Goal: Answer question/provide support: Share knowledge or assist other users

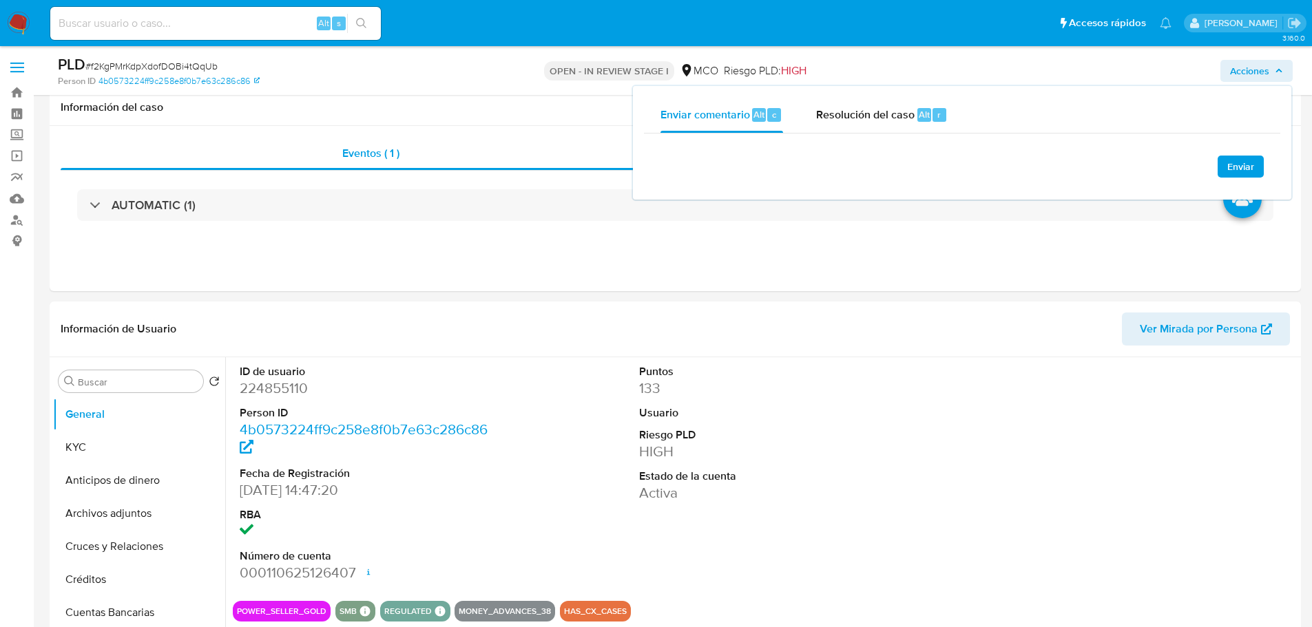
select select "10"
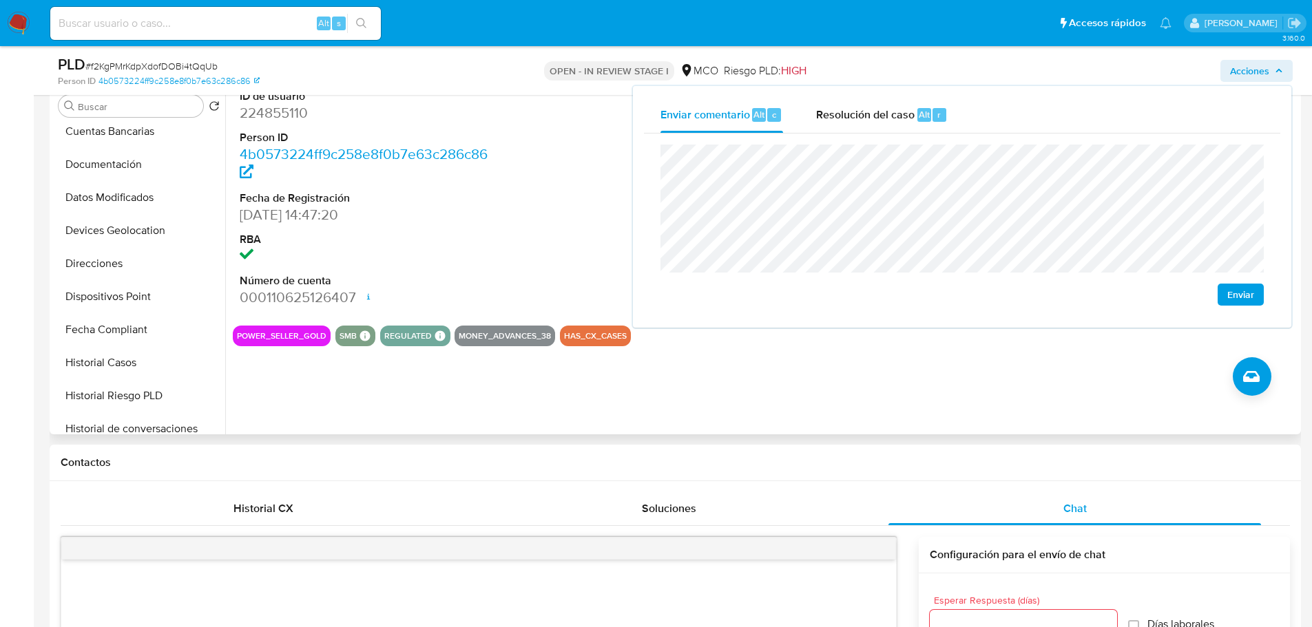
scroll to position [207, 0]
click at [130, 359] on button "Historial Casos" at bounding box center [133, 362] width 161 height 33
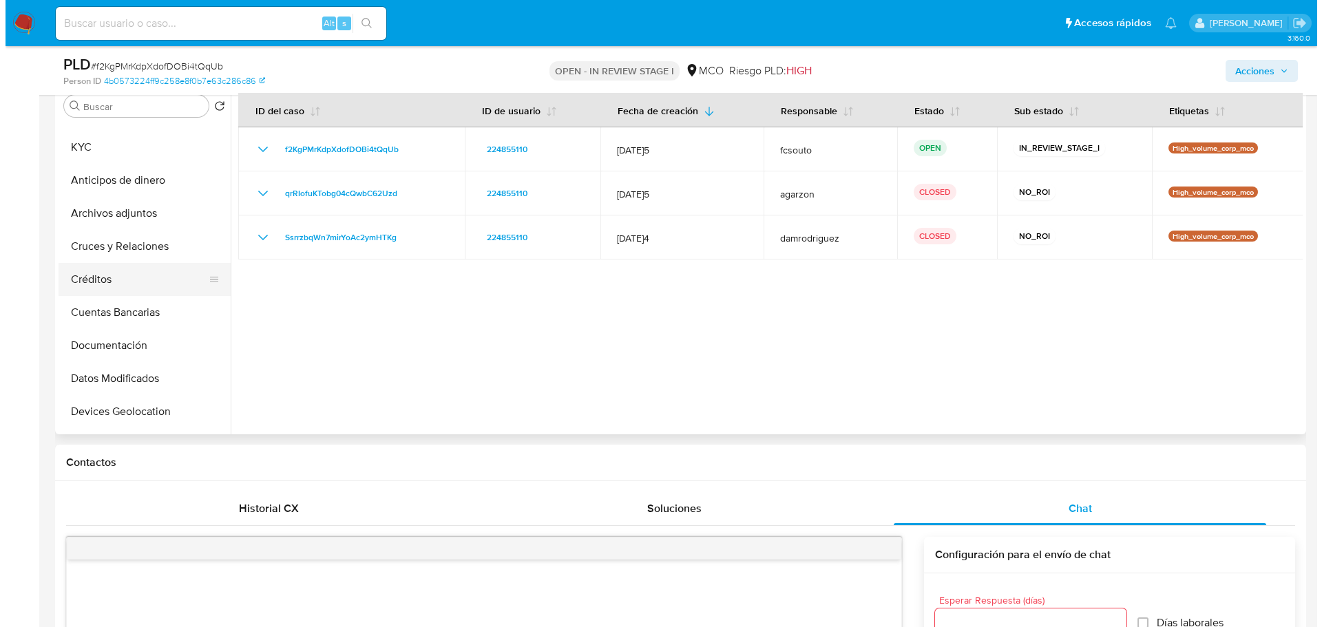
scroll to position [0, 0]
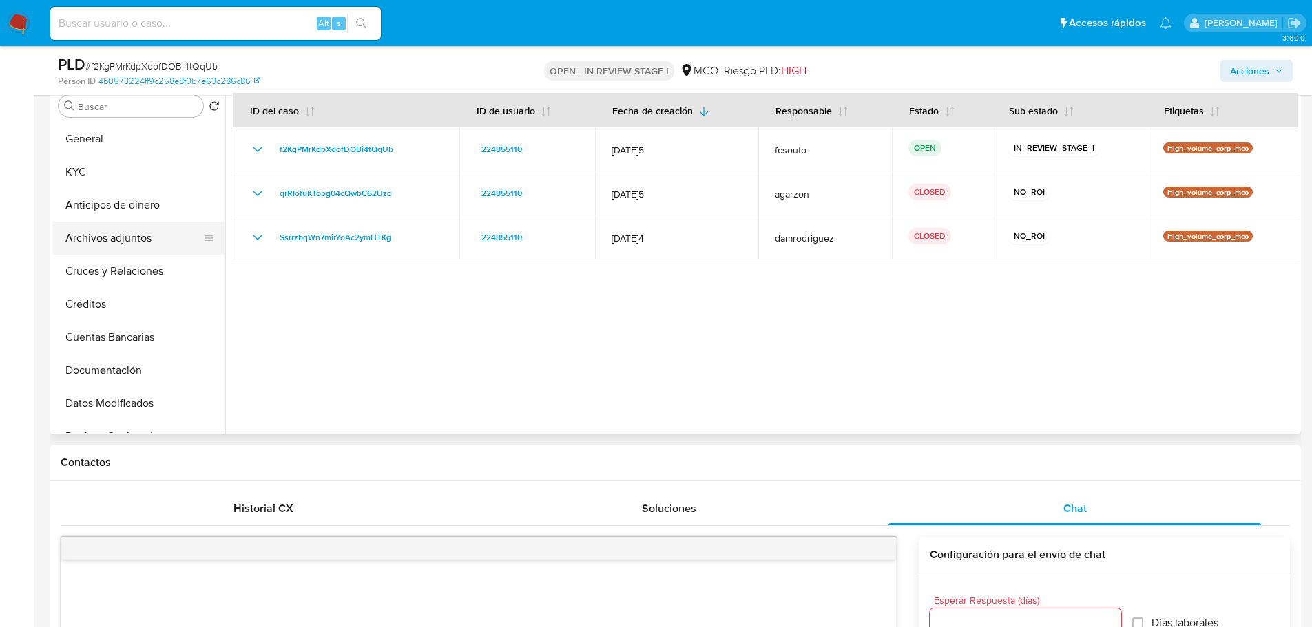
click at [127, 238] on button "Archivos adjuntos" at bounding box center [133, 238] width 161 height 33
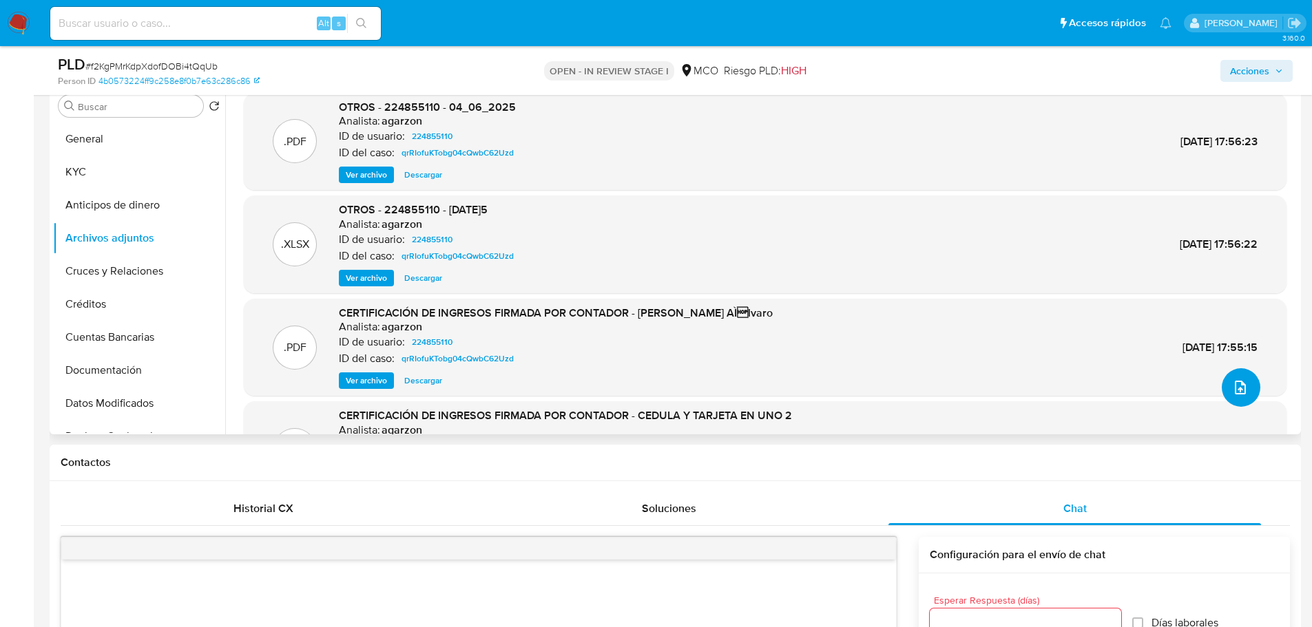
click at [1244, 387] on button "upload-file" at bounding box center [1240, 387] width 39 height 39
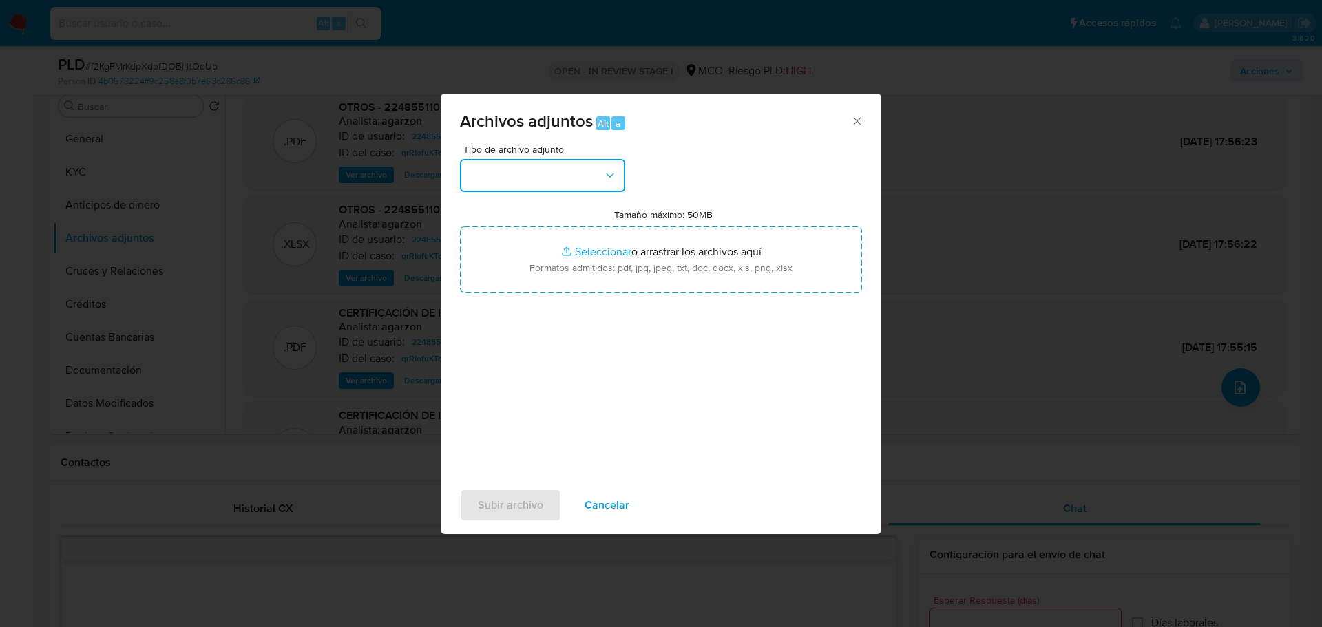
click at [521, 172] on button "button" at bounding box center [542, 175] width 165 height 33
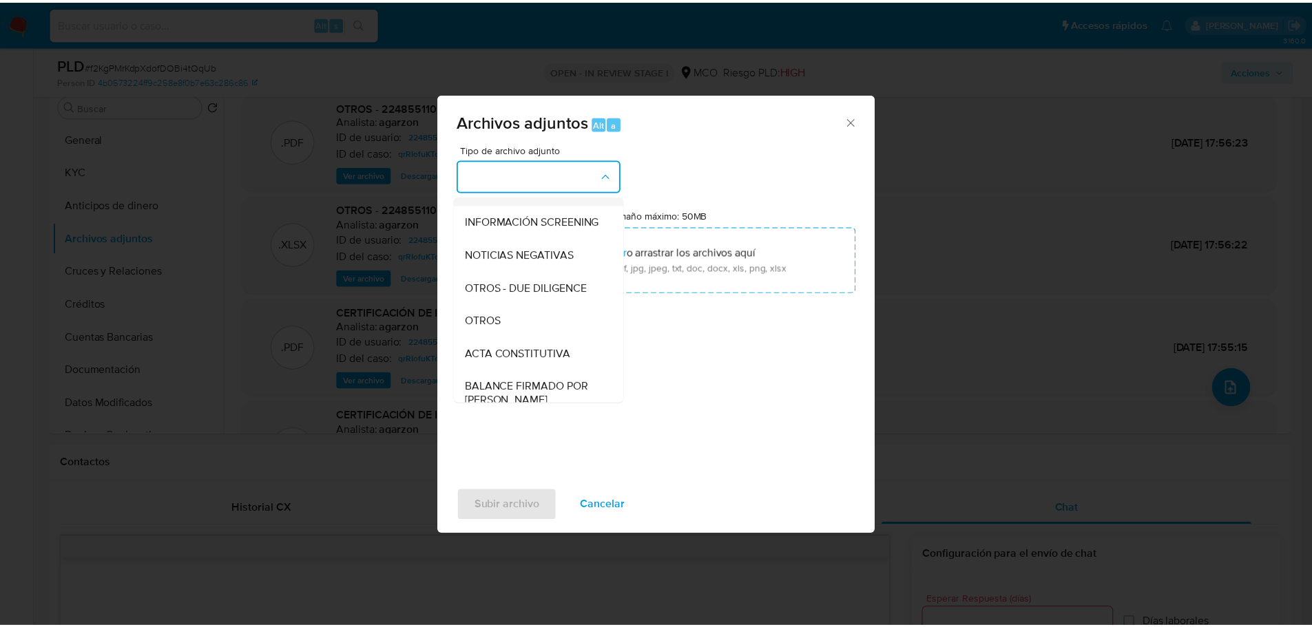
scroll to position [138, 0]
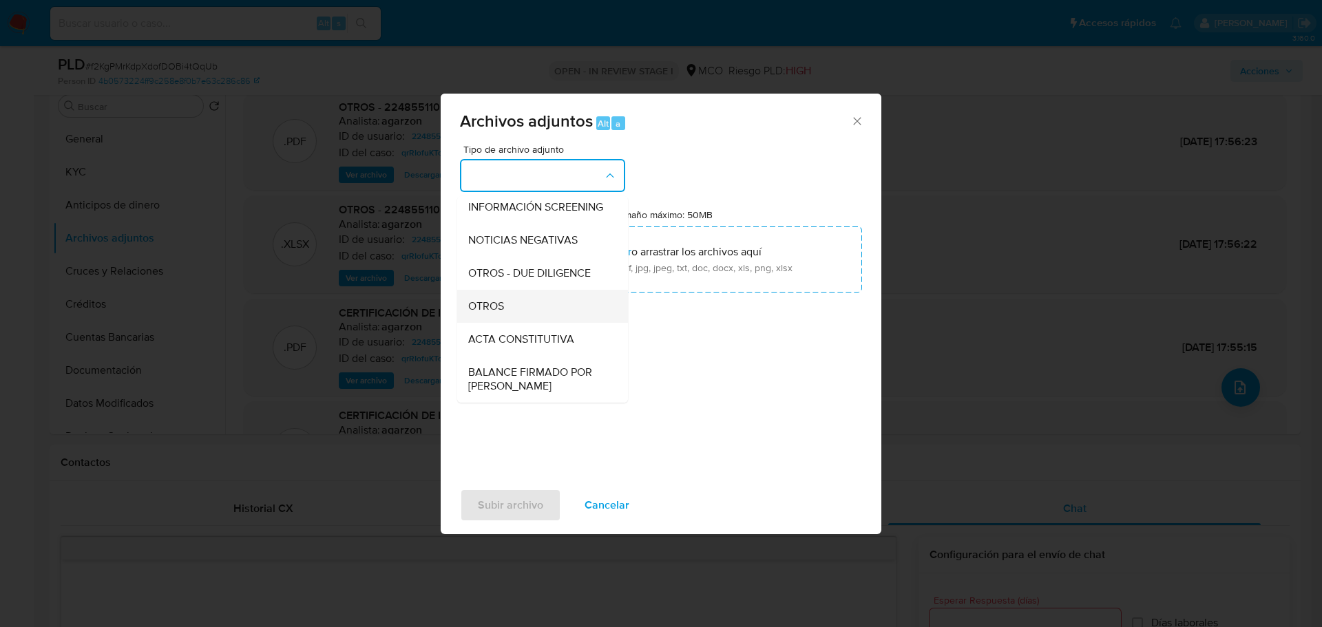
click at [529, 313] on div "OTROS" at bounding box center [538, 306] width 140 height 33
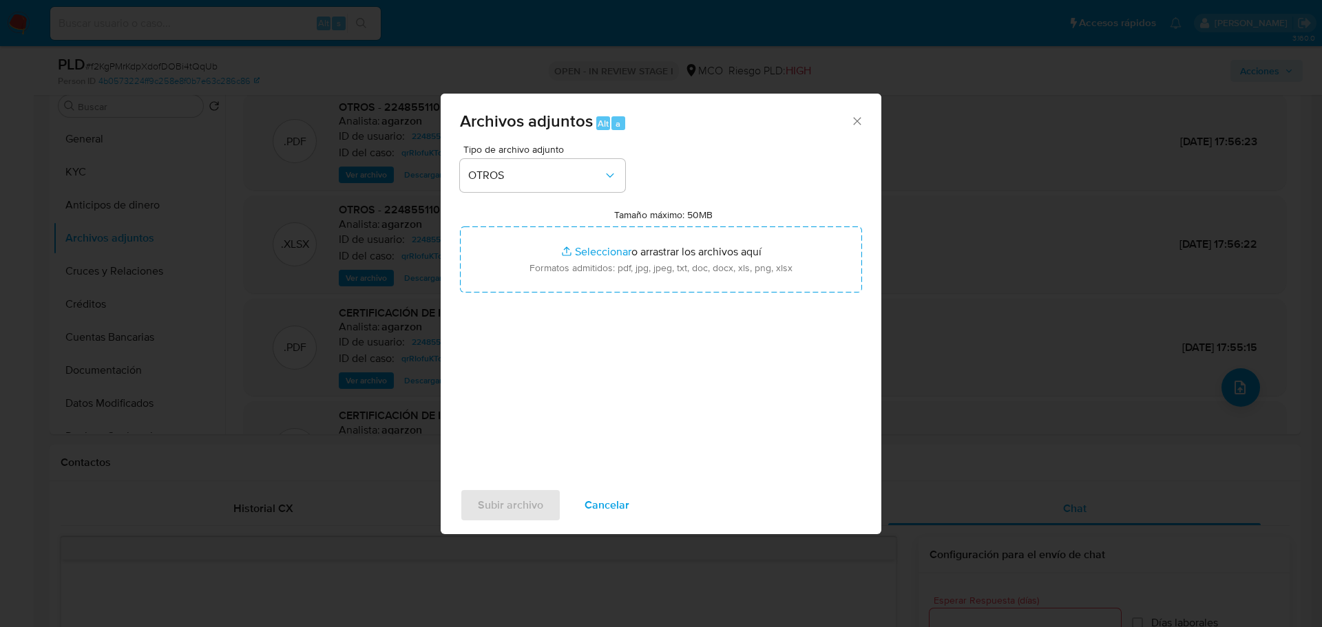
click at [693, 219] on label "Tamaño máximo: 50MB Seleccionar archivos" at bounding box center [663, 215] width 98 height 12
click at [693, 227] on input "Tamaño máximo: 50MB Seleccionar archivos" at bounding box center [661, 260] width 402 height 66
type input "C:\fakepath\224855110 - 19_9_2025.pdf"
click at [520, 496] on span "Subir archivo" at bounding box center [510, 505] width 65 height 30
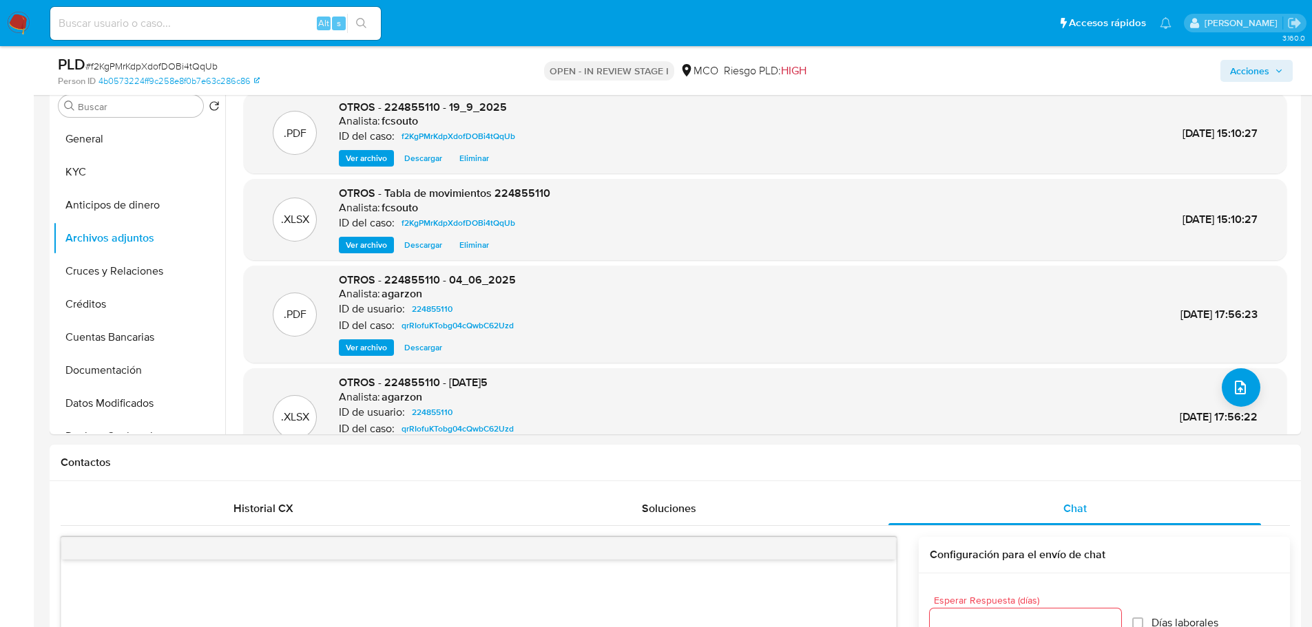
click at [1270, 72] on span "Acciones" at bounding box center [1256, 70] width 53 height 19
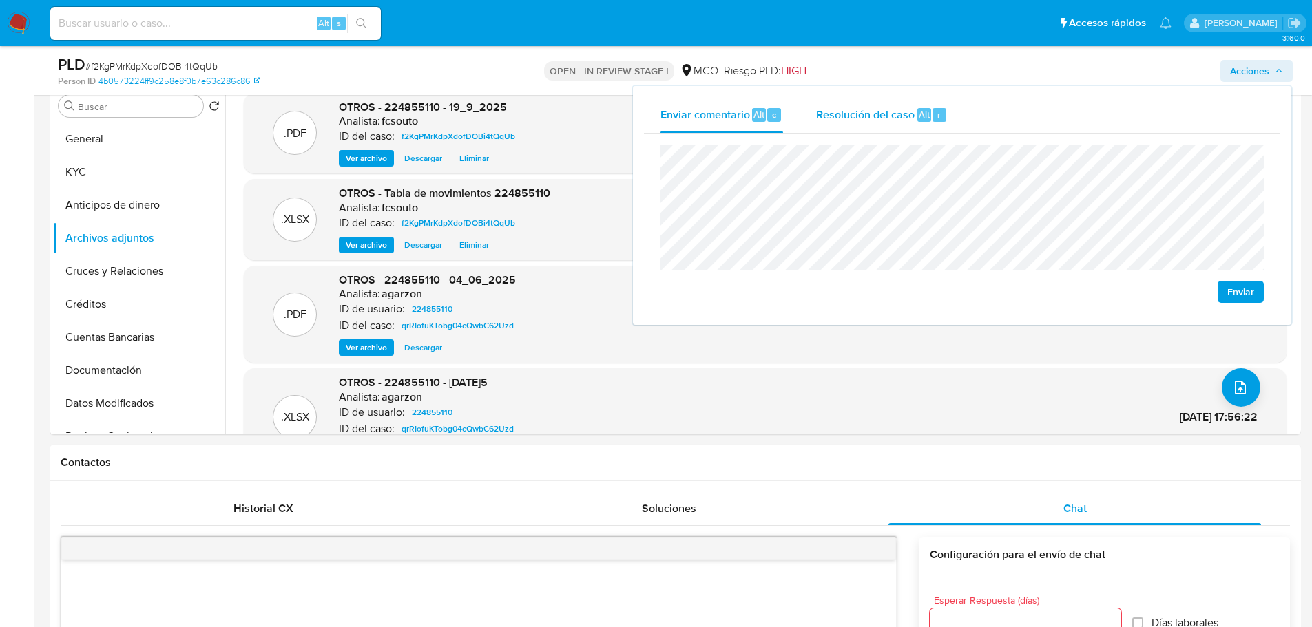
click at [882, 115] on span "Resolución del caso" at bounding box center [865, 114] width 98 height 16
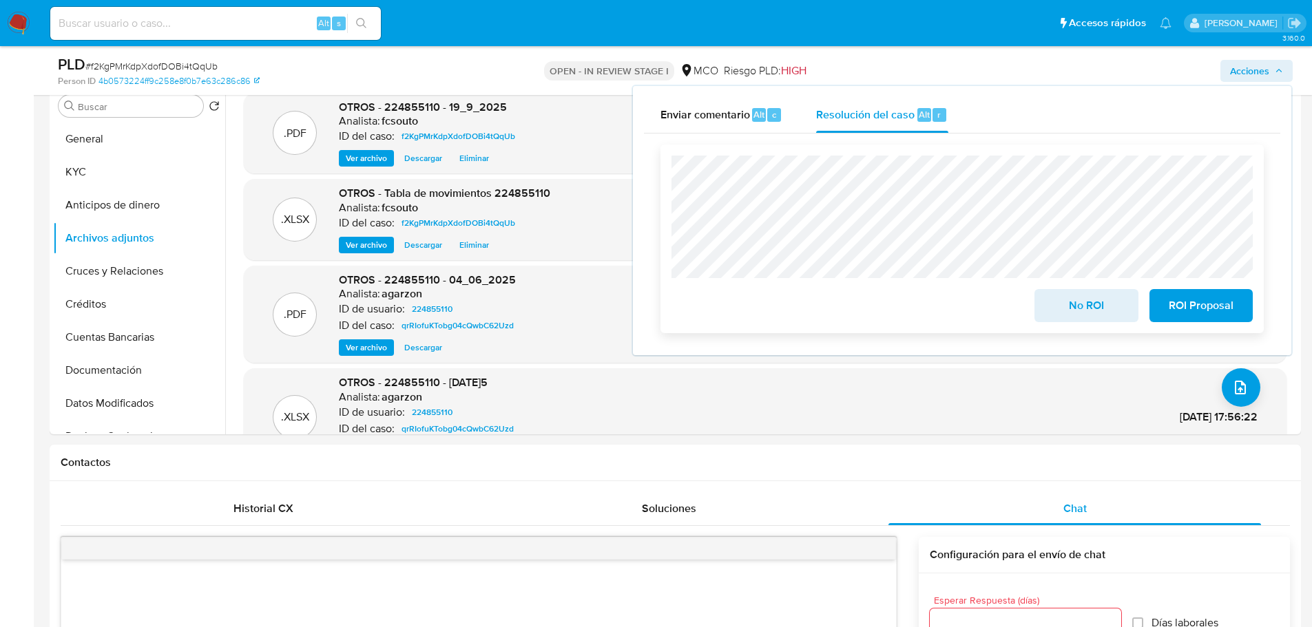
click at [1087, 310] on span "No ROI" at bounding box center [1085, 306] width 67 height 30
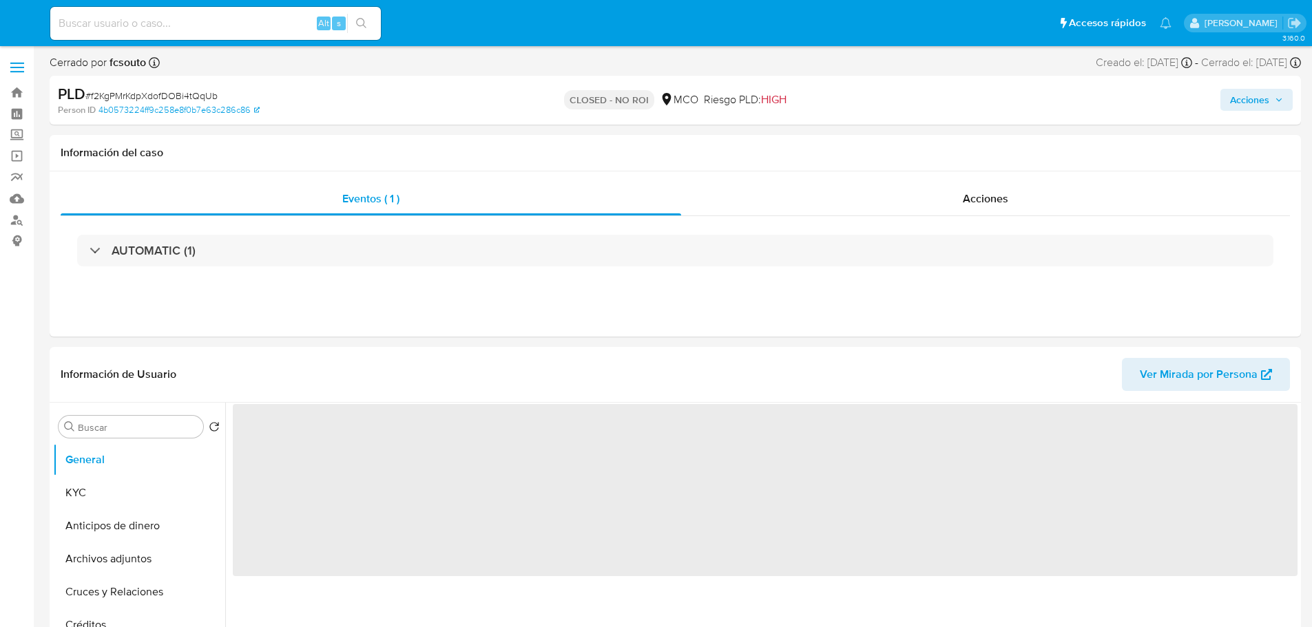
select select "10"
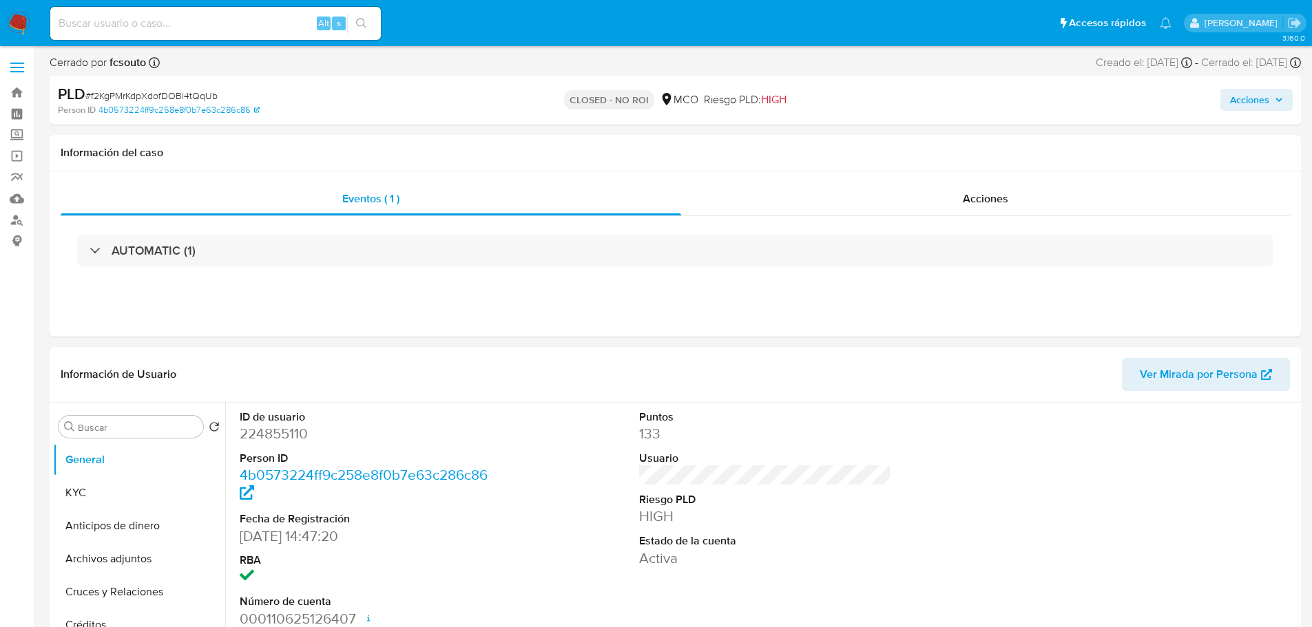
click at [1259, 106] on span "Acciones" at bounding box center [1249, 100] width 39 height 22
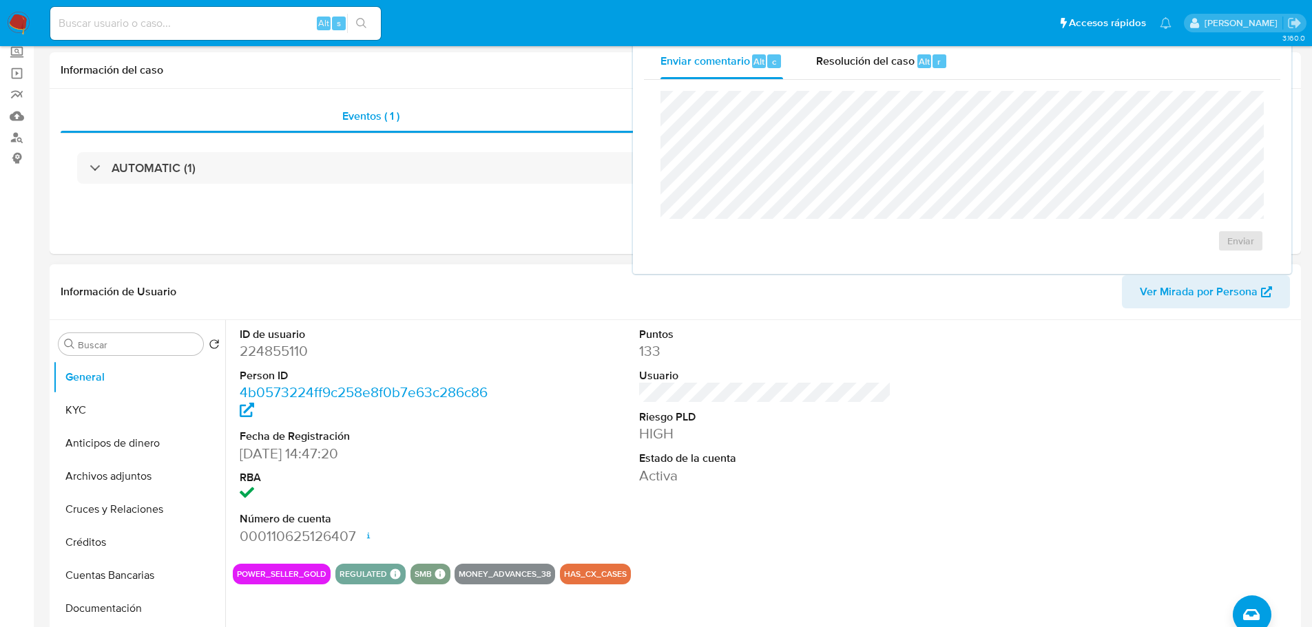
scroll to position [138, 0]
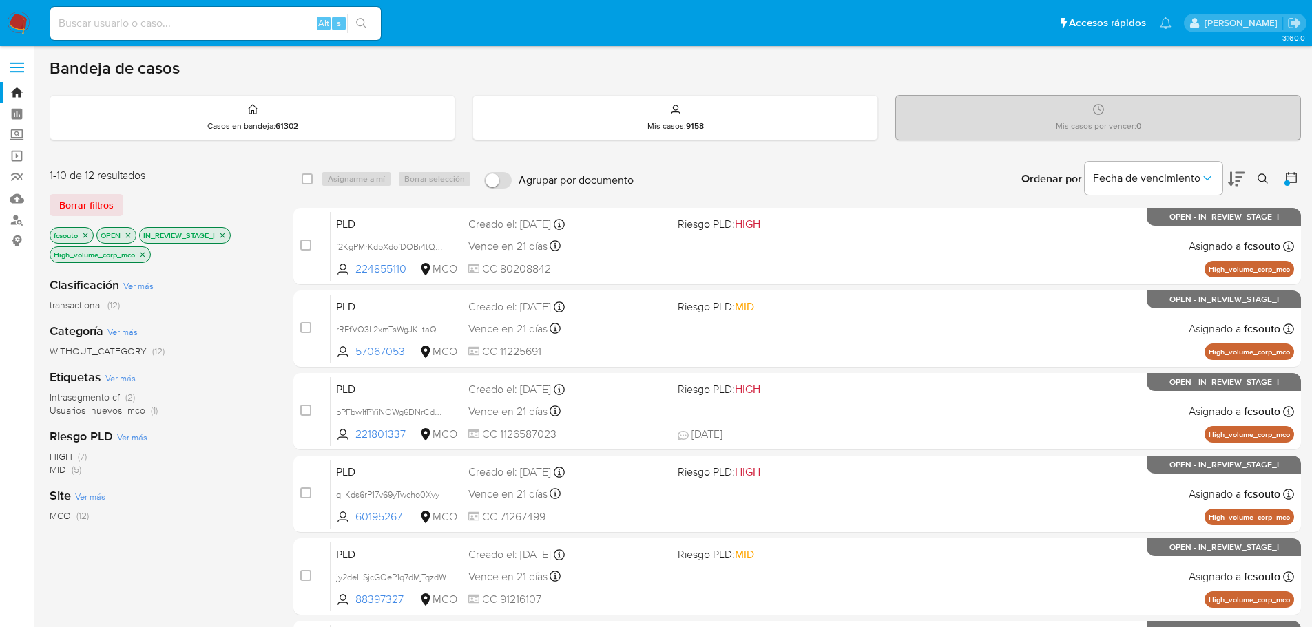
click at [196, 23] on input at bounding box center [215, 23] width 330 height 18
paste input "130015524"
type input "130015524"
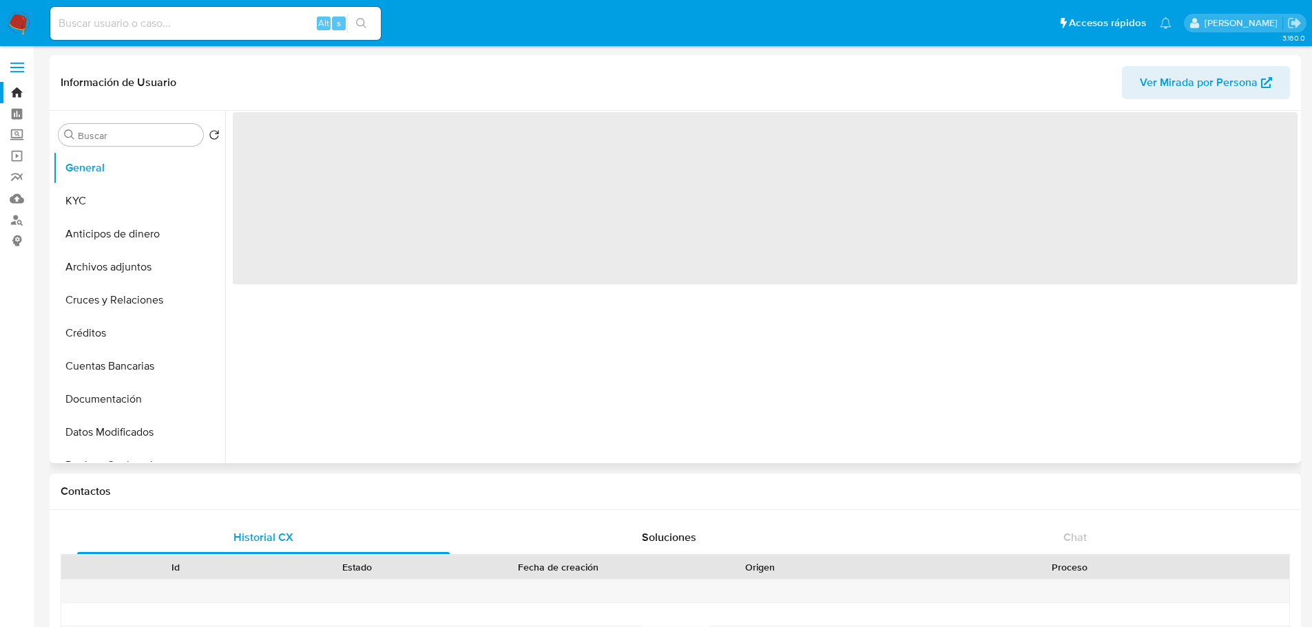
select select "10"
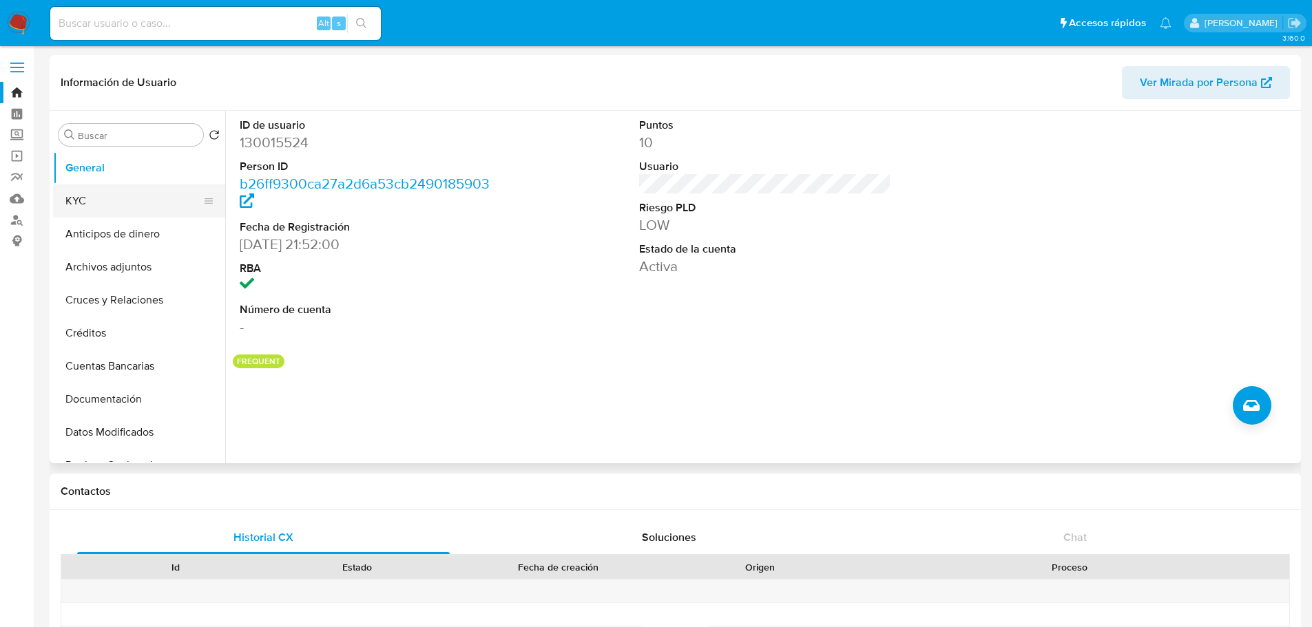
click at [132, 206] on button "KYC" at bounding box center [133, 201] width 161 height 33
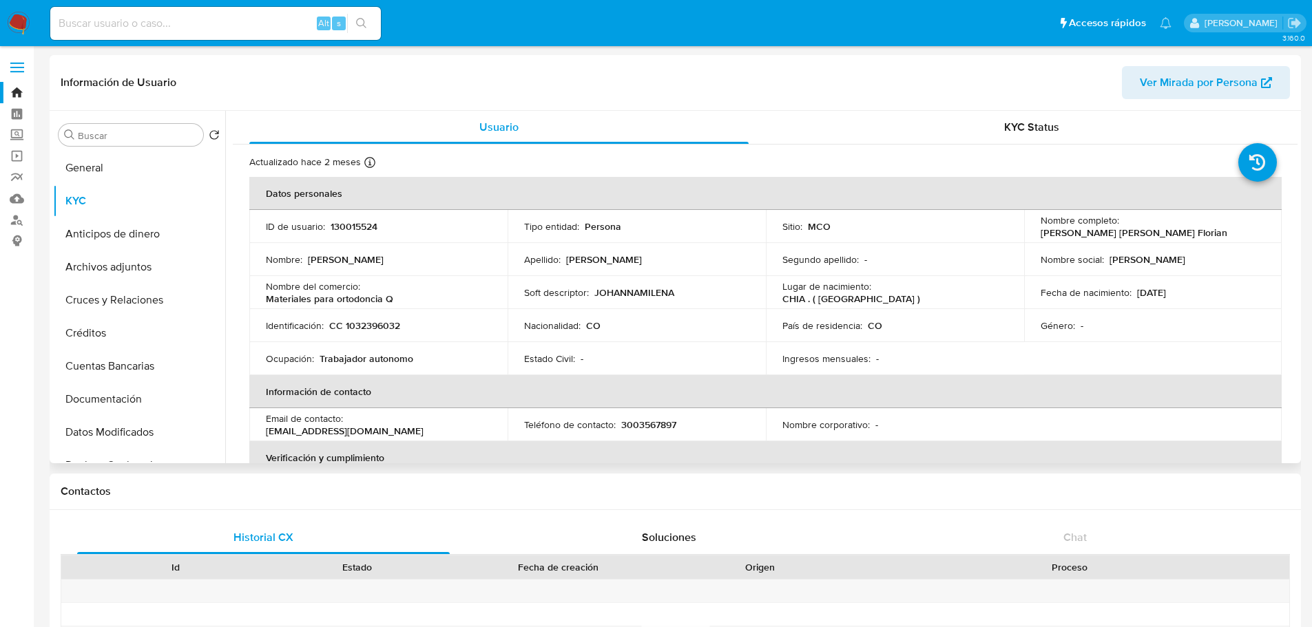
click at [347, 227] on p "130015524" at bounding box center [353, 226] width 47 height 12
copy p "130015524"
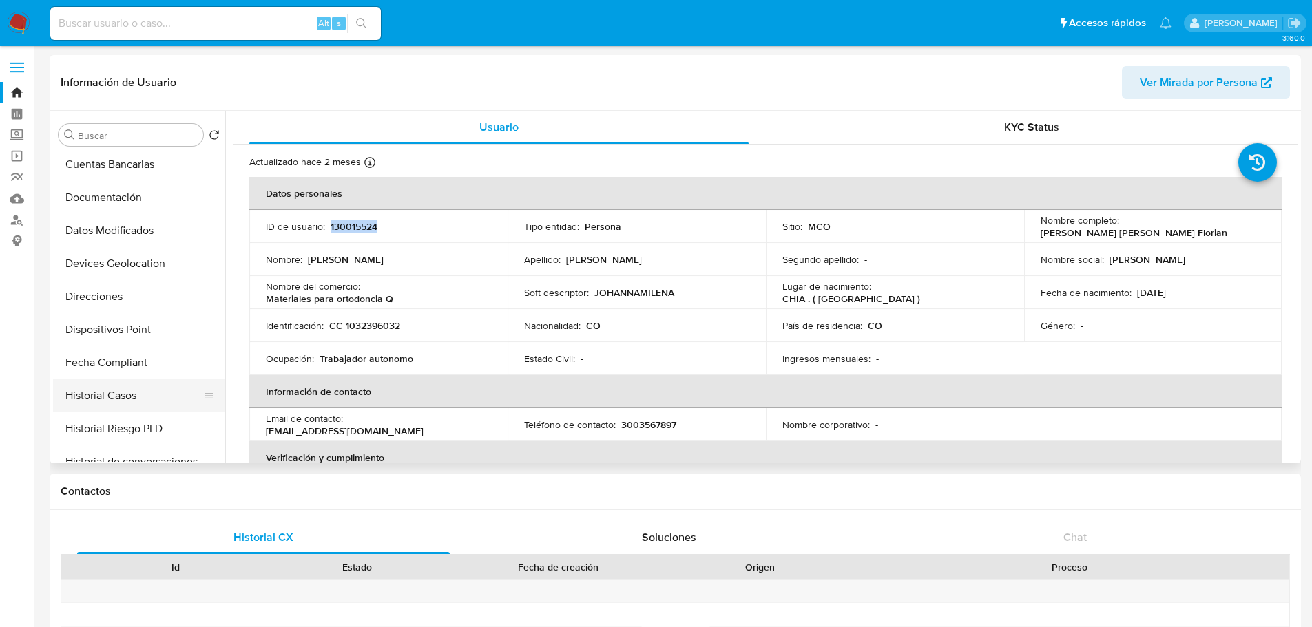
scroll to position [207, 0]
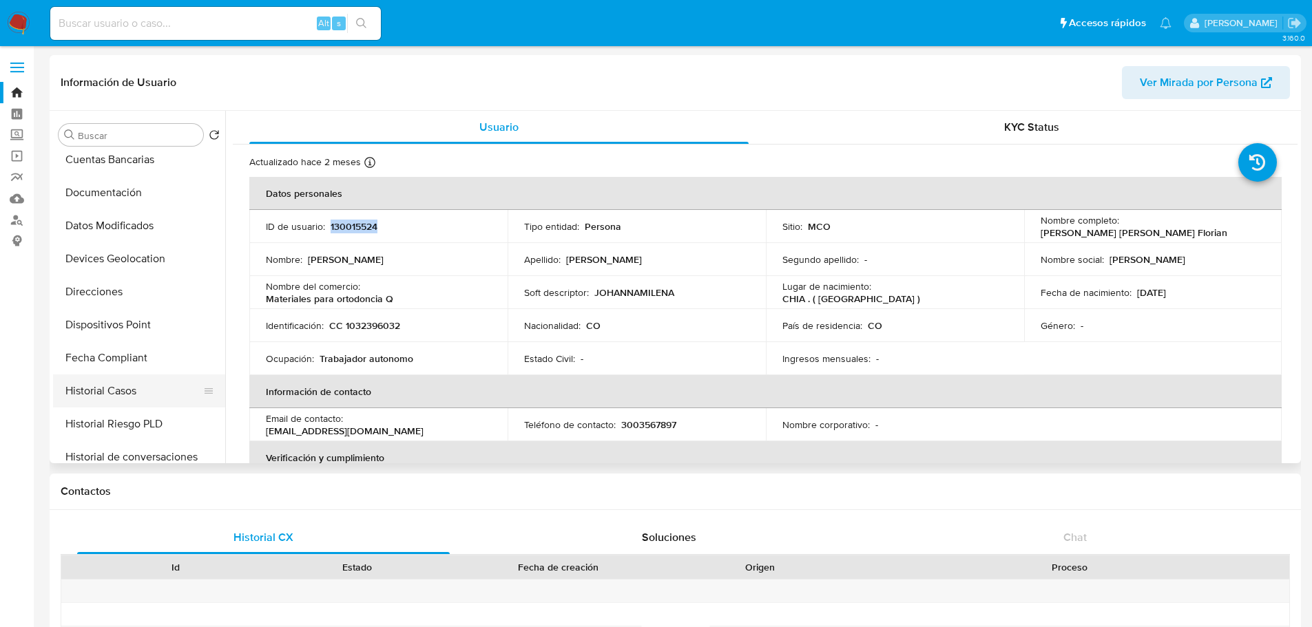
click at [153, 383] on button "Historial Casos" at bounding box center [133, 391] width 161 height 33
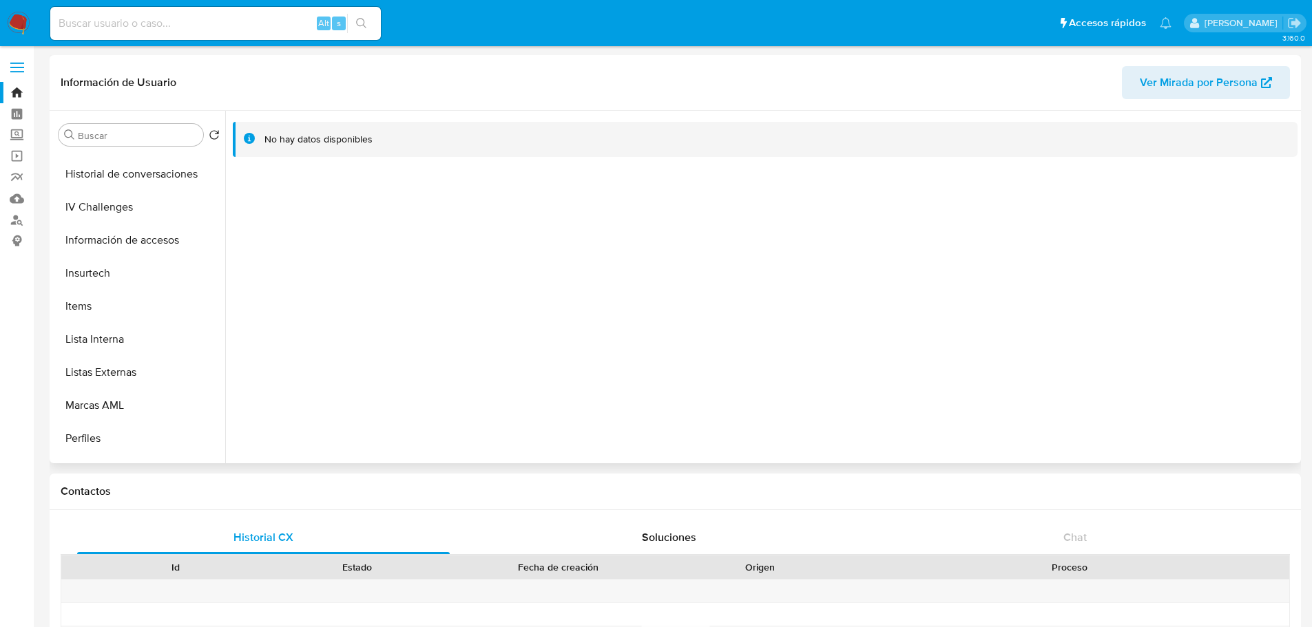
scroll to position [582, 0]
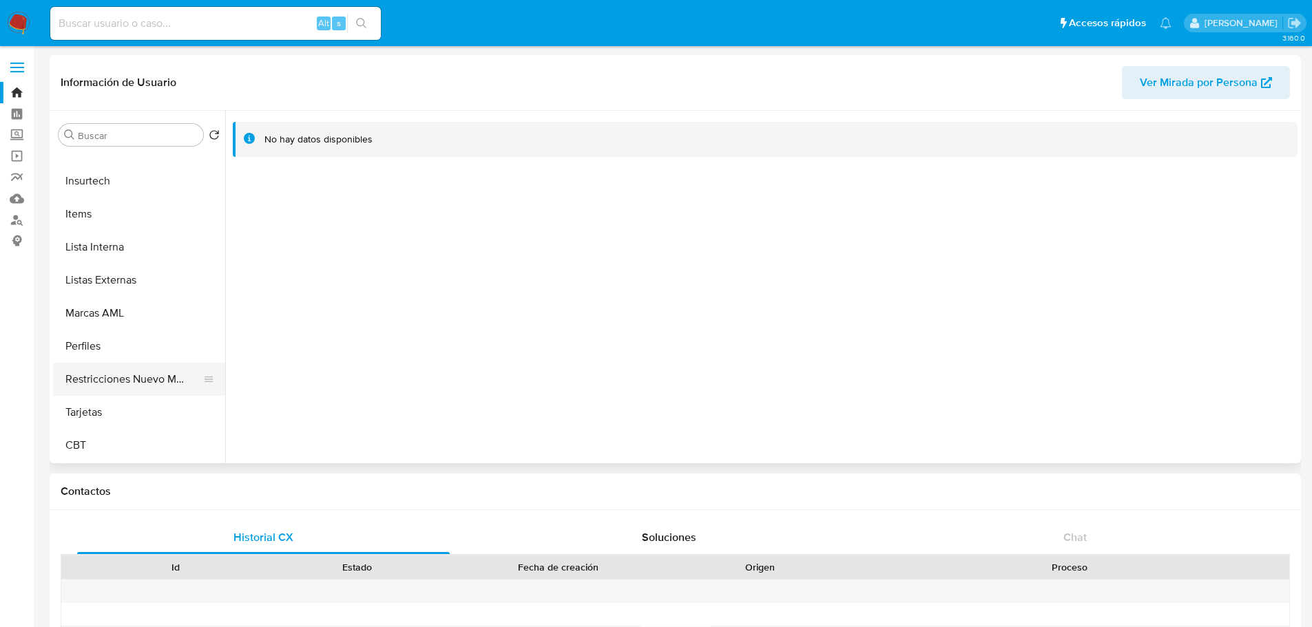
click at [167, 381] on button "Restricciones Nuevo Mundo" at bounding box center [133, 379] width 161 height 33
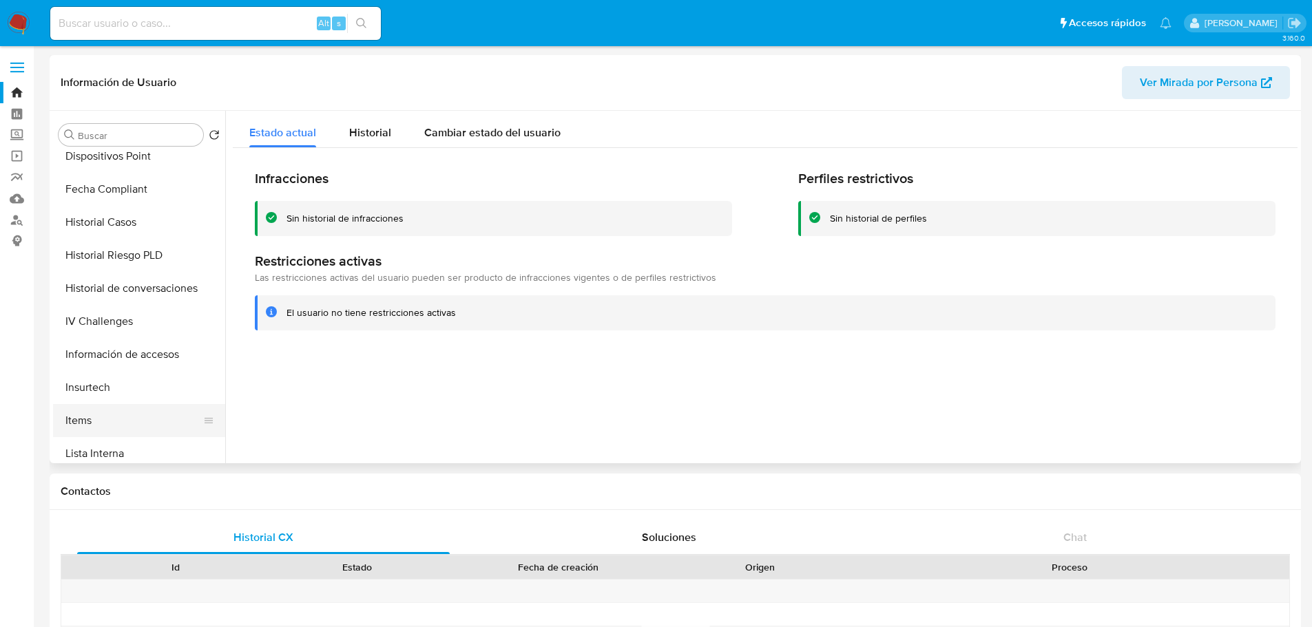
scroll to position [306, 0]
click at [115, 292] on button "Historial Casos" at bounding box center [133, 291] width 161 height 33
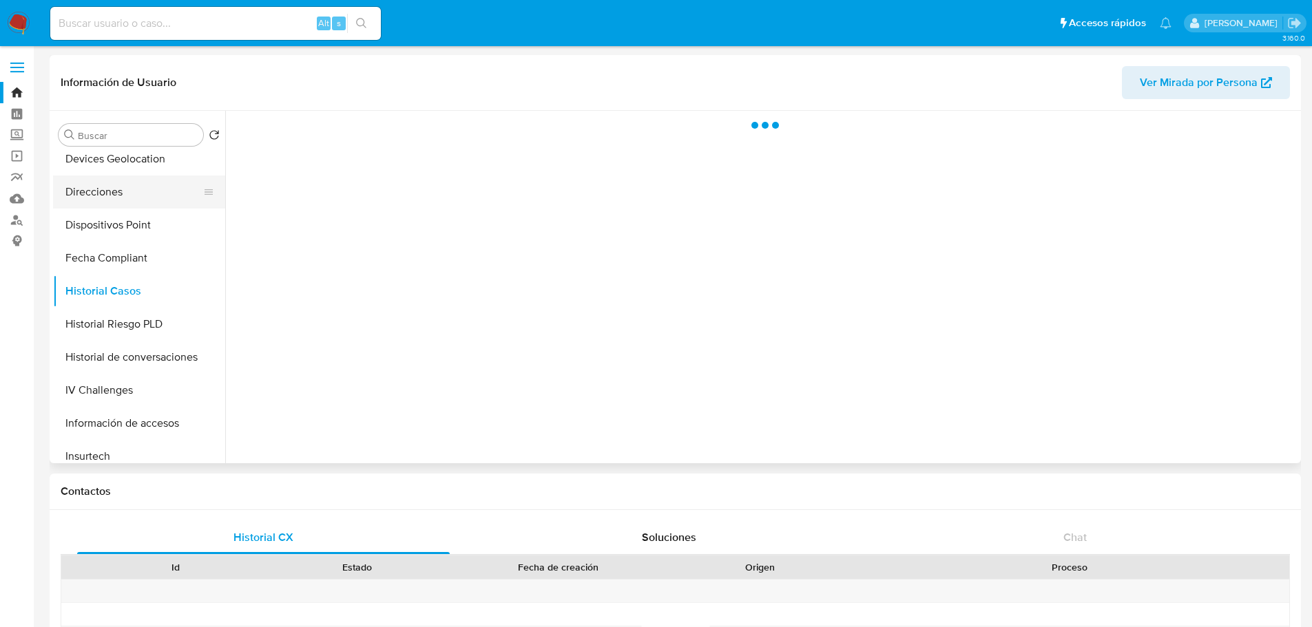
click at [140, 192] on button "Direcciones" at bounding box center [133, 192] width 161 height 33
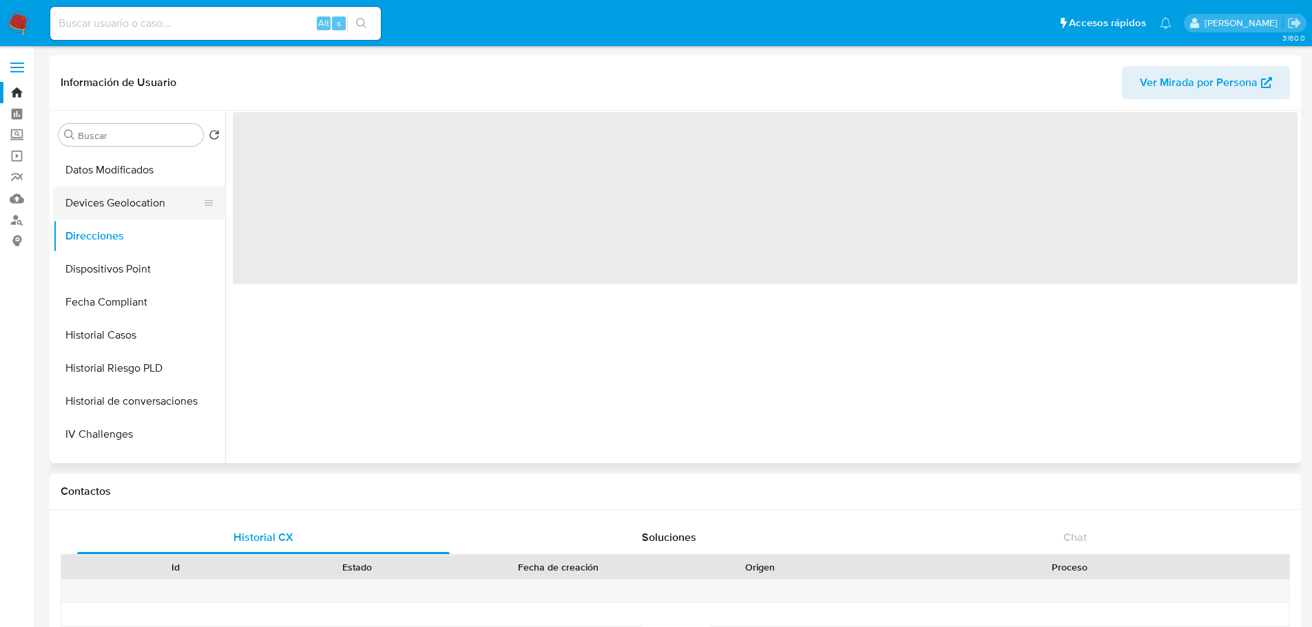
scroll to position [238, 0]
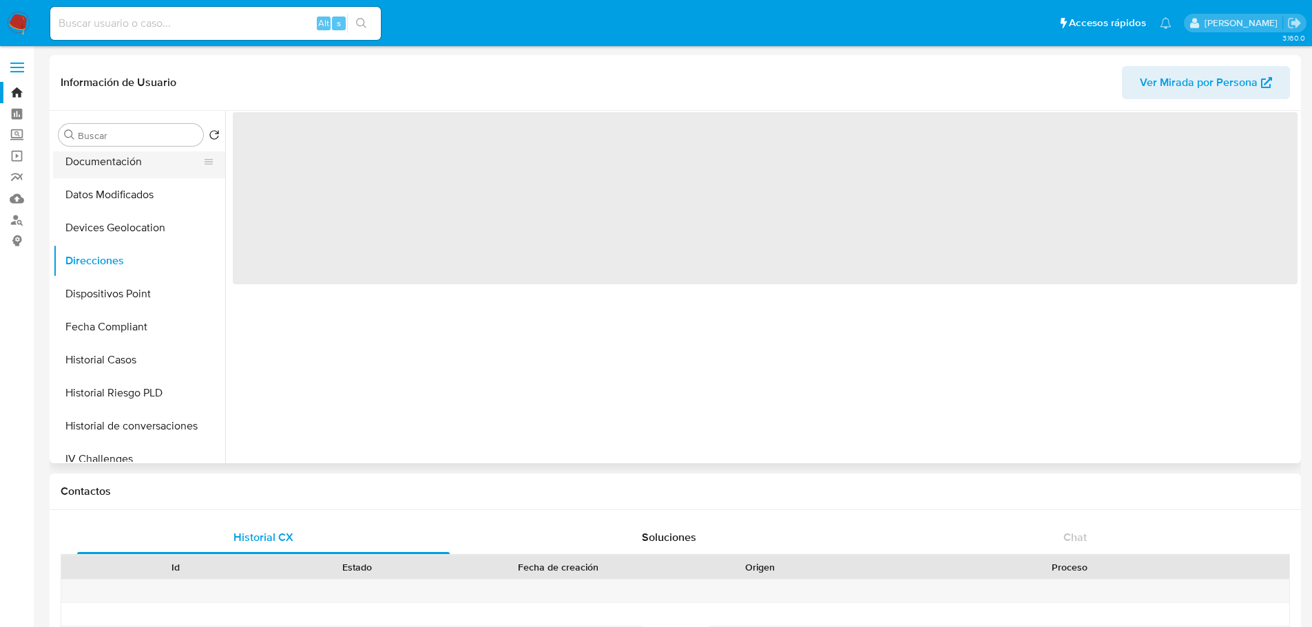
click at [143, 169] on button "Documentación" at bounding box center [133, 161] width 161 height 33
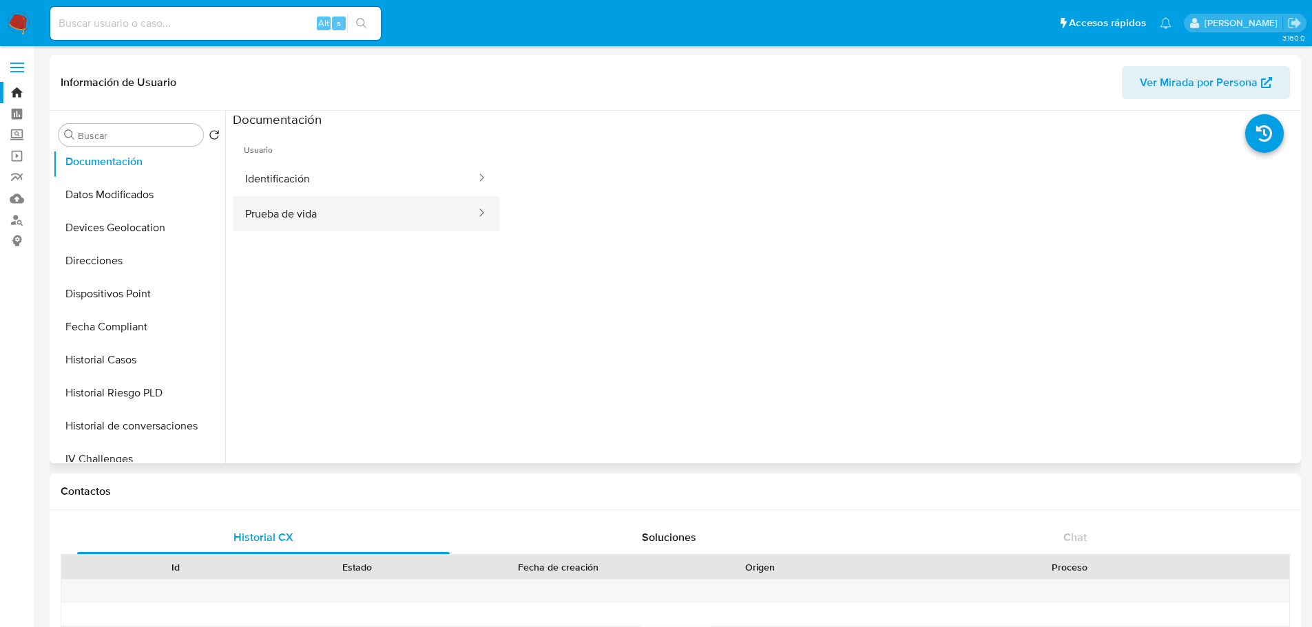
click at [305, 198] on button "Prueba de vida" at bounding box center [355, 213] width 244 height 35
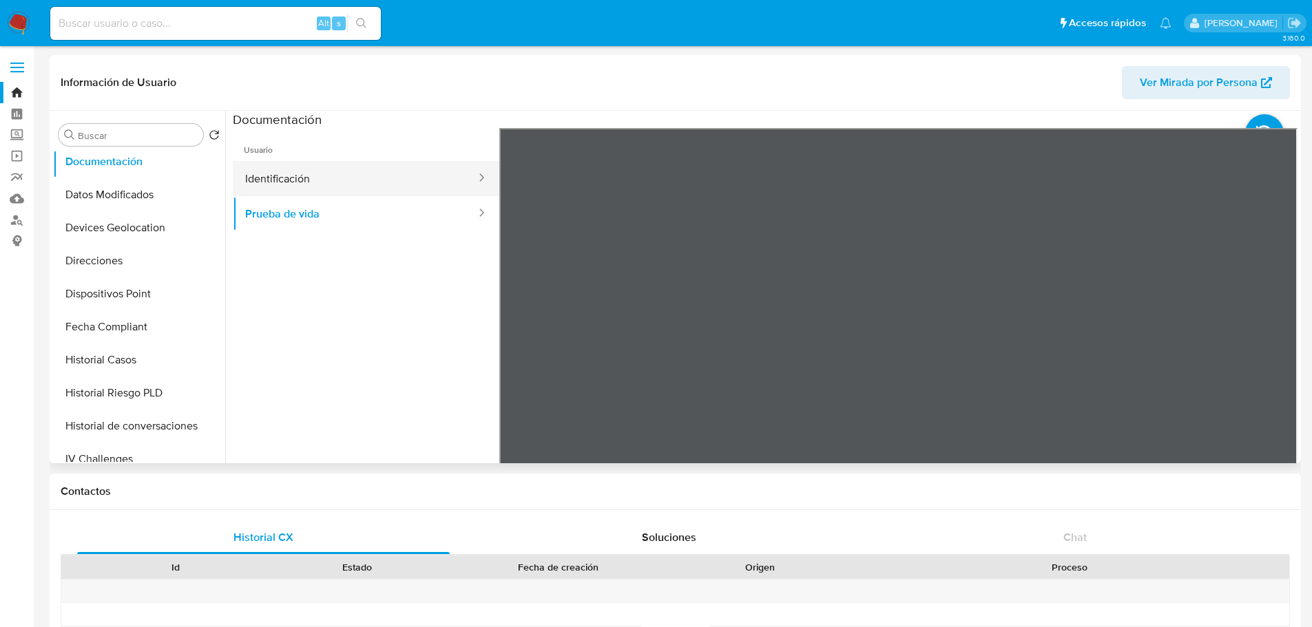
click at [335, 178] on button "Identificación" at bounding box center [355, 178] width 244 height 35
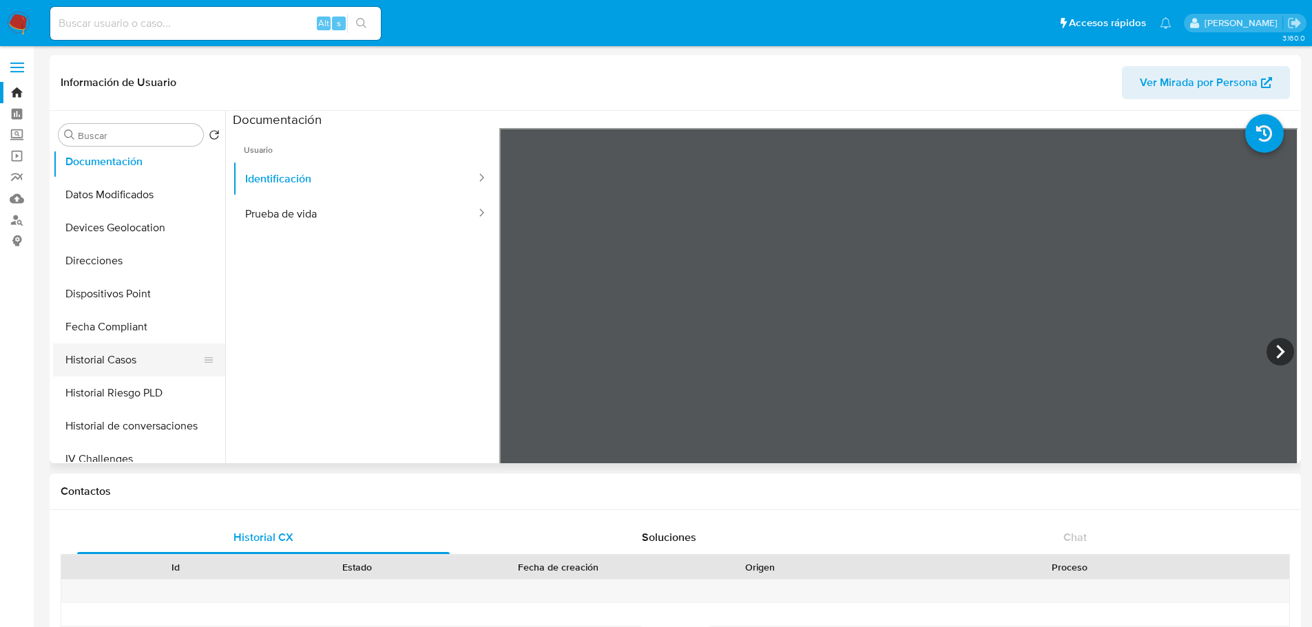
click at [149, 355] on button "Historial Casos" at bounding box center [133, 360] width 161 height 33
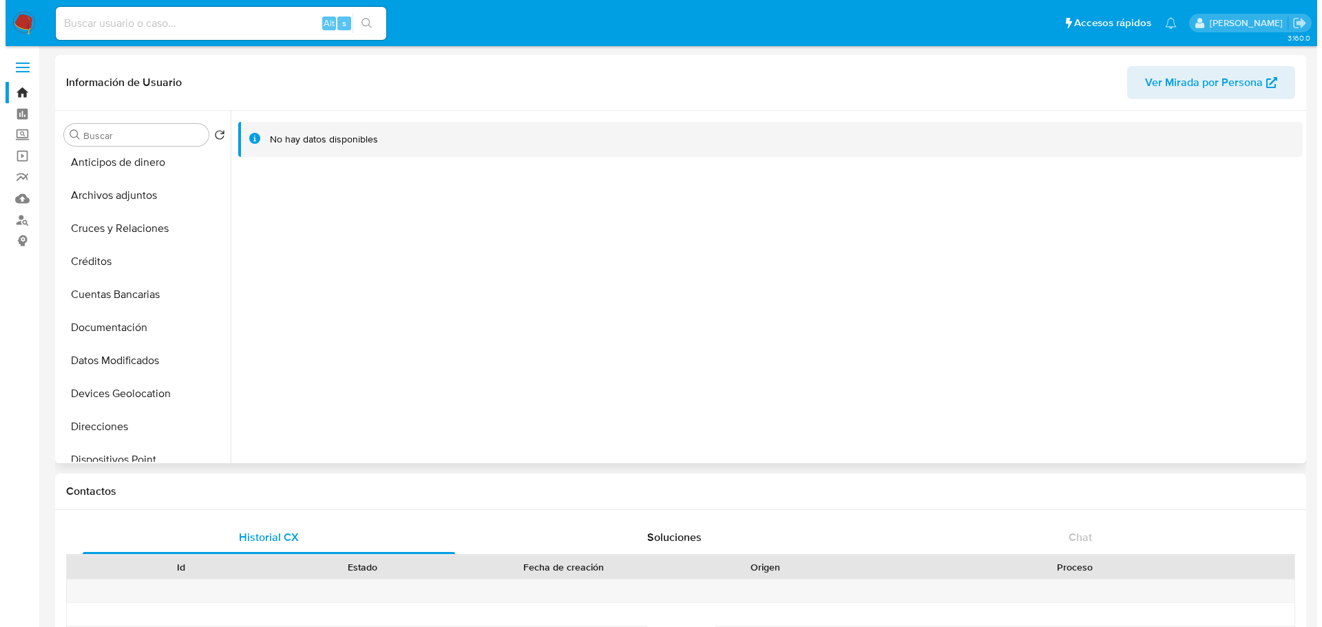
scroll to position [0, 0]
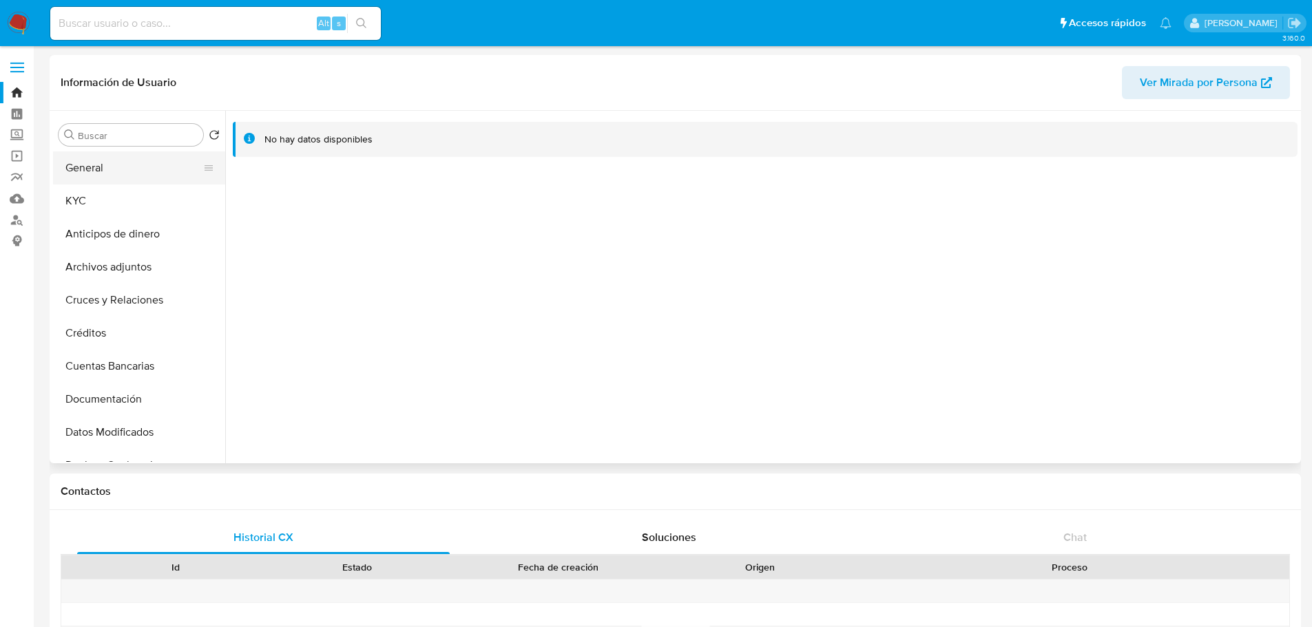
click at [118, 165] on button "General" at bounding box center [133, 167] width 161 height 33
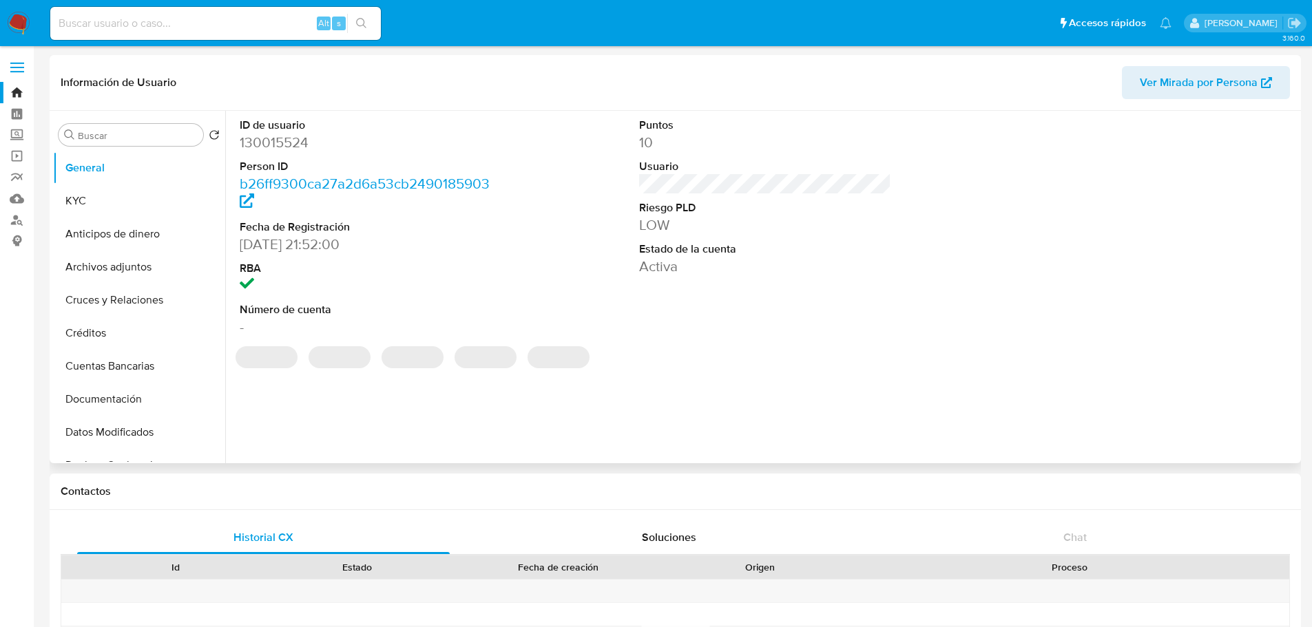
click at [279, 134] on dd "130015524" at bounding box center [366, 142] width 253 height 19
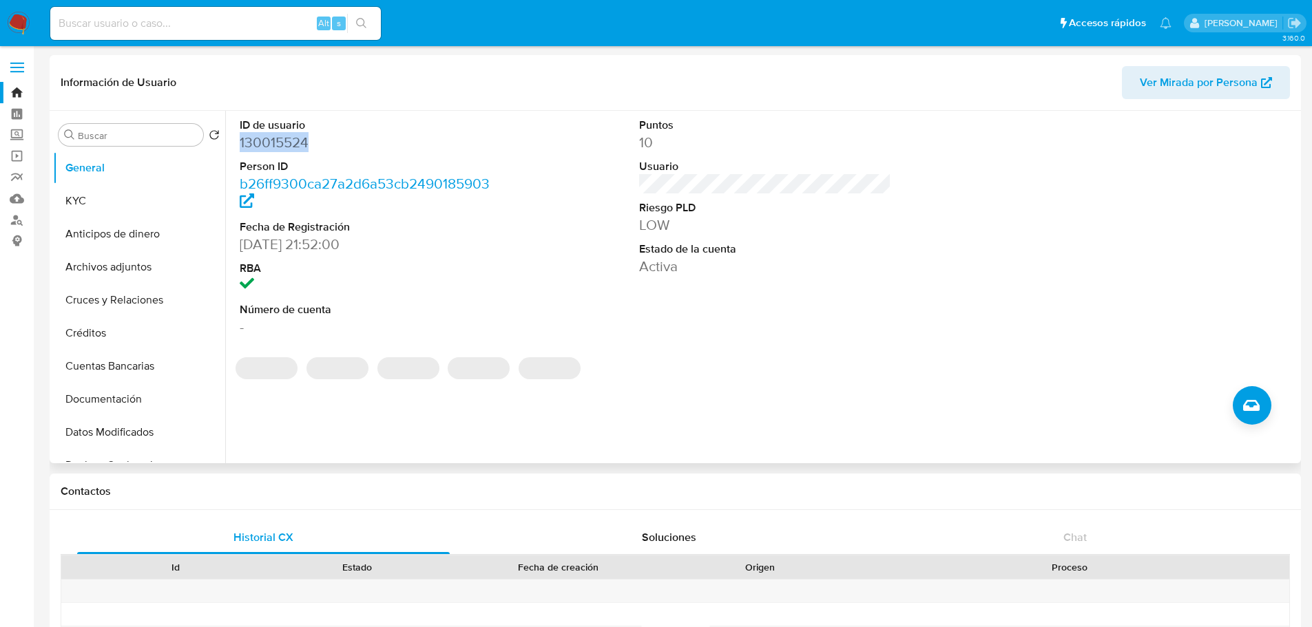
copy dd "130015524"
click at [1254, 402] on icon "Crear caso manual" at bounding box center [1251, 405] width 17 height 17
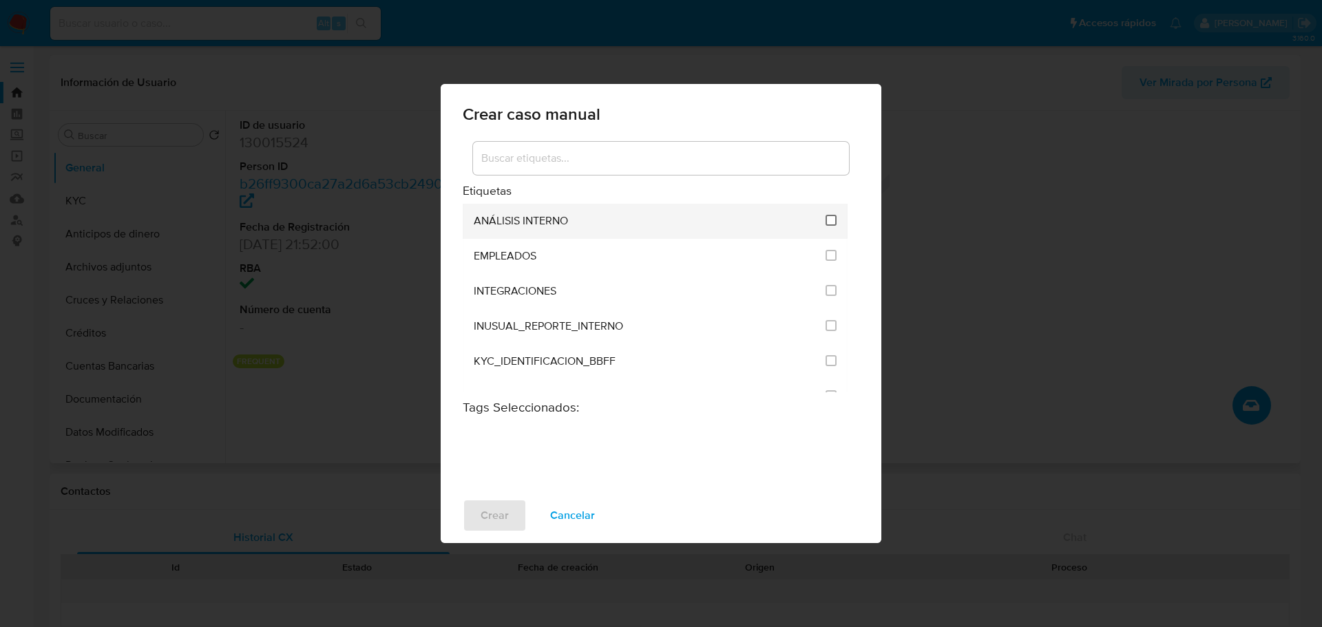
click at [826, 222] on input "1890" at bounding box center [831, 220] width 11 height 11
checkbox input "true"
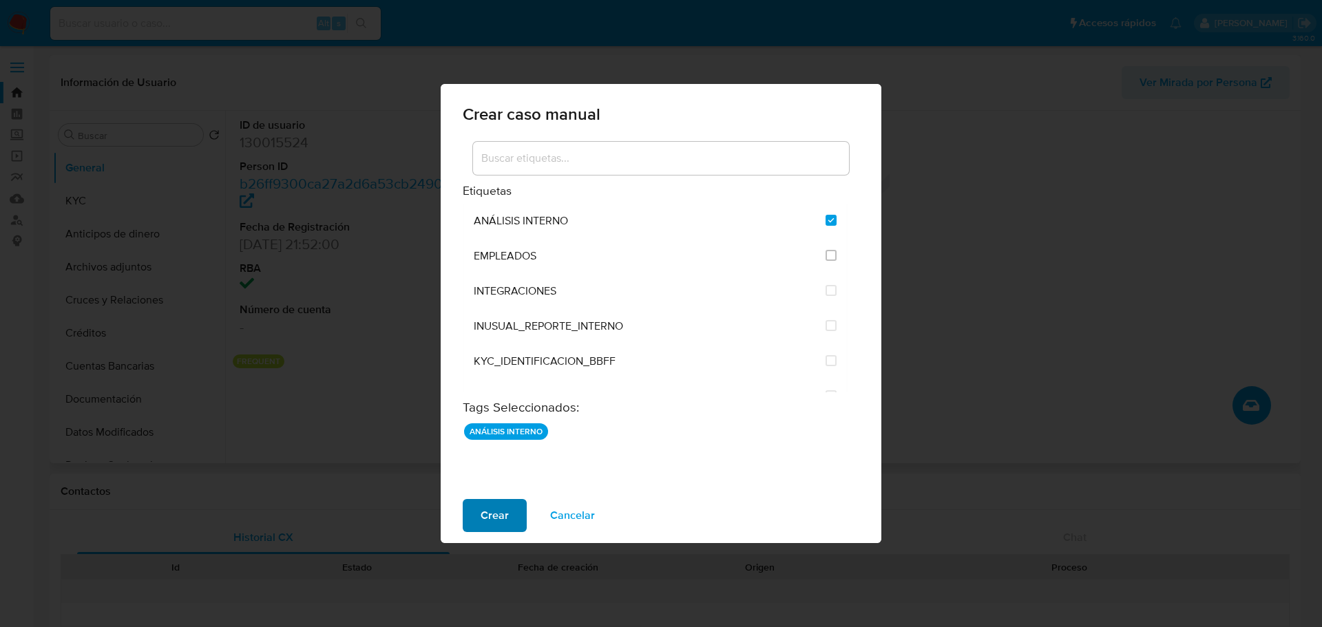
click at [495, 528] on span "Crear" at bounding box center [495, 516] width 28 height 30
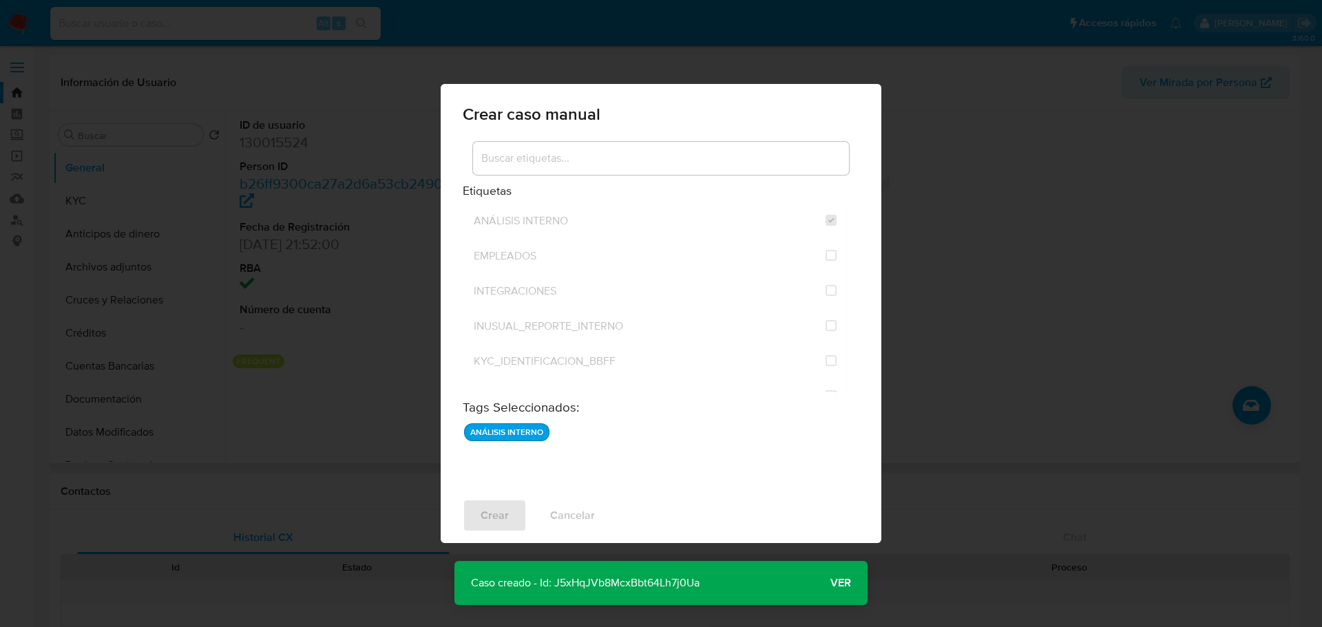
click at [835, 583] on span "Ver" at bounding box center [840, 583] width 21 height 0
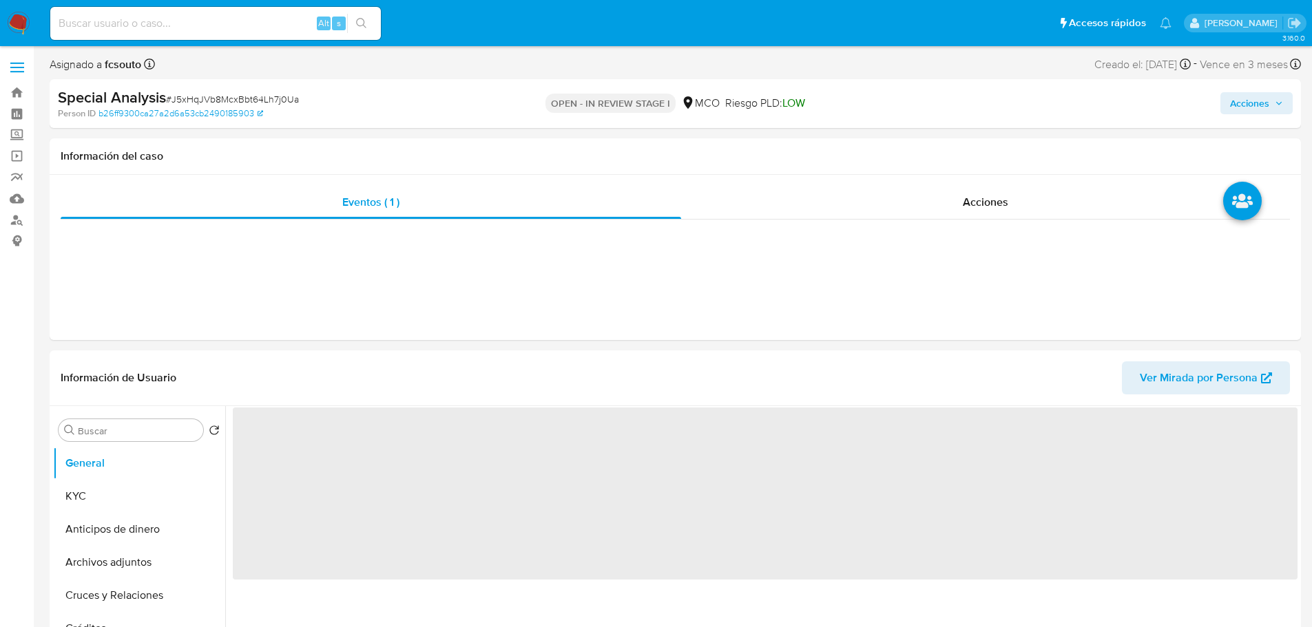
select select "10"
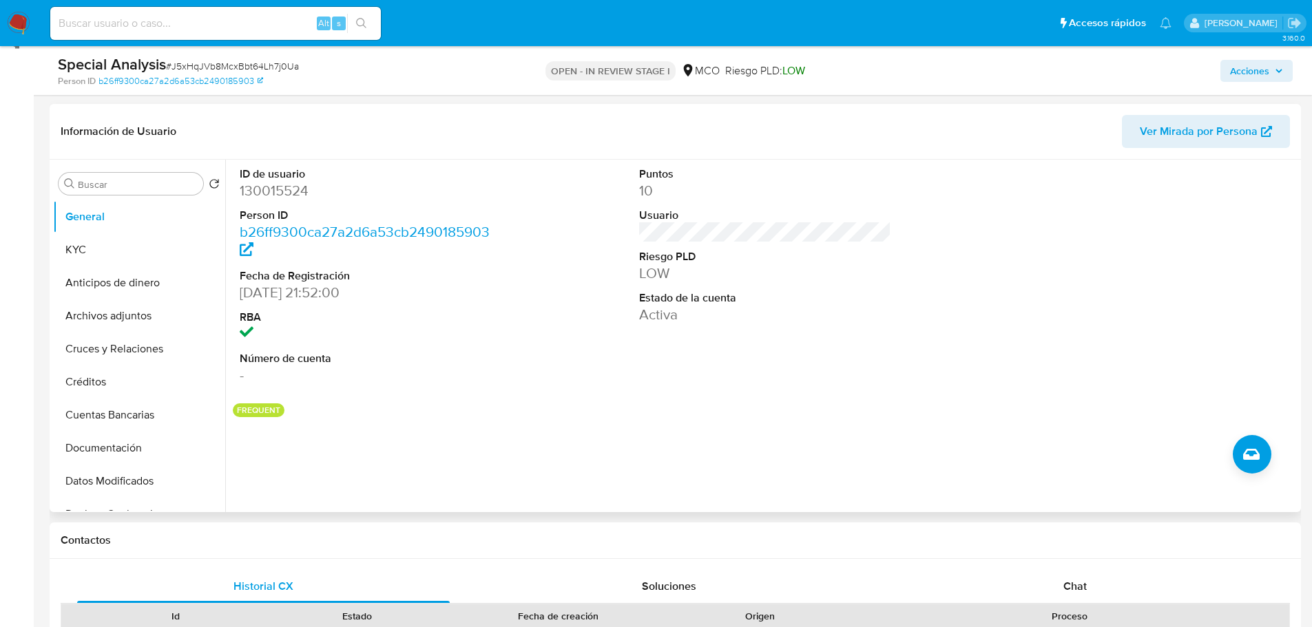
scroll to position [207, 0]
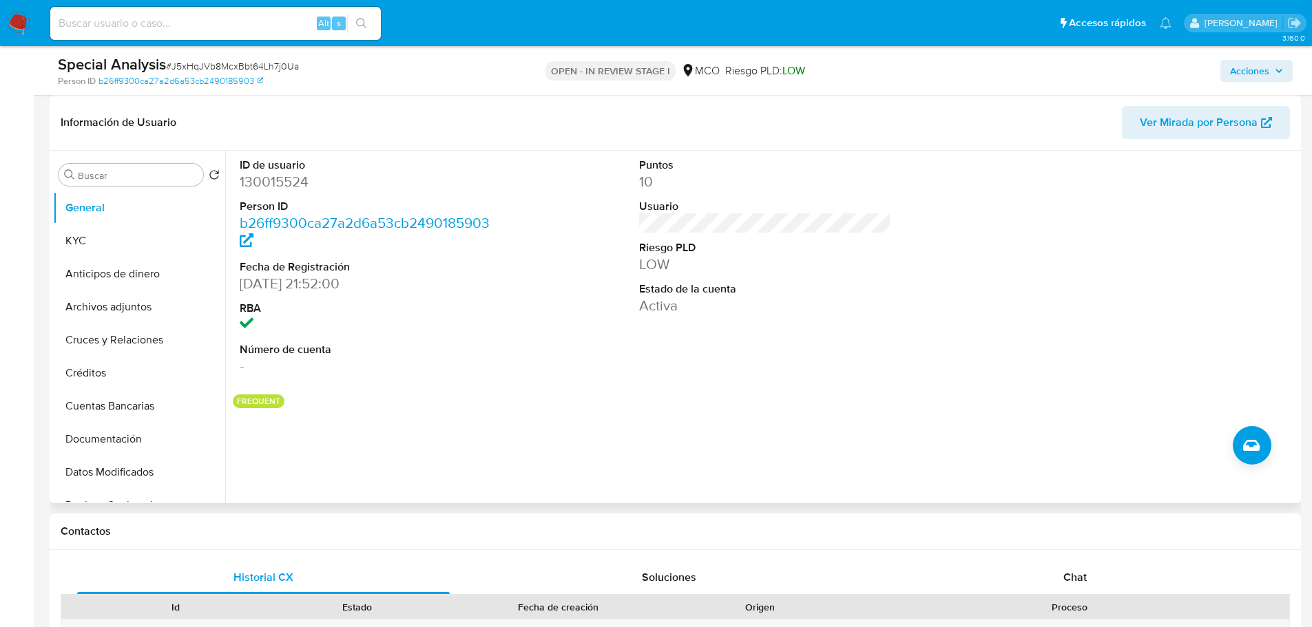
click at [288, 187] on dd "130015524" at bounding box center [366, 181] width 253 height 19
copy dd "130015524"
click at [269, 178] on dd "130015524" at bounding box center [366, 181] width 253 height 19
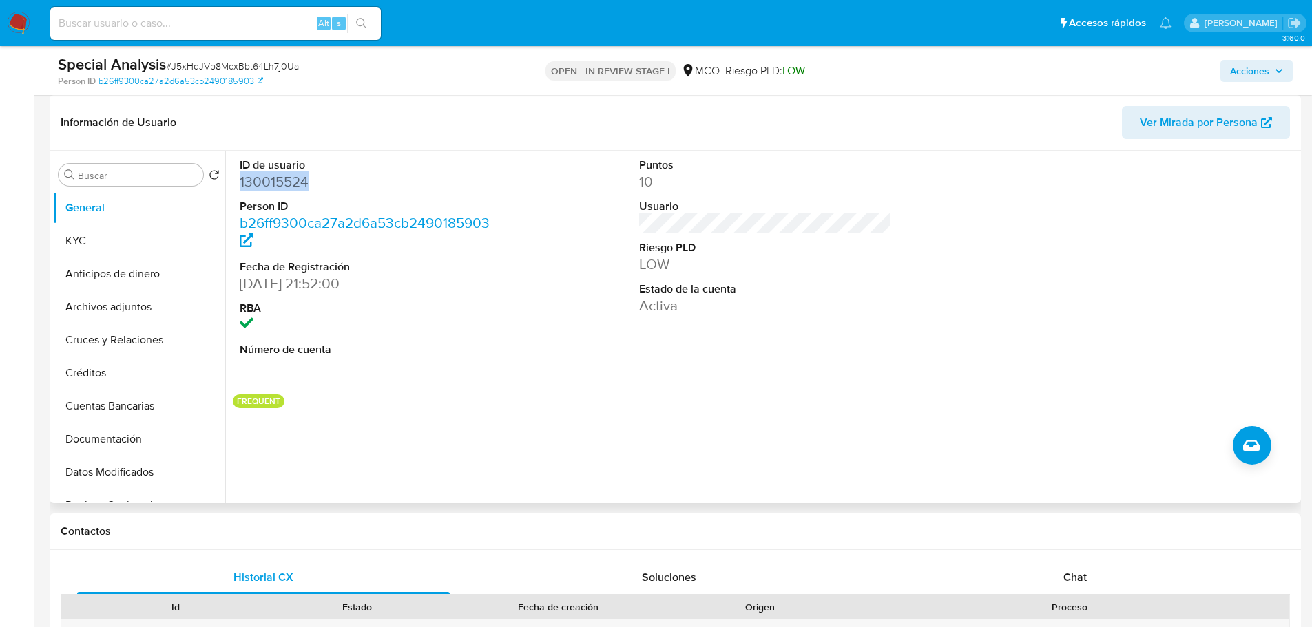
copy dd "130015524"
click at [644, 325] on div "Puntos 10 Usuario Riesgo PLD LOW Estado de la cuenta Activa" at bounding box center [765, 267] width 266 height 233
drag, startPoint x: 1269, startPoint y: 66, endPoint x: 1245, endPoint y: 76, distance: 26.0
click at [1269, 67] on span "Acciones" at bounding box center [1256, 70] width 53 height 19
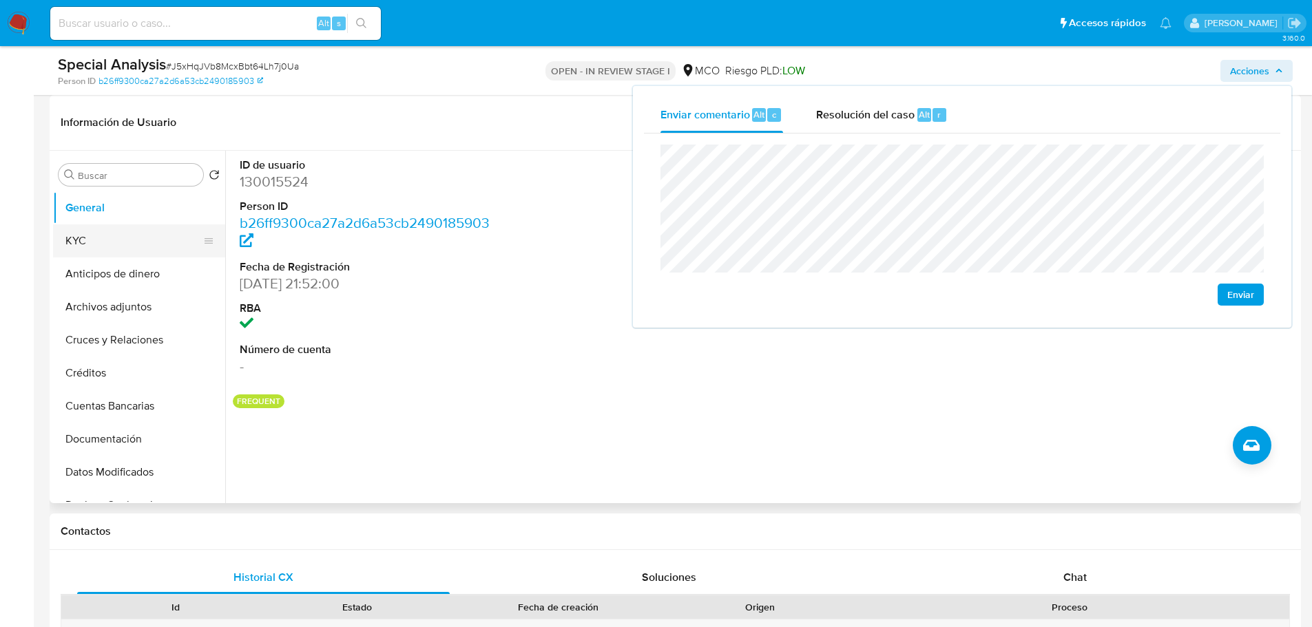
click at [64, 238] on button "KYC" at bounding box center [133, 240] width 161 height 33
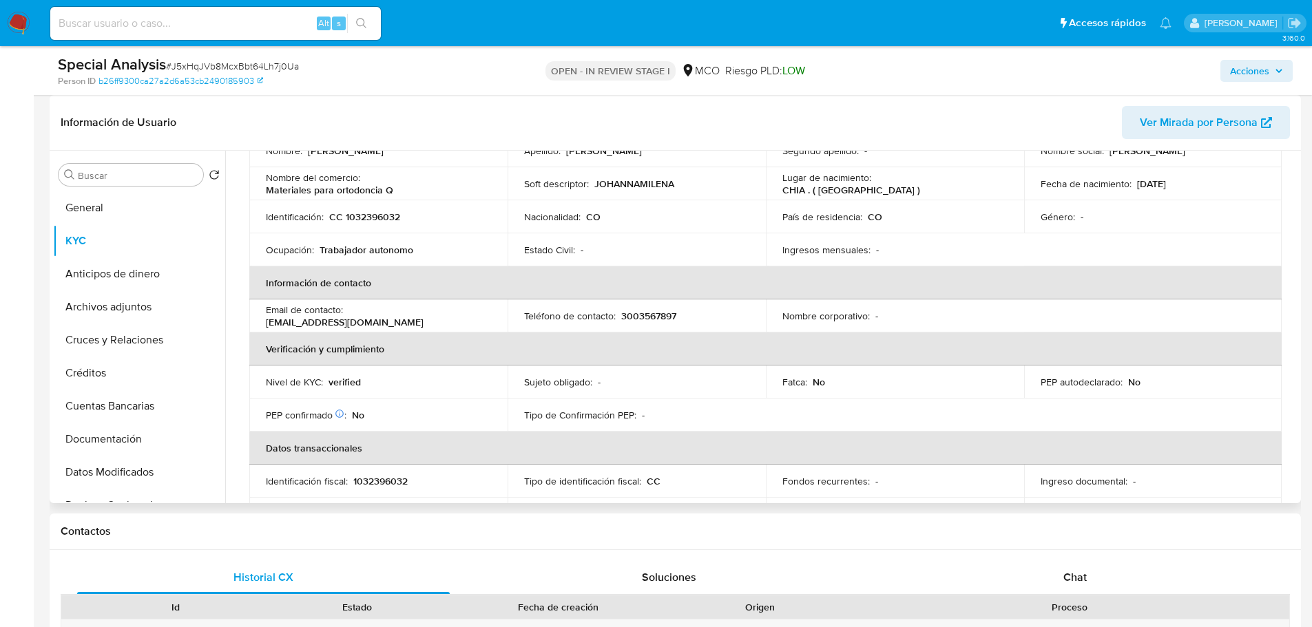
scroll to position [0, 0]
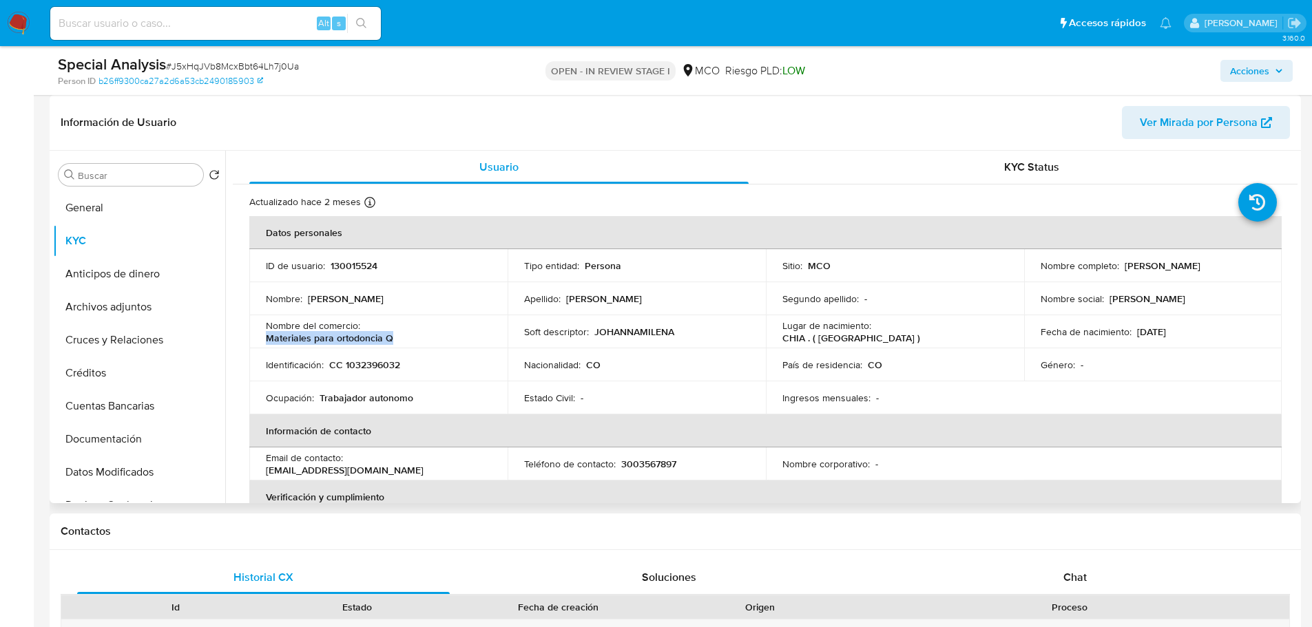
drag, startPoint x: 393, startPoint y: 339, endPoint x: 267, endPoint y: 337, distance: 126.0
click at [267, 337] on div "Nombre del comercio : Materiales para ortodoncia Q" at bounding box center [378, 331] width 225 height 25
copy p "Materiales para ortodoncia Q"
click at [1262, 74] on span "Acciones" at bounding box center [1249, 71] width 39 height 22
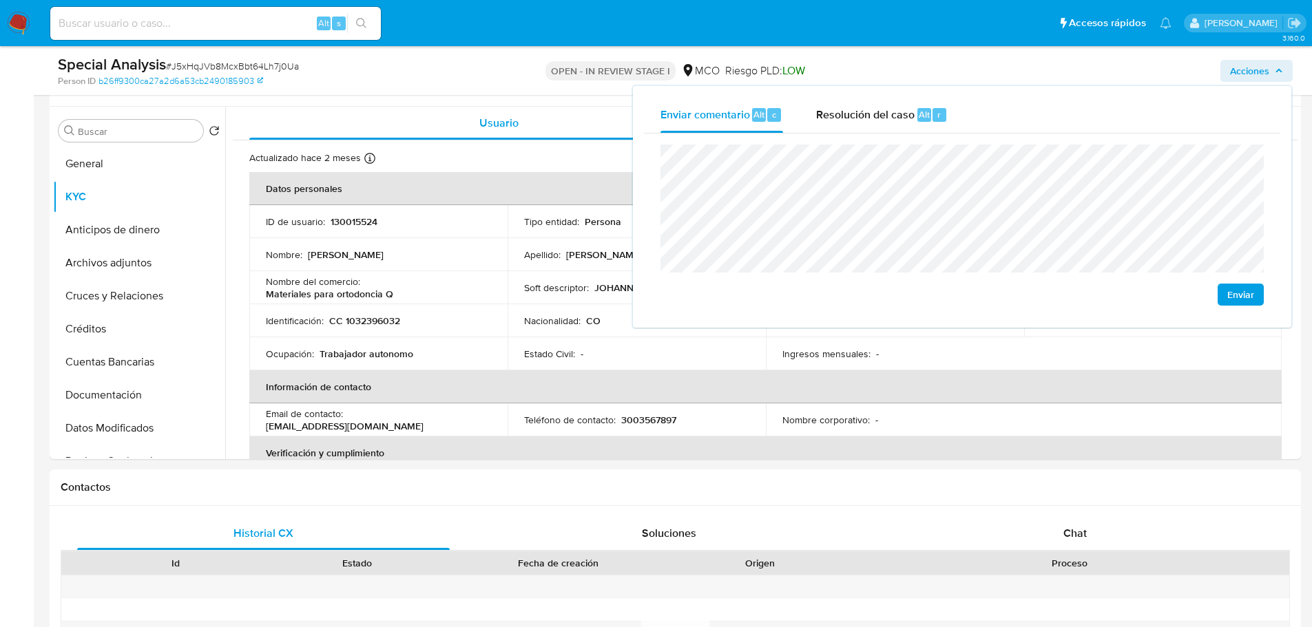
scroll to position [275, 0]
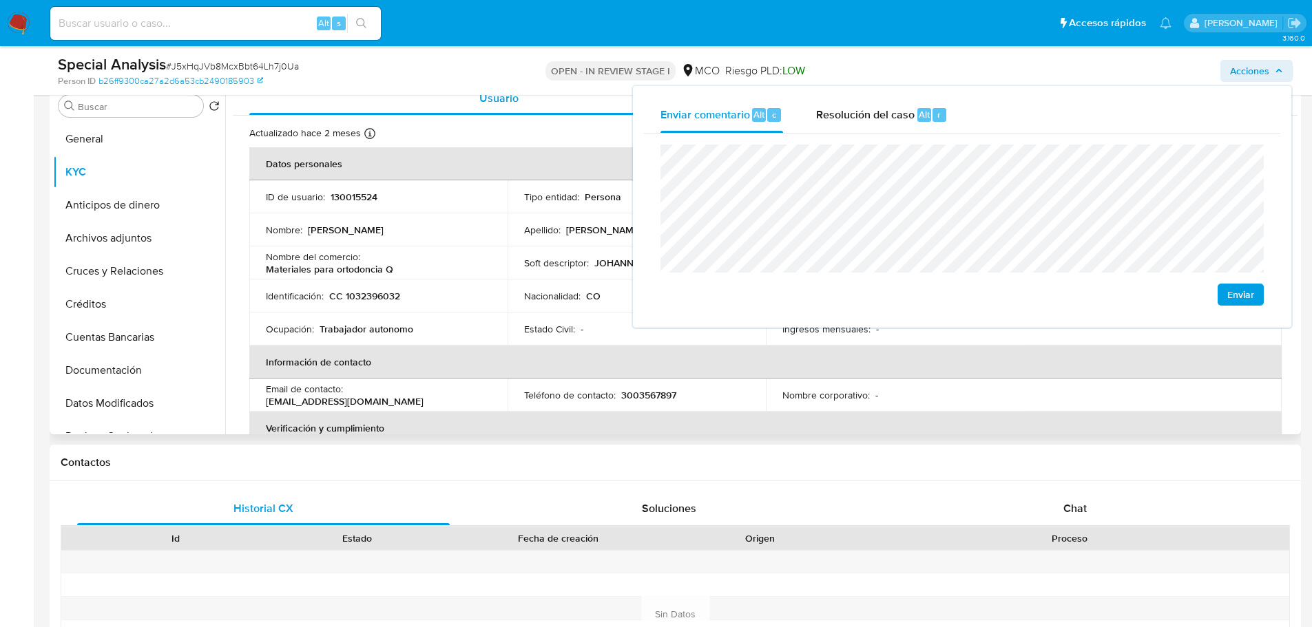
click at [319, 266] on p "Materiales para ortodoncia Q" at bounding box center [329, 269] width 127 height 12
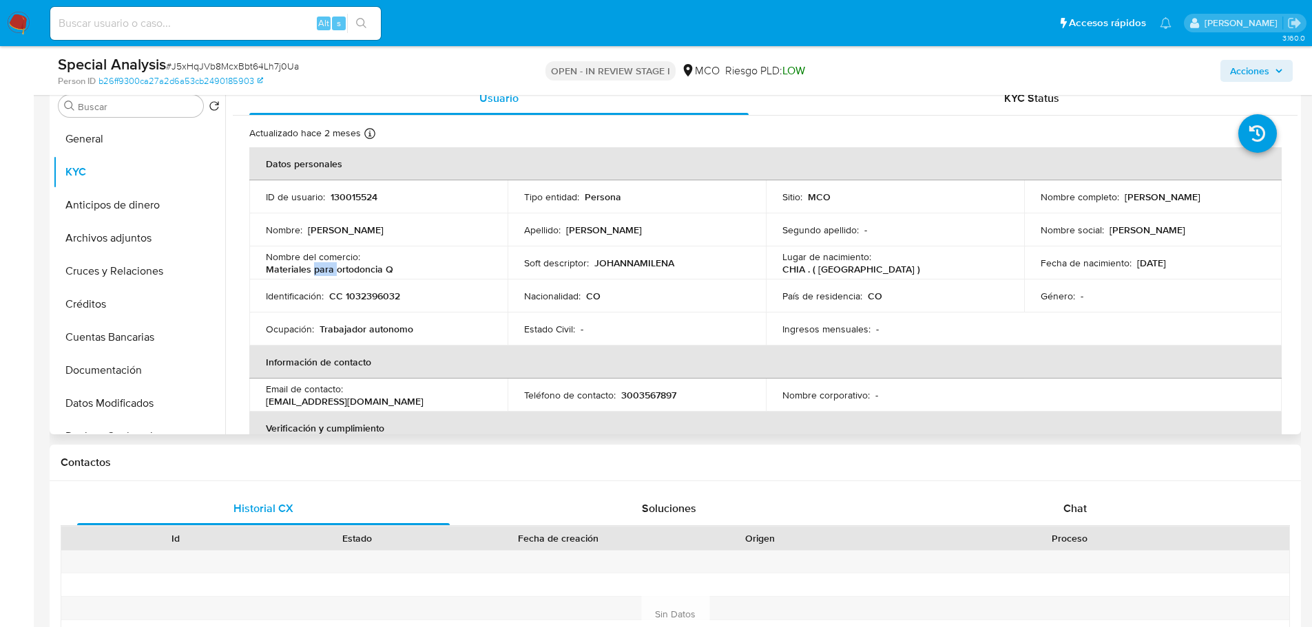
click at [319, 266] on p "Materiales para ortodoncia Q" at bounding box center [329, 269] width 127 height 12
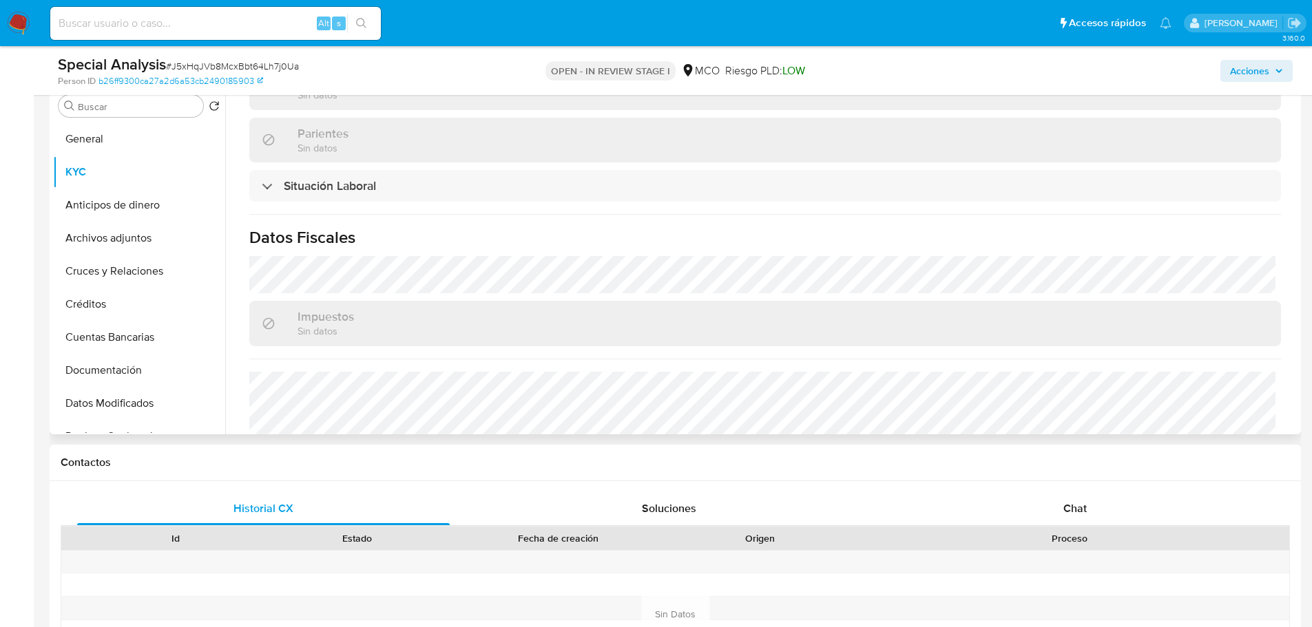
scroll to position [699, 0]
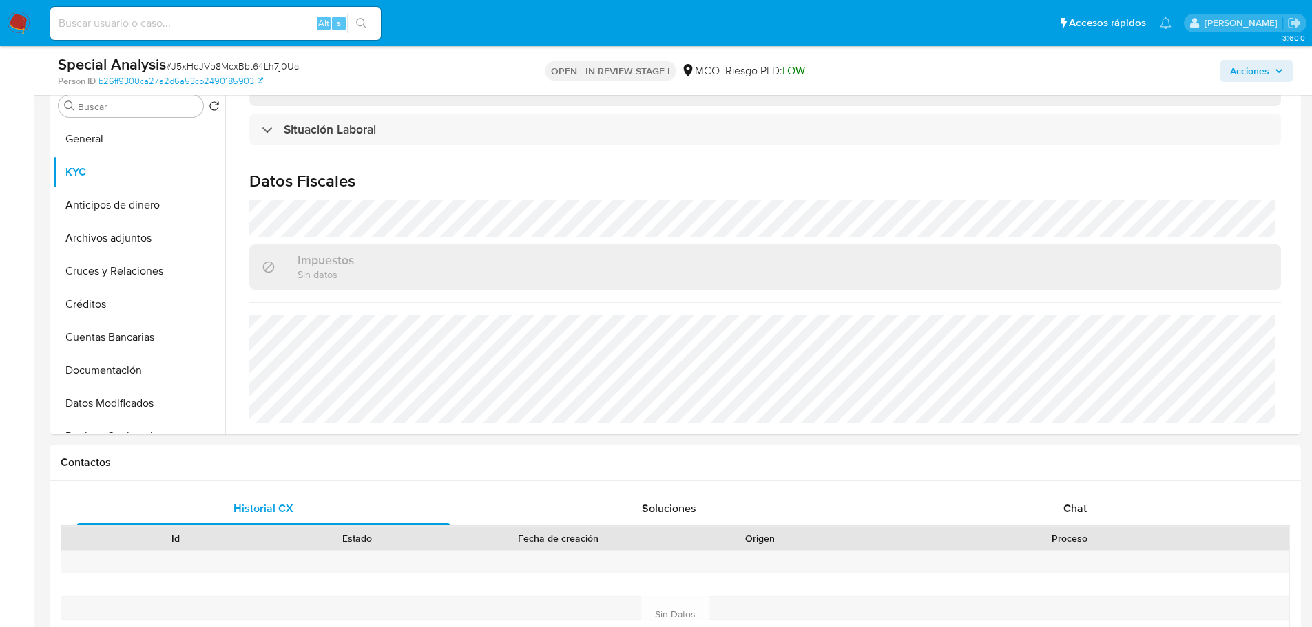
click at [1244, 72] on span "Acciones" at bounding box center [1249, 71] width 39 height 22
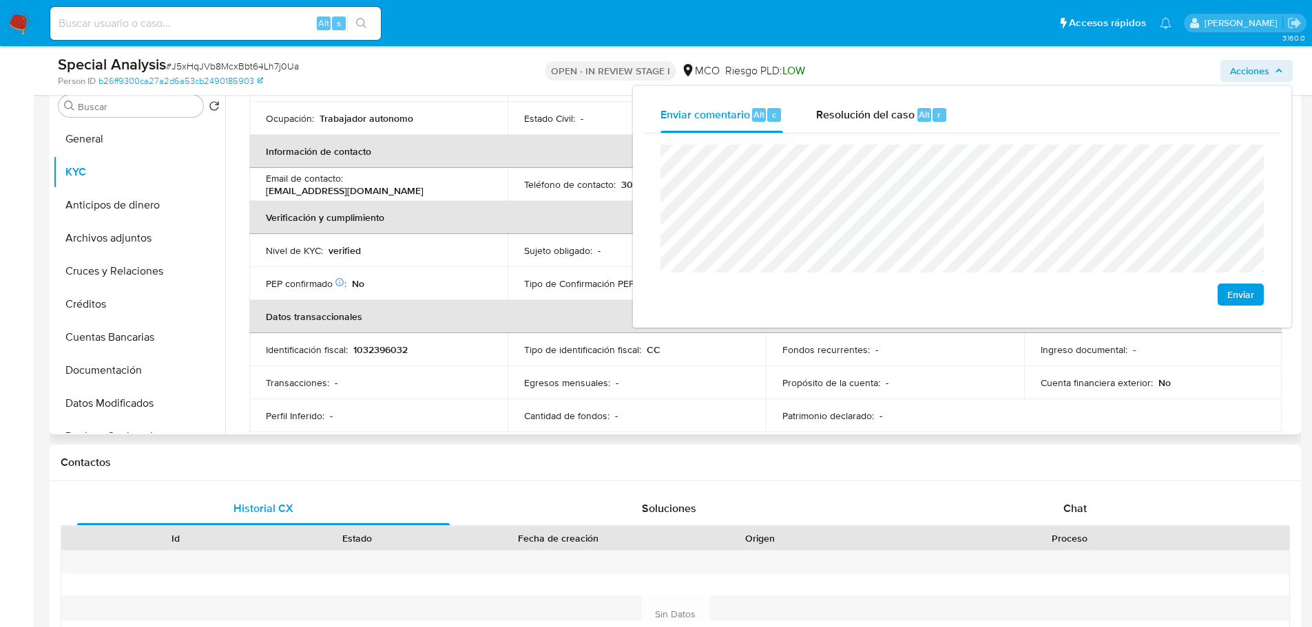
scroll to position [492, 0]
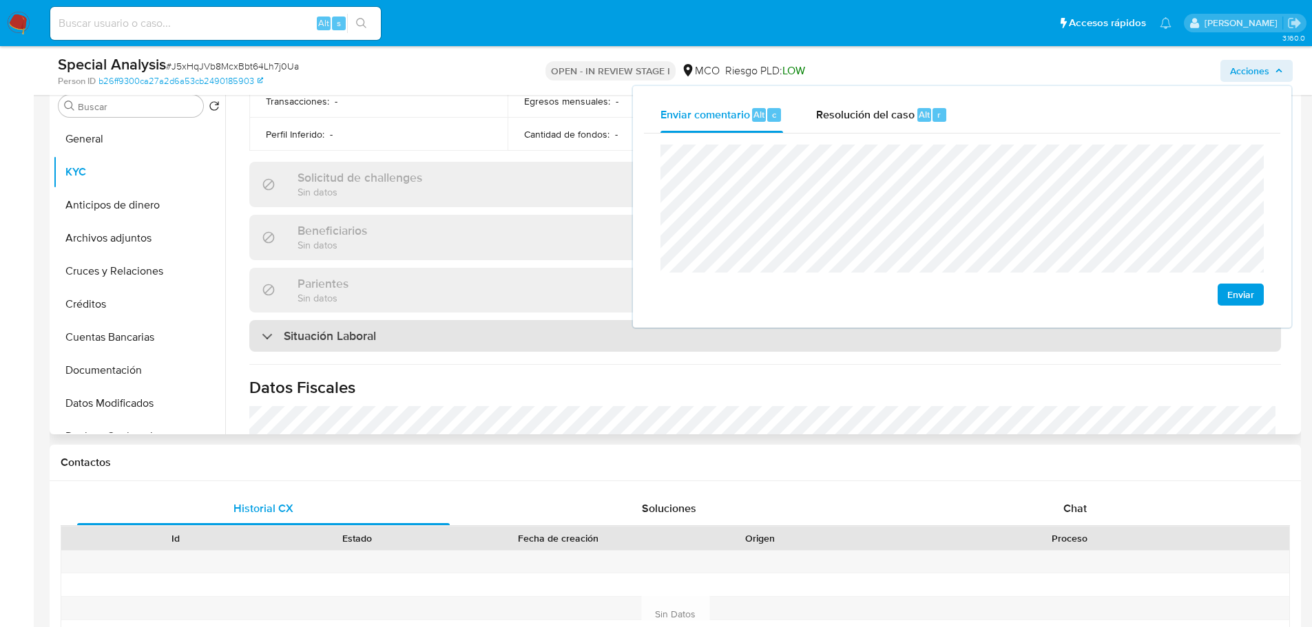
click at [531, 346] on div "Situación Laboral" at bounding box center [764, 336] width 1031 height 32
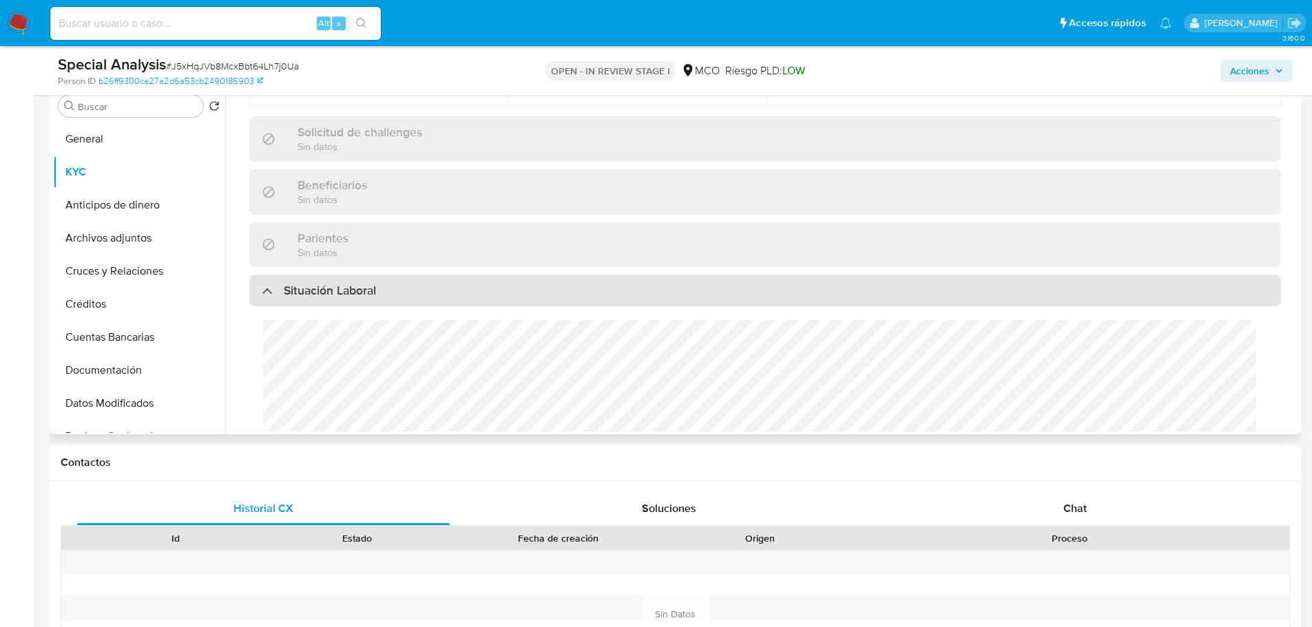
scroll to position [561, 0]
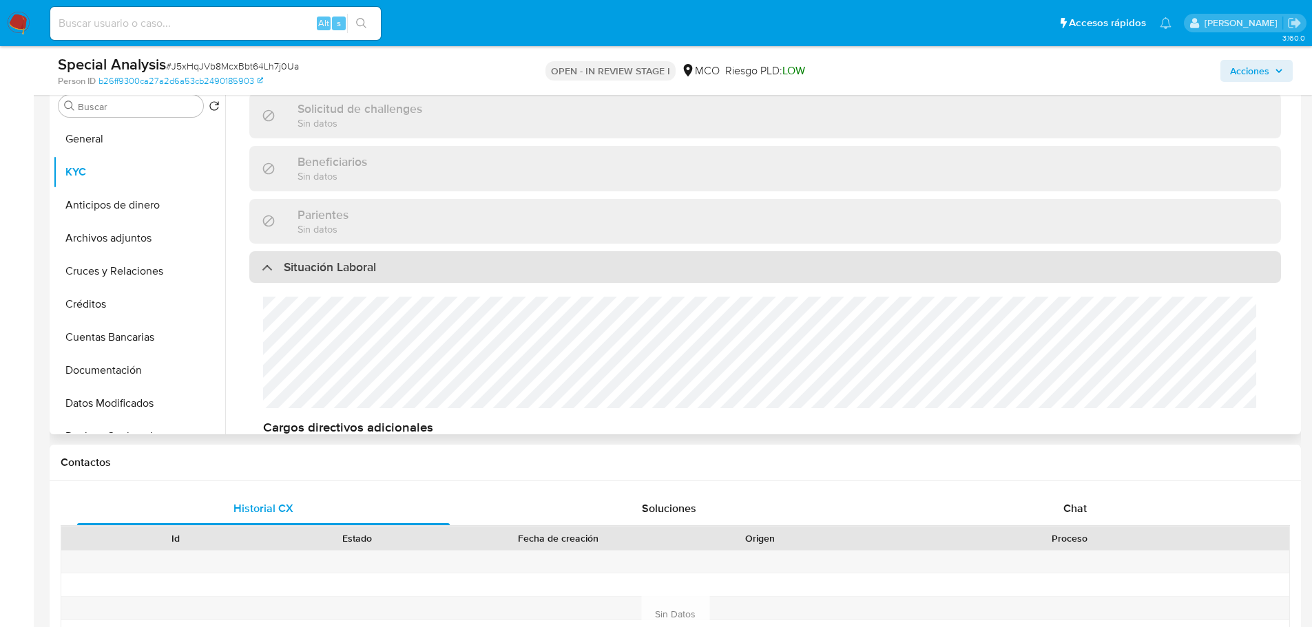
drag, startPoint x: 565, startPoint y: 275, endPoint x: 560, endPoint y: 281, distance: 7.3
click at [562, 279] on div "Situación Laboral" at bounding box center [764, 267] width 1031 height 32
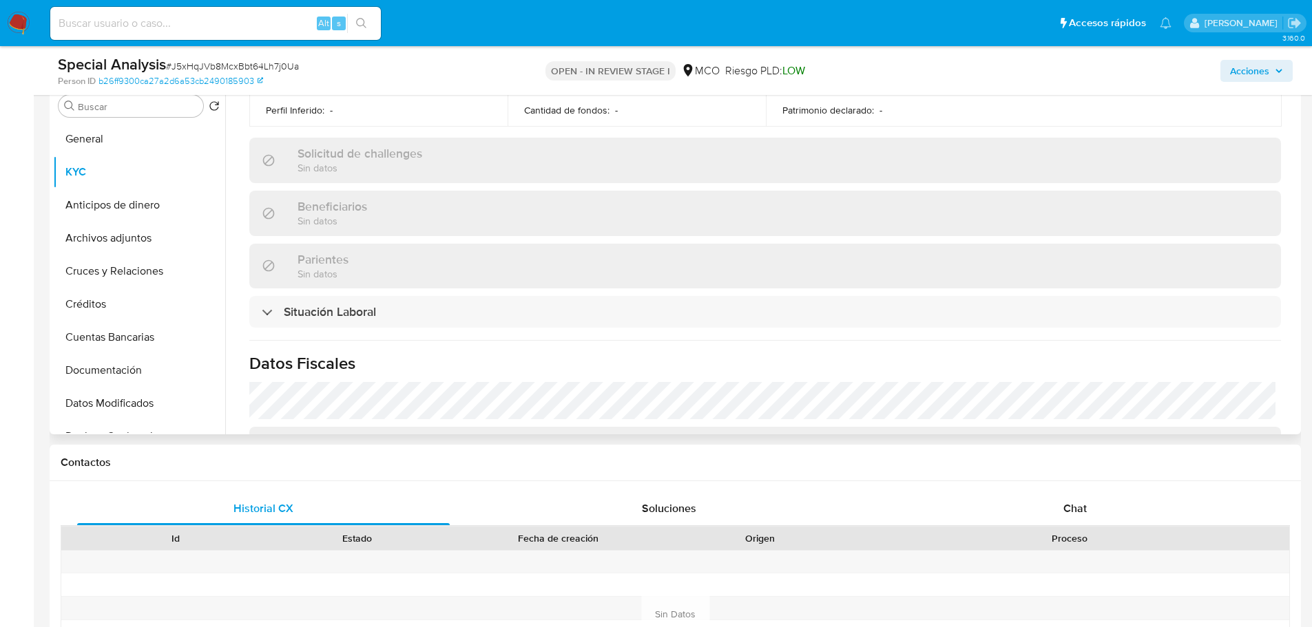
scroll to position [492, 0]
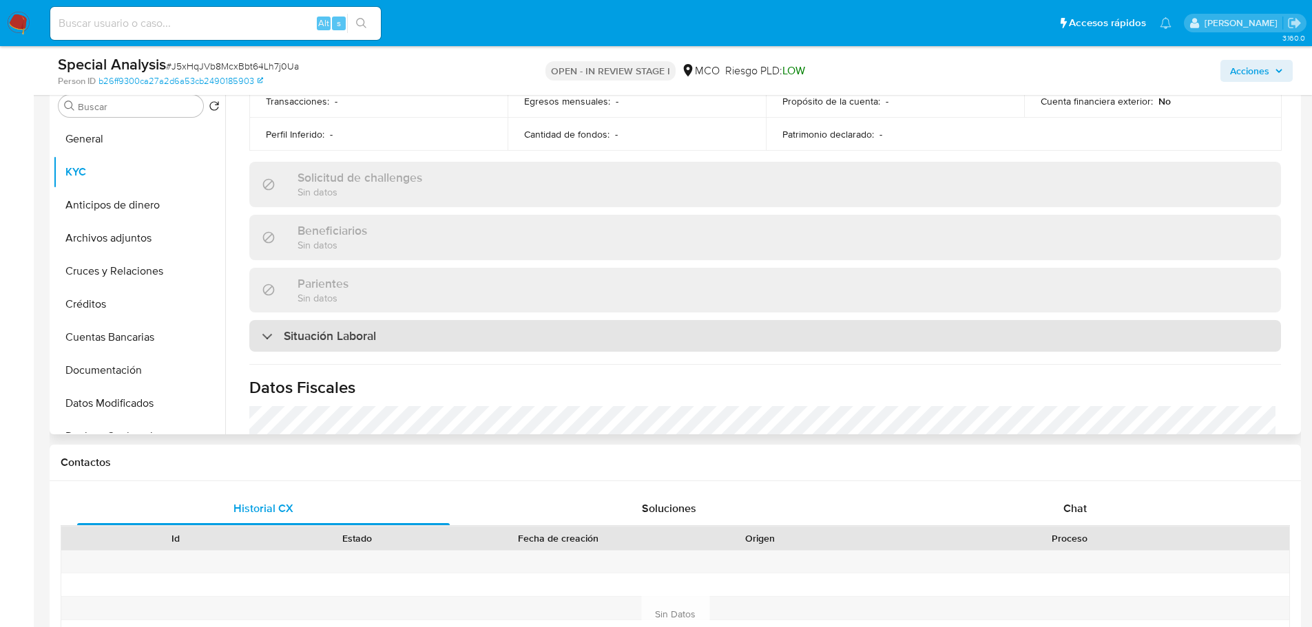
click at [589, 329] on div "Situación Laboral" at bounding box center [764, 336] width 1031 height 32
click at [589, 334] on div "Situación Laboral" at bounding box center [764, 336] width 1031 height 32
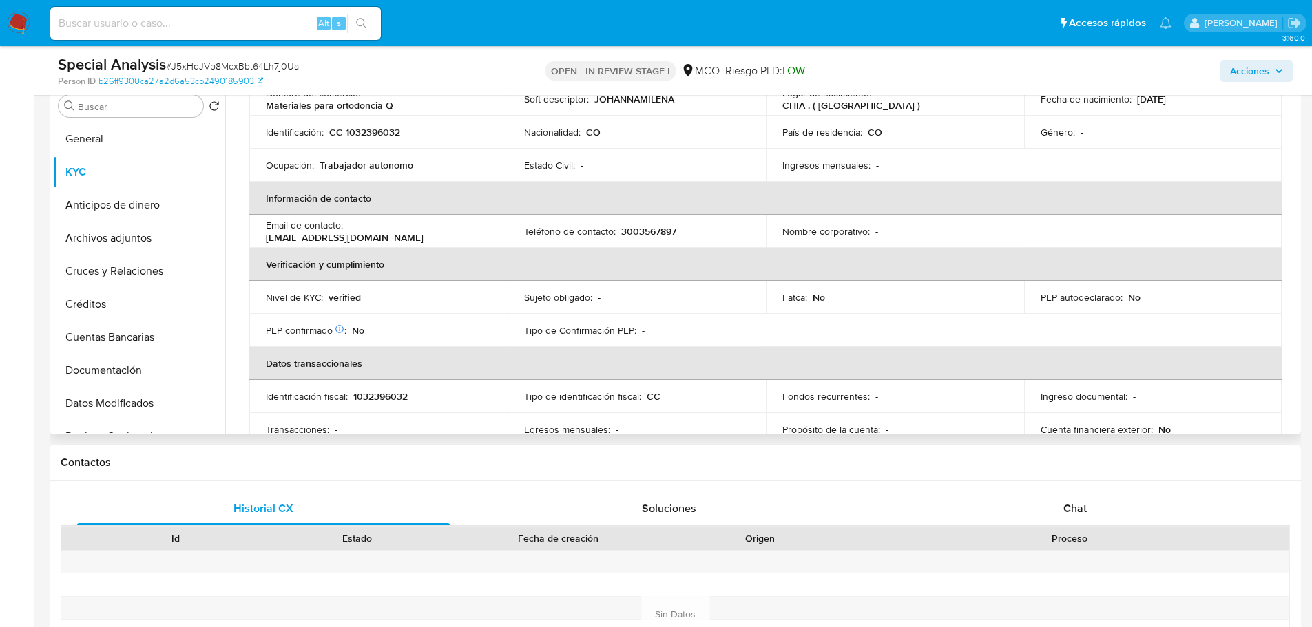
scroll to position [0, 0]
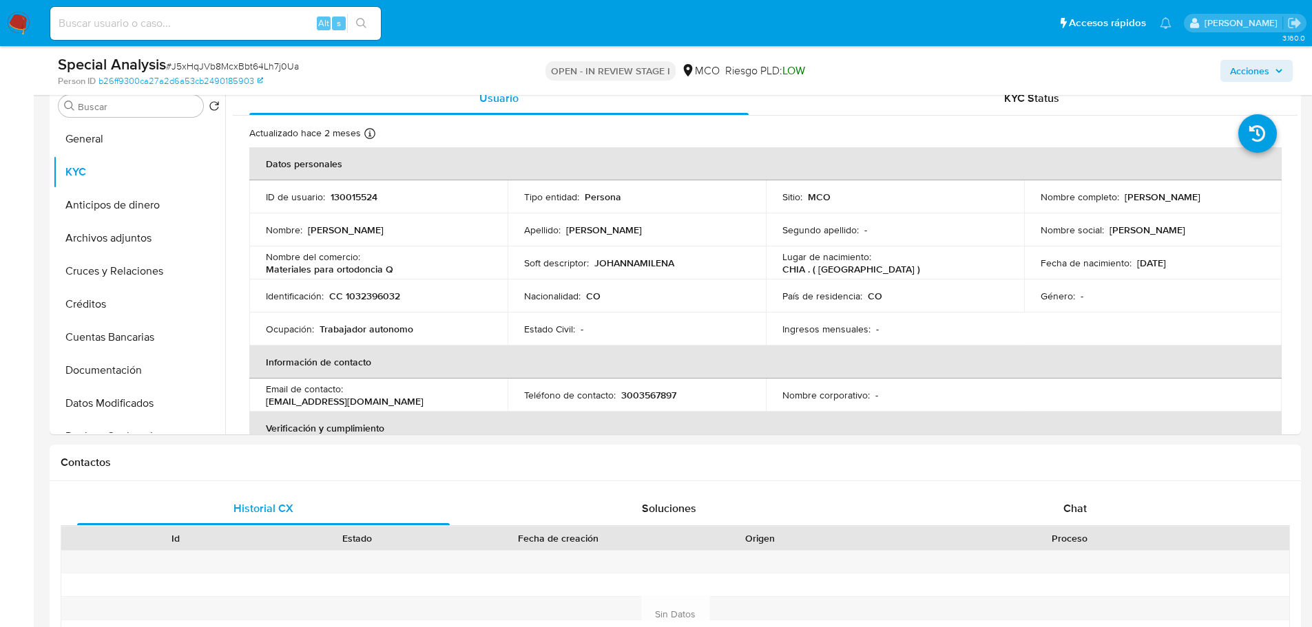
click at [1235, 70] on span "Acciones" at bounding box center [1249, 71] width 39 height 22
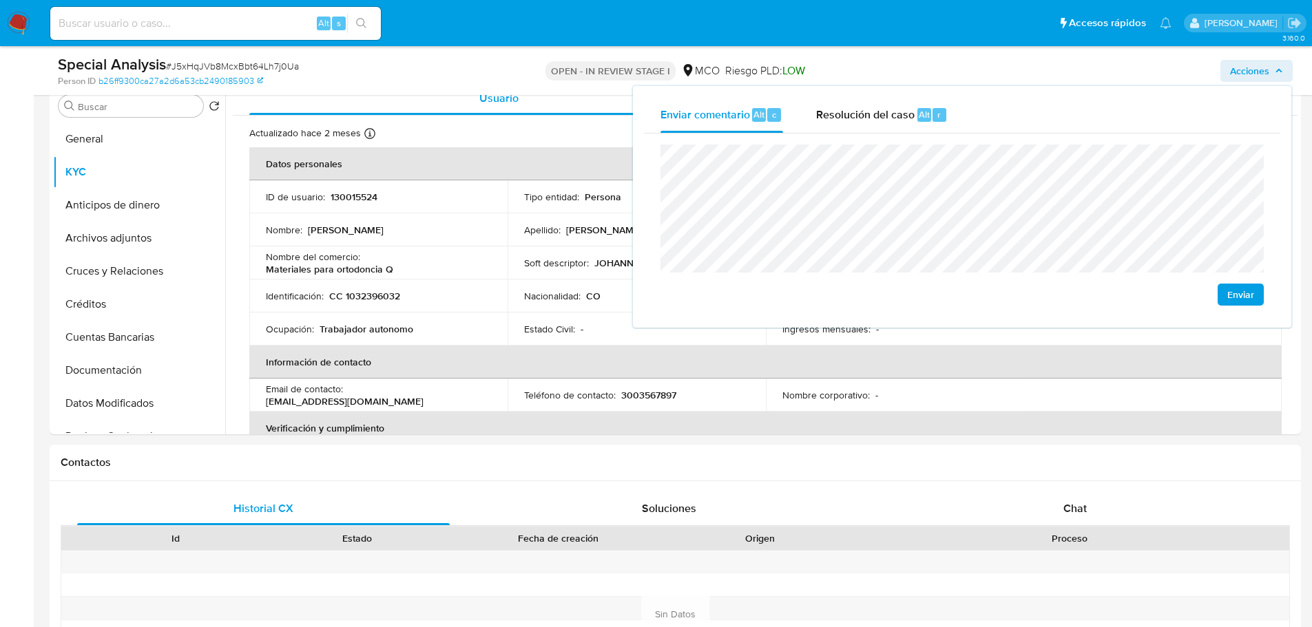
click at [1239, 295] on span "Enviar" at bounding box center [1240, 294] width 27 height 19
click at [112, 32] on div "Alt s" at bounding box center [215, 23] width 330 height 33
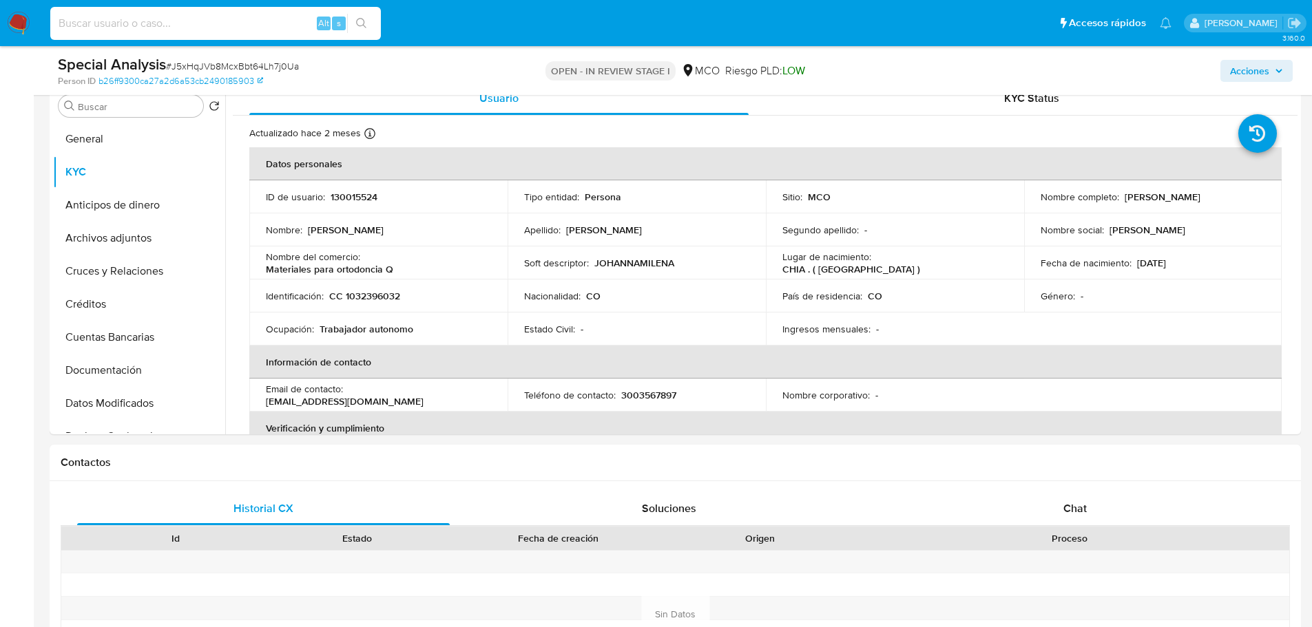
click at [116, 21] on input at bounding box center [215, 23] width 330 height 18
paste input "2466538284"
type input "2466538284"
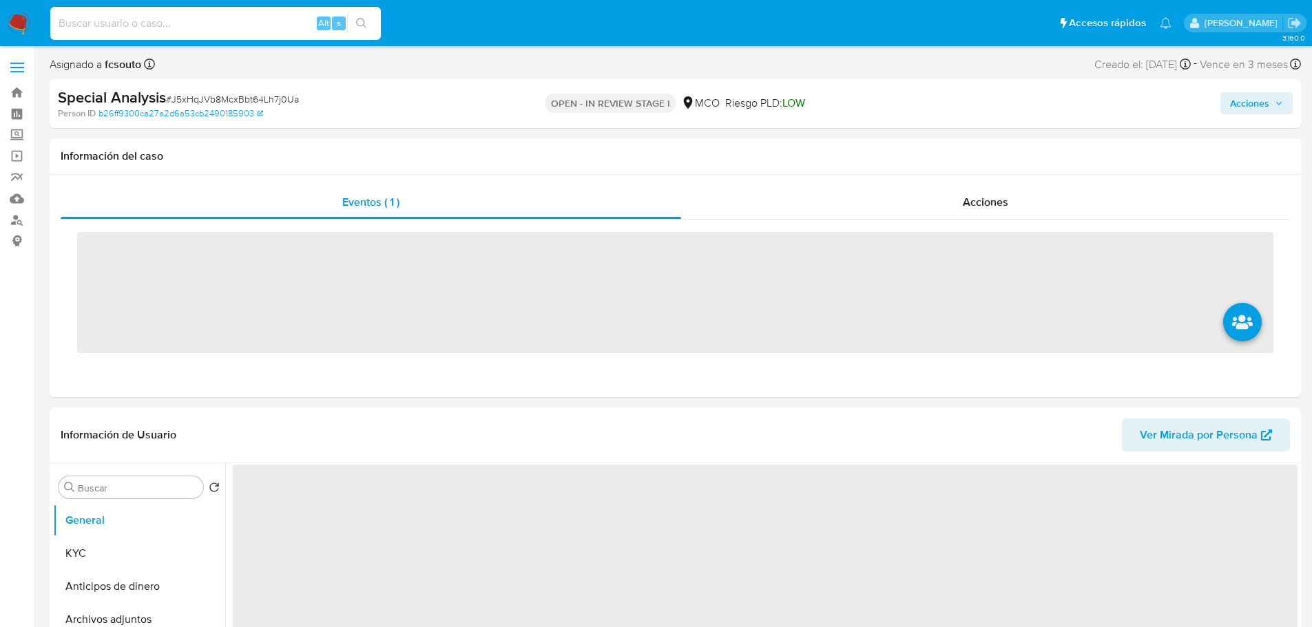
click at [143, 25] on input at bounding box center [215, 23] width 330 height 18
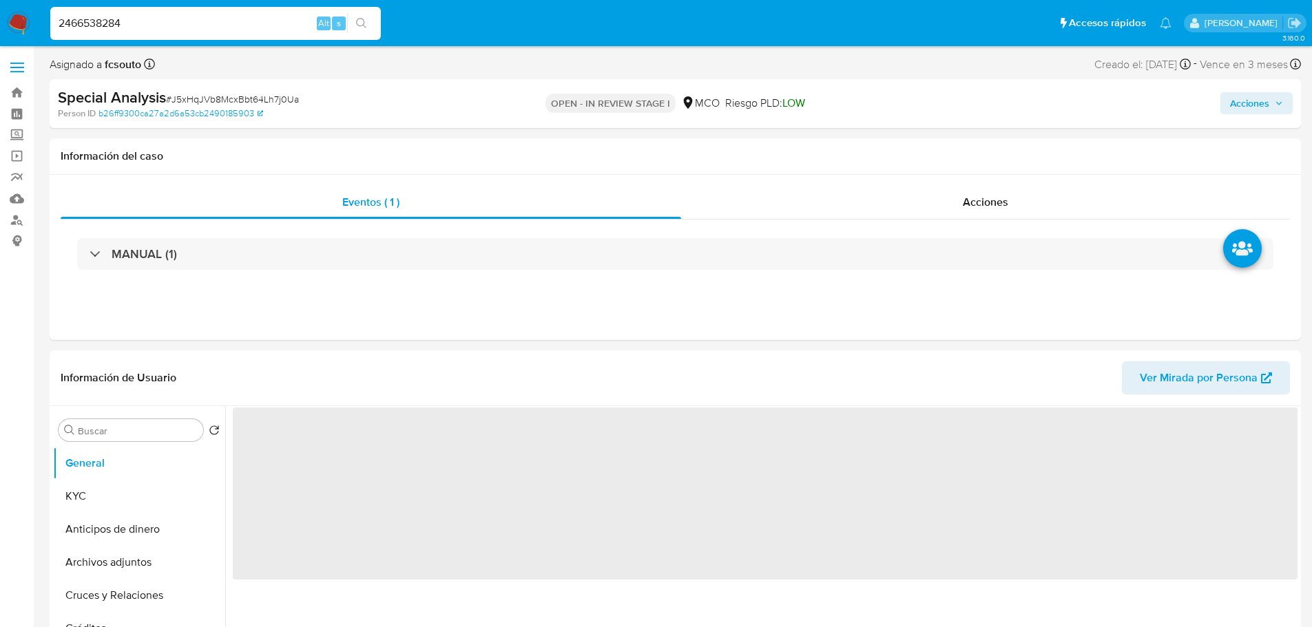
type input "2466538284"
select select "10"
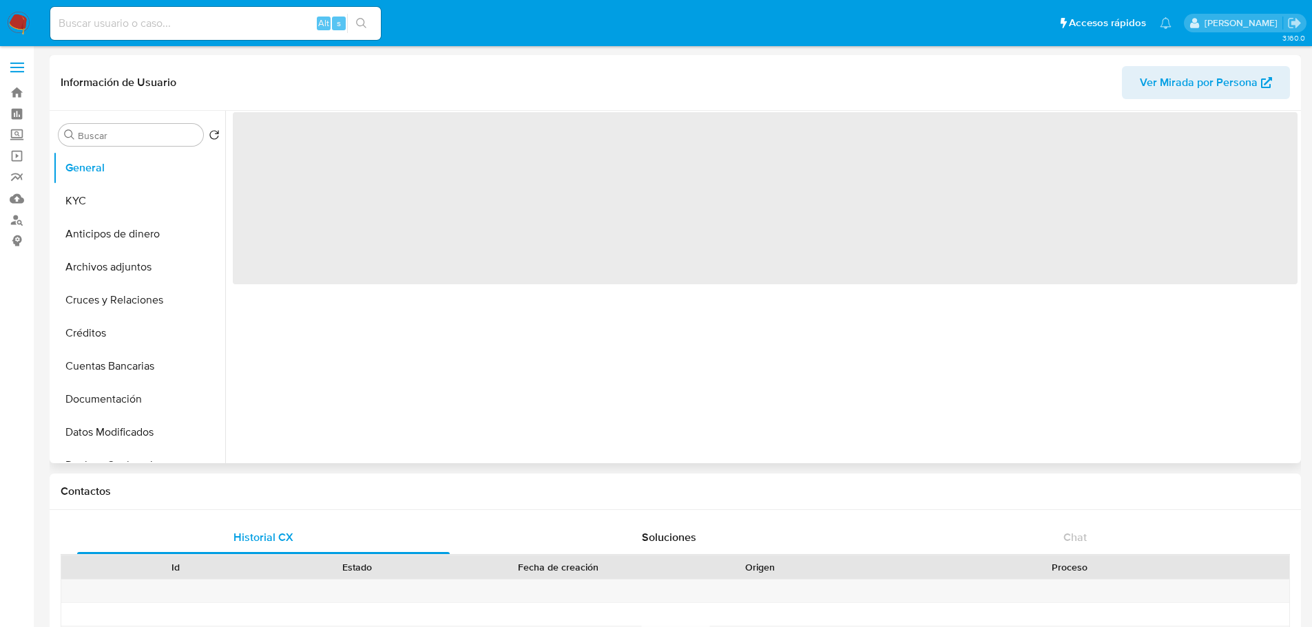
select select "10"
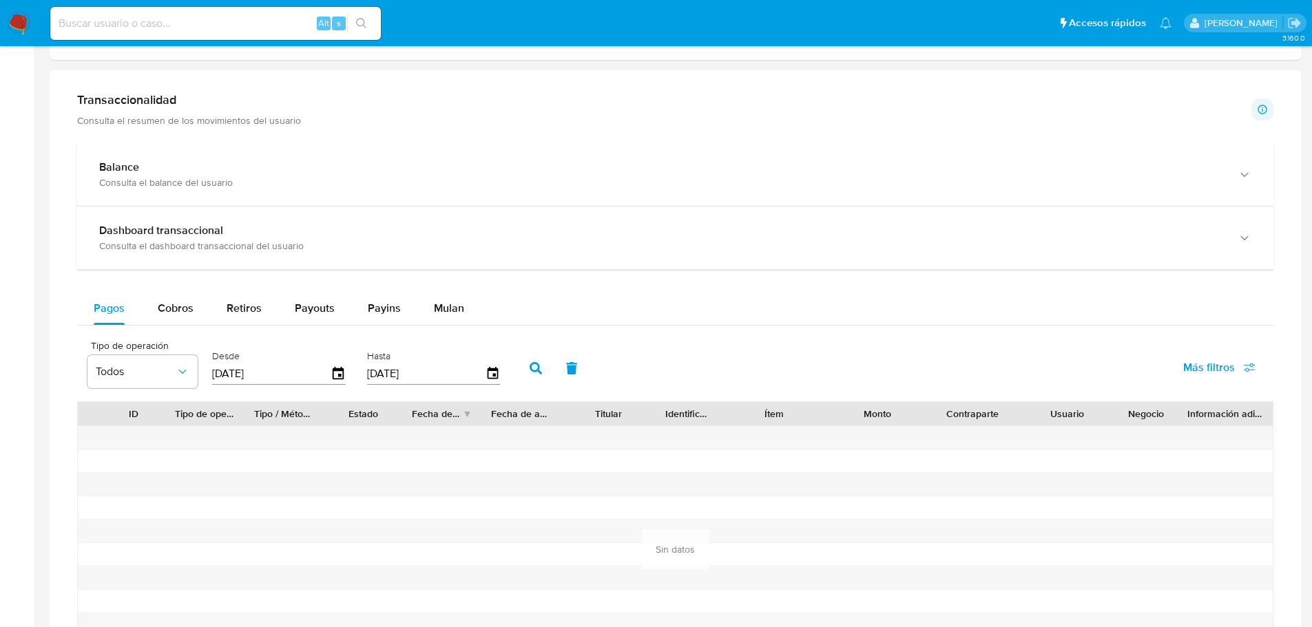
scroll to position [689, 0]
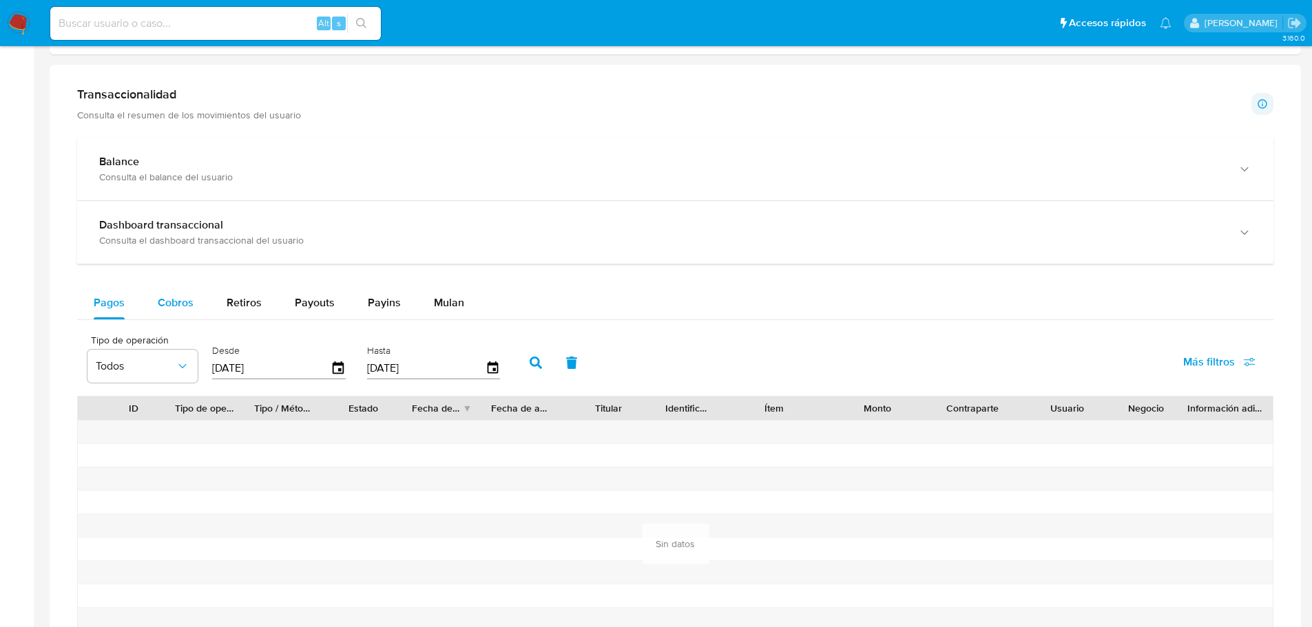
click at [192, 314] on div "Cobros" at bounding box center [176, 302] width 36 height 33
select select "10"
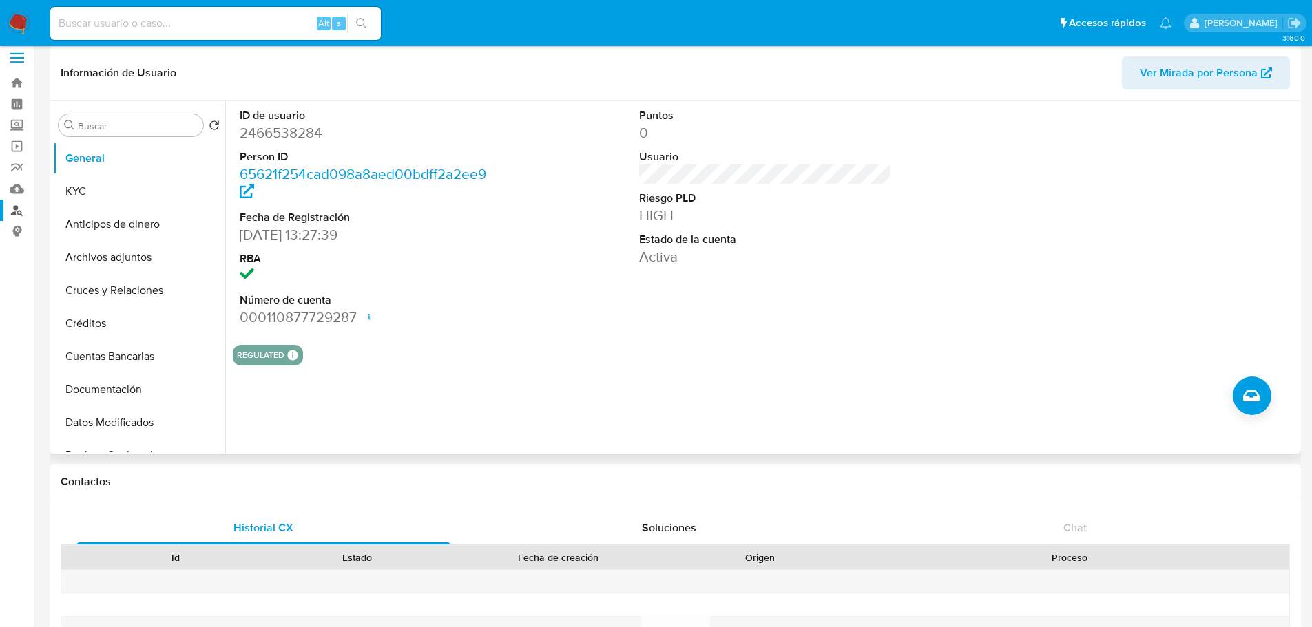
scroll to position [0, 0]
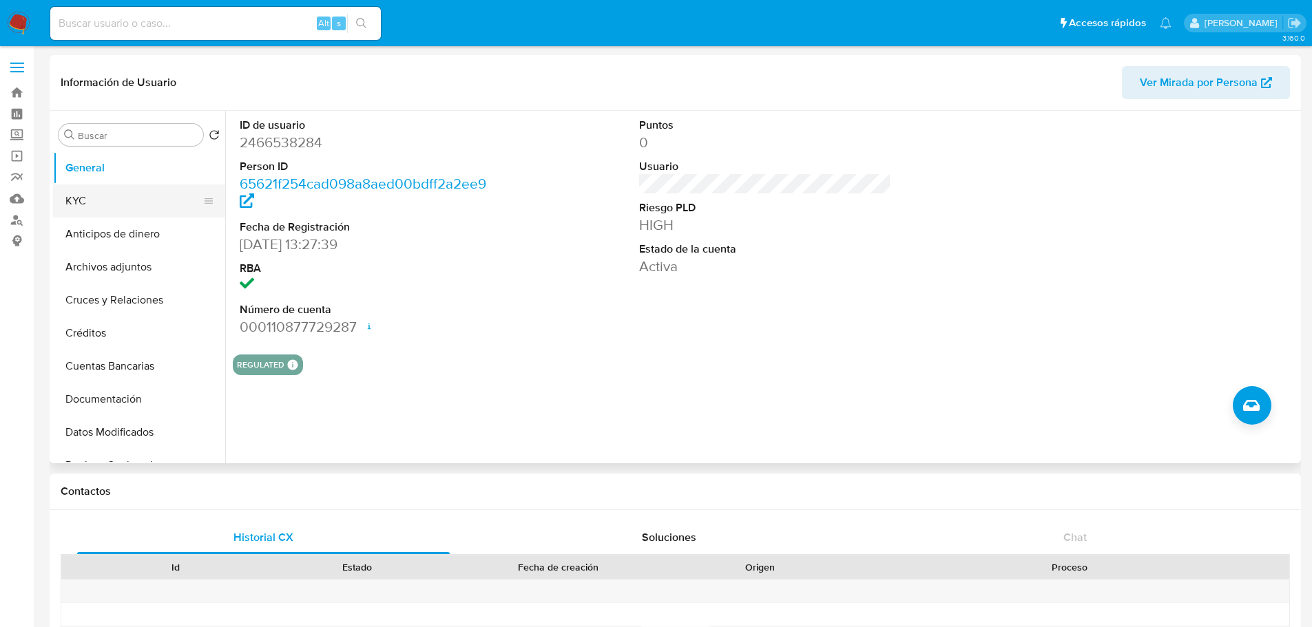
click at [81, 199] on button "KYC" at bounding box center [133, 201] width 161 height 33
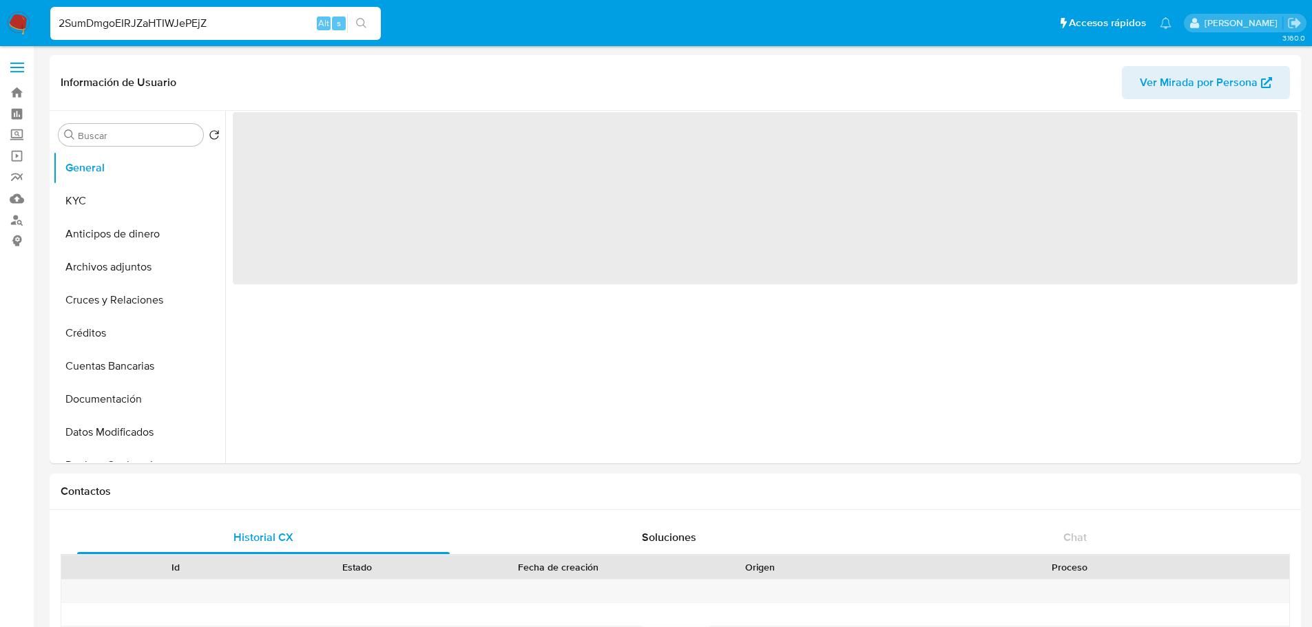
type input "2SumDmgoEIRJZaHTIWJePEjZ"
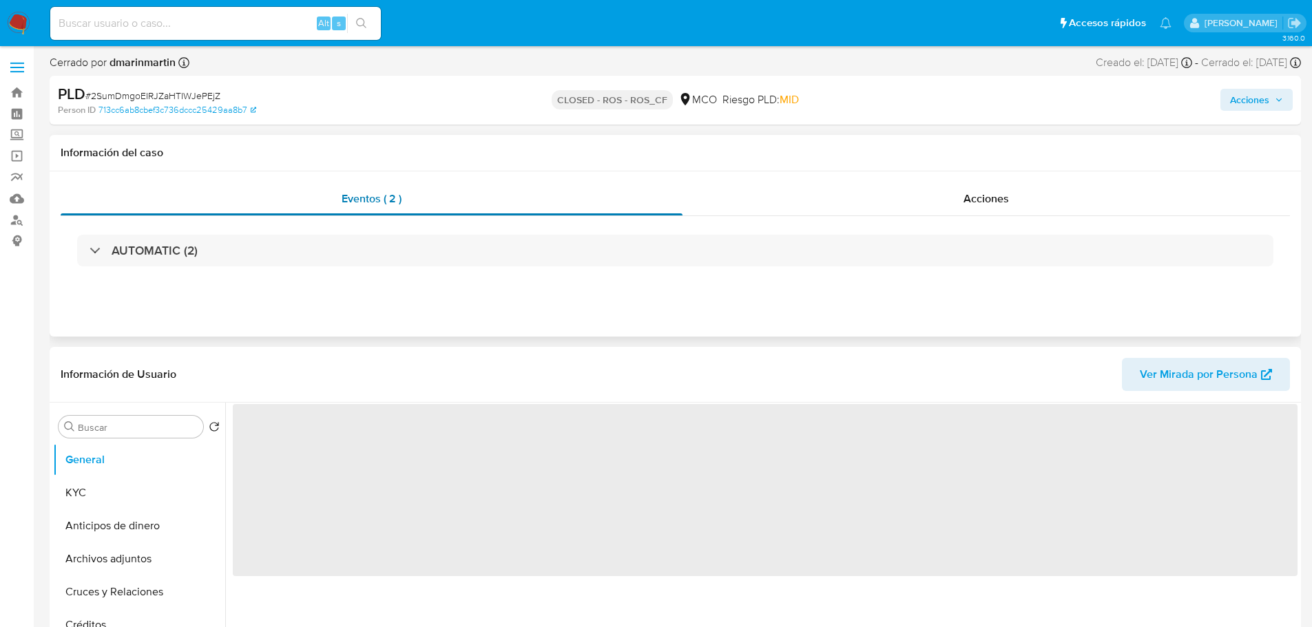
select select "10"
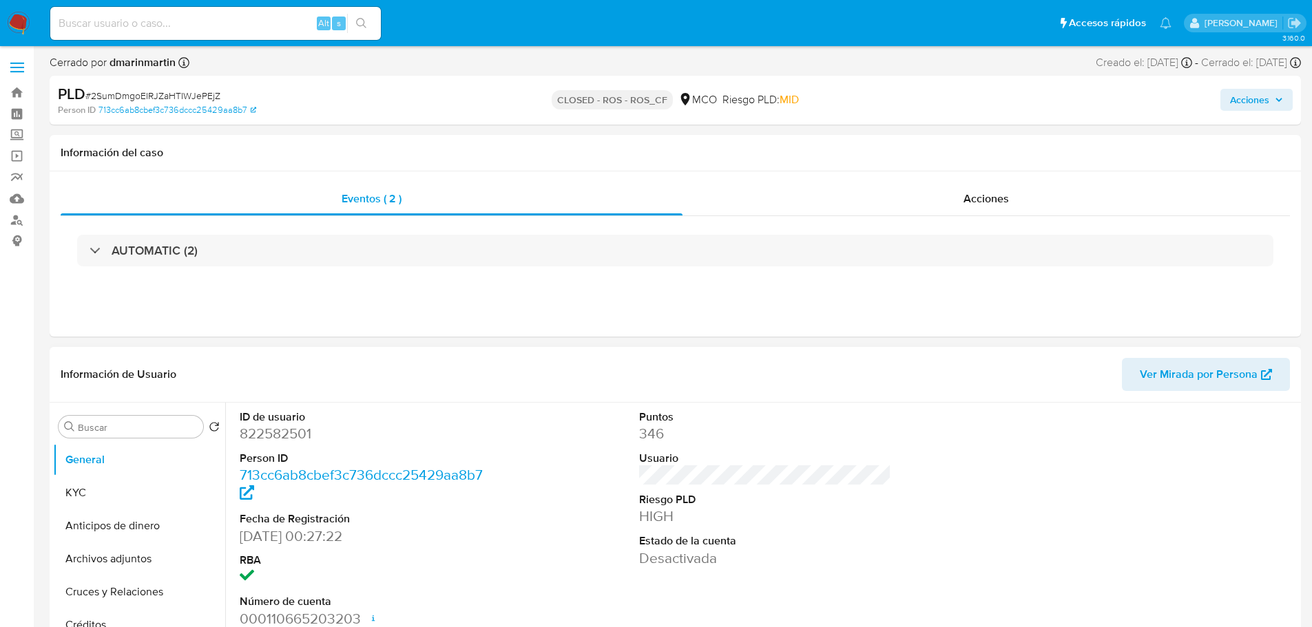
click at [282, 421] on dt "ID de usuario" at bounding box center [366, 417] width 253 height 15
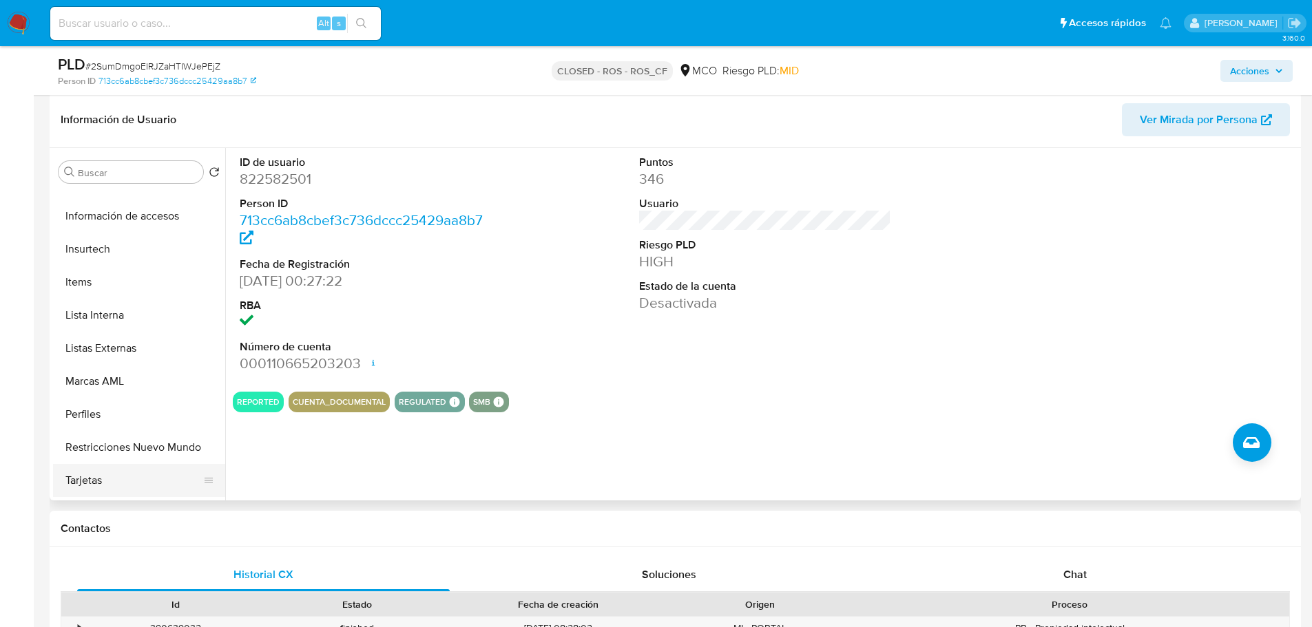
scroll to position [207, 0]
click at [172, 442] on button "Restricciones Nuevo Mundo" at bounding box center [133, 446] width 161 height 33
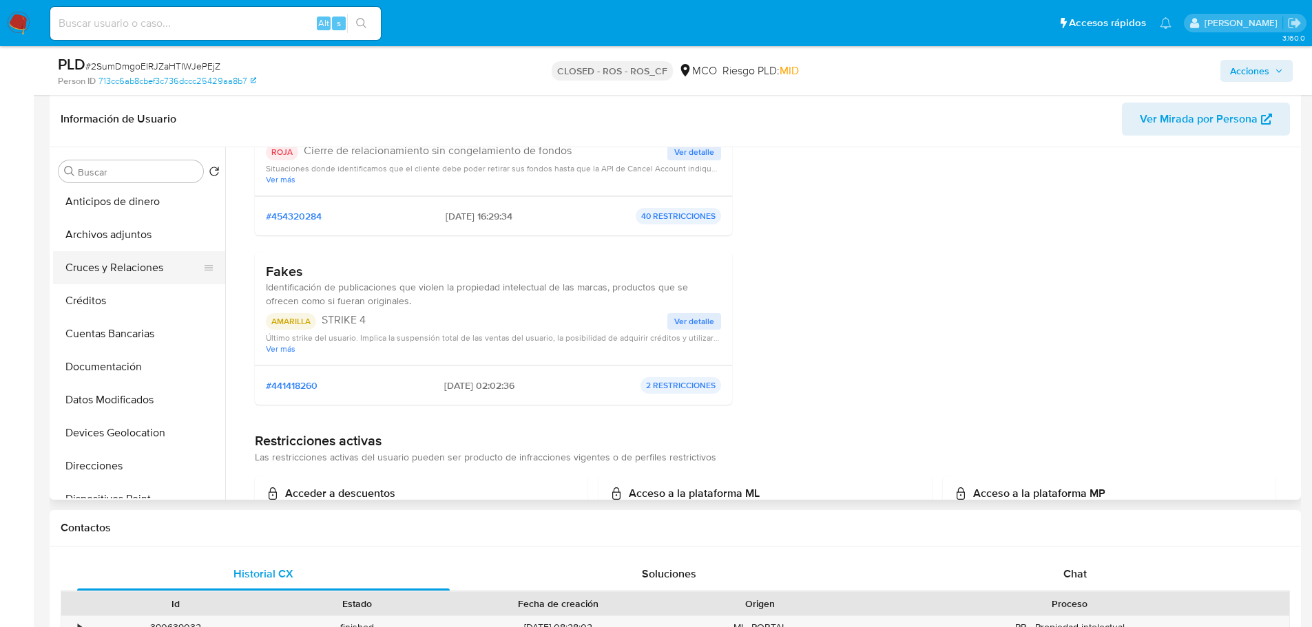
scroll to position [0, 0]
click at [154, 207] on button "General" at bounding box center [133, 204] width 161 height 33
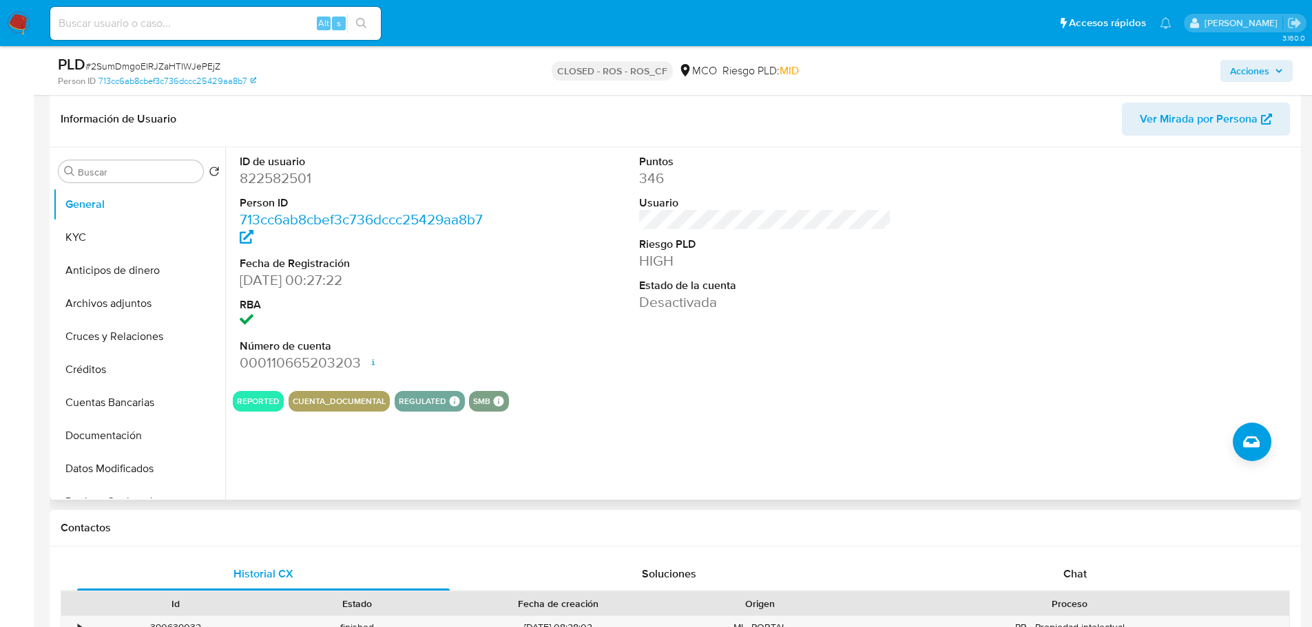
click at [277, 185] on dd "822582501" at bounding box center [366, 178] width 253 height 19
copy dd "822582501"
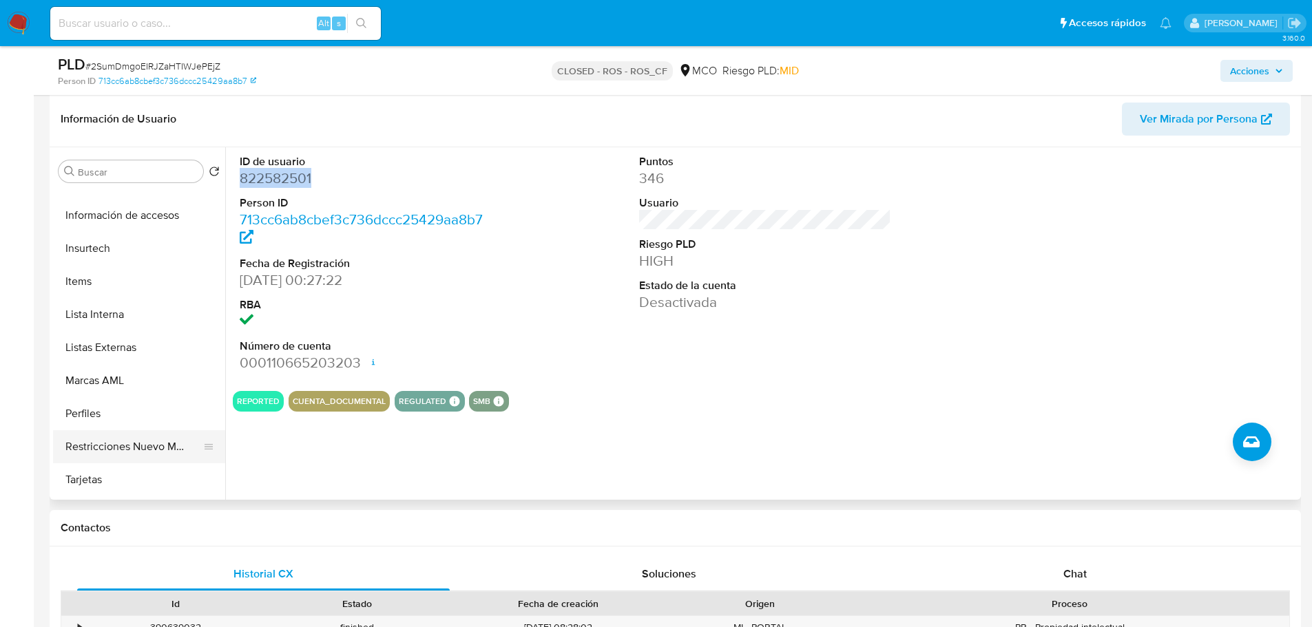
click at [140, 430] on button "Restricciones Nuevo Mundo" at bounding box center [133, 446] width 161 height 33
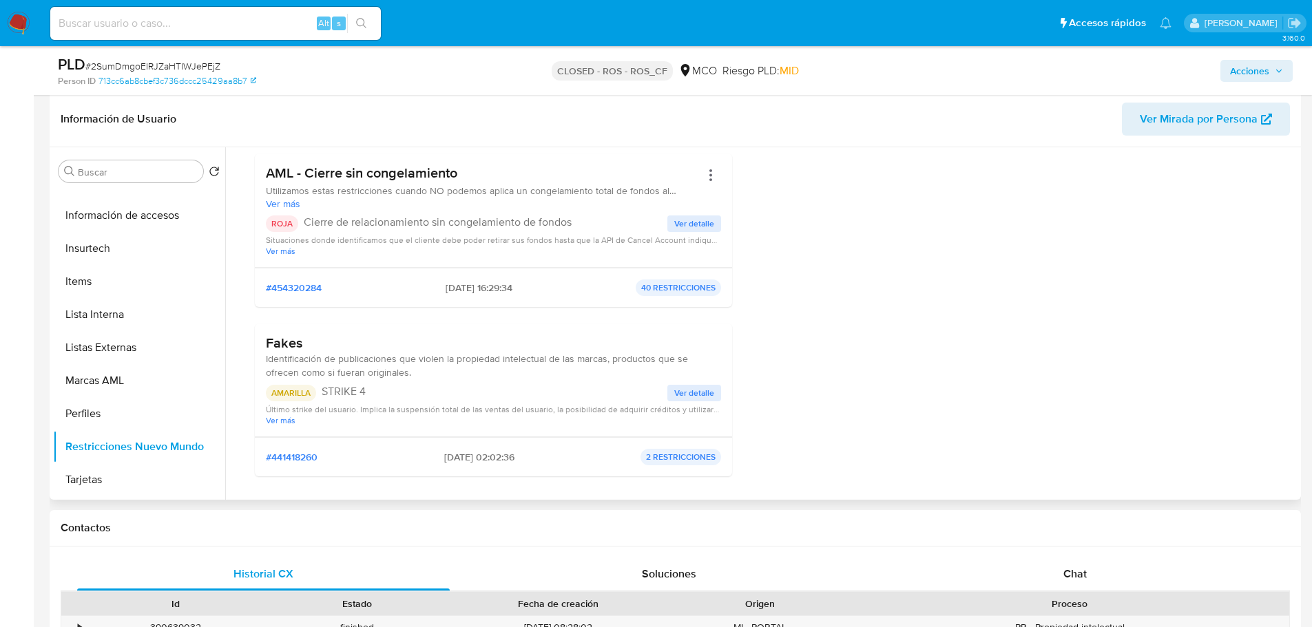
scroll to position [207, 0]
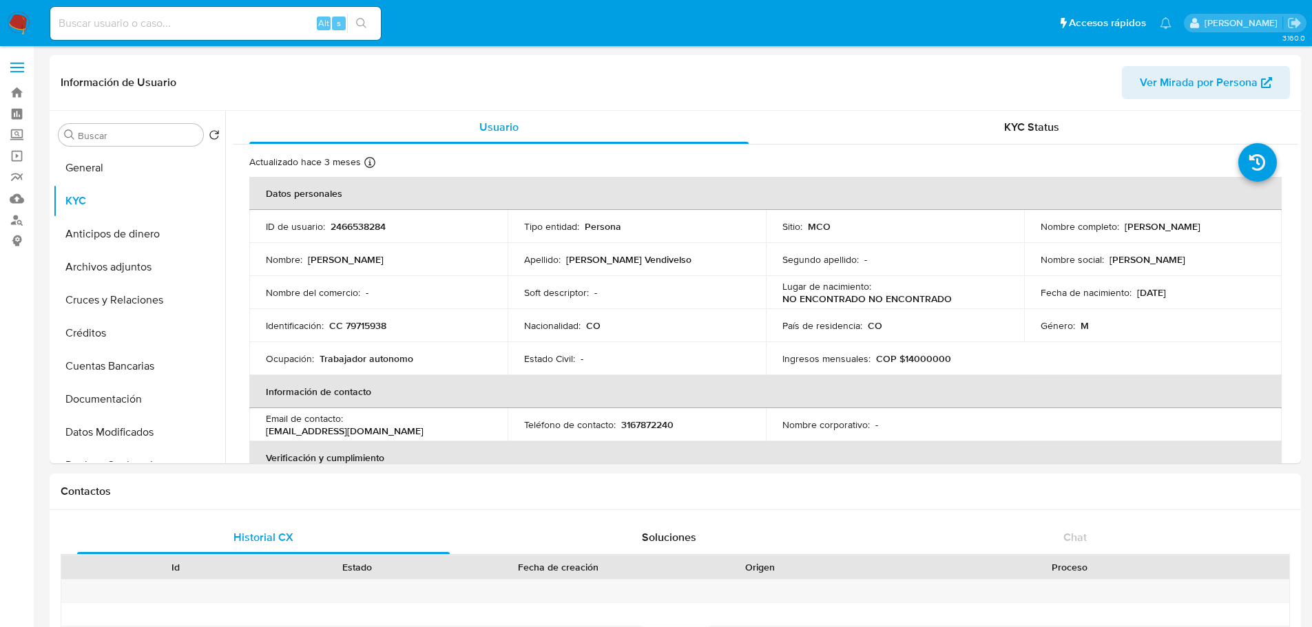
select select "10"
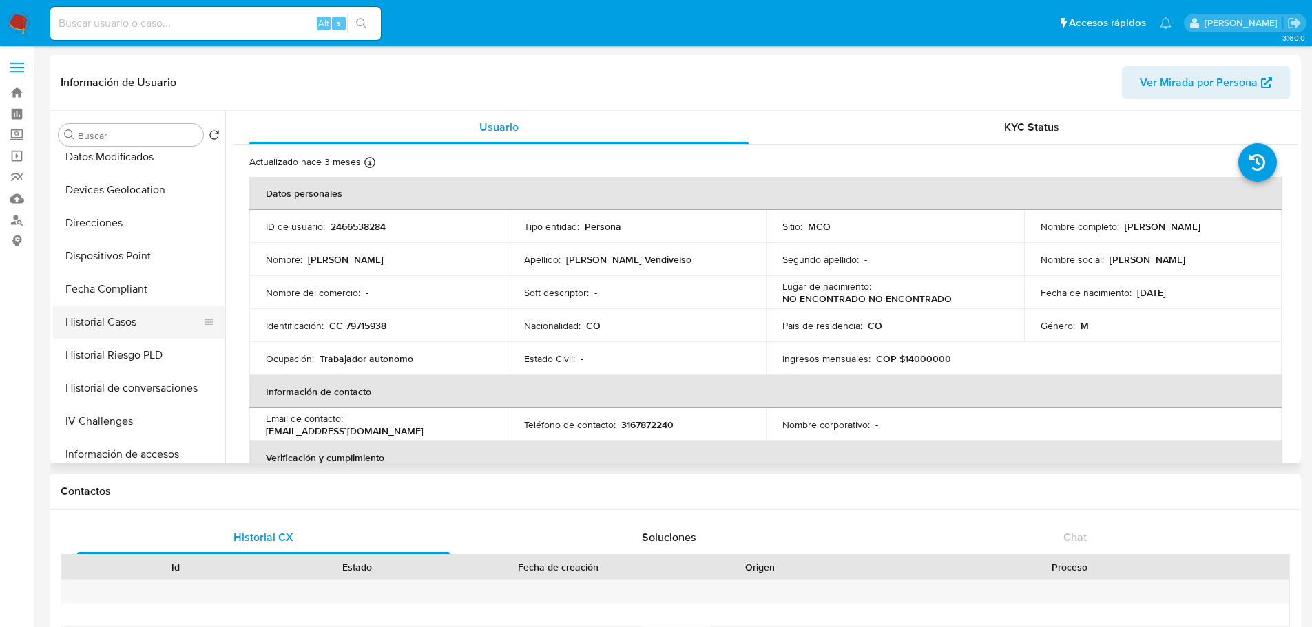
click at [154, 315] on button "Historial Casos" at bounding box center [133, 322] width 161 height 33
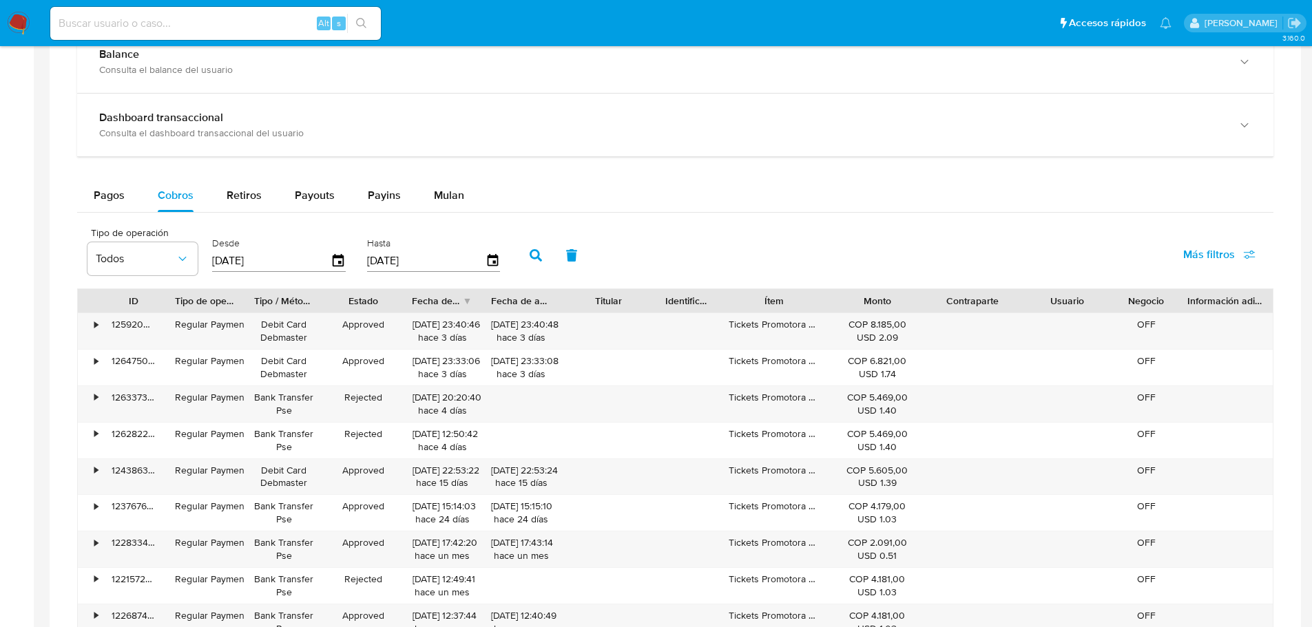
scroll to position [826, 0]
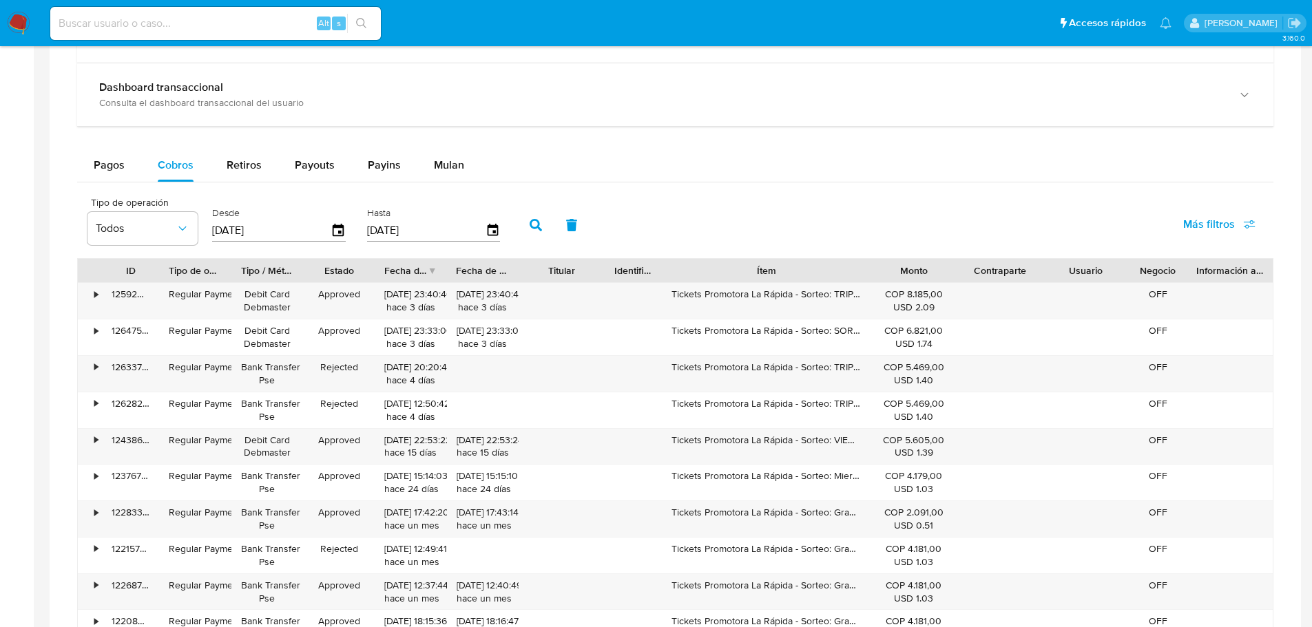
drag, startPoint x: 830, startPoint y: 267, endPoint x: 928, endPoint y: 253, distance: 98.8
click at [928, 253] on div "Tipo de operación Todos Desde 22/06/2025 Hasta 19/09/2025 Más filtros ID Tipo d…" at bounding box center [675, 436] width 1196 height 494
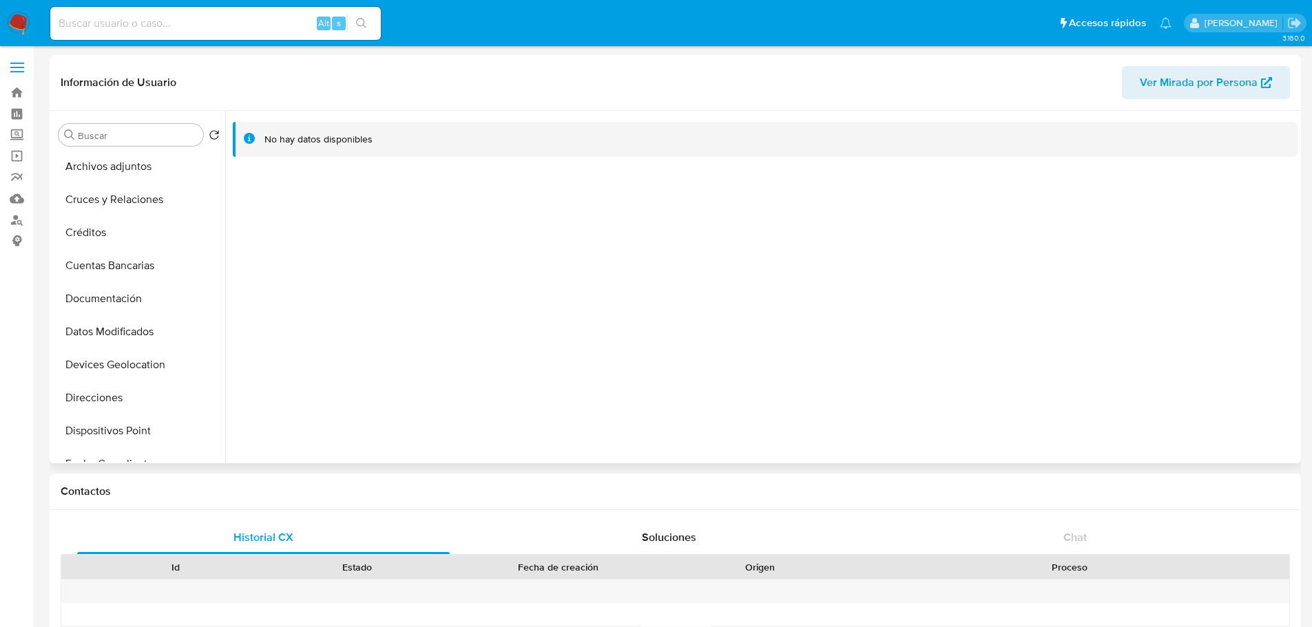
scroll to position [0, 0]
click at [127, 164] on button "General" at bounding box center [133, 167] width 161 height 33
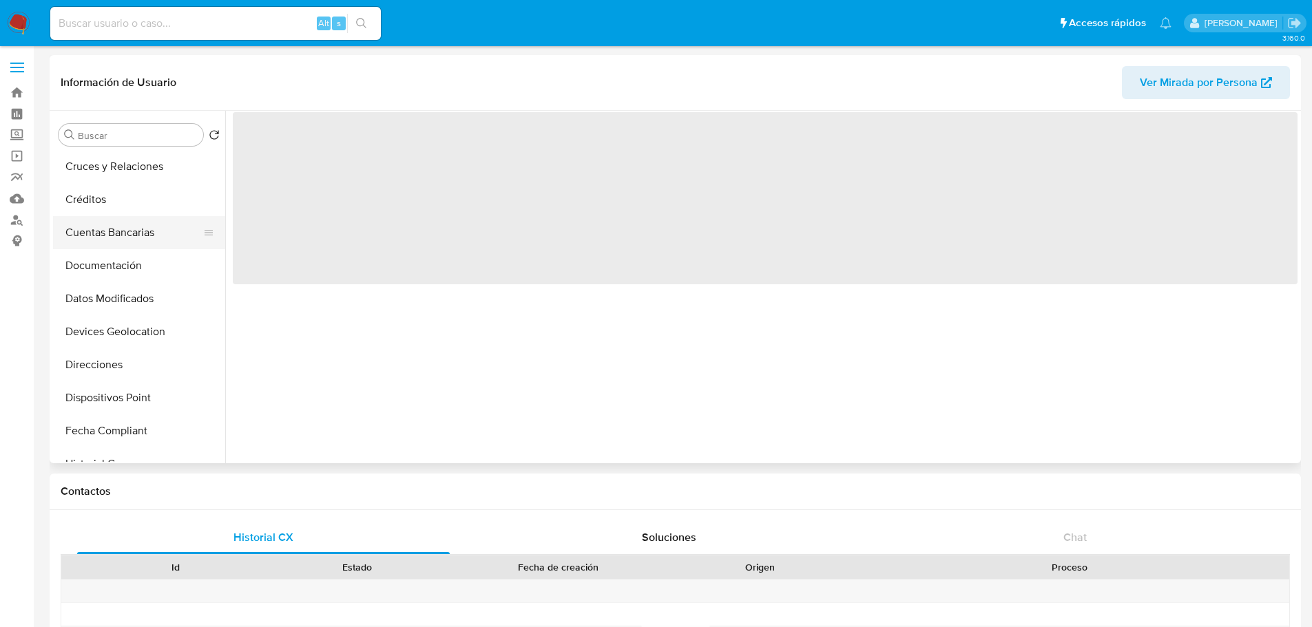
scroll to position [138, 0]
click at [116, 454] on button "Historial Casos" at bounding box center [133, 459] width 161 height 33
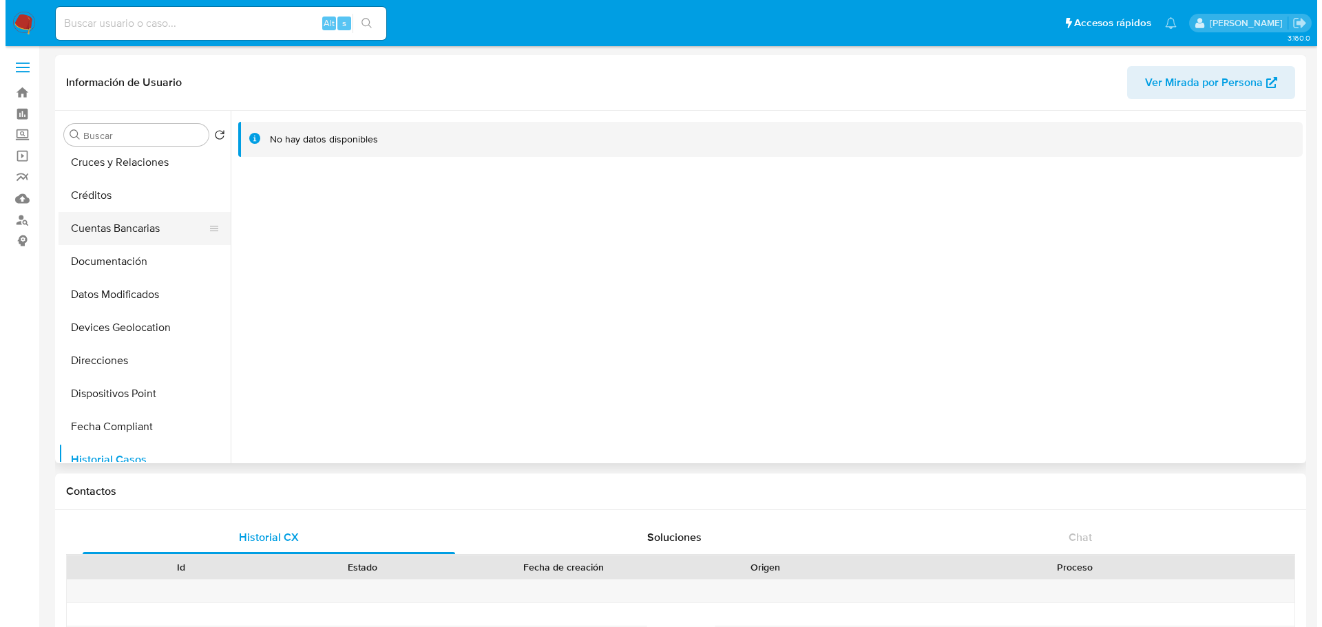
scroll to position [0, 0]
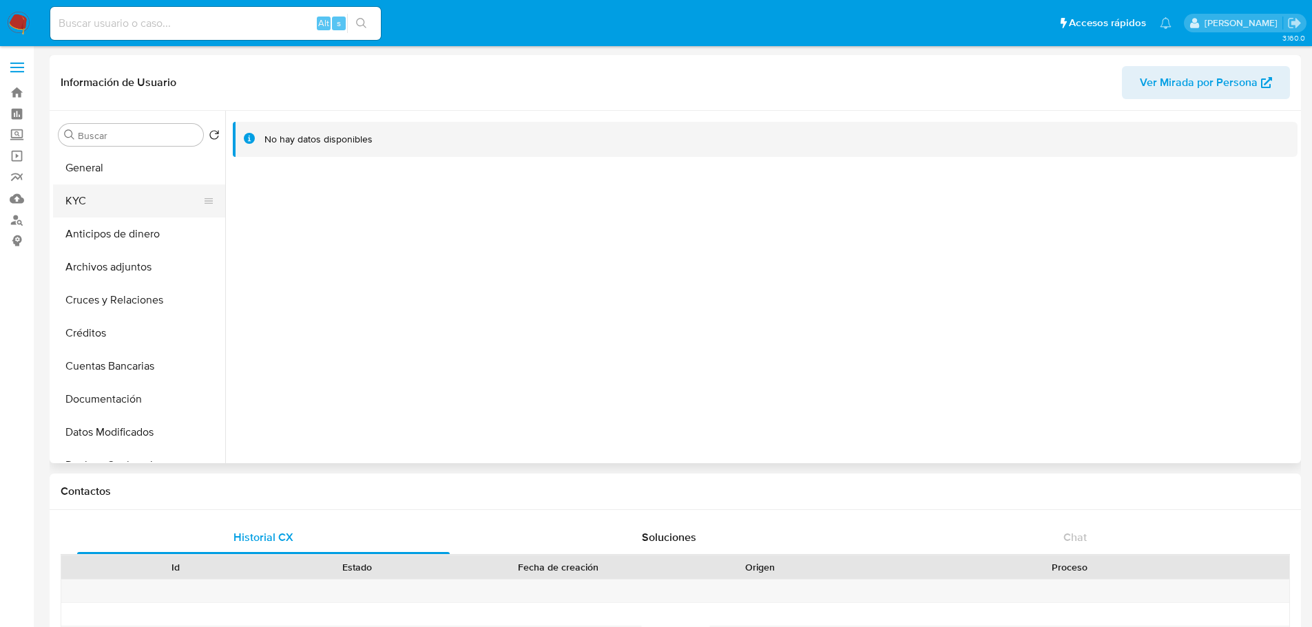
drag, startPoint x: 123, startPoint y: 175, endPoint x: 143, endPoint y: 185, distance: 22.8
click at [123, 175] on button "General" at bounding box center [139, 167] width 172 height 33
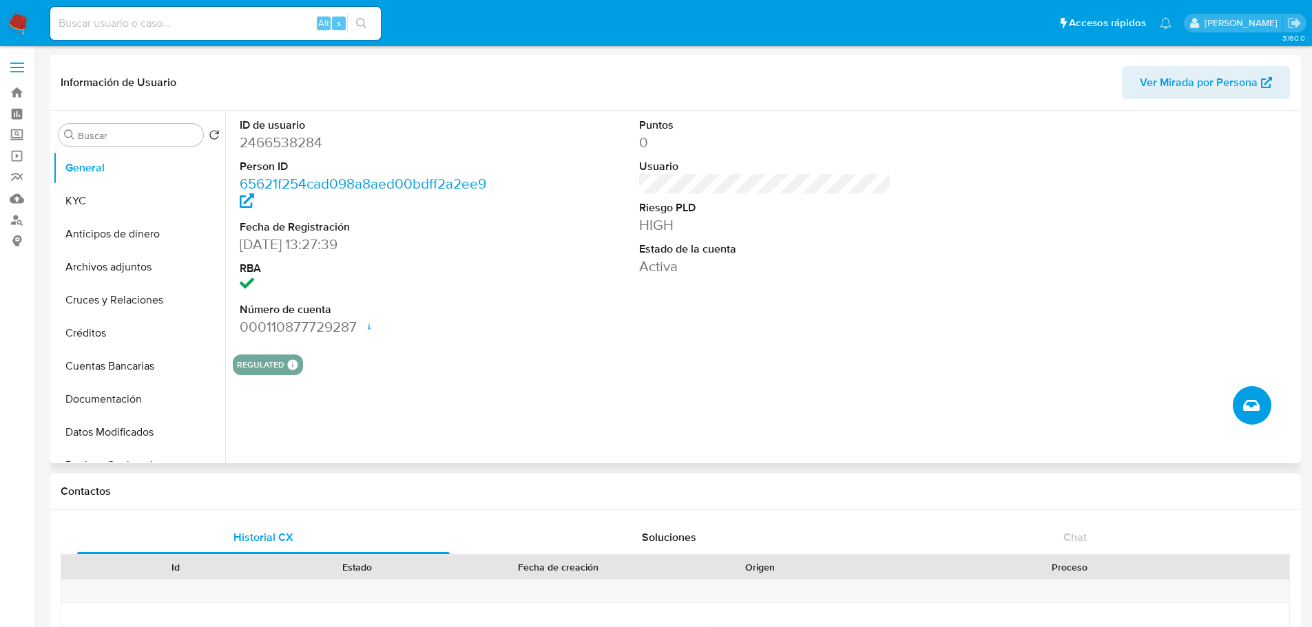
click at [1246, 415] on button "Crear caso manual" at bounding box center [1251, 405] width 39 height 39
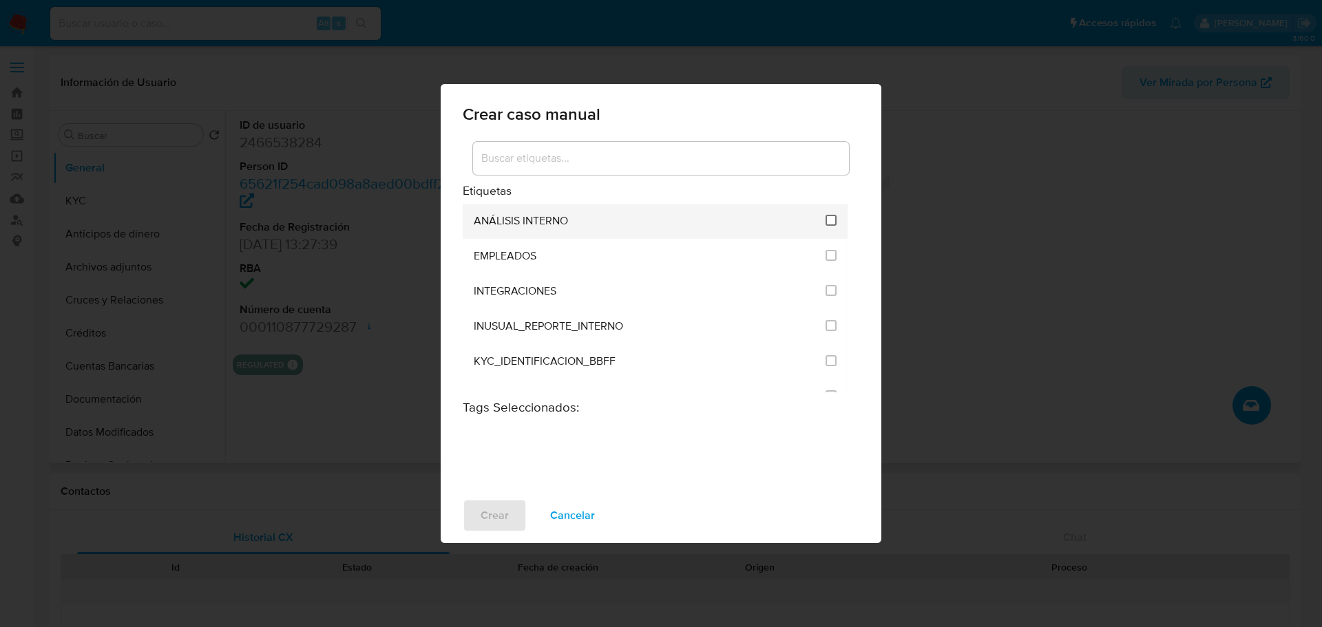
click at [828, 216] on input "1890" at bounding box center [831, 220] width 11 height 11
checkbox input "true"
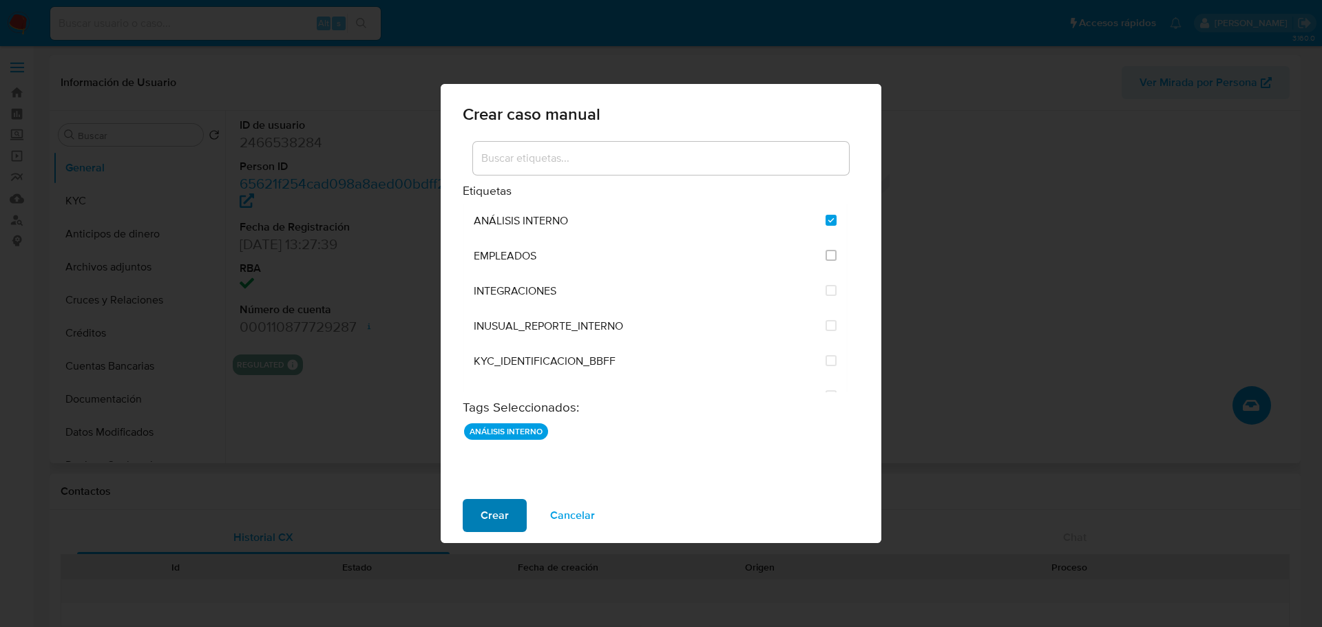
click at [479, 517] on button "Crear" at bounding box center [495, 515] width 64 height 33
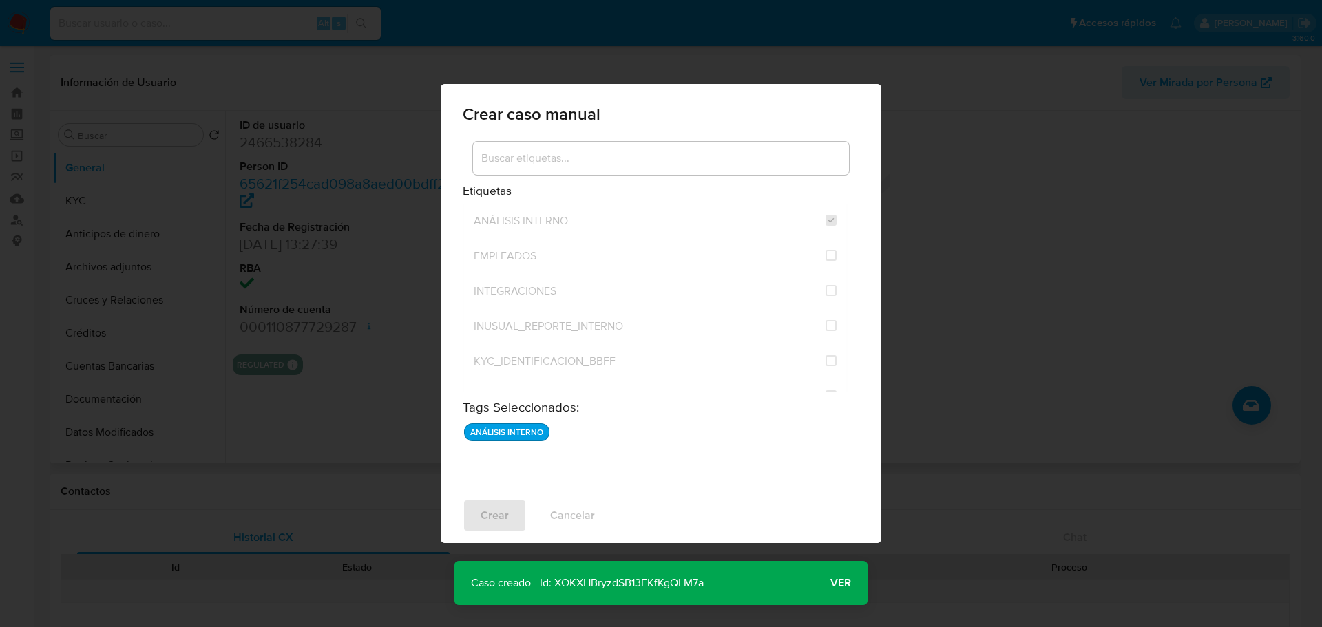
click at [838, 583] on span "Ver" at bounding box center [840, 583] width 21 height 0
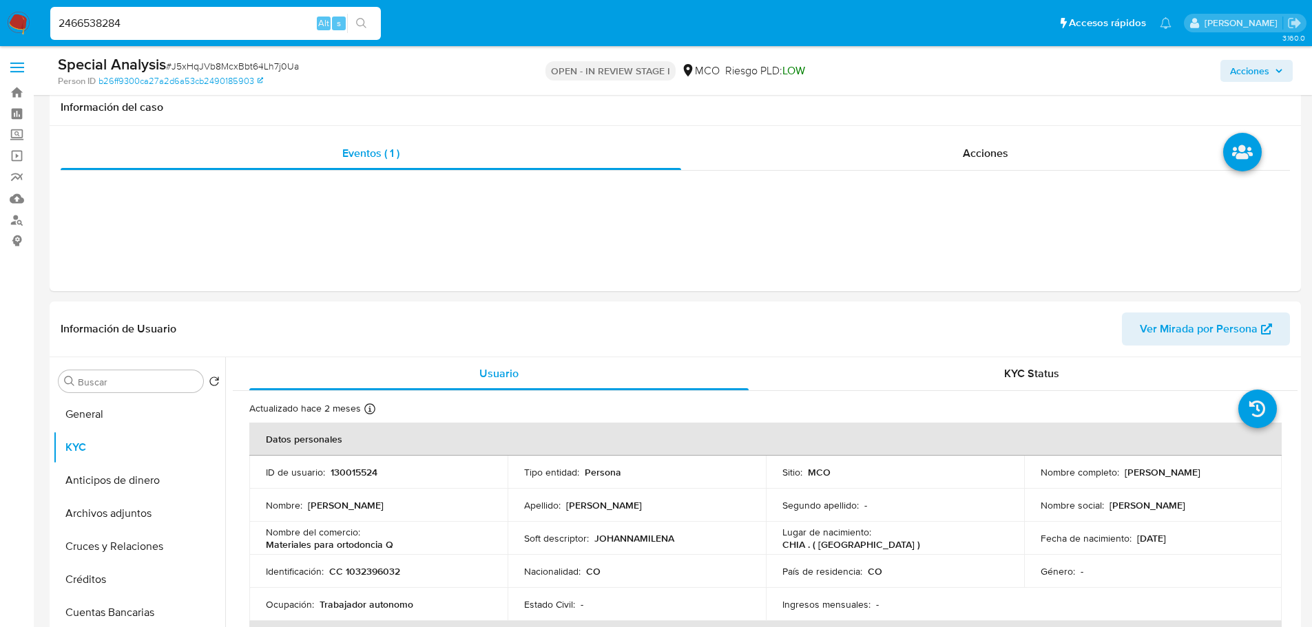
select select "10"
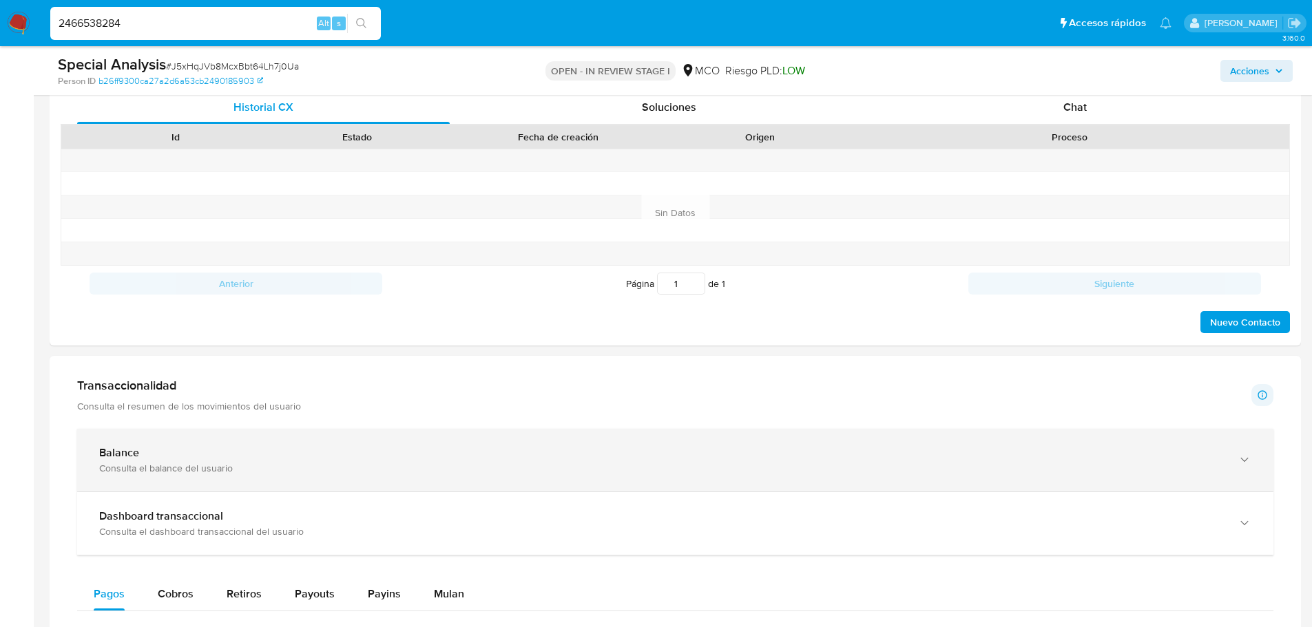
scroll to position [275, 0]
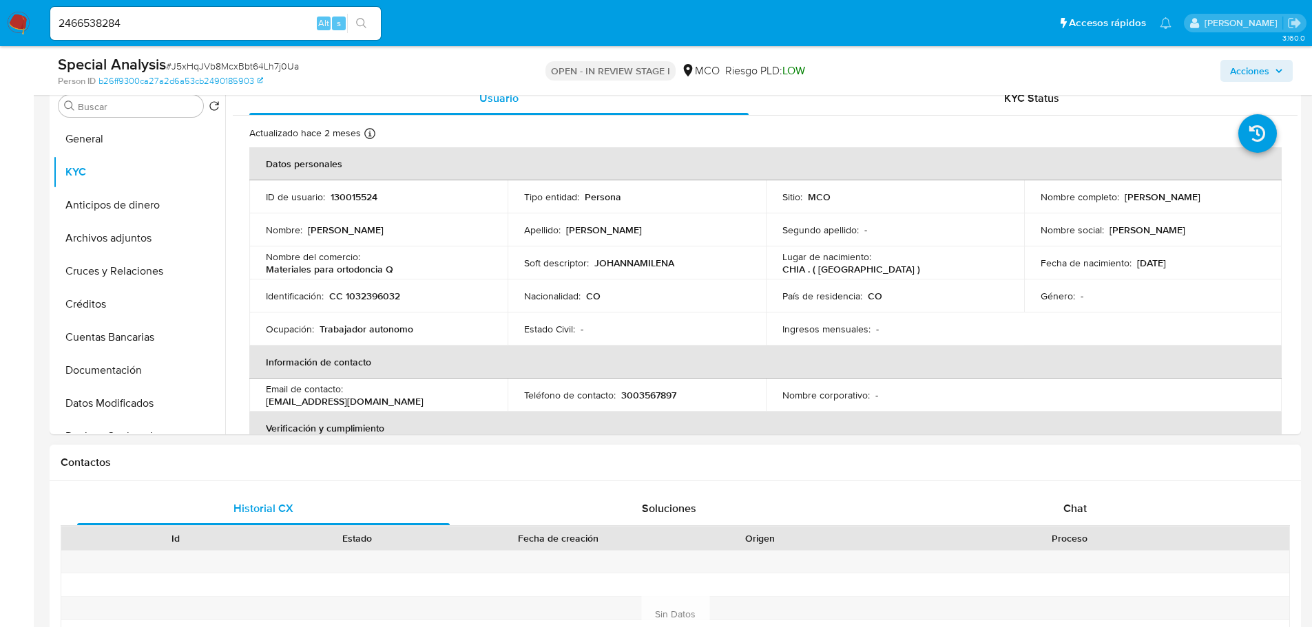
drag, startPoint x: 1095, startPoint y: 513, endPoint x: 970, endPoint y: 463, distance: 134.1
click at [1093, 513] on div "Chat" at bounding box center [1074, 508] width 373 height 33
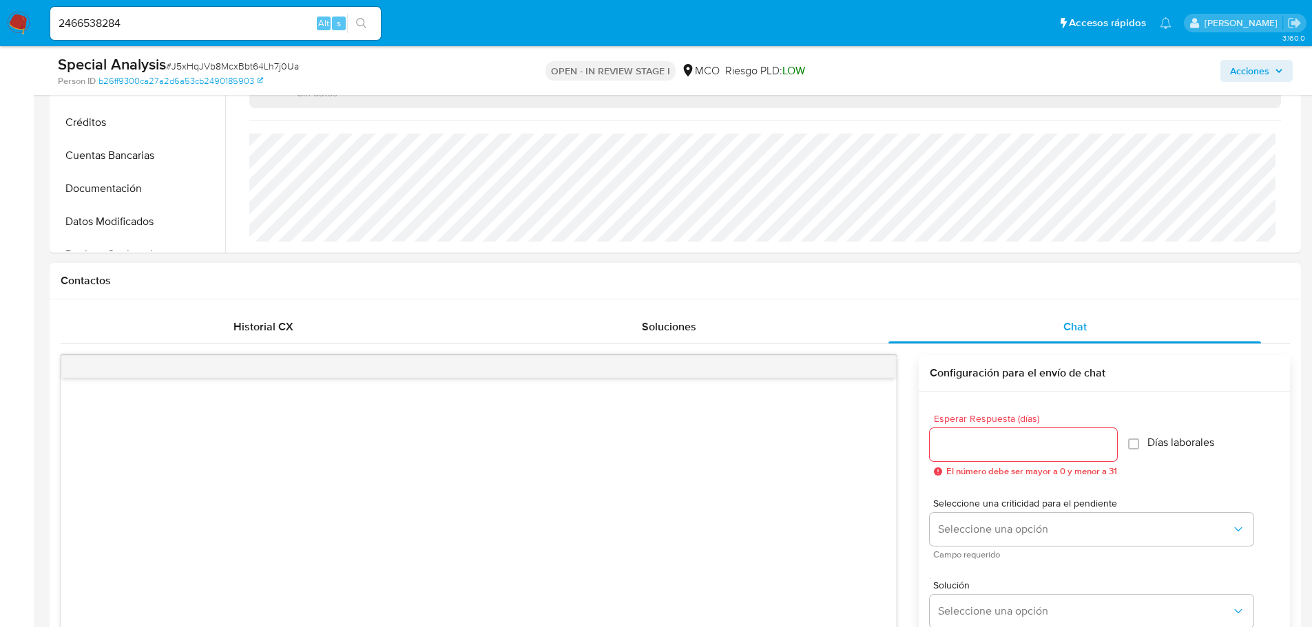
scroll to position [482, 0]
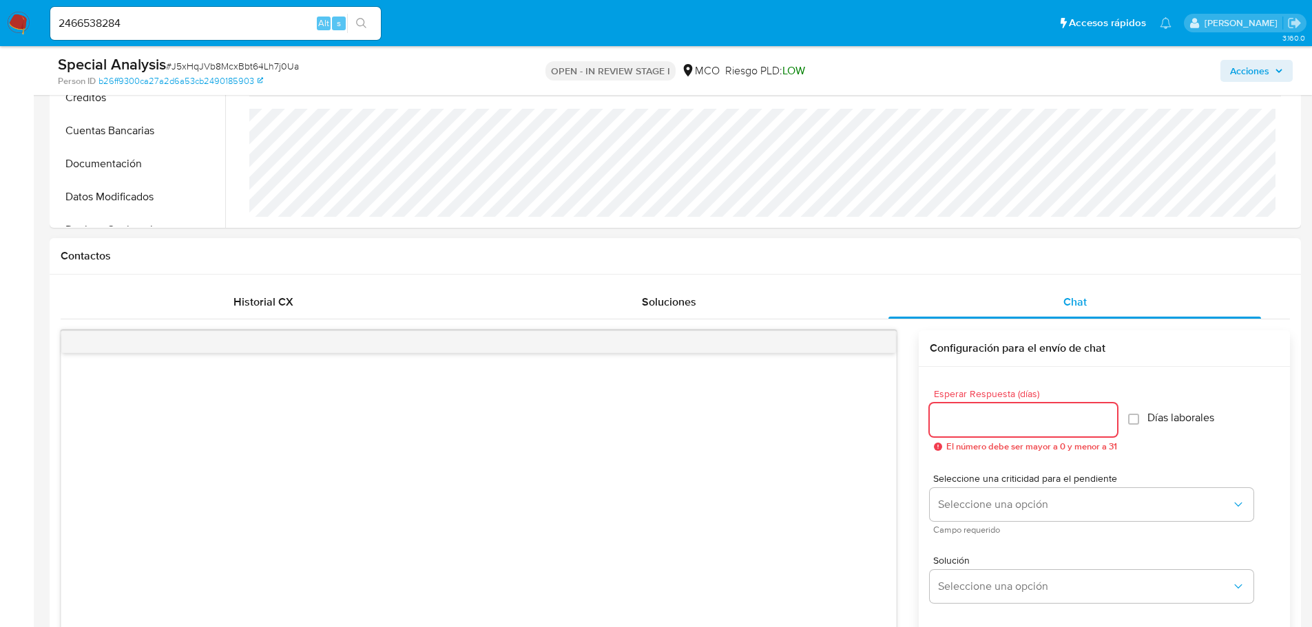
click at [1020, 413] on input "Esperar Respuesta (días)" at bounding box center [1023, 420] width 187 height 18
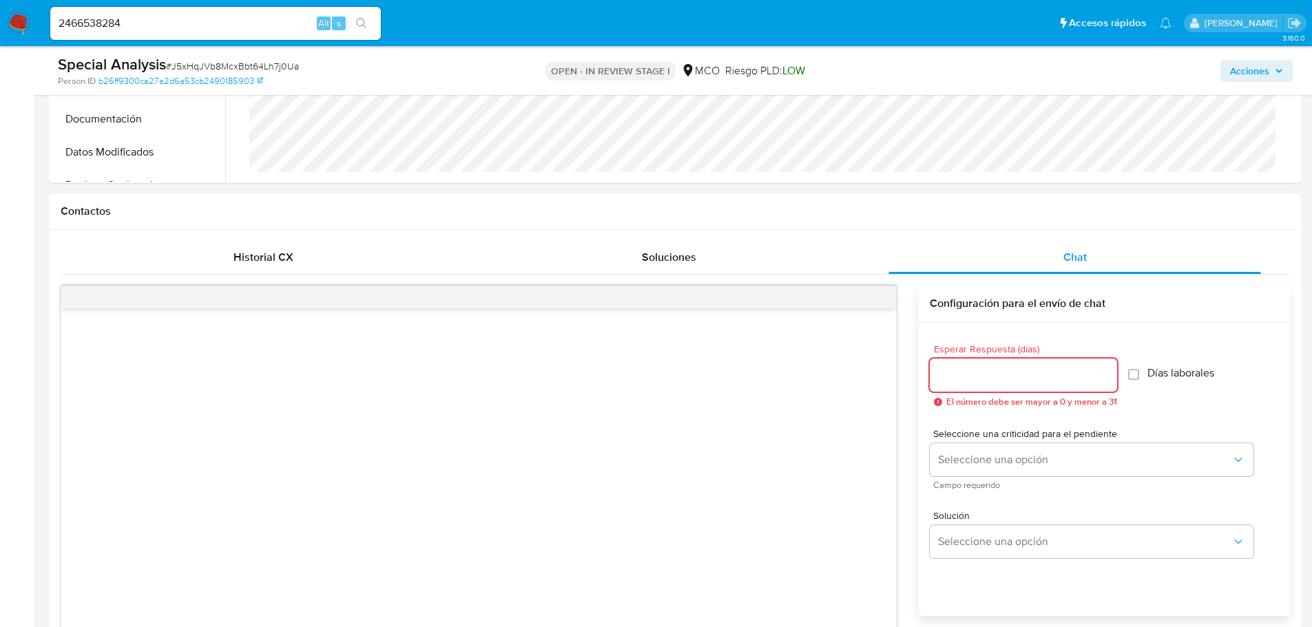
scroll to position [551, 0]
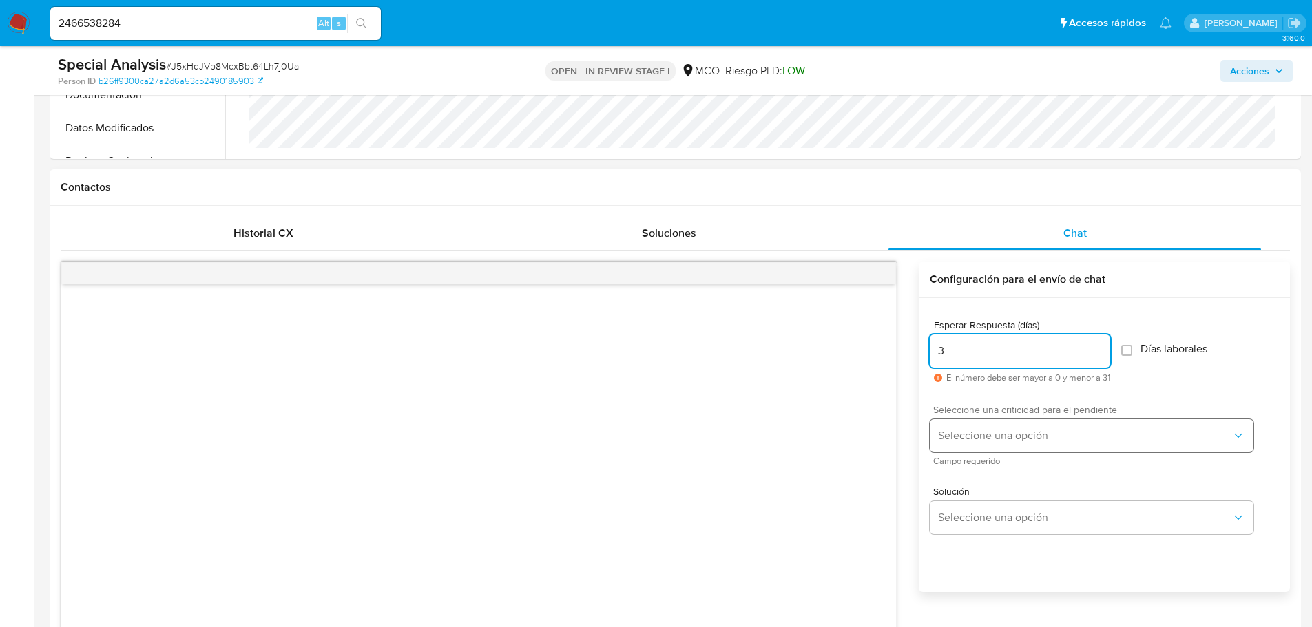
type input "3"
click at [981, 443] on button "Seleccione una opción" at bounding box center [1092, 435] width 324 height 33
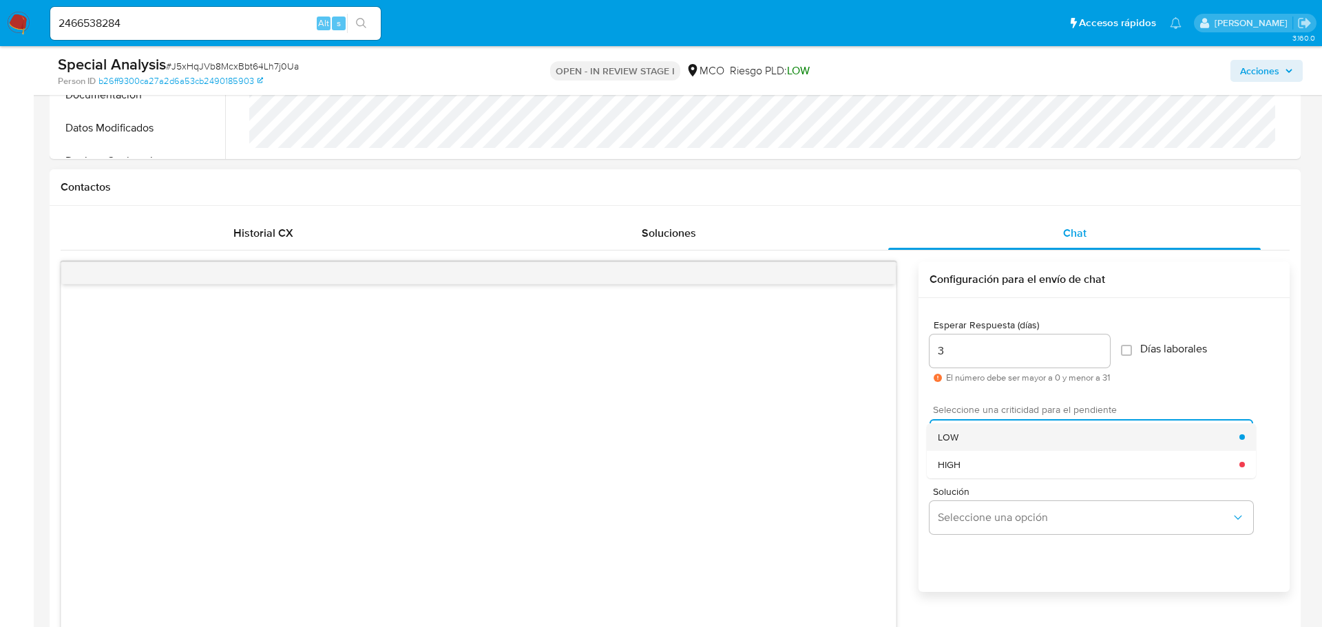
click at [982, 441] on div "LOW" at bounding box center [1089, 437] width 302 height 28
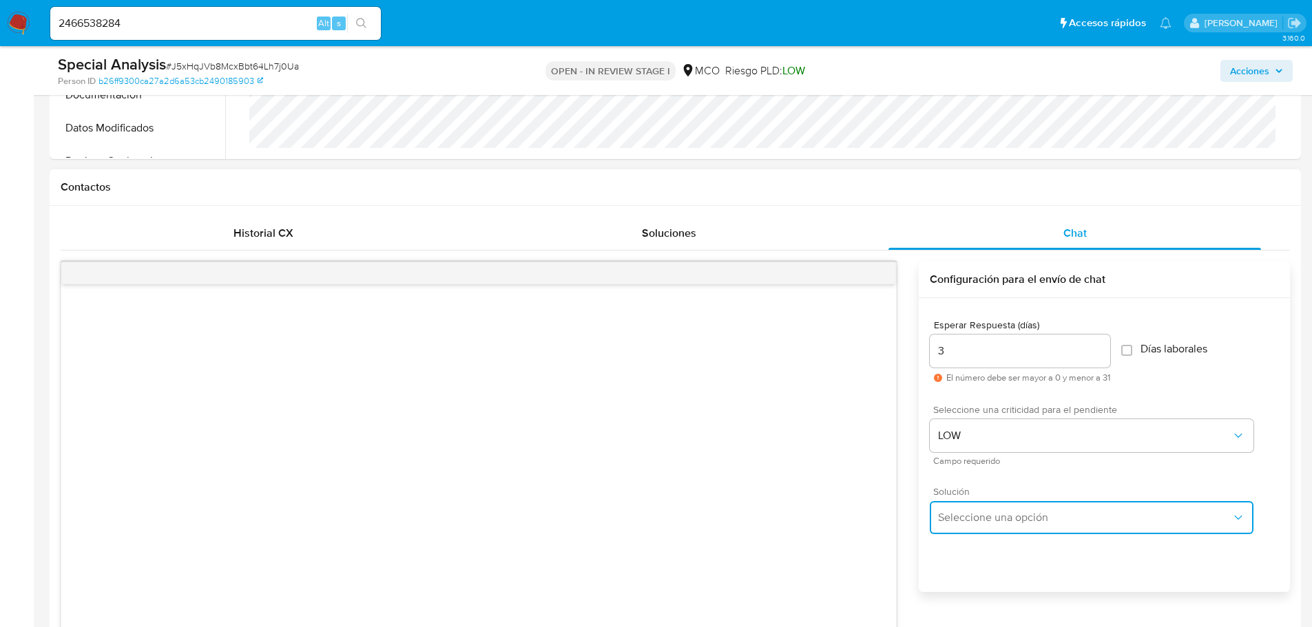
click at [969, 529] on button "Seleccione una opción" at bounding box center [1092, 517] width 324 height 33
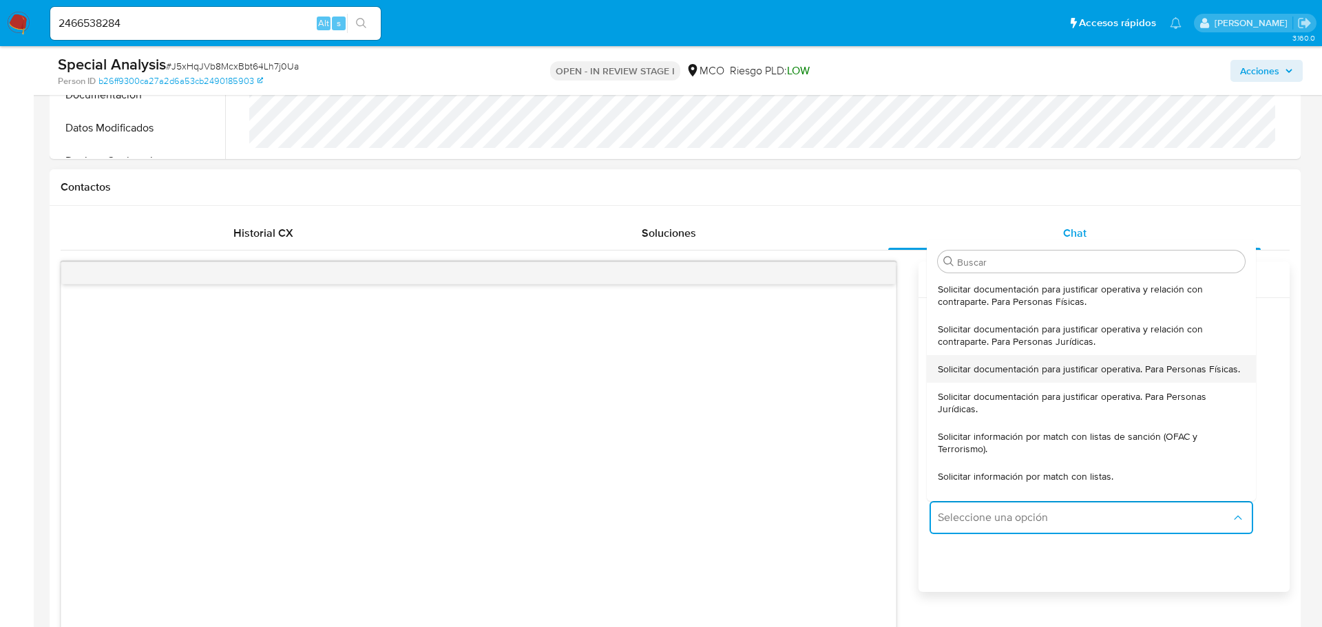
click at [1025, 375] on span "Solicitar documentación para justificar operativa. Para Personas Físicas." at bounding box center [1089, 369] width 302 height 12
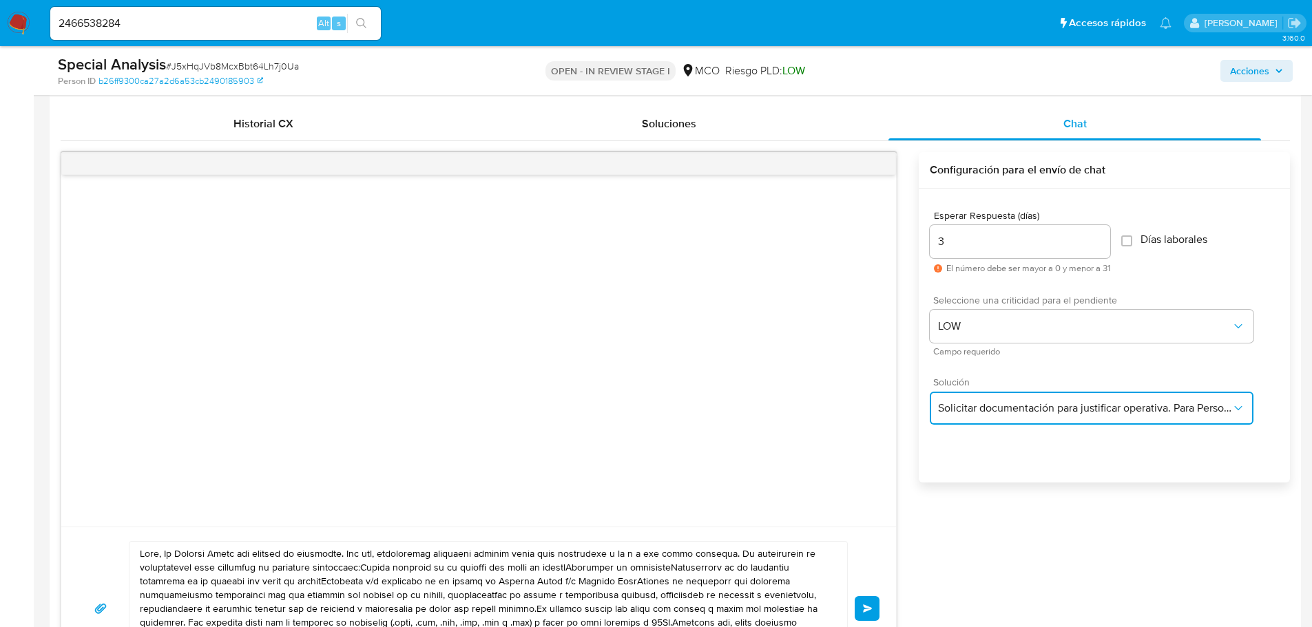
scroll to position [757, 0]
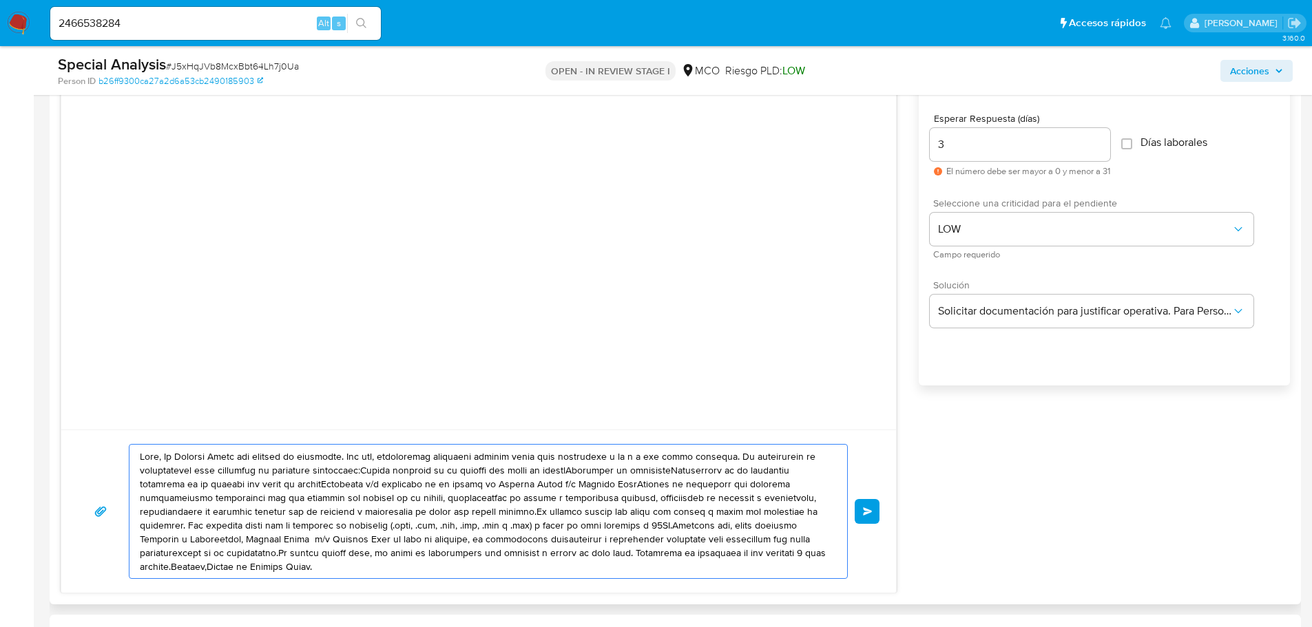
click at [165, 457] on textarea at bounding box center [485, 512] width 690 height 134
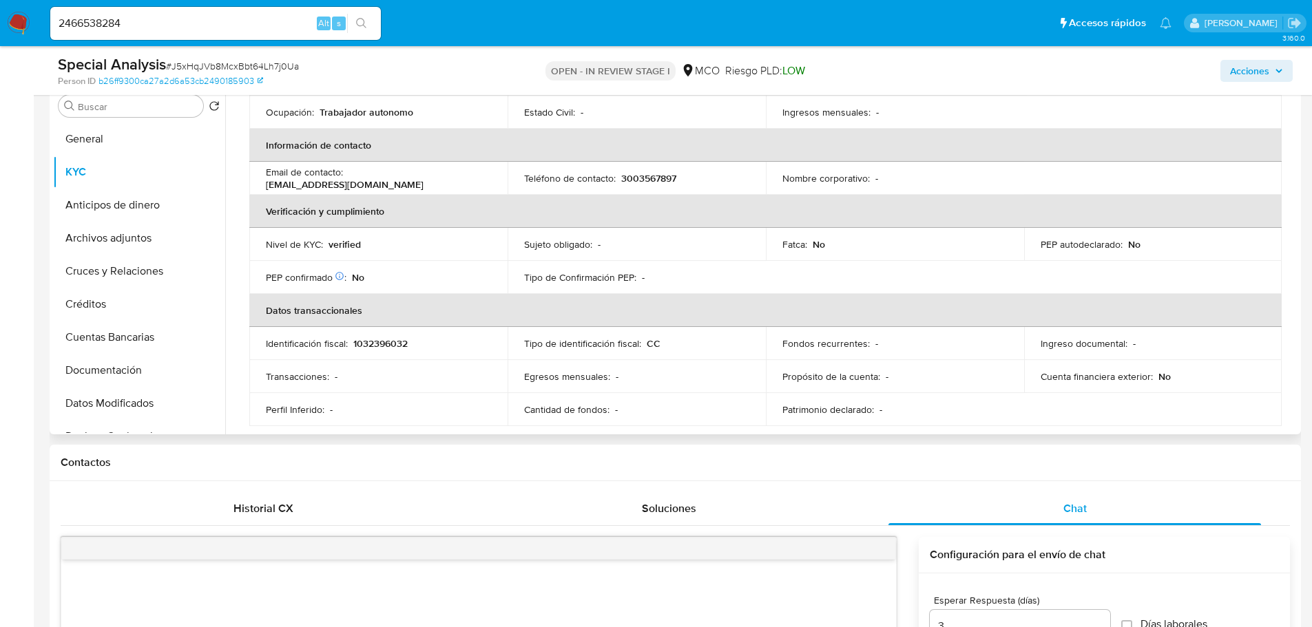
scroll to position [0, 0]
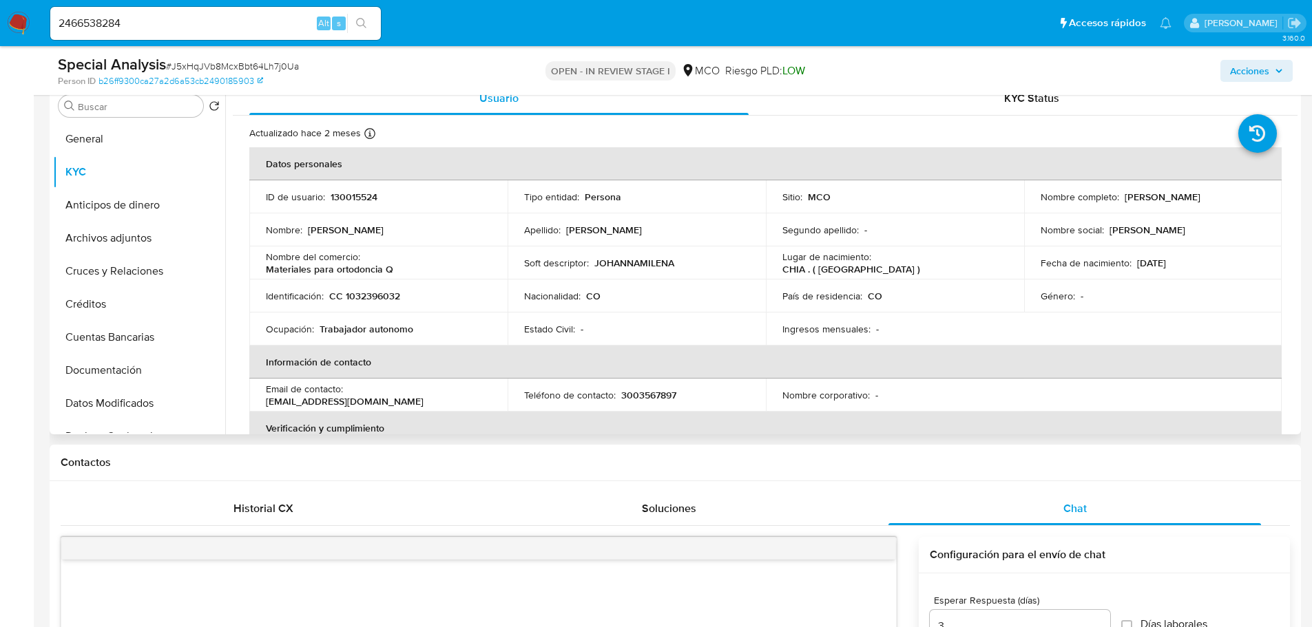
click at [1124, 199] on p "Johanna Milena Castellanos Florian" at bounding box center [1162, 197] width 76 height 12
copy p "Johanna"
drag, startPoint x: 485, startPoint y: 390, endPoint x: 350, endPoint y: 396, distance: 135.8
click at [350, 396] on div "Email de contacto : canalcocastellanos@gmail.com" at bounding box center [378, 395] width 225 height 25
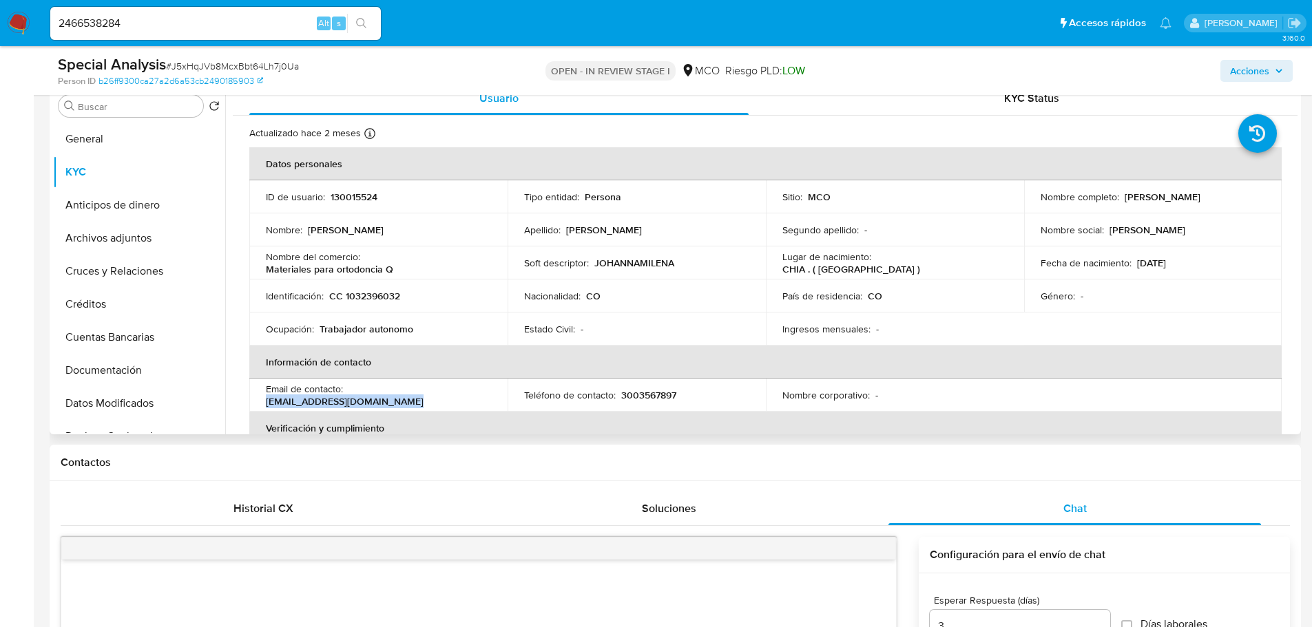
copy p "canalcocastellanos@gmail.com"
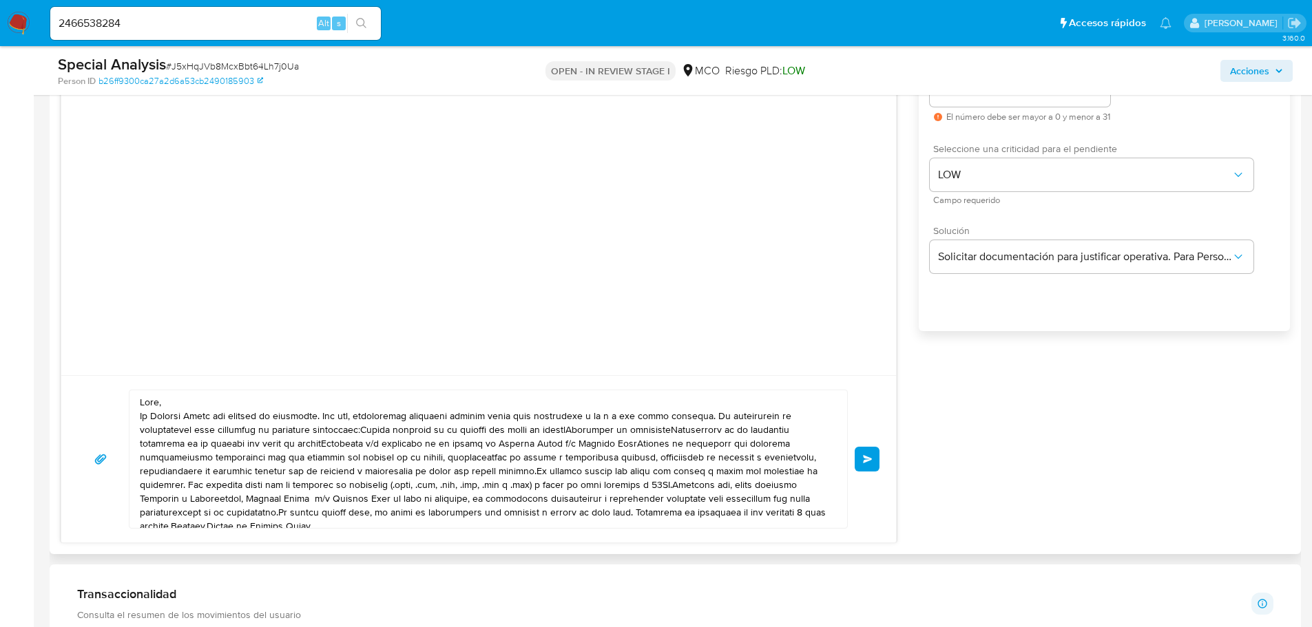
scroll to position [826, 0]
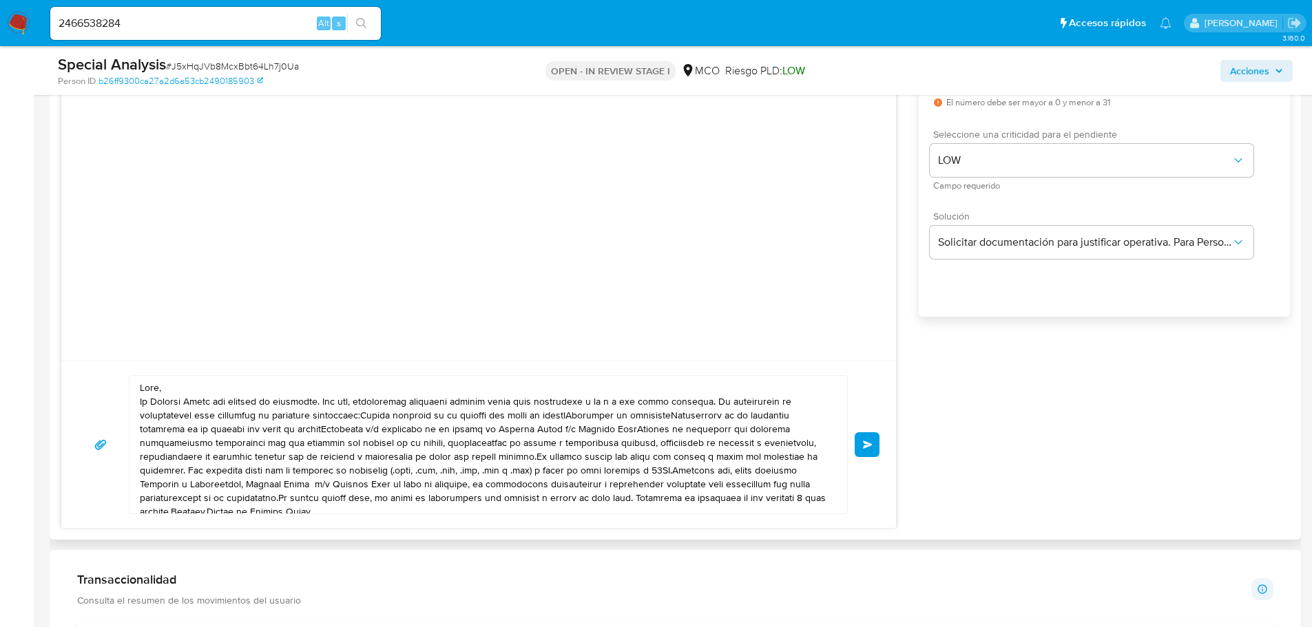
click at [327, 400] on textarea at bounding box center [485, 445] width 690 height 138
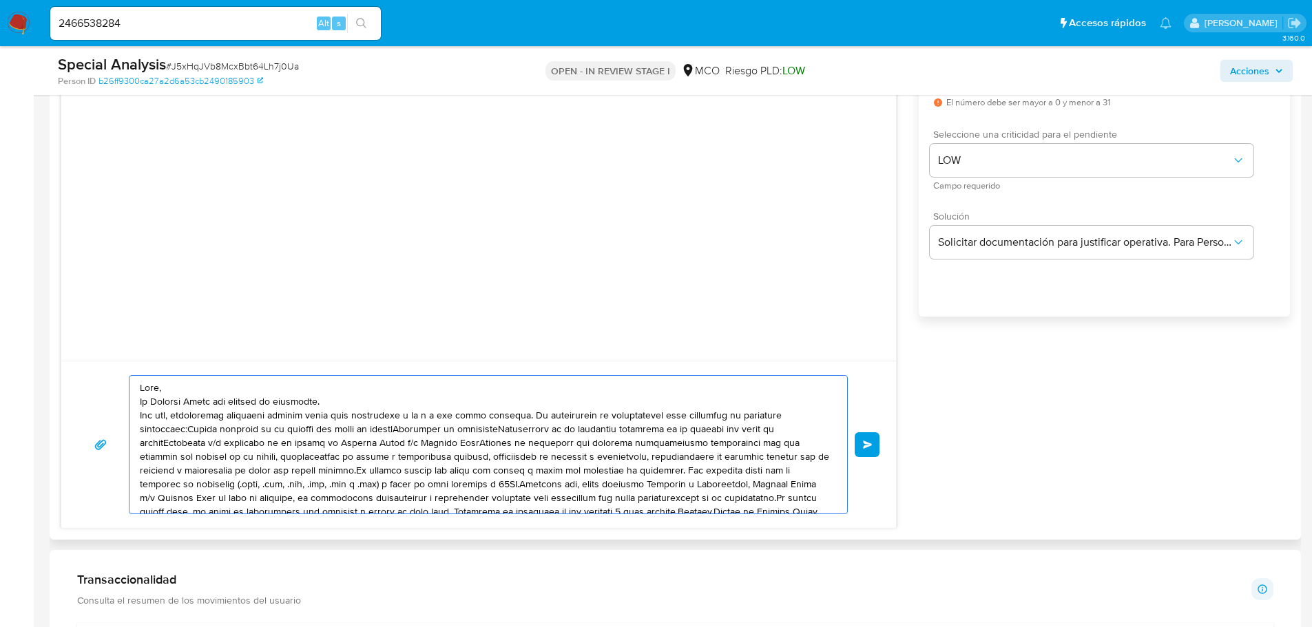
click at [515, 415] on textarea at bounding box center [485, 445] width 690 height 138
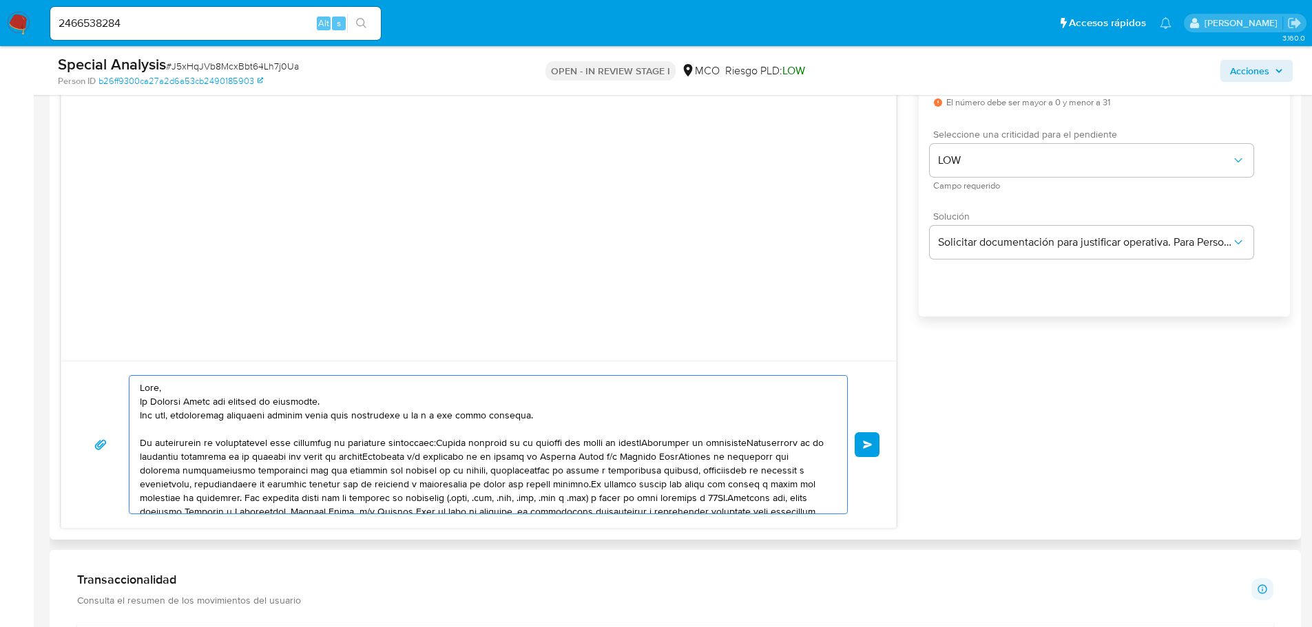
click at [433, 441] on textarea at bounding box center [485, 445] width 690 height 138
click at [366, 457] on textarea at bounding box center [485, 445] width 690 height 138
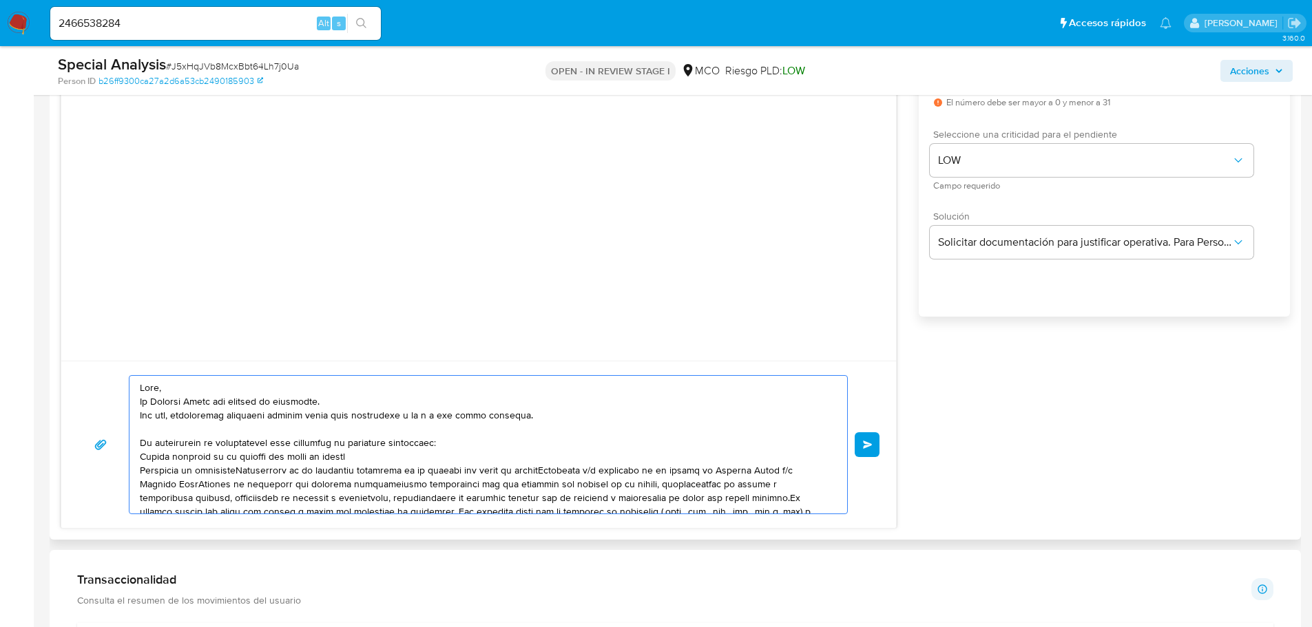
click at [244, 470] on textarea at bounding box center [485, 445] width 690 height 138
click at [452, 483] on textarea at bounding box center [485, 445] width 690 height 138
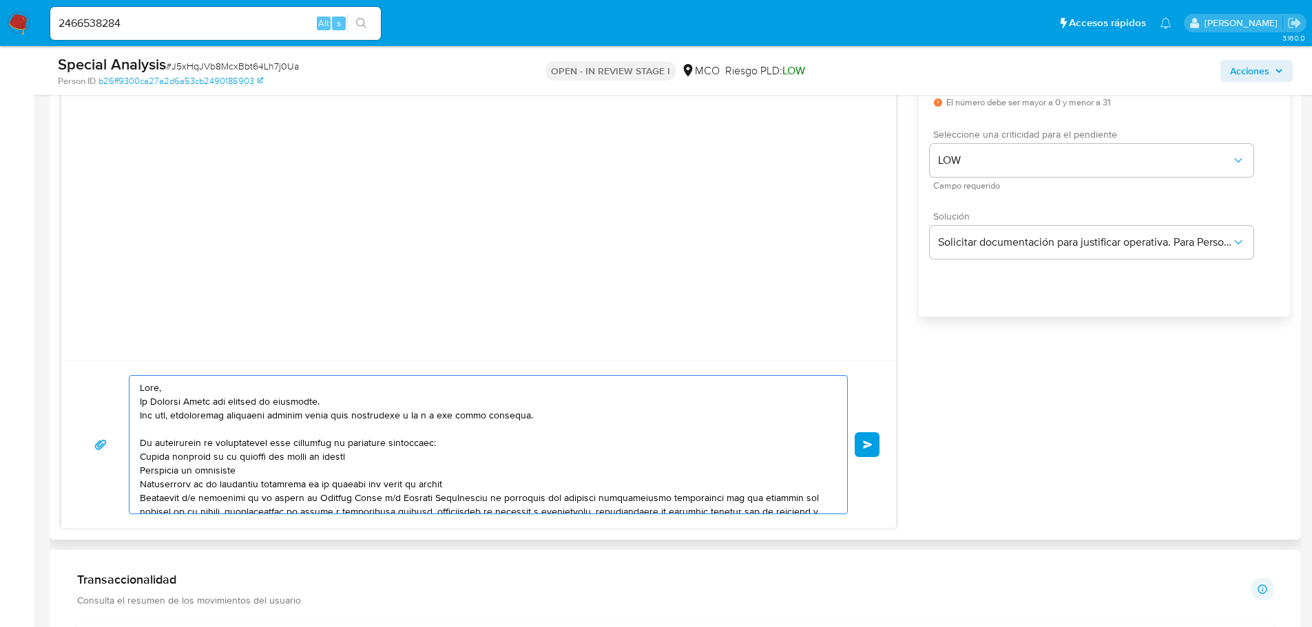
click at [445, 494] on textarea at bounding box center [485, 445] width 690 height 138
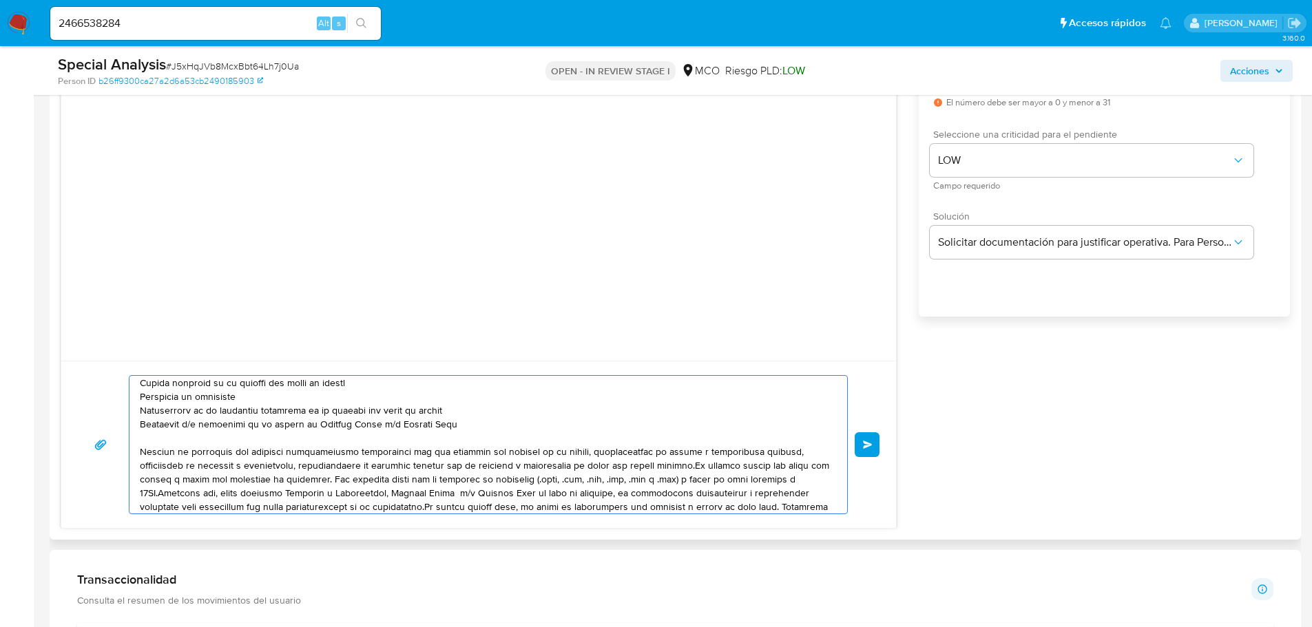
scroll to position [87, 0]
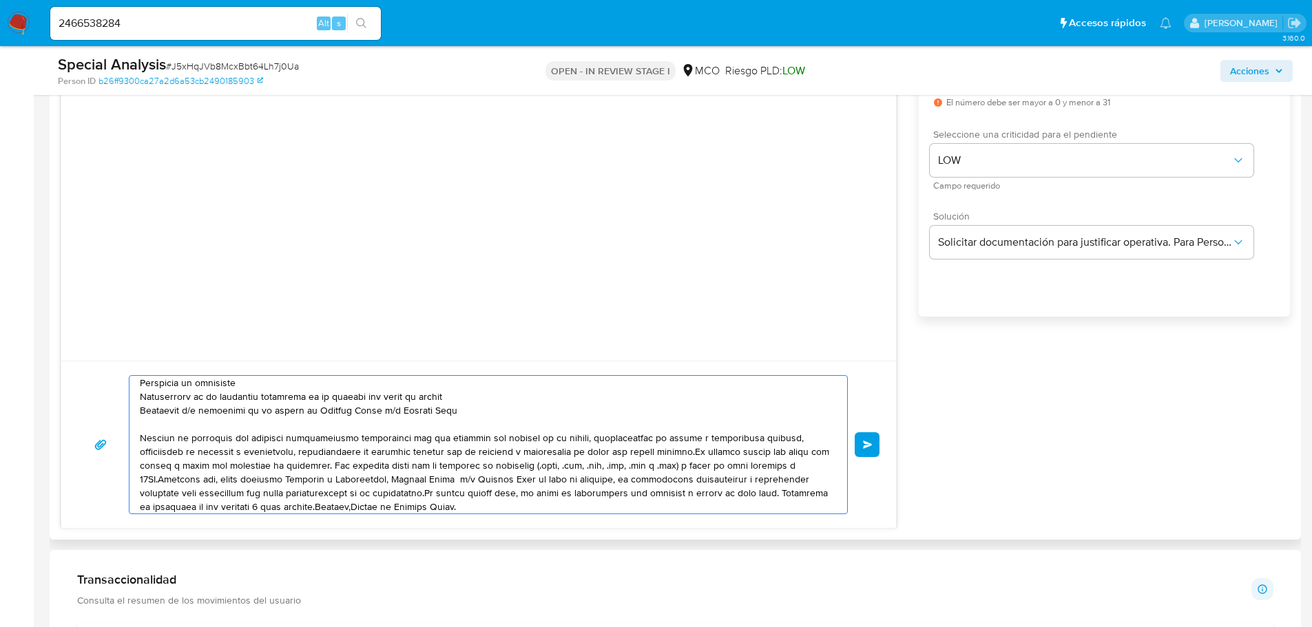
click at [688, 450] on textarea at bounding box center [485, 445] width 690 height 138
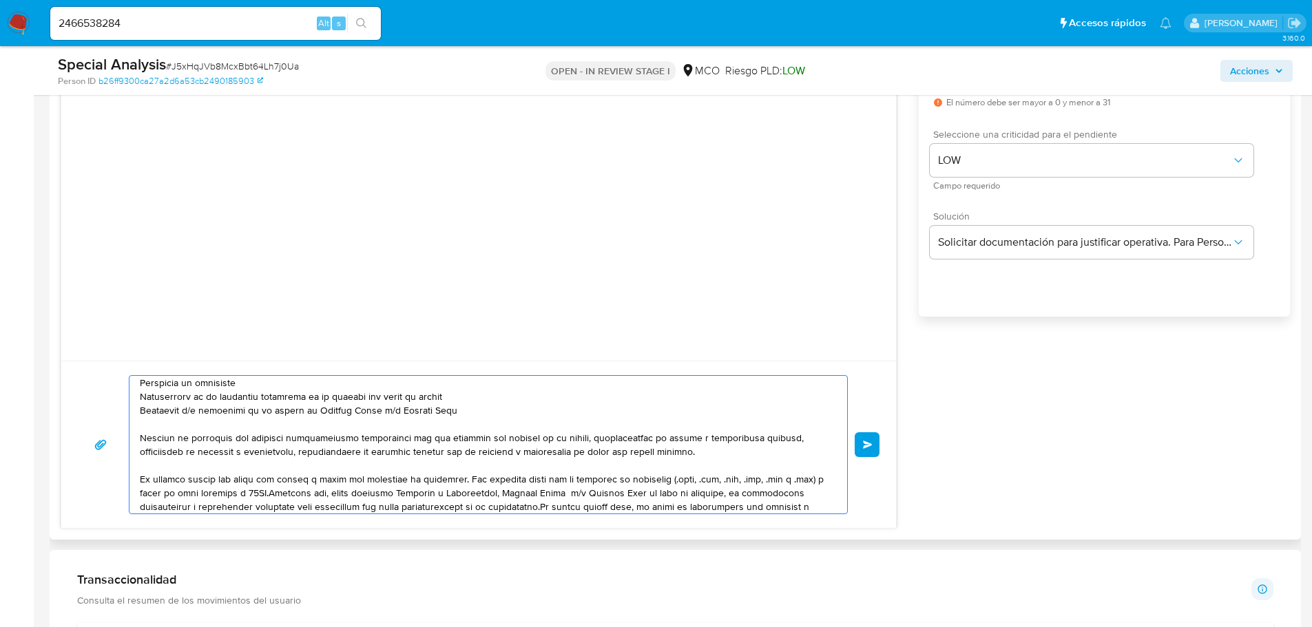
click at [461, 481] on textarea at bounding box center [485, 445] width 690 height 138
click at [266, 496] on textarea at bounding box center [485, 445] width 690 height 138
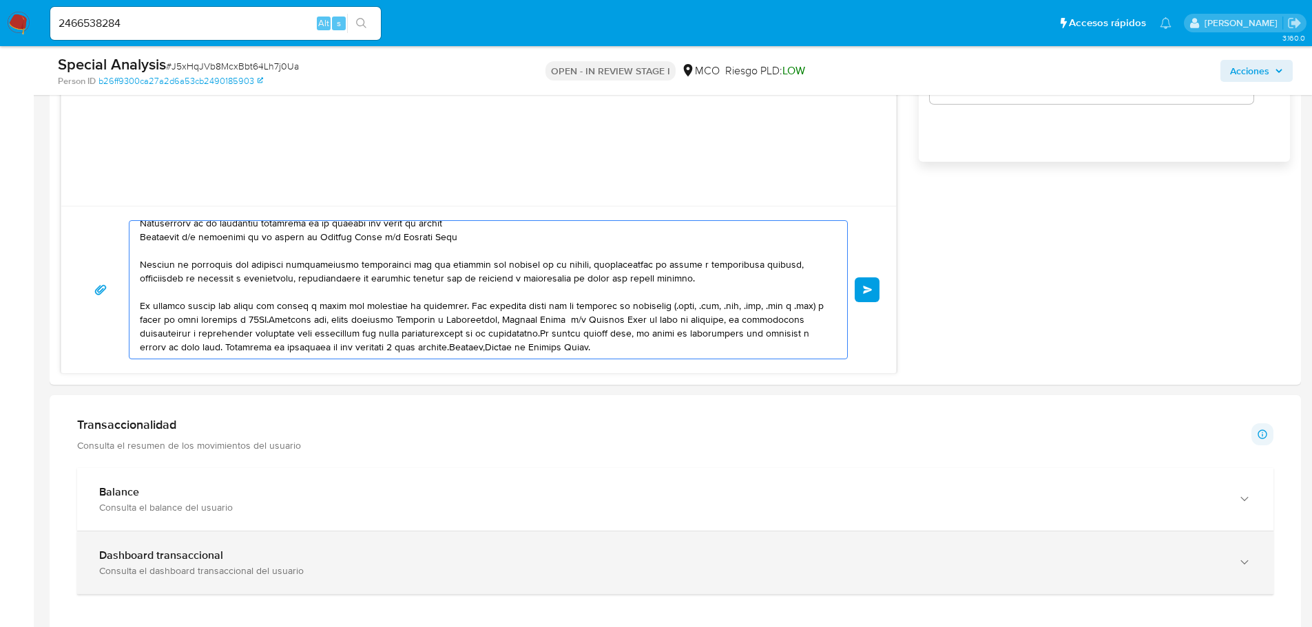
scroll to position [976, 0]
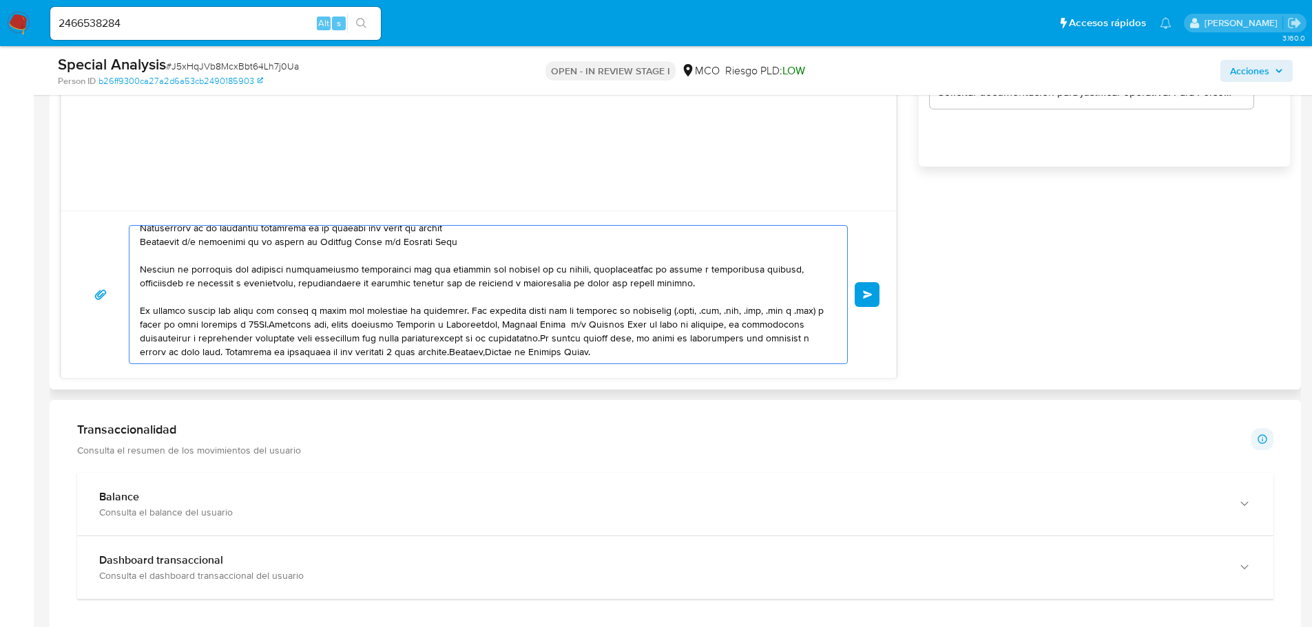
click at [266, 323] on textarea at bounding box center [485, 295] width 690 height 138
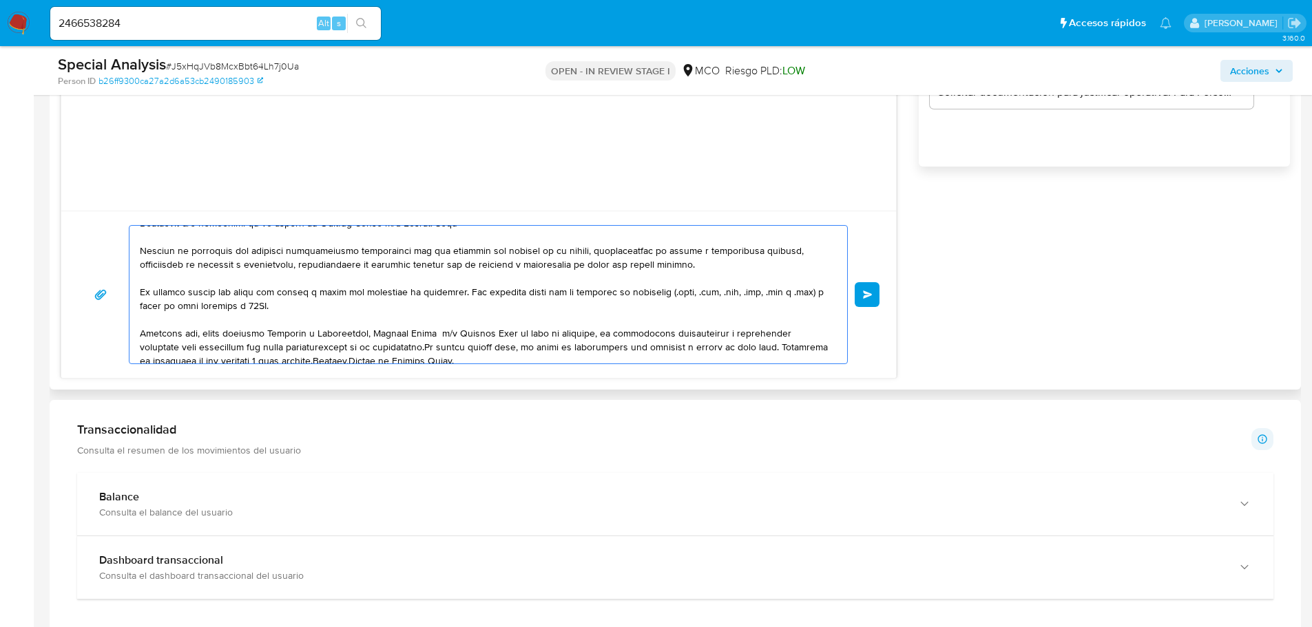
scroll to position [134, 0]
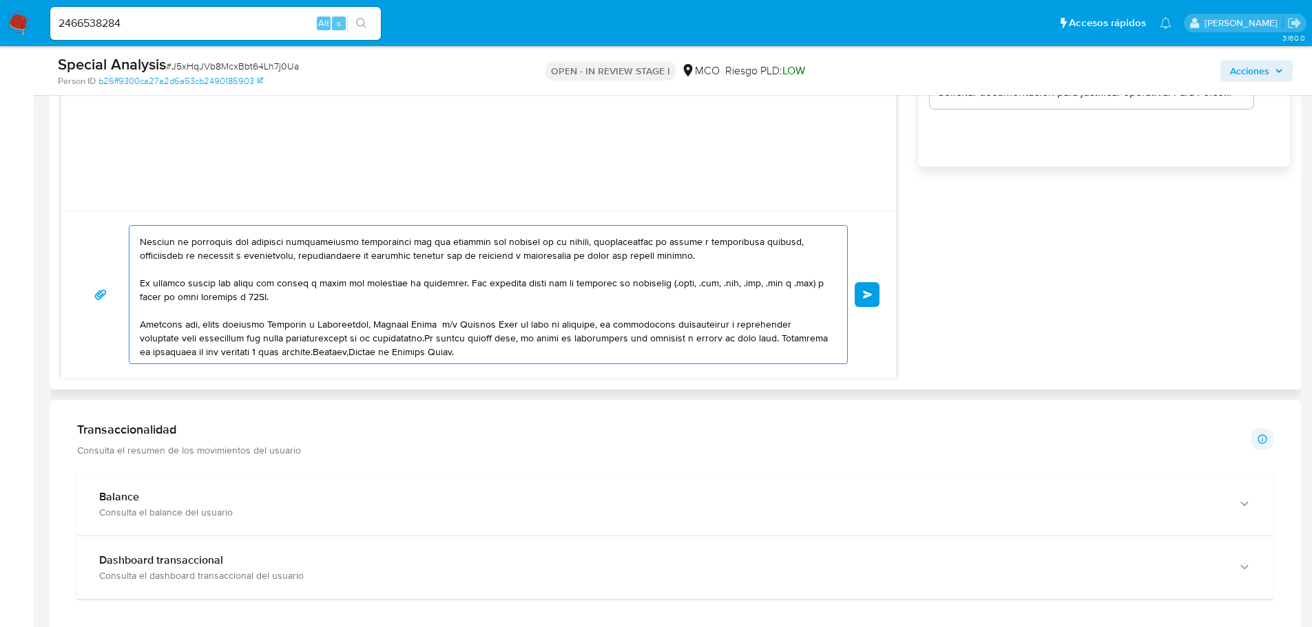
click at [434, 334] on textarea at bounding box center [485, 295] width 690 height 138
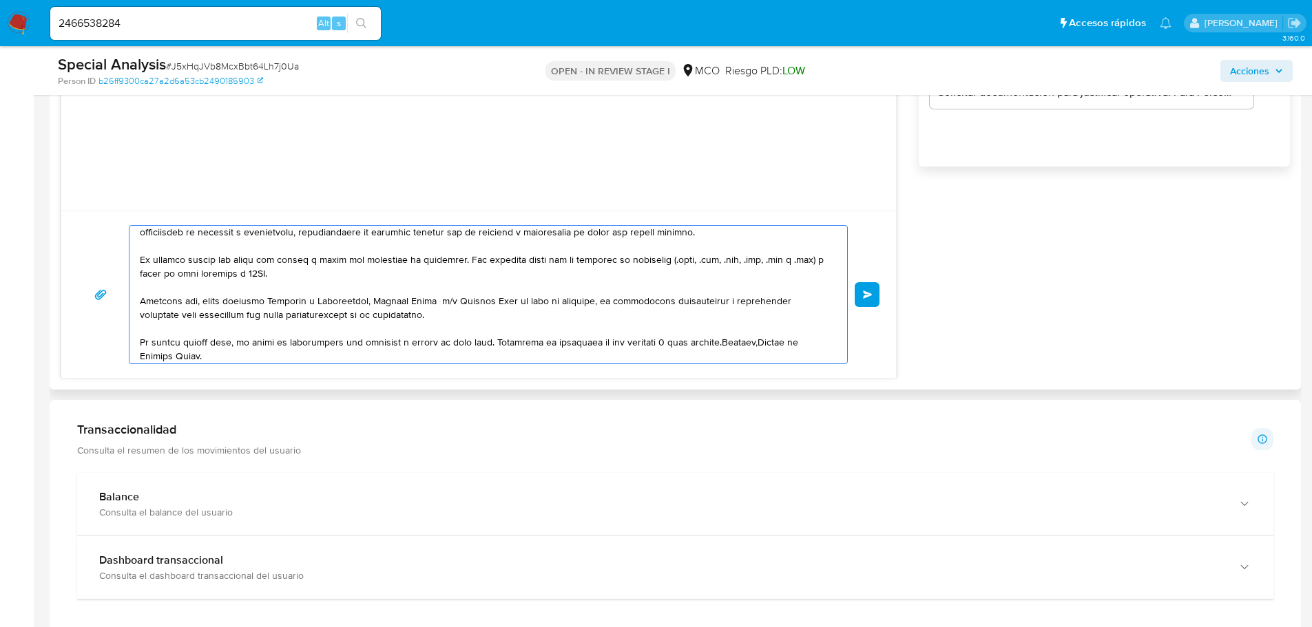
scroll to position [161, 0]
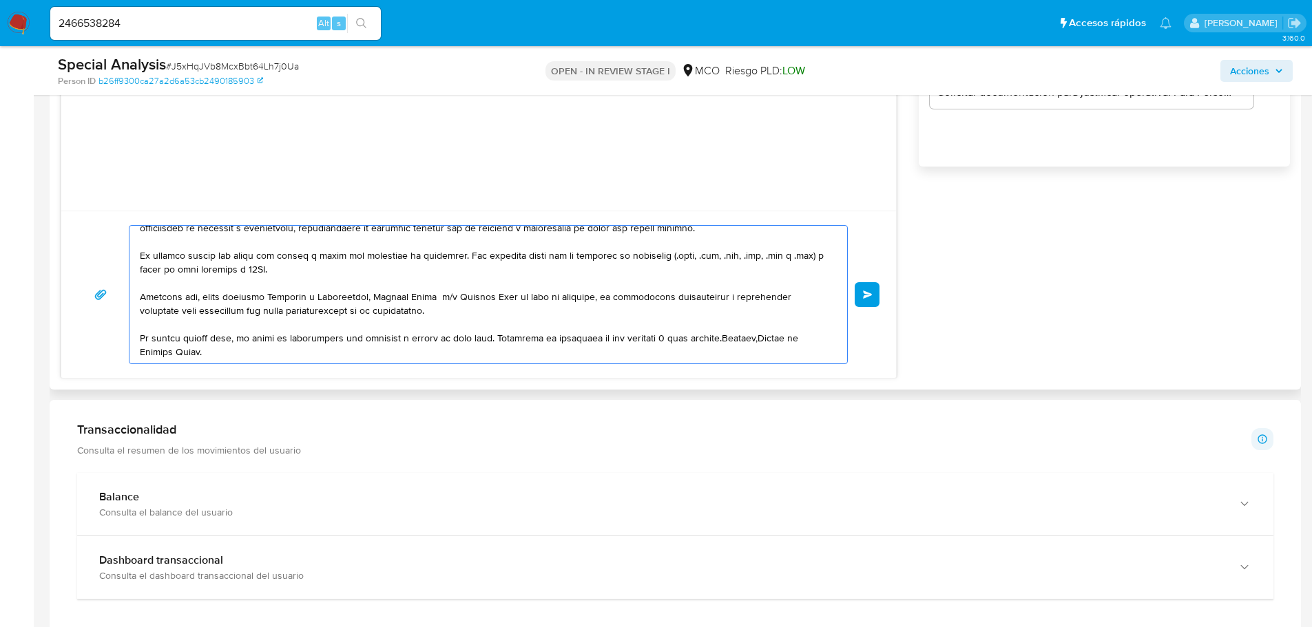
click at [498, 337] on textarea at bounding box center [485, 295] width 690 height 138
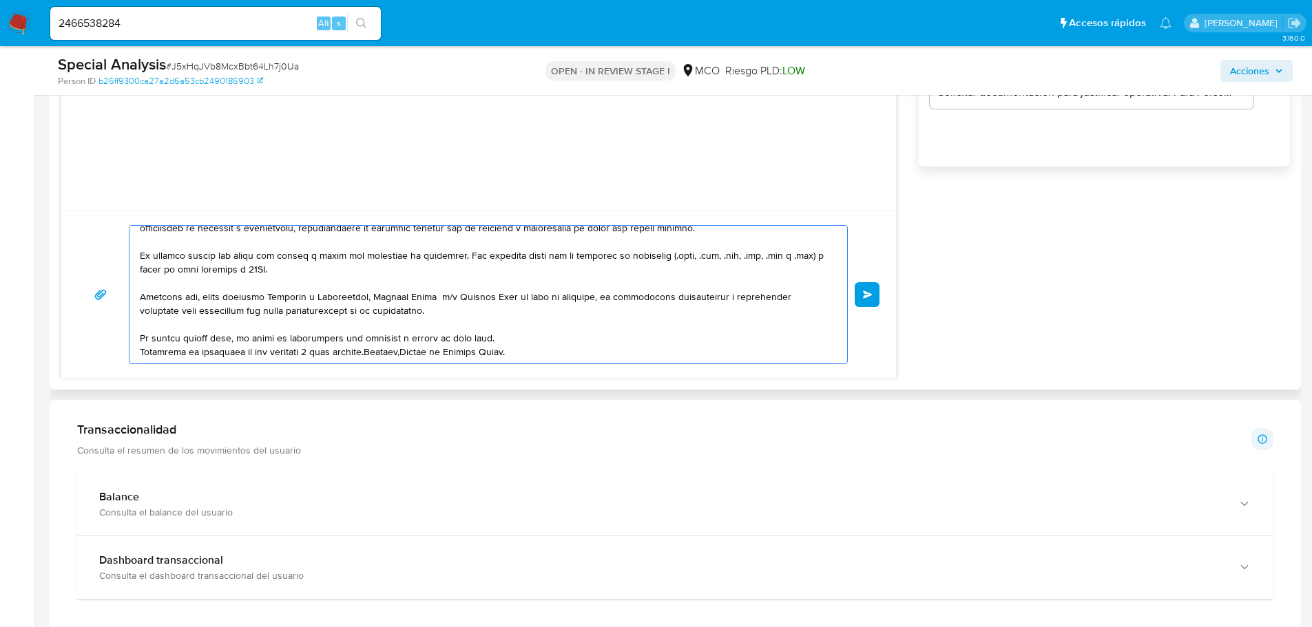
click at [373, 350] on textarea at bounding box center [485, 295] width 690 height 138
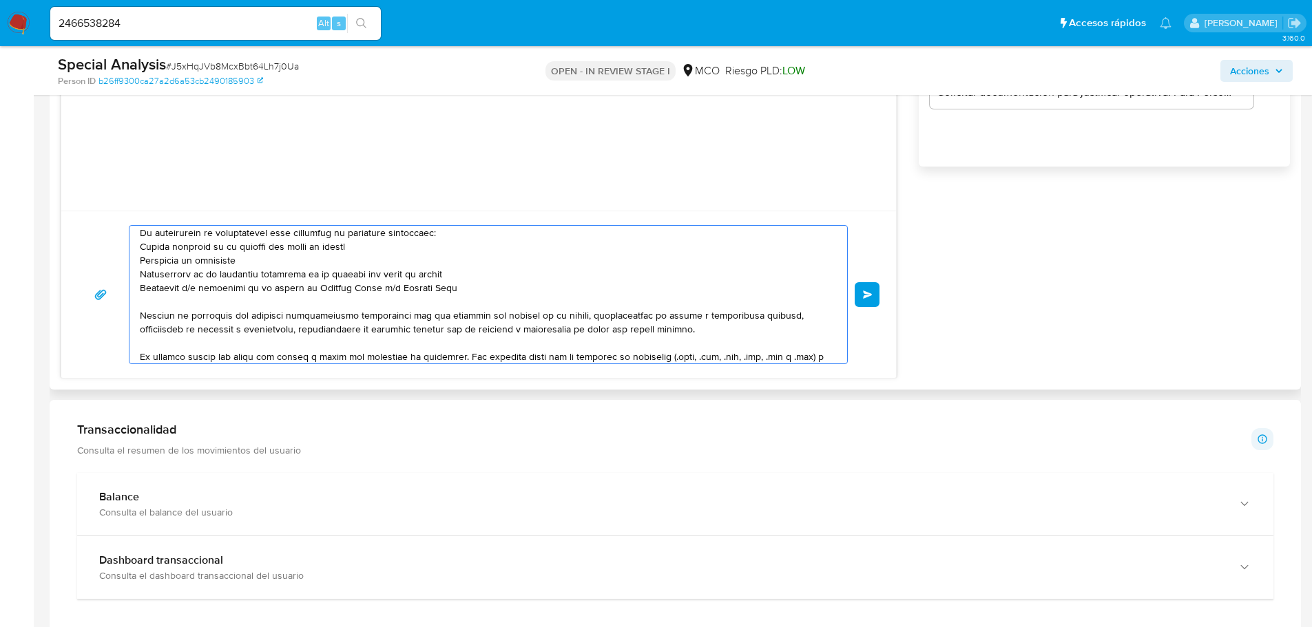
scroll to position [0, 0]
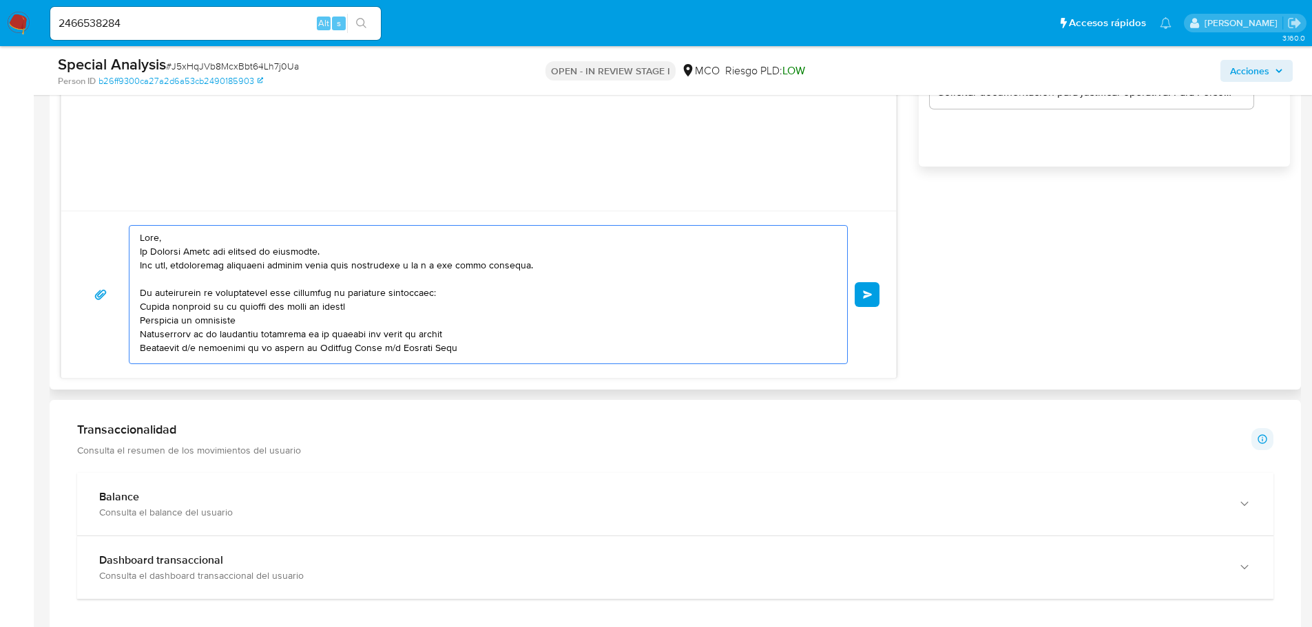
click at [141, 266] on textarea at bounding box center [485, 295] width 690 height 138
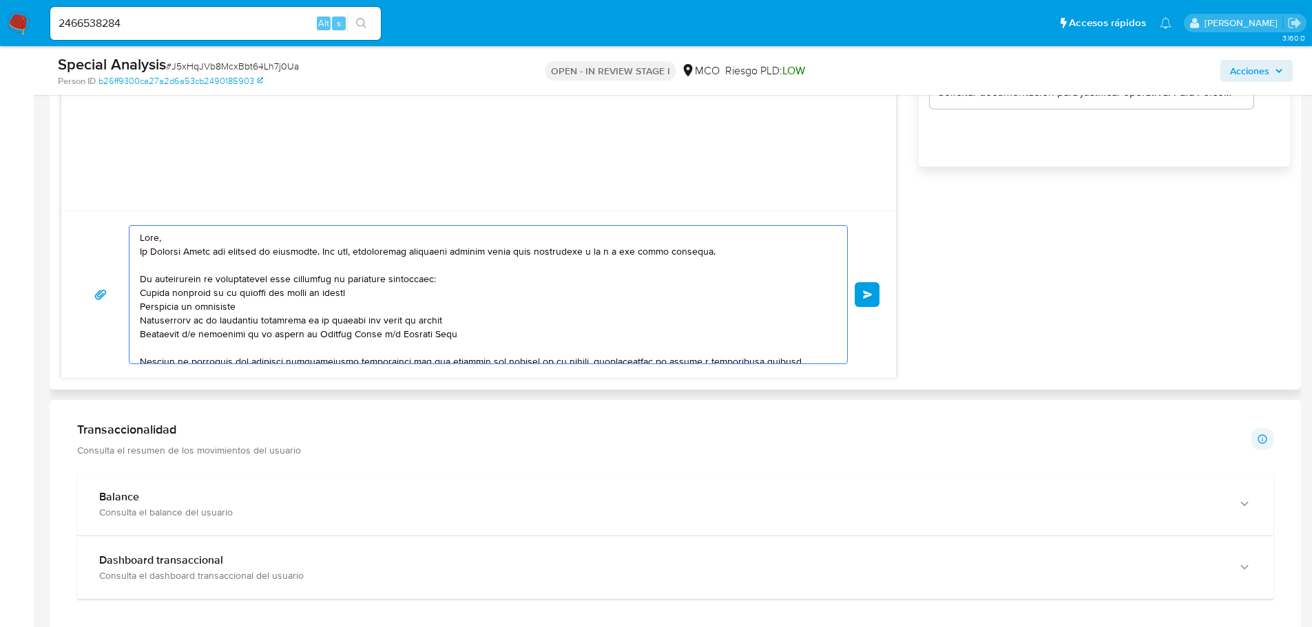
click at [181, 237] on textarea at bounding box center [485, 295] width 690 height 138
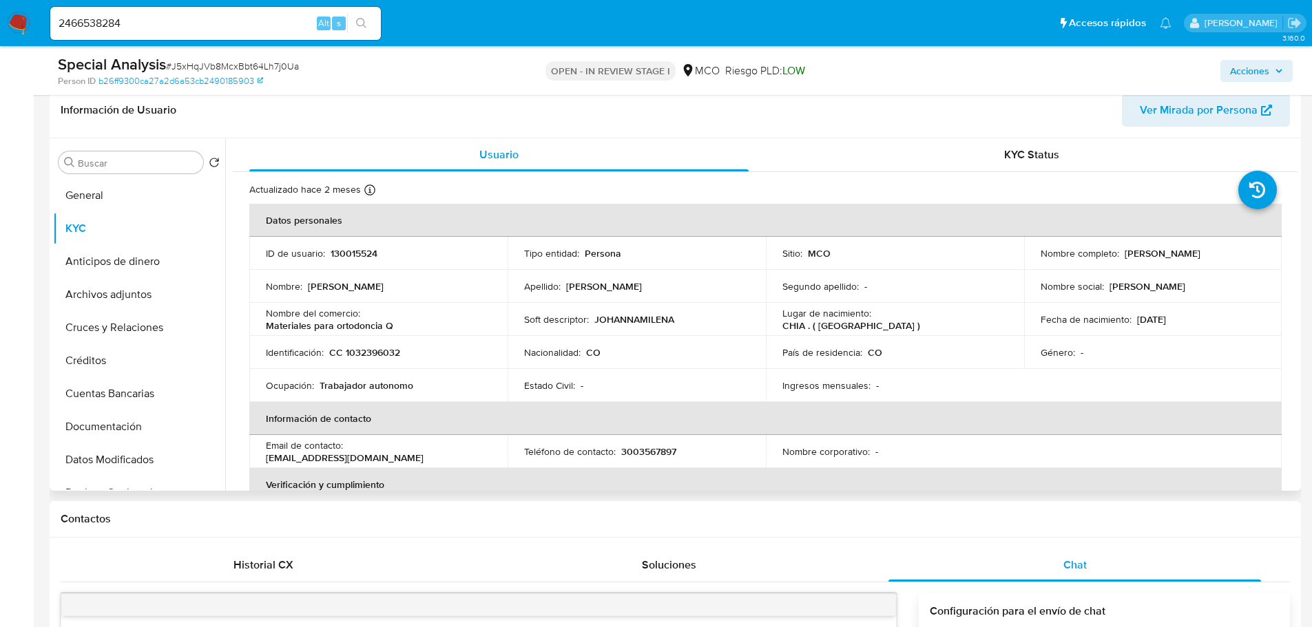
click at [1124, 260] on p "Johanna Milena Castellanos Florian" at bounding box center [1162, 253] width 76 height 12
copy p "Johanna"
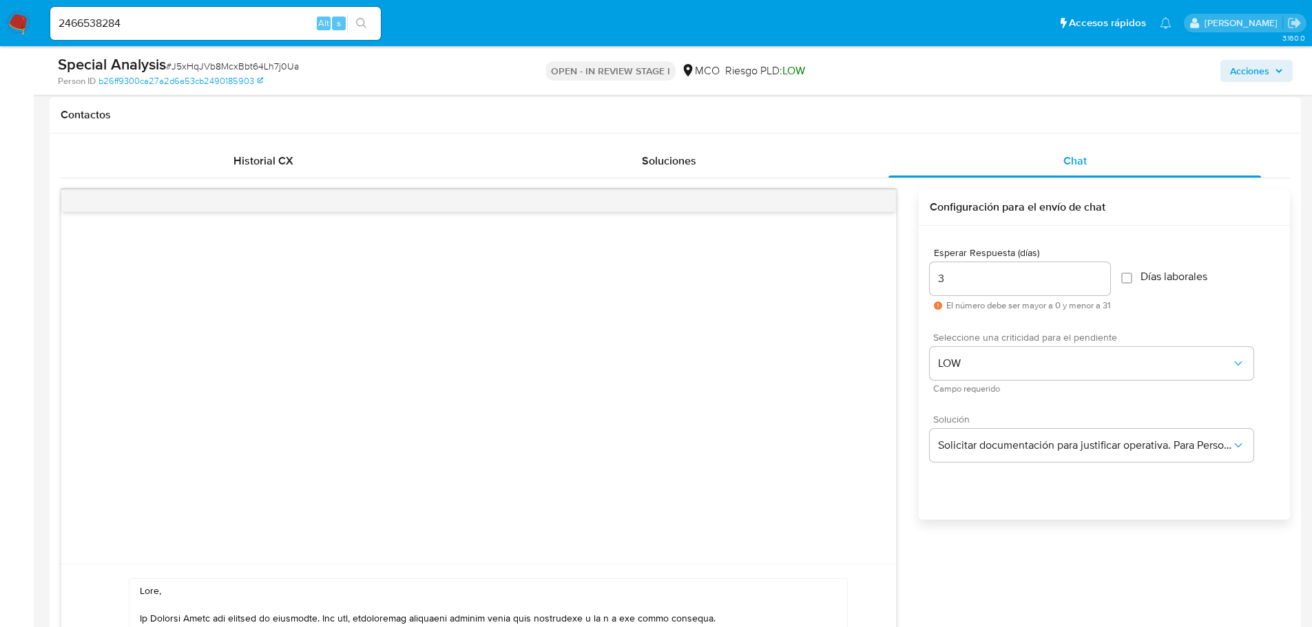
scroll to position [701, 0]
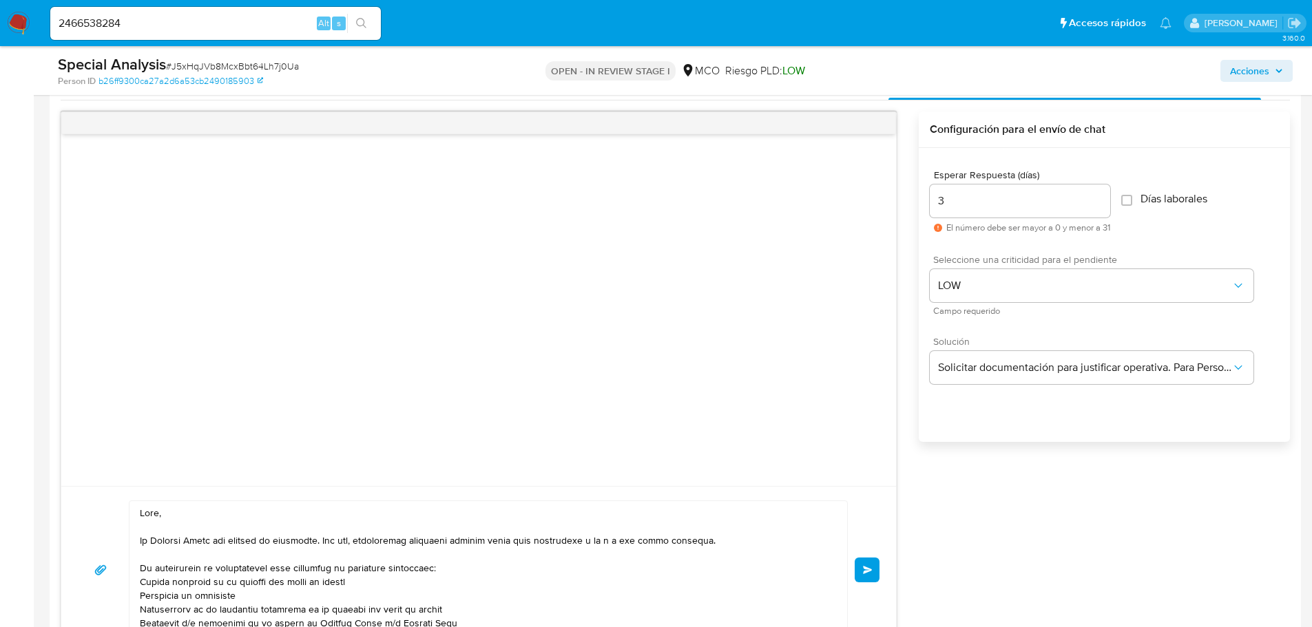
click at [158, 512] on textarea at bounding box center [485, 570] width 690 height 138
drag, startPoint x: 159, startPoint y: 513, endPoint x: 166, endPoint y: 512, distance: 6.9
click at [161, 514] on textarea at bounding box center [485, 570] width 690 height 138
paste textarea "Johanna"
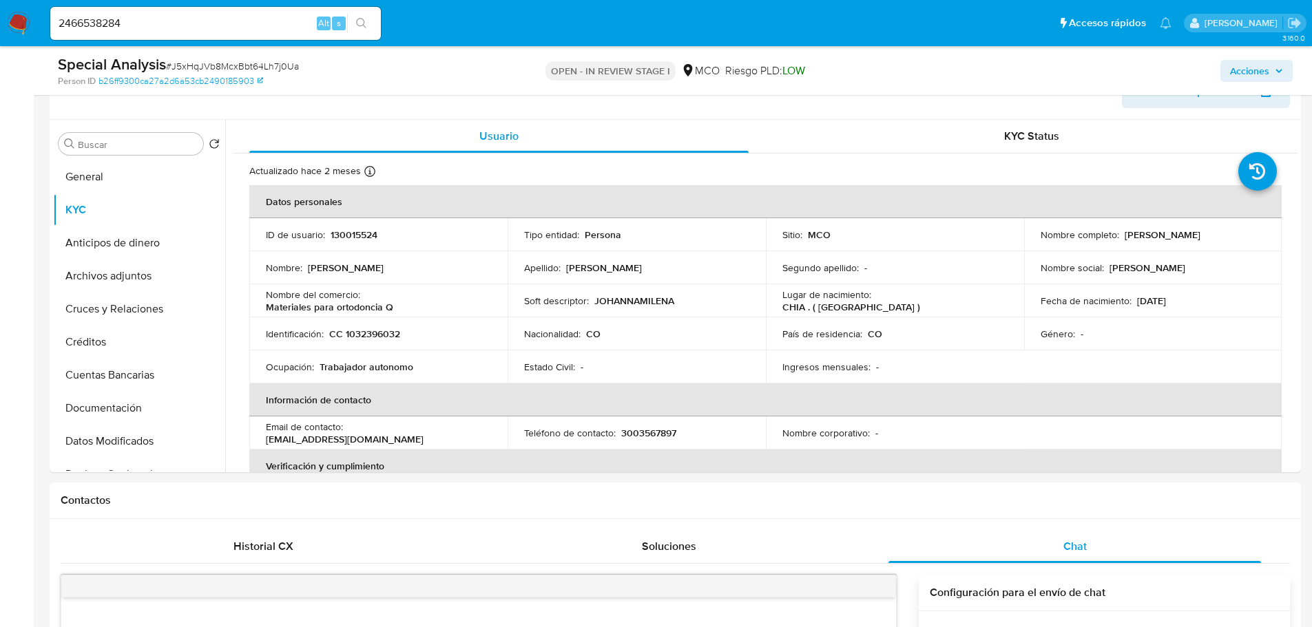
scroll to position [0, 0]
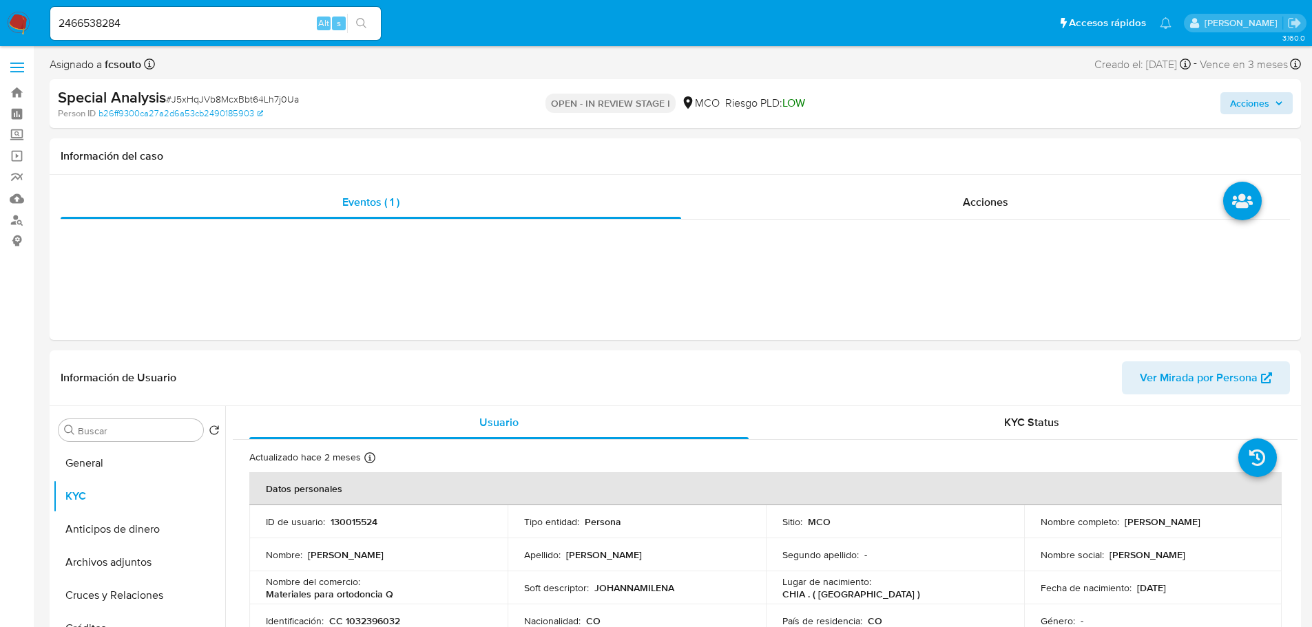
type textarea "Hola Johanna , En Mercado Libre nos importa tu seguridad. Por eso, necesitamos …"
click at [1252, 106] on span "Acciones" at bounding box center [1249, 103] width 39 height 22
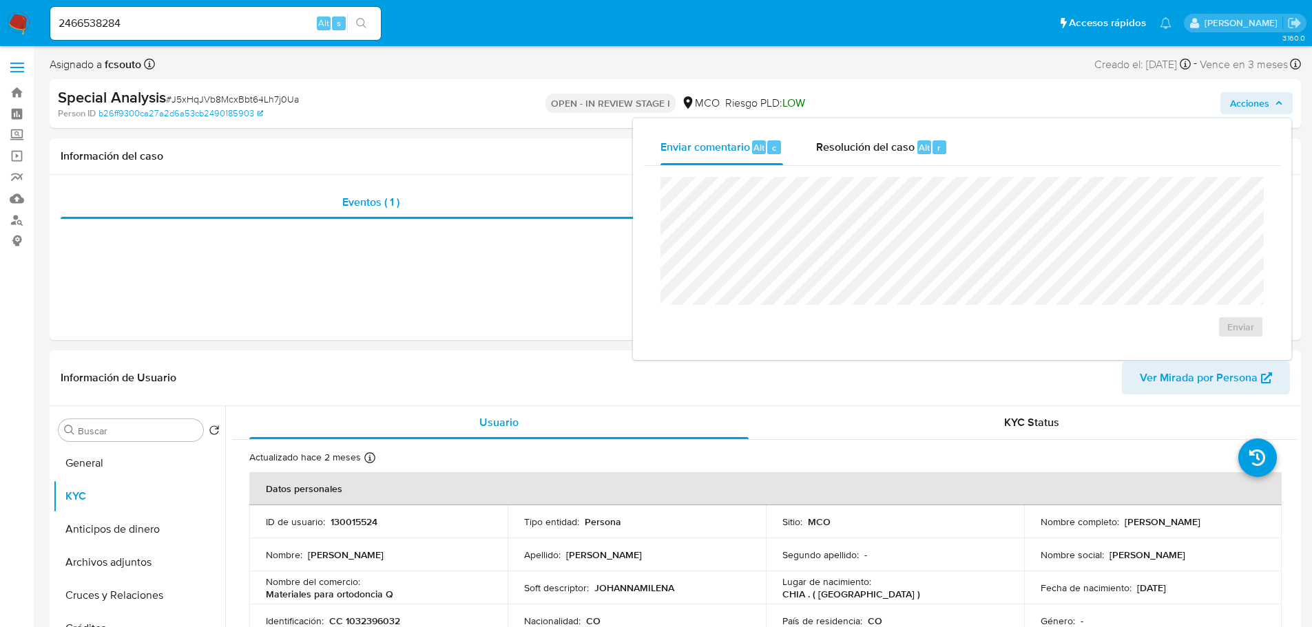
drag, startPoint x: 859, startPoint y: 153, endPoint x: 675, endPoint y: 174, distance: 185.8
click at [854, 154] on span "Resolución del caso" at bounding box center [865, 147] width 98 height 16
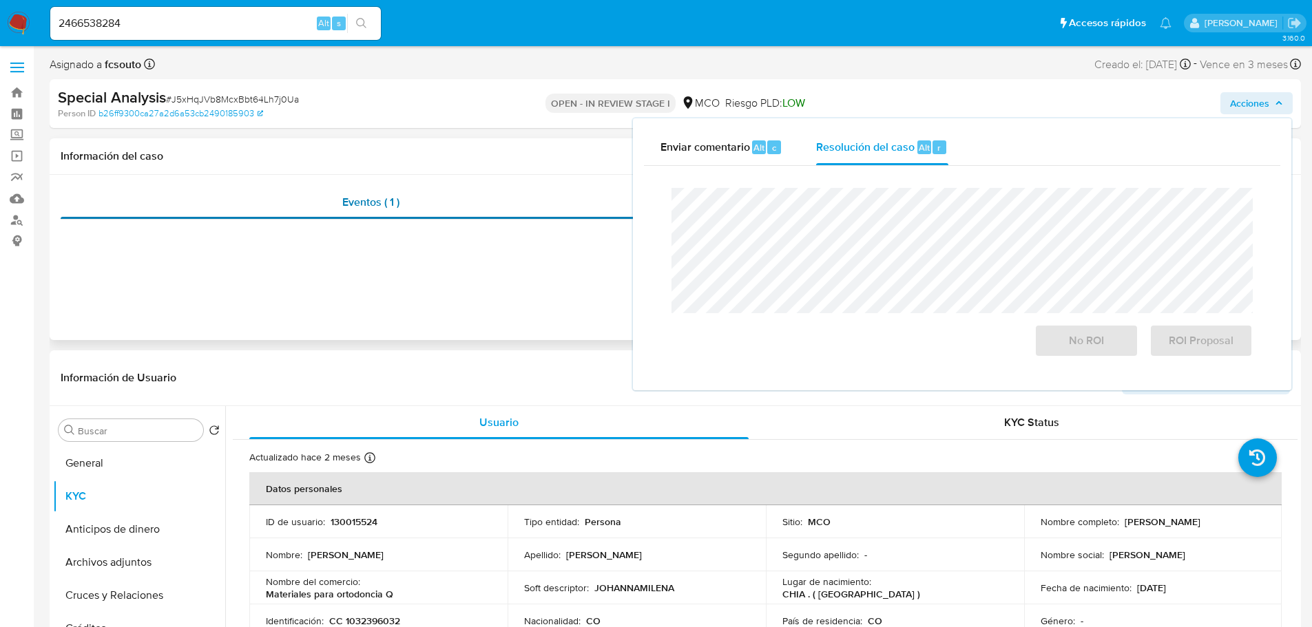
click at [471, 194] on div "Eventos ( 1 )" at bounding box center [371, 202] width 620 height 33
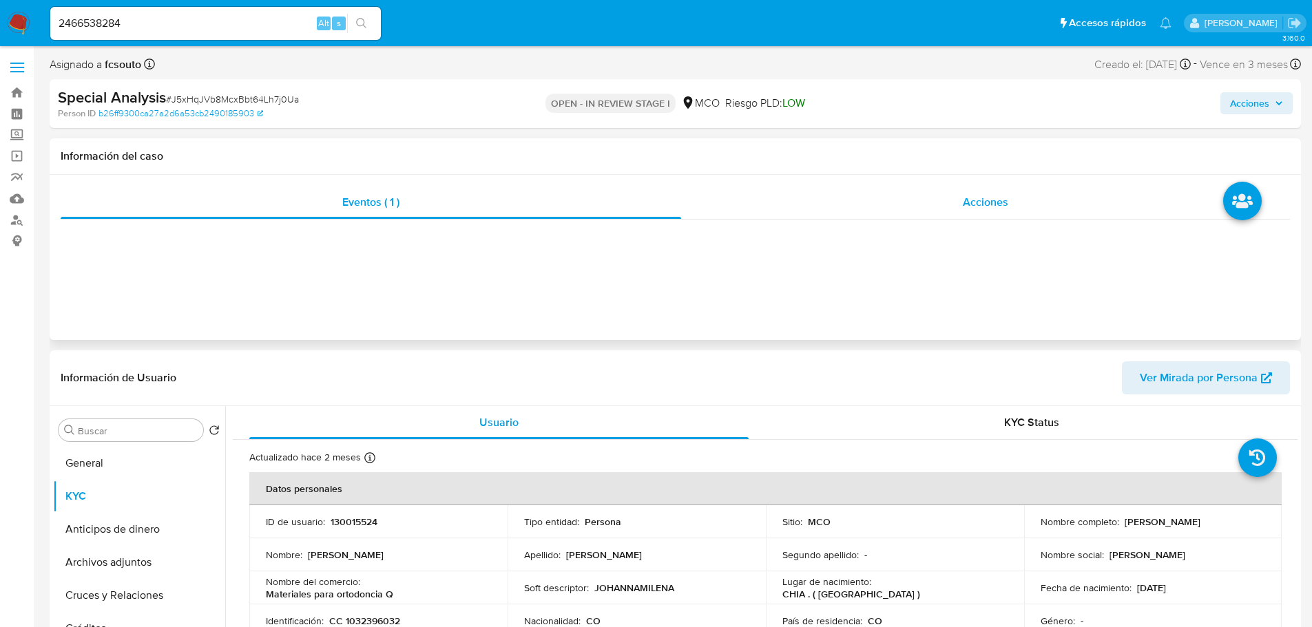
drag, startPoint x: 987, startPoint y: 196, endPoint x: 939, endPoint y: 207, distance: 49.6
click at [987, 196] on span "Acciones" at bounding box center [985, 202] width 45 height 16
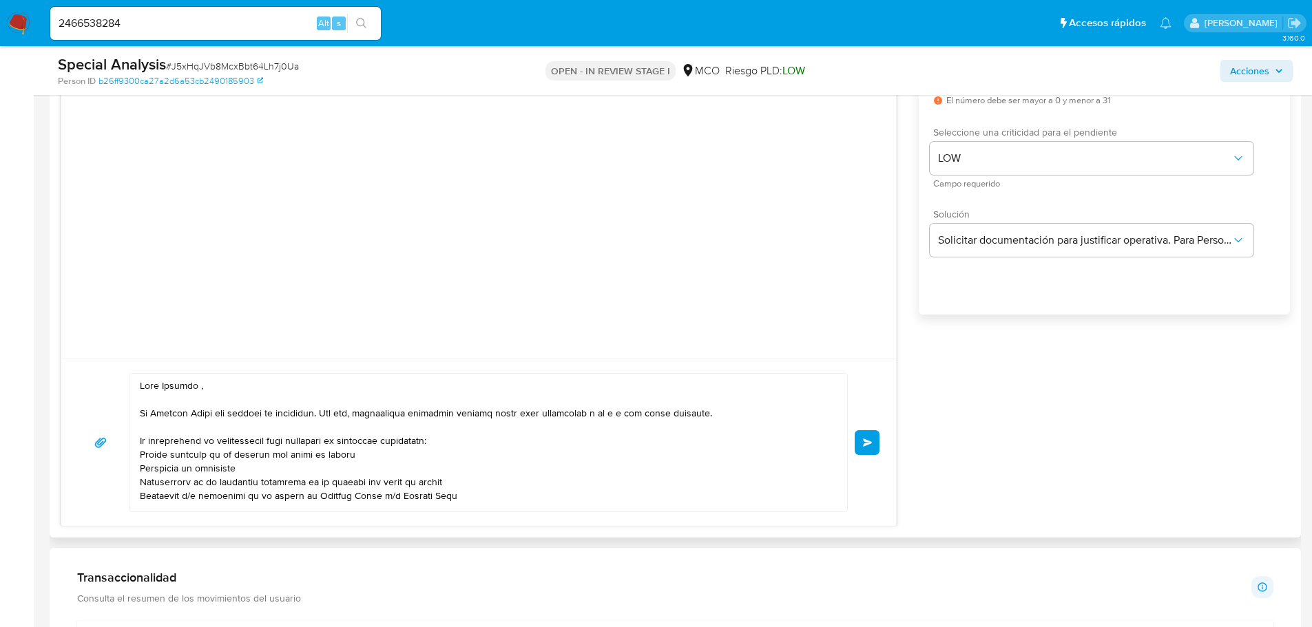
scroll to position [964, 0]
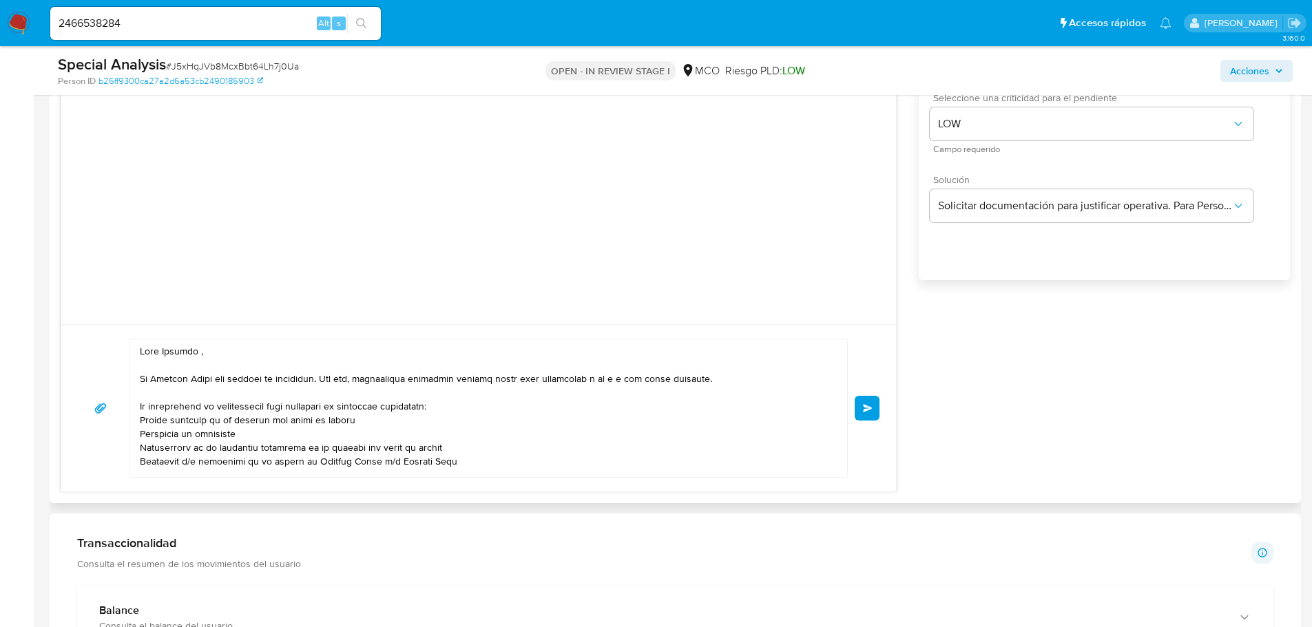
click at [861, 412] on button "Enviar" at bounding box center [866, 408] width 25 height 25
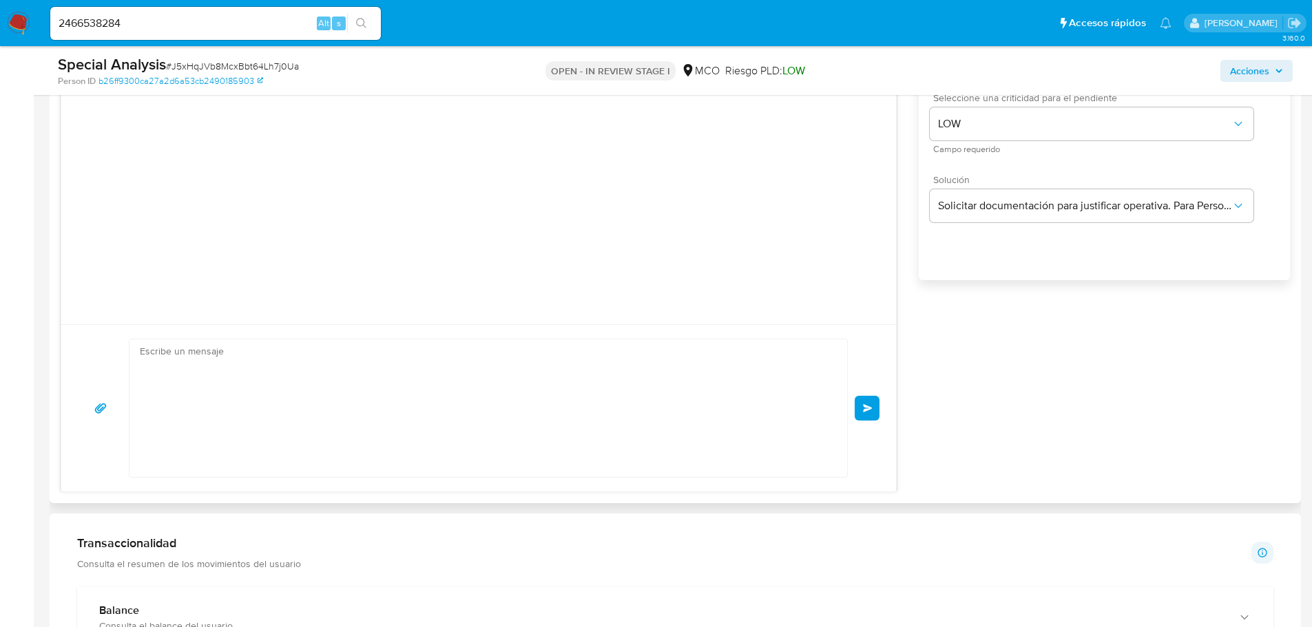
scroll to position [165, 0]
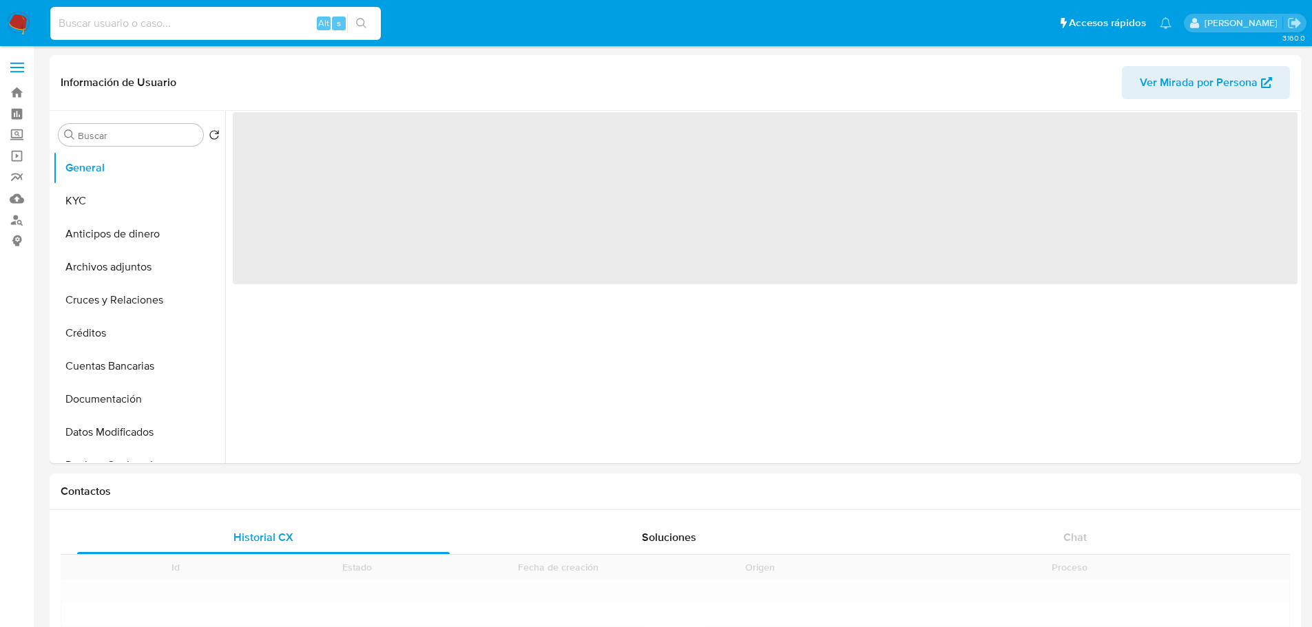
click at [125, 26] on input at bounding box center [215, 23] width 330 height 18
paste input "2377312513"
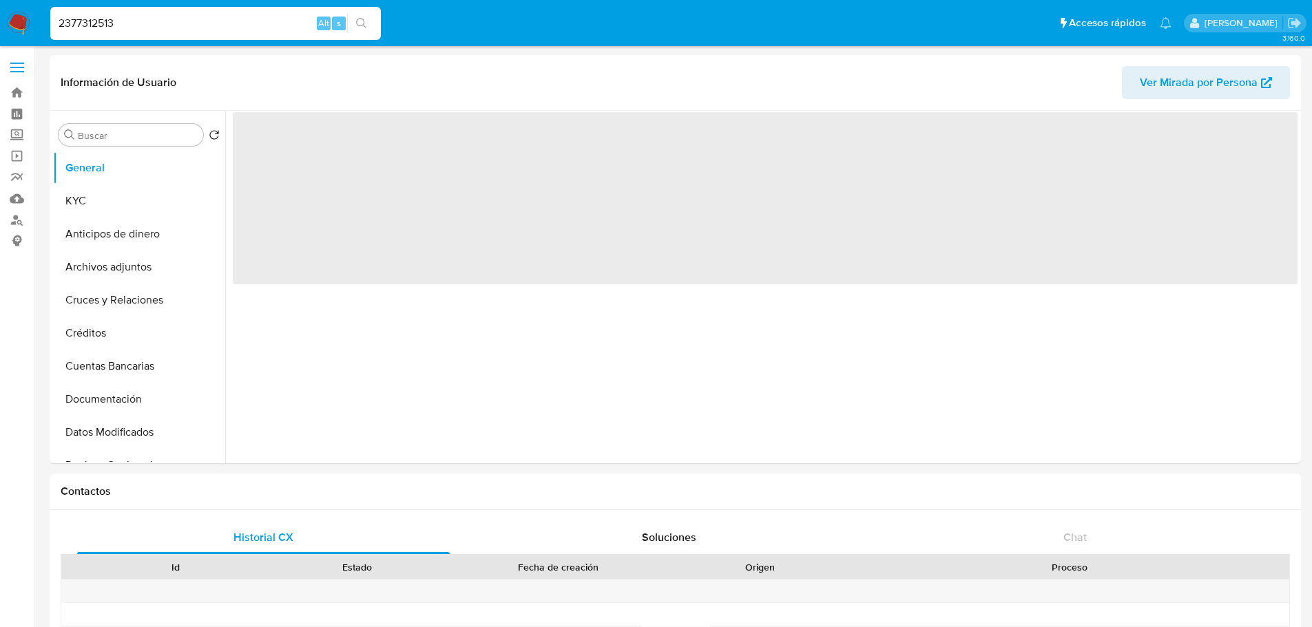
type input "2377312513"
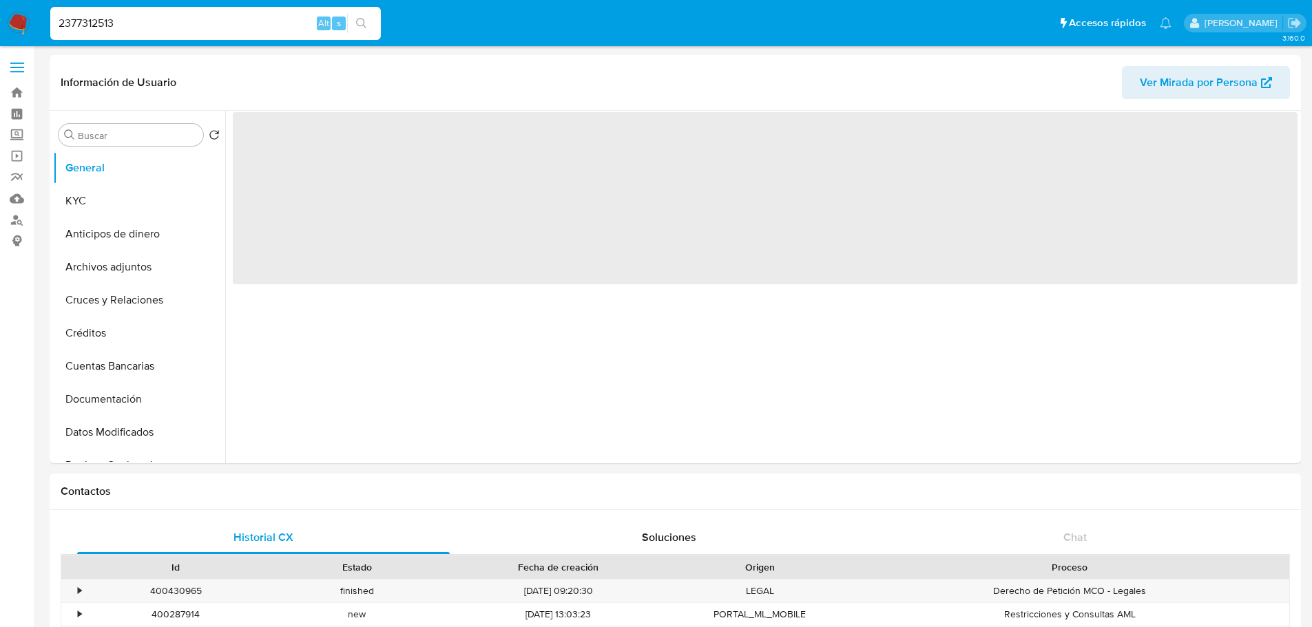
select select "10"
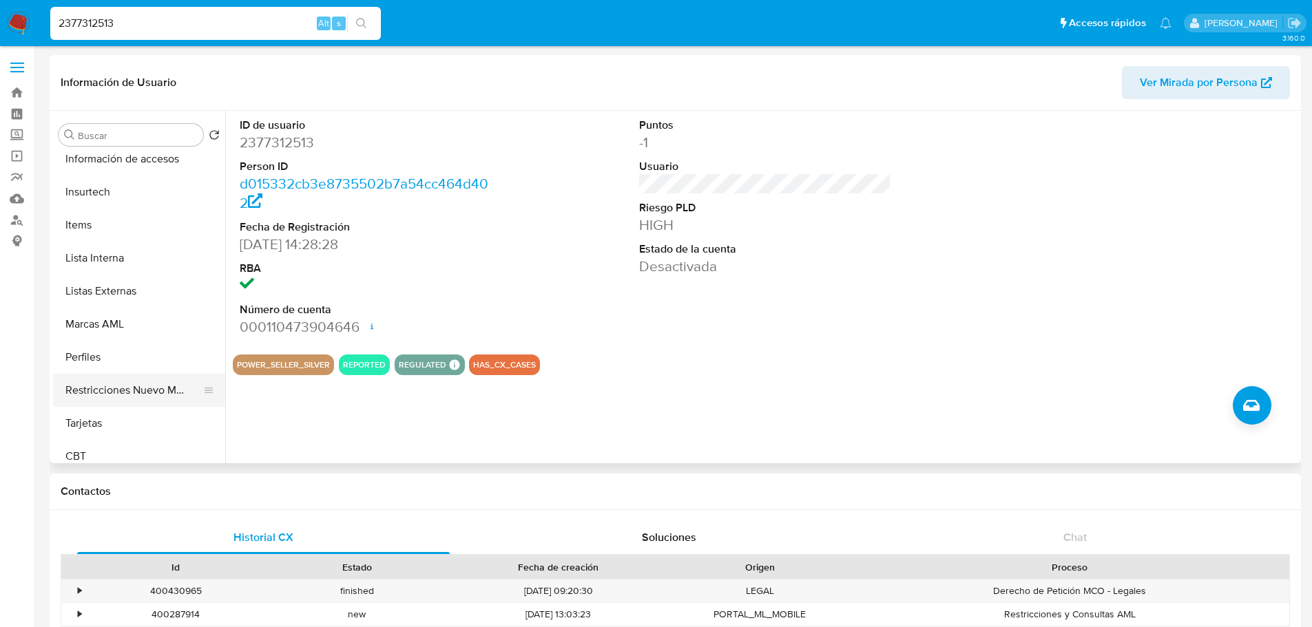
scroll to position [582, 0]
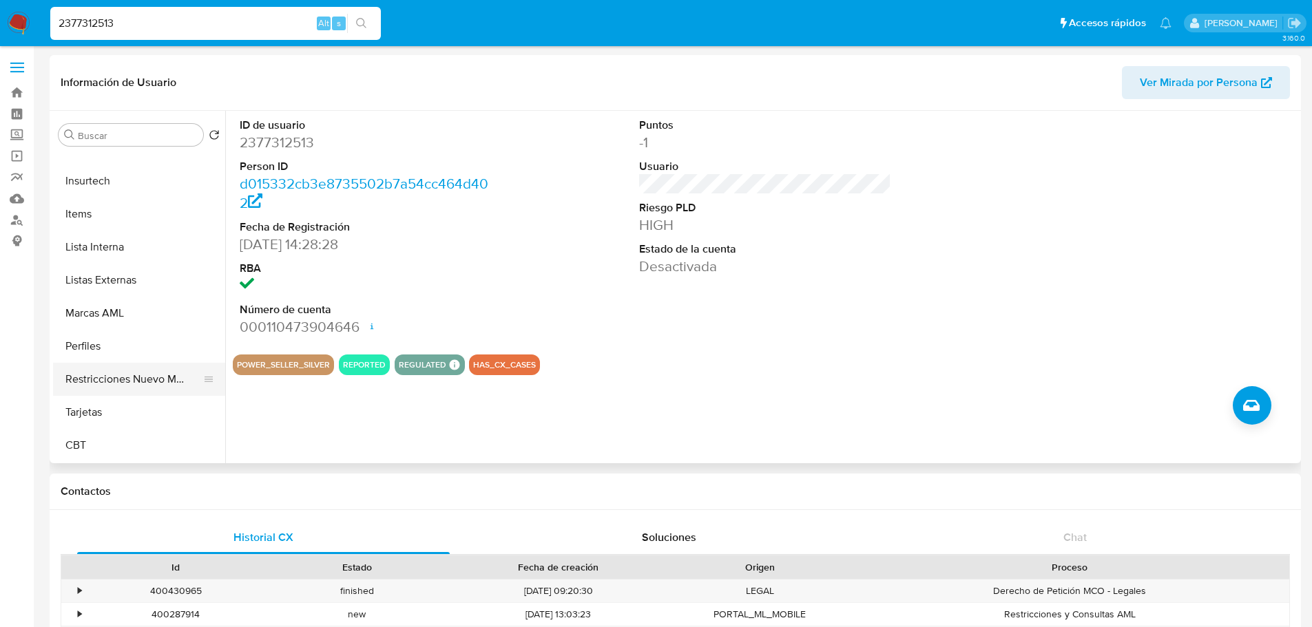
click at [112, 382] on button "Restricciones Nuevo Mundo" at bounding box center [133, 379] width 161 height 33
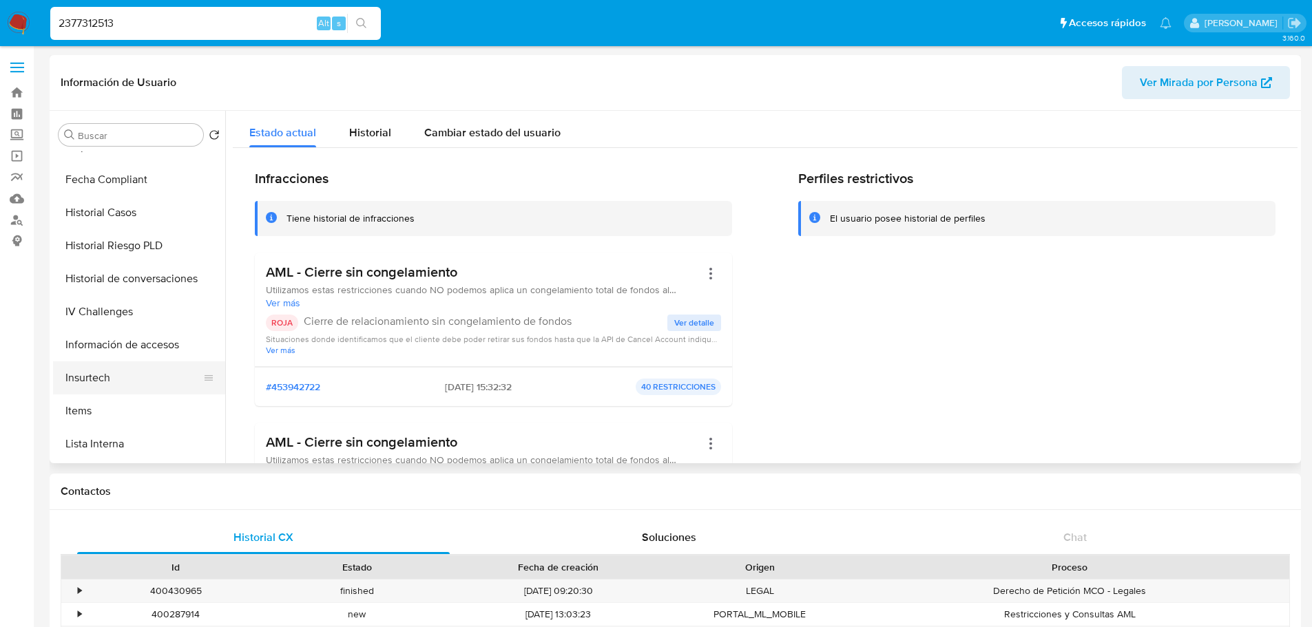
scroll to position [375, 0]
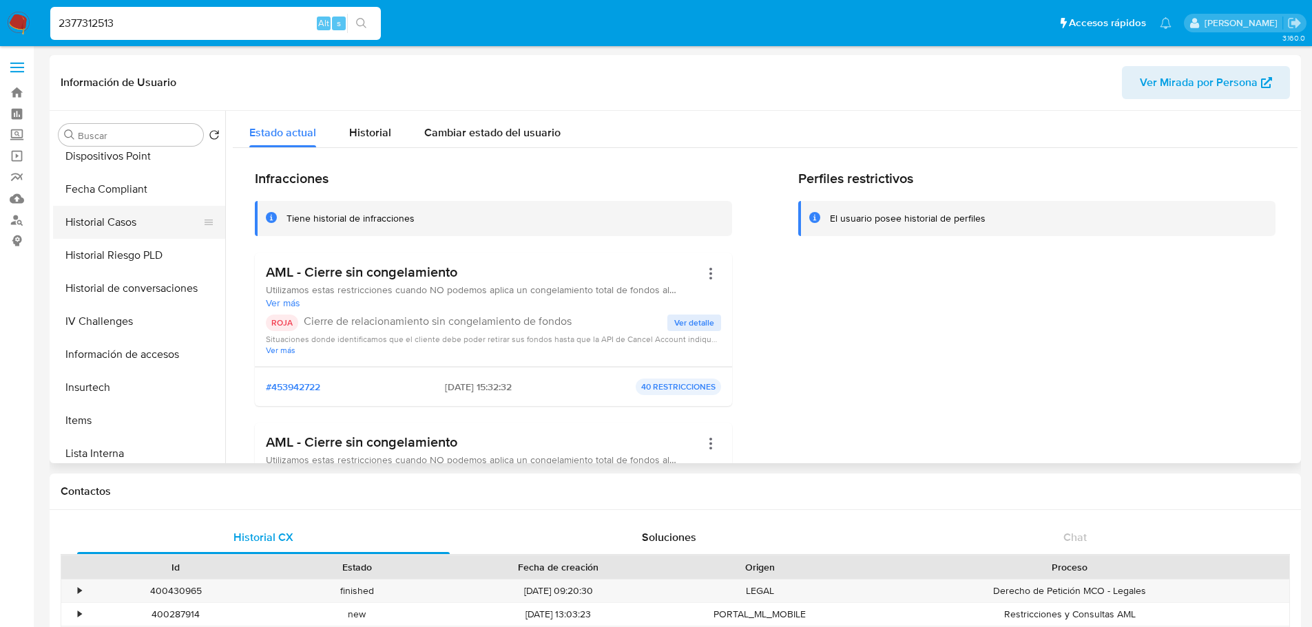
click at [133, 221] on button "Historial Casos" at bounding box center [133, 222] width 161 height 33
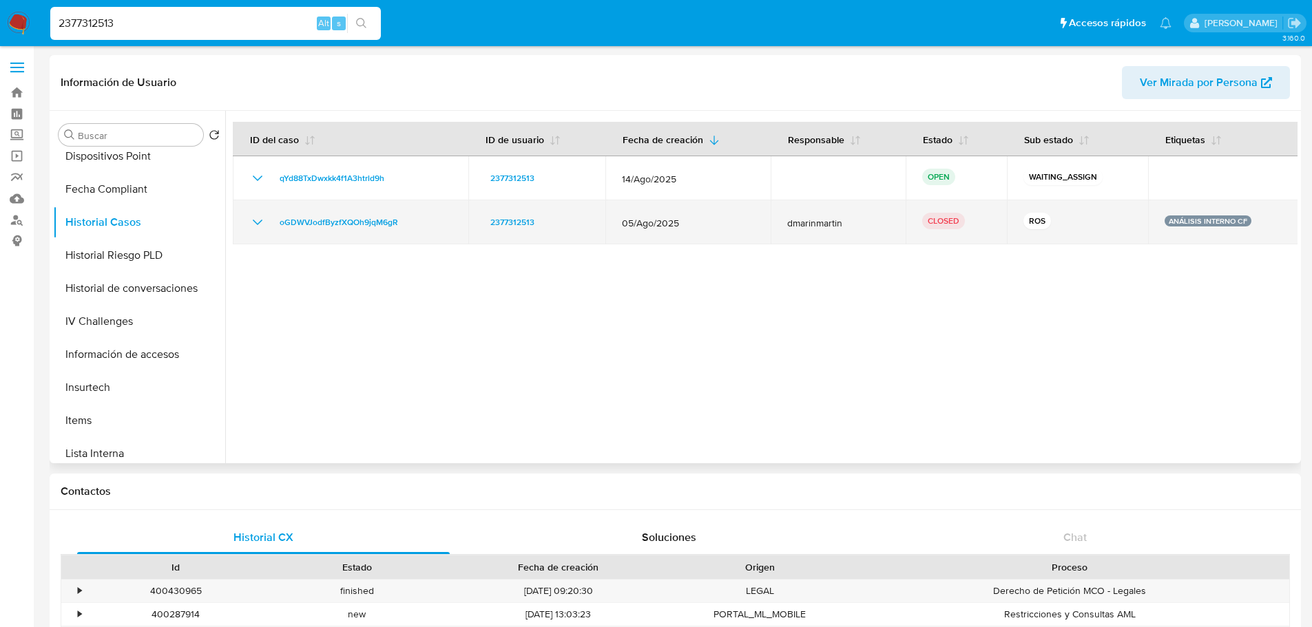
click at [253, 219] on icon "Mostrar/Ocultar" at bounding box center [257, 222] width 17 height 17
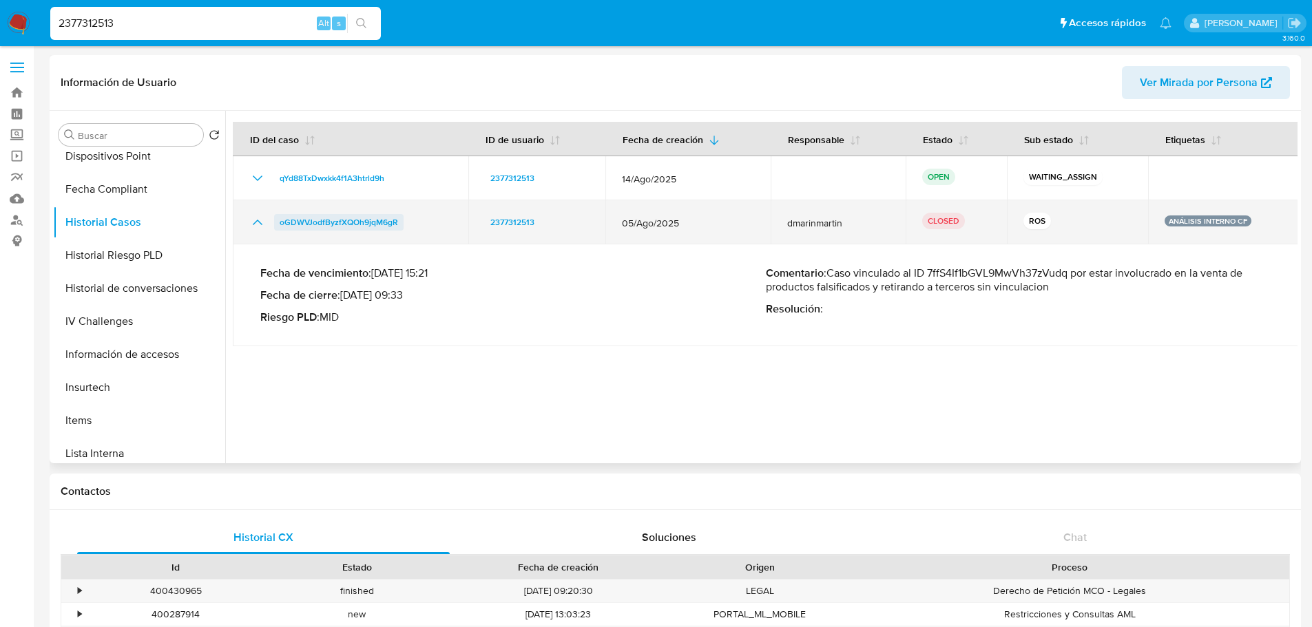
click at [350, 227] on span "oGDWVJodfByzfXQOh9jqM6gR" at bounding box center [339, 222] width 118 height 17
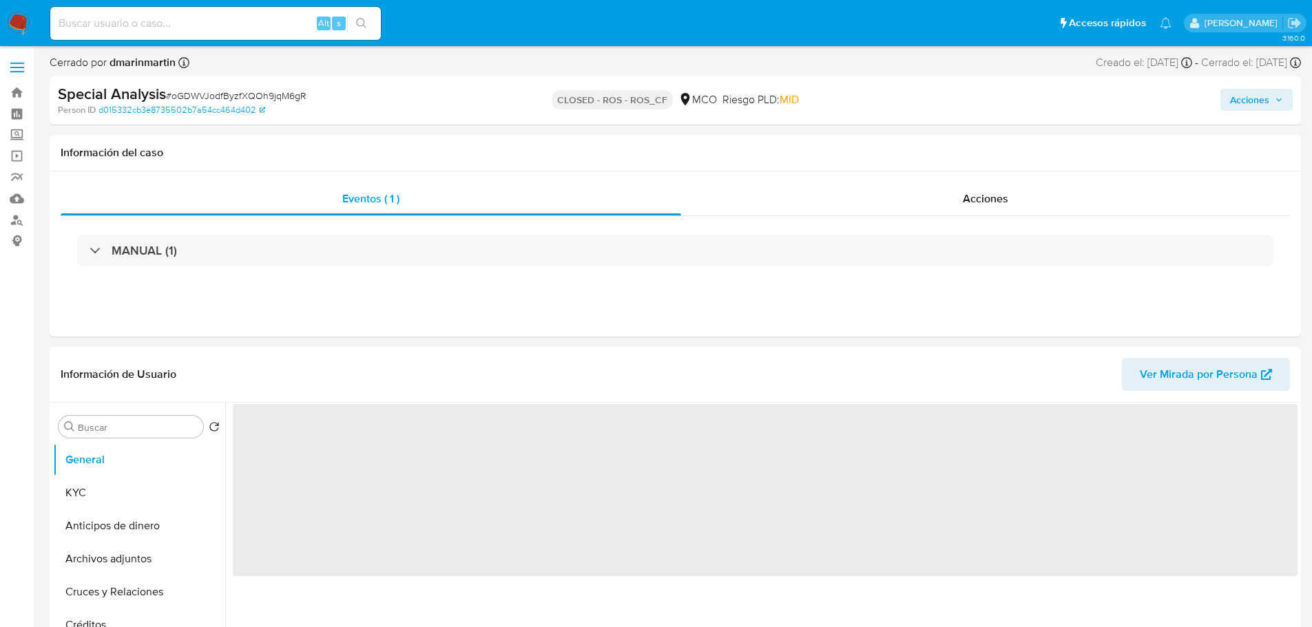
select select "10"
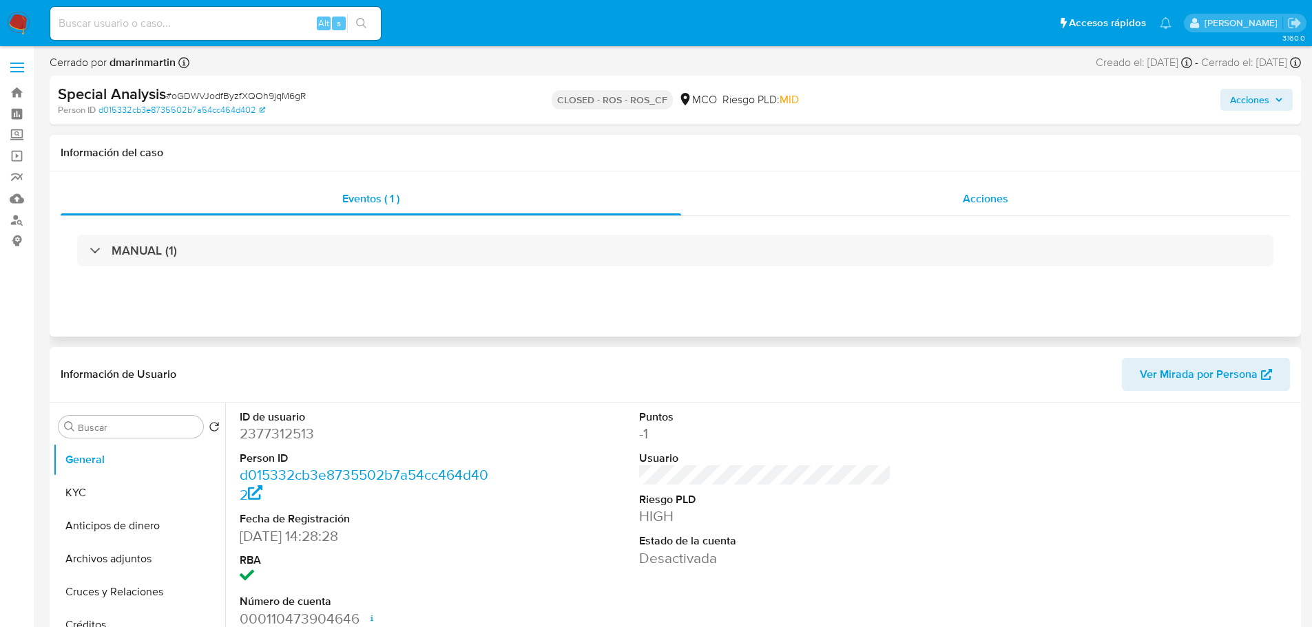
click at [997, 198] on span "Acciones" at bounding box center [985, 199] width 45 height 16
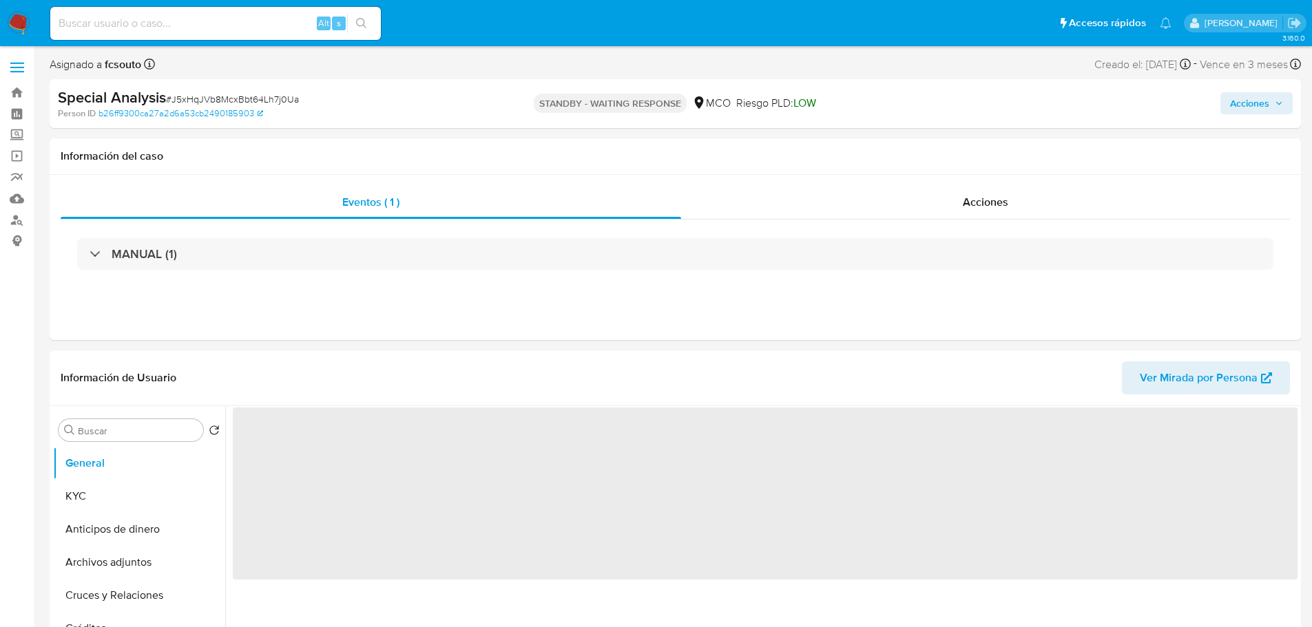
select select "10"
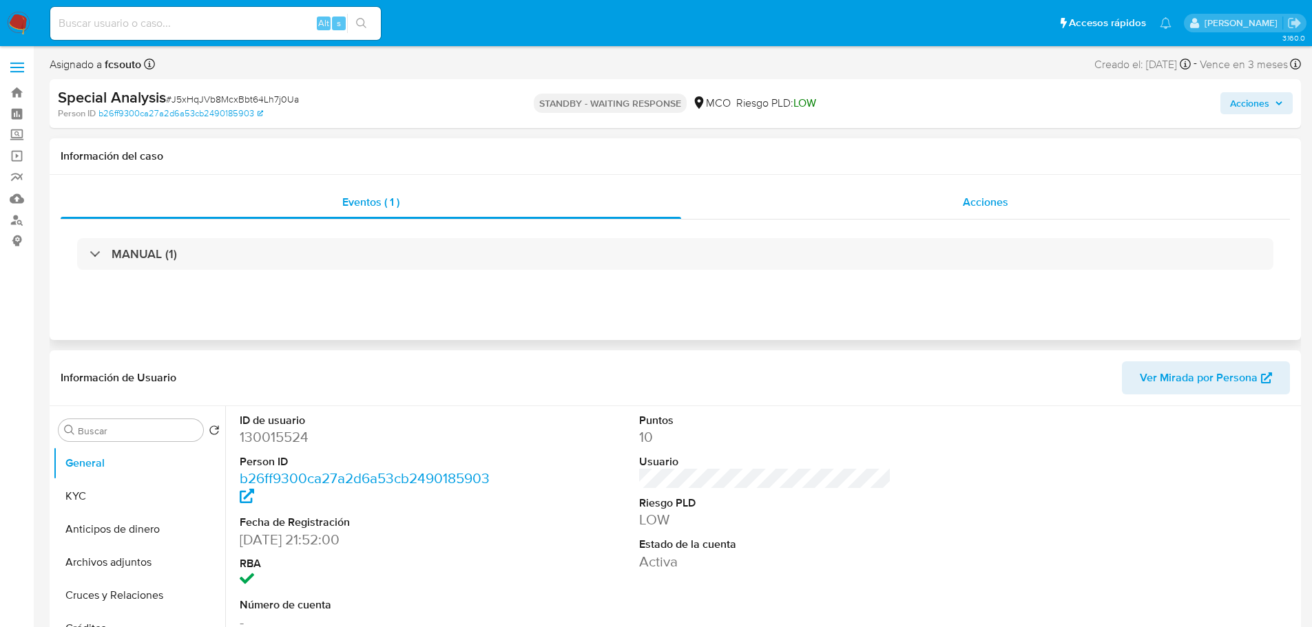
drag, startPoint x: 980, startPoint y: 213, endPoint x: 957, endPoint y: 216, distance: 23.6
click at [980, 213] on div "Acciones" at bounding box center [985, 202] width 609 height 33
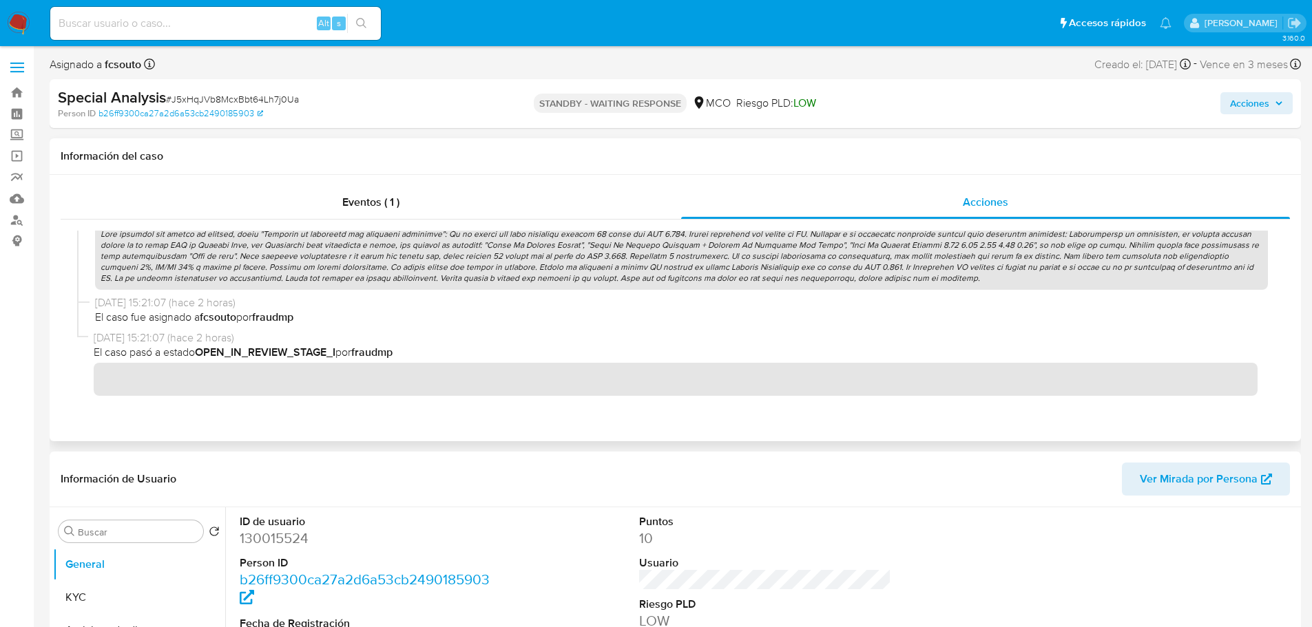
scroll to position [399, 0]
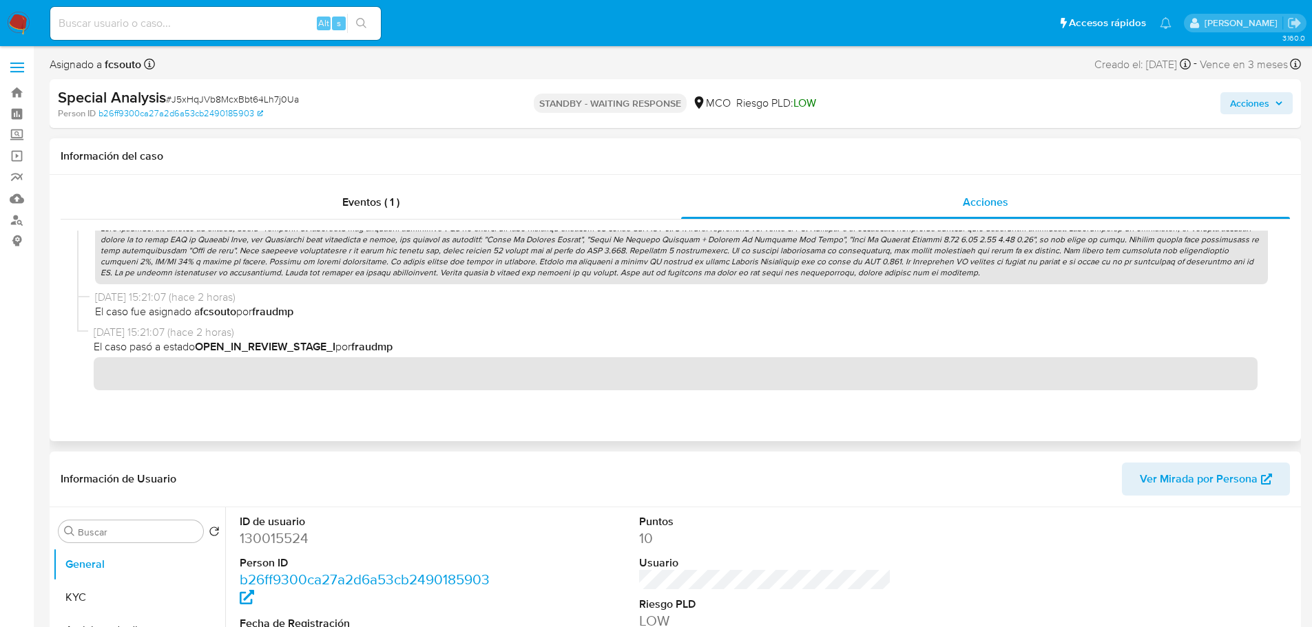
click at [490, 240] on p at bounding box center [681, 251] width 1173 height 67
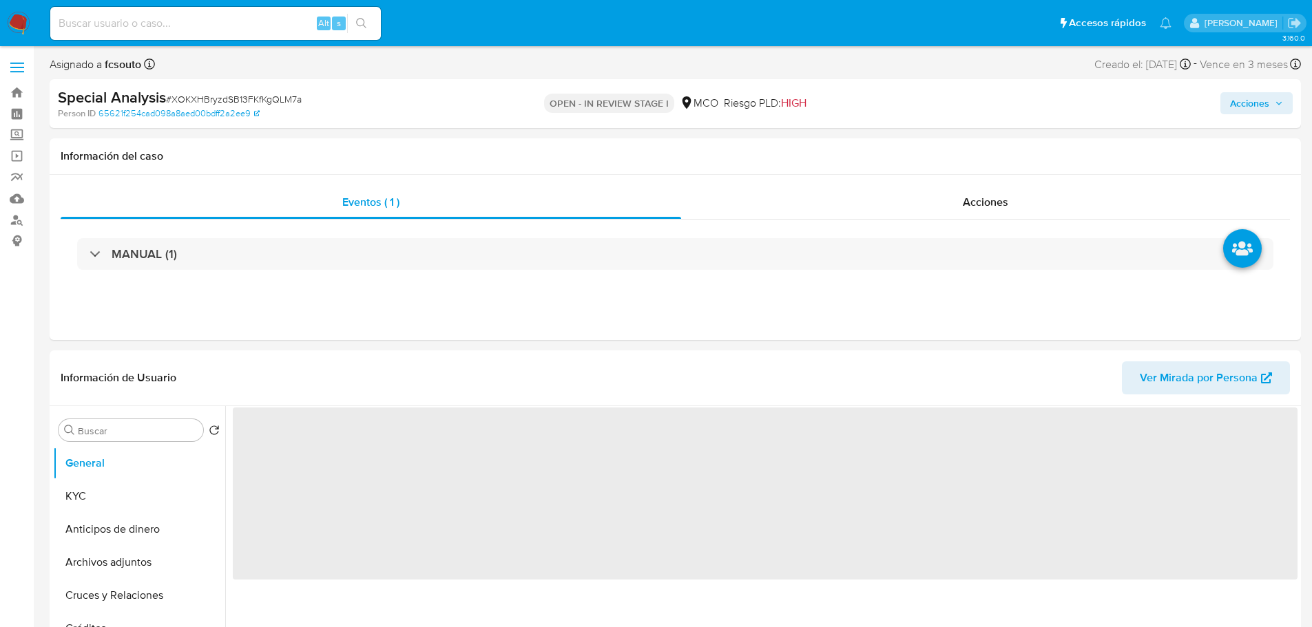
select select "10"
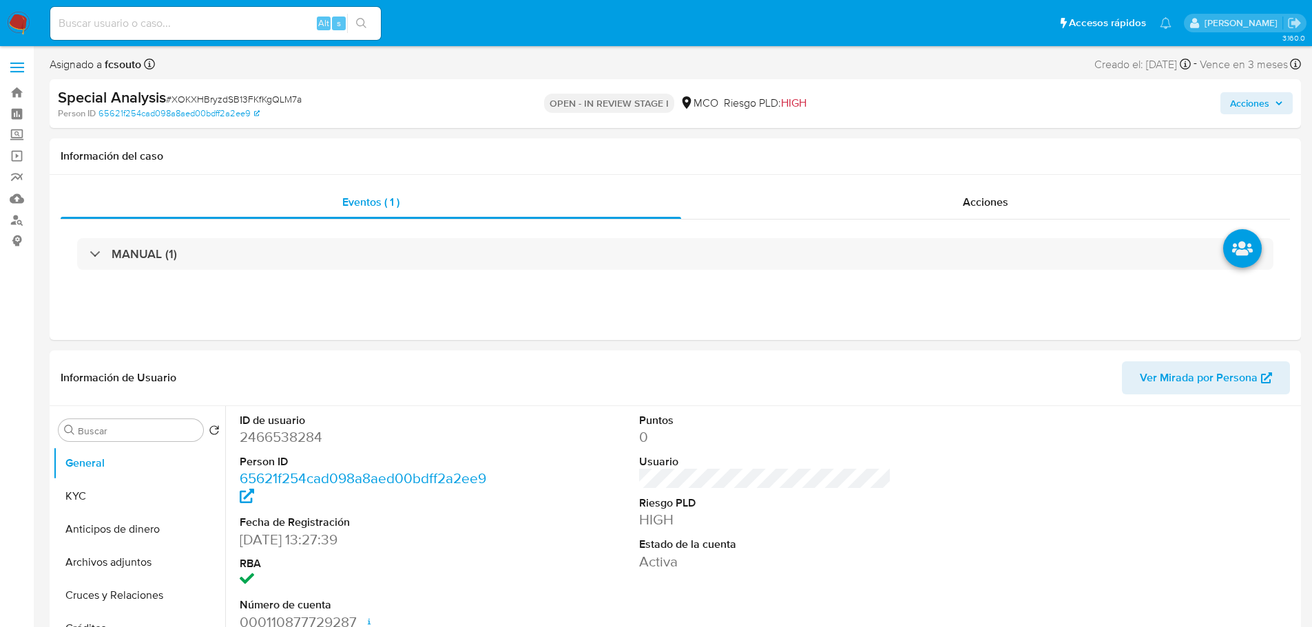
click at [1250, 98] on span "Acciones" at bounding box center [1249, 103] width 39 height 22
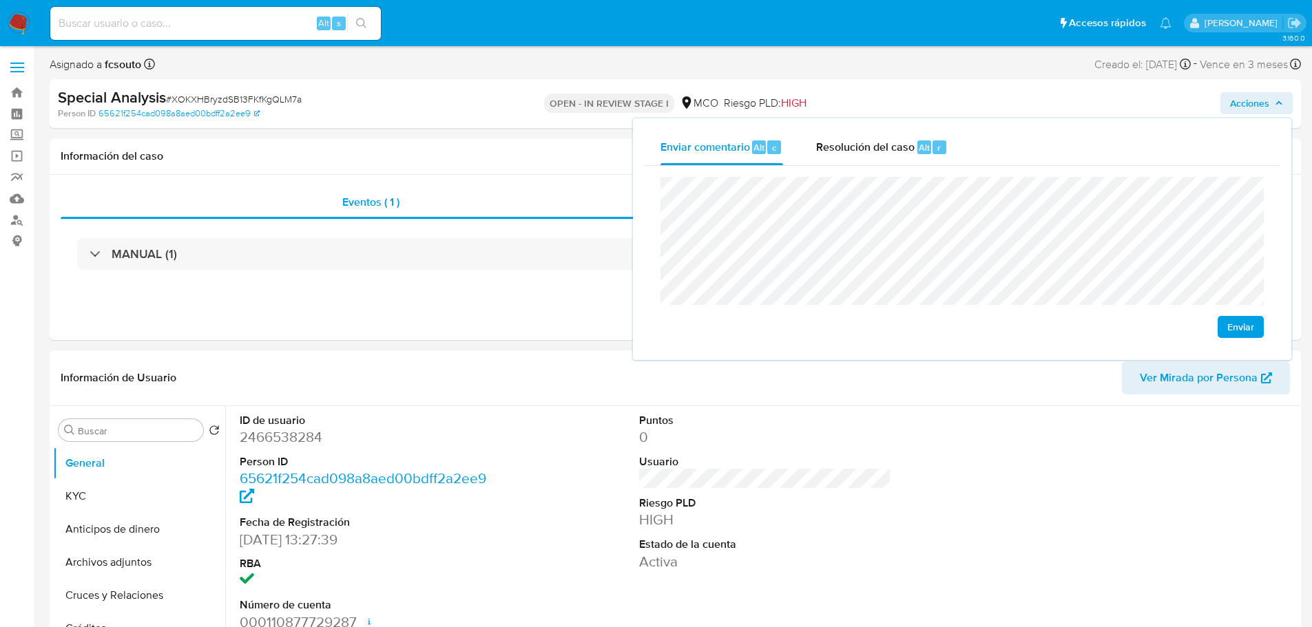
click at [290, 436] on dd "2466538284" at bounding box center [366, 437] width 253 height 19
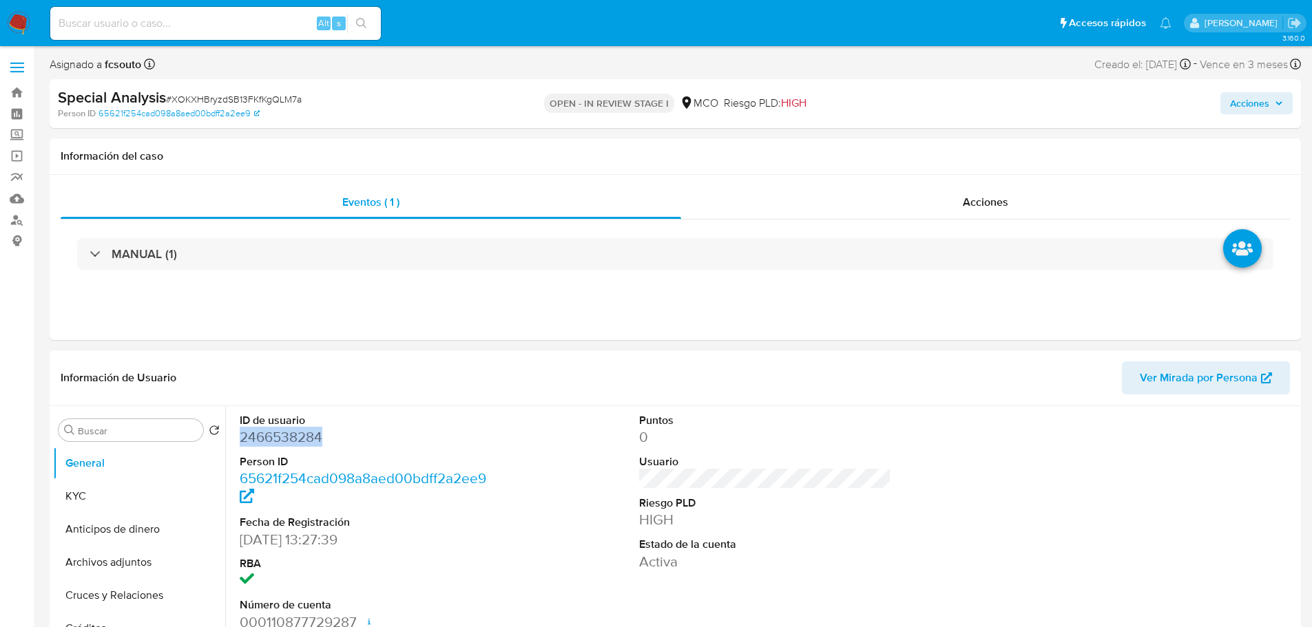
click at [290, 435] on dd "2466538284" at bounding box center [366, 437] width 253 height 19
copy dd "2466538284"
click at [274, 443] on dd "2466538284" at bounding box center [366, 437] width 253 height 19
click at [1292, 105] on button "Acciones" at bounding box center [1256, 103] width 72 height 22
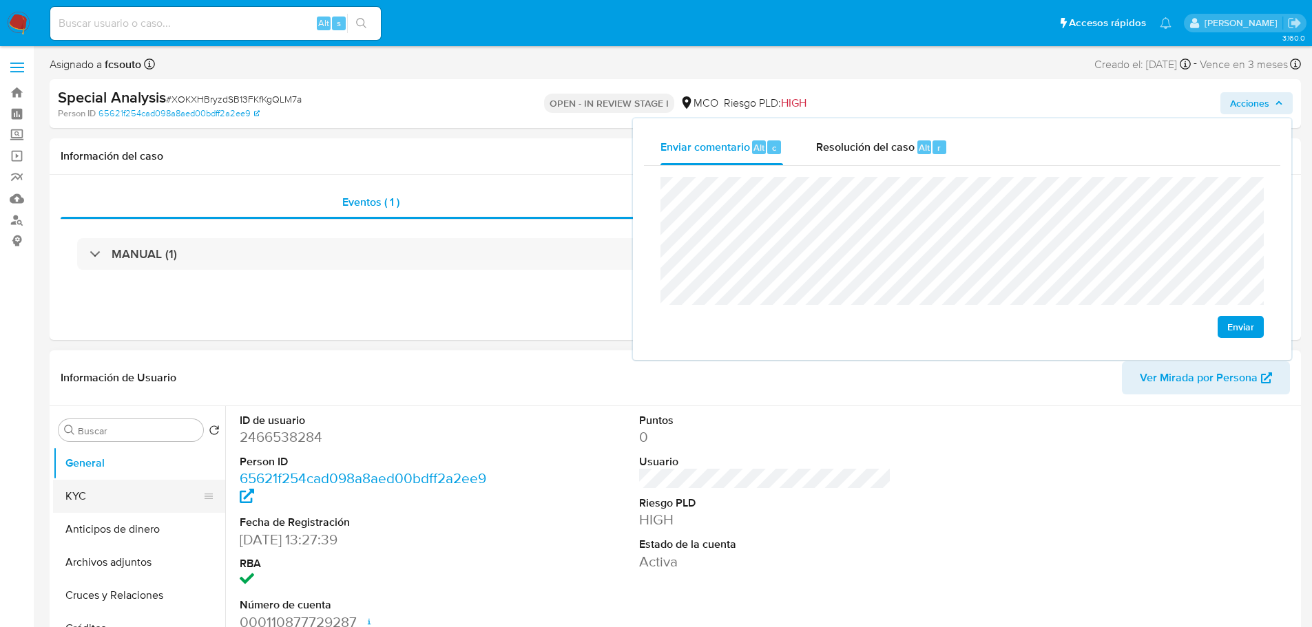
click at [91, 507] on button "KYC" at bounding box center [133, 496] width 161 height 33
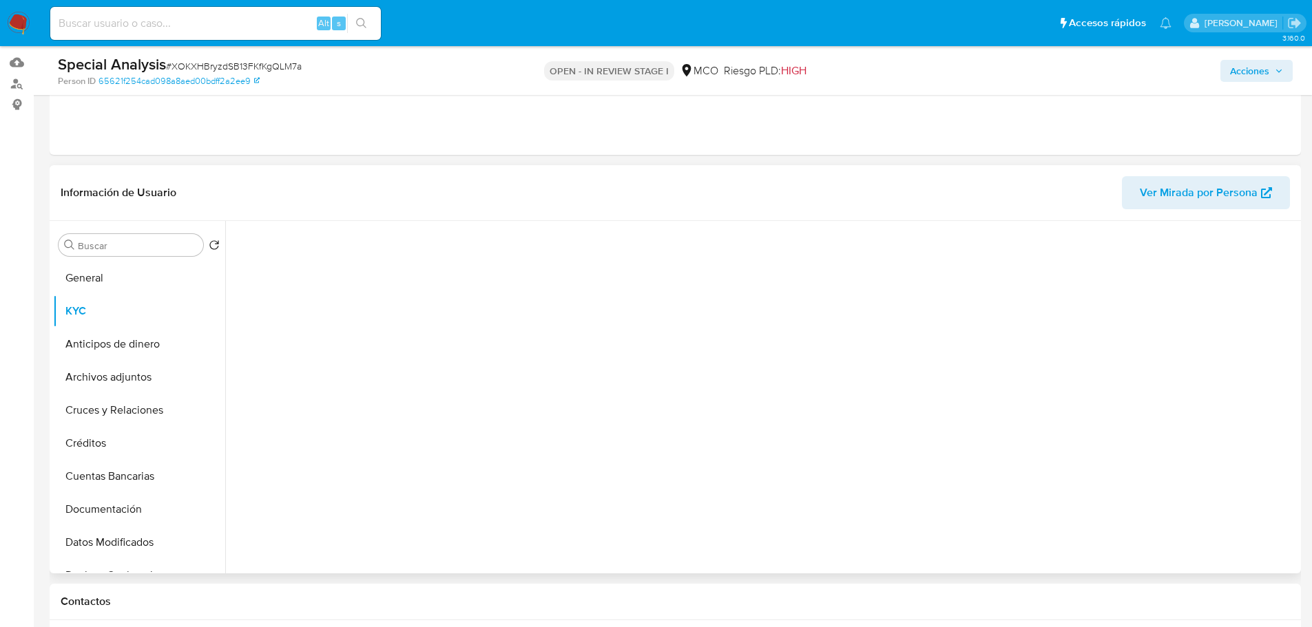
scroll to position [138, 0]
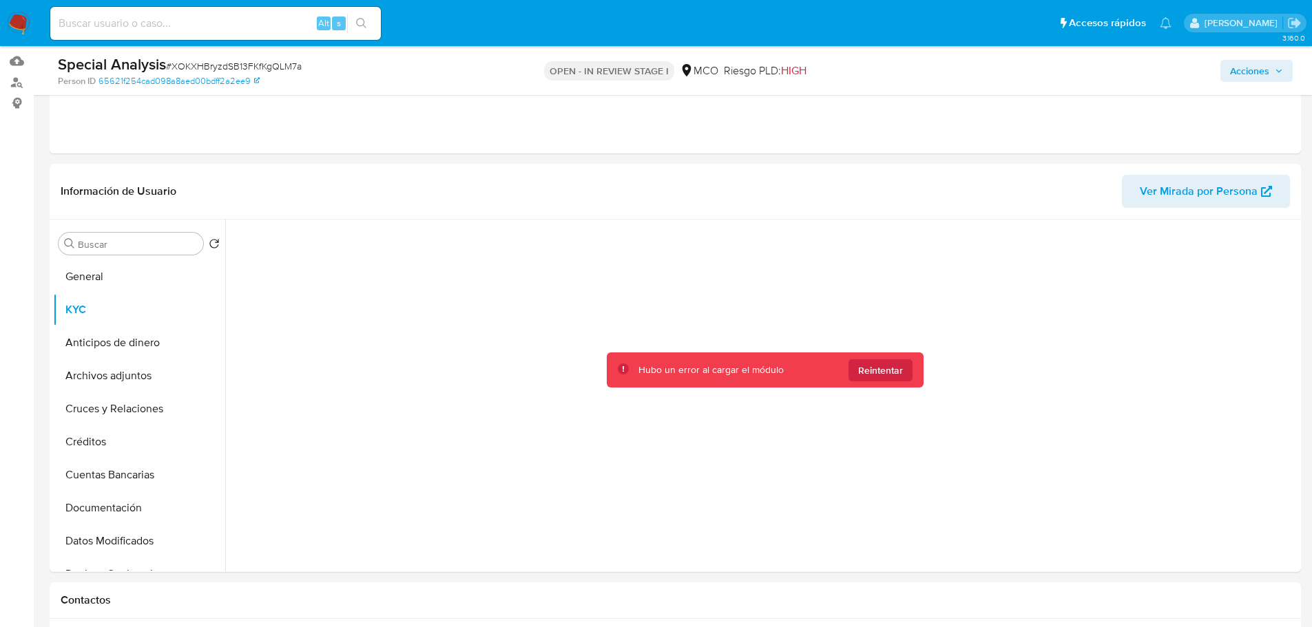
drag, startPoint x: 1248, startPoint y: 69, endPoint x: 1199, endPoint y: 76, distance: 49.5
click at [1241, 70] on span "Acciones" at bounding box center [1249, 71] width 39 height 22
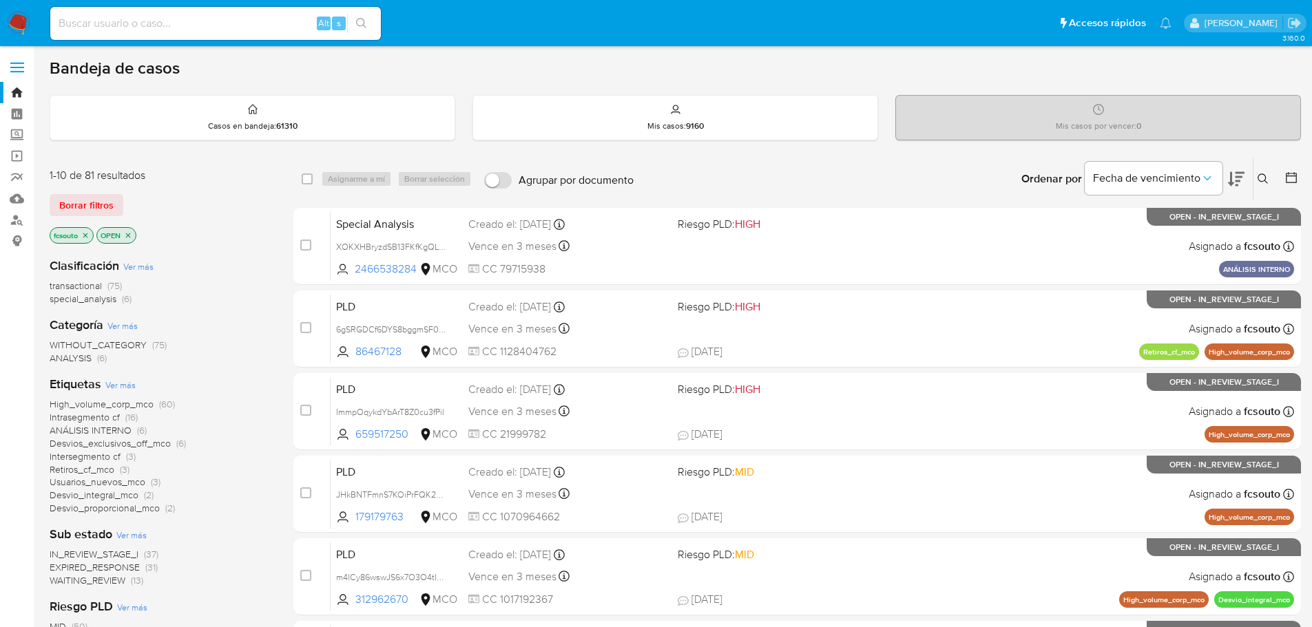
click at [1292, 180] on icon at bounding box center [1291, 178] width 14 height 14
click at [1292, 178] on icon at bounding box center [1291, 178] width 14 height 14
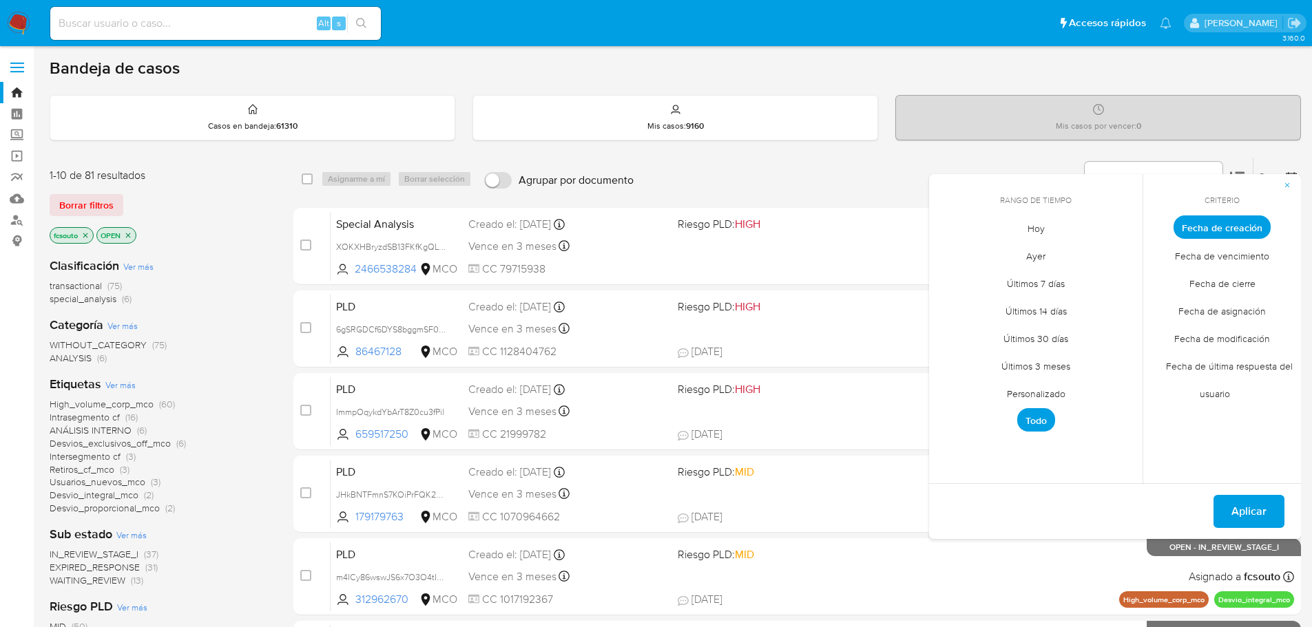
click at [1036, 387] on span "Personalizado" at bounding box center [1035, 393] width 87 height 28
click at [951, 252] on icon "Mes anterior" at bounding box center [950, 252] width 17 height 17
drag, startPoint x: 985, startPoint y: 300, endPoint x: 1060, endPoint y: 339, distance: 84.1
click at [986, 300] on button "1" at bounding box center [980, 304] width 22 height 22
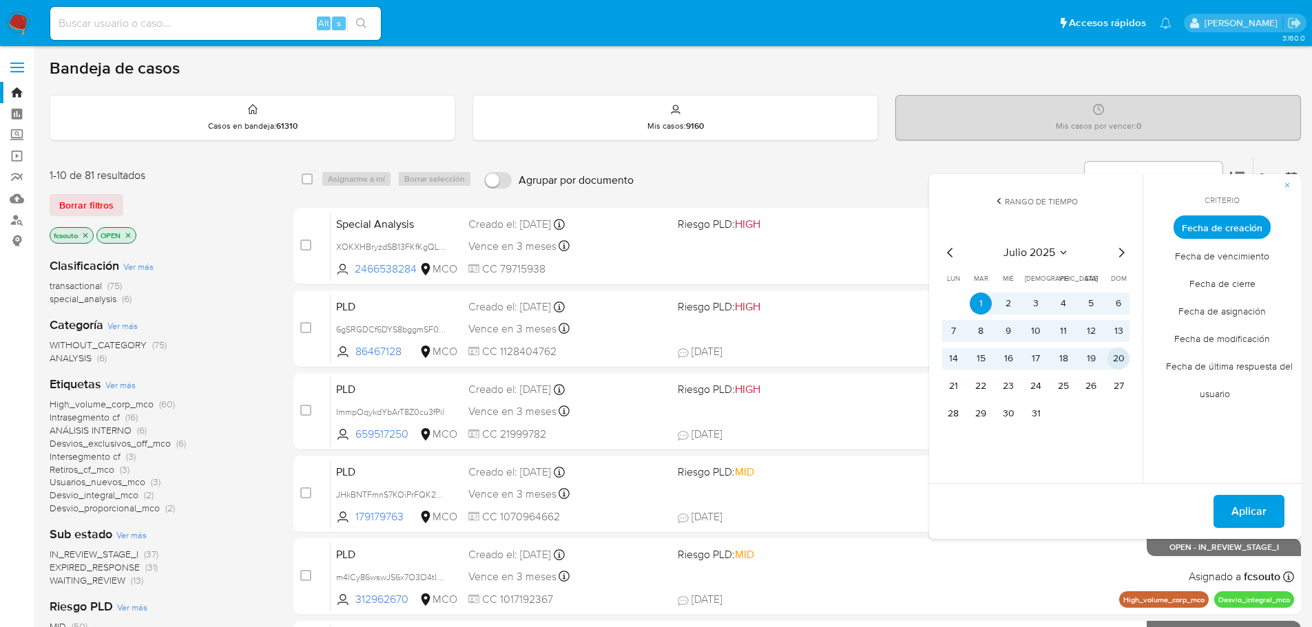
click at [1123, 357] on button "20" at bounding box center [1118, 359] width 22 height 22
click at [1238, 509] on span "Aplicar" at bounding box center [1248, 511] width 35 height 30
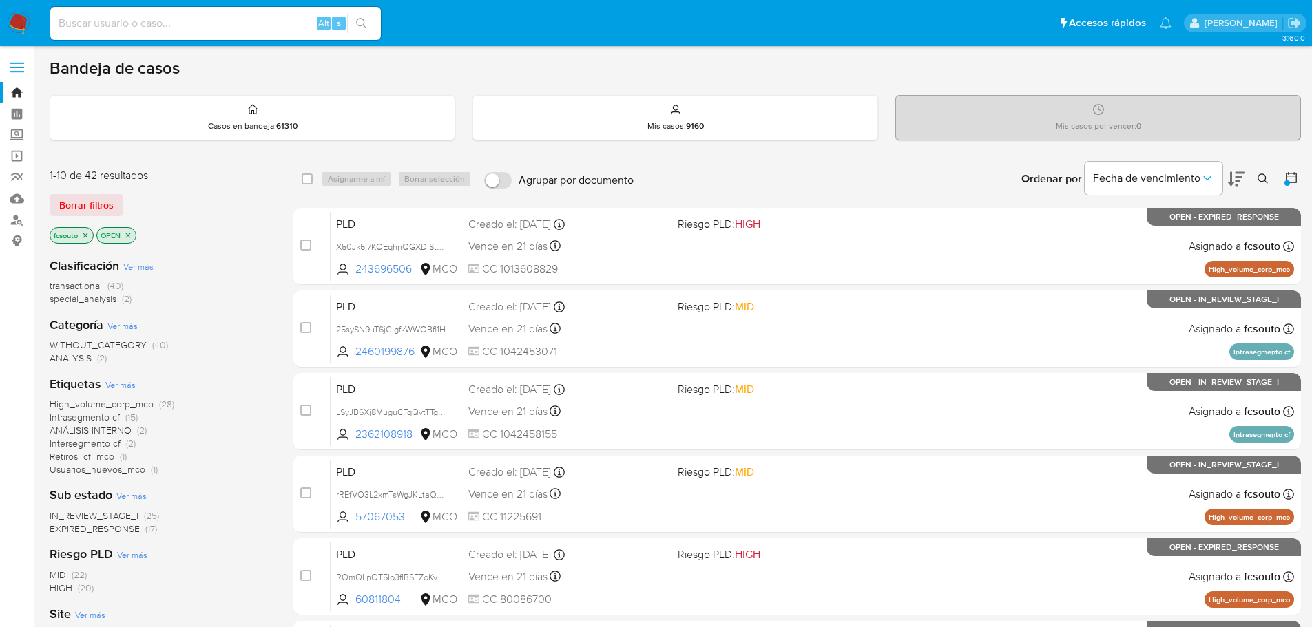
click at [141, 407] on span "High_volume_corp_mco" at bounding box center [102, 404] width 104 height 14
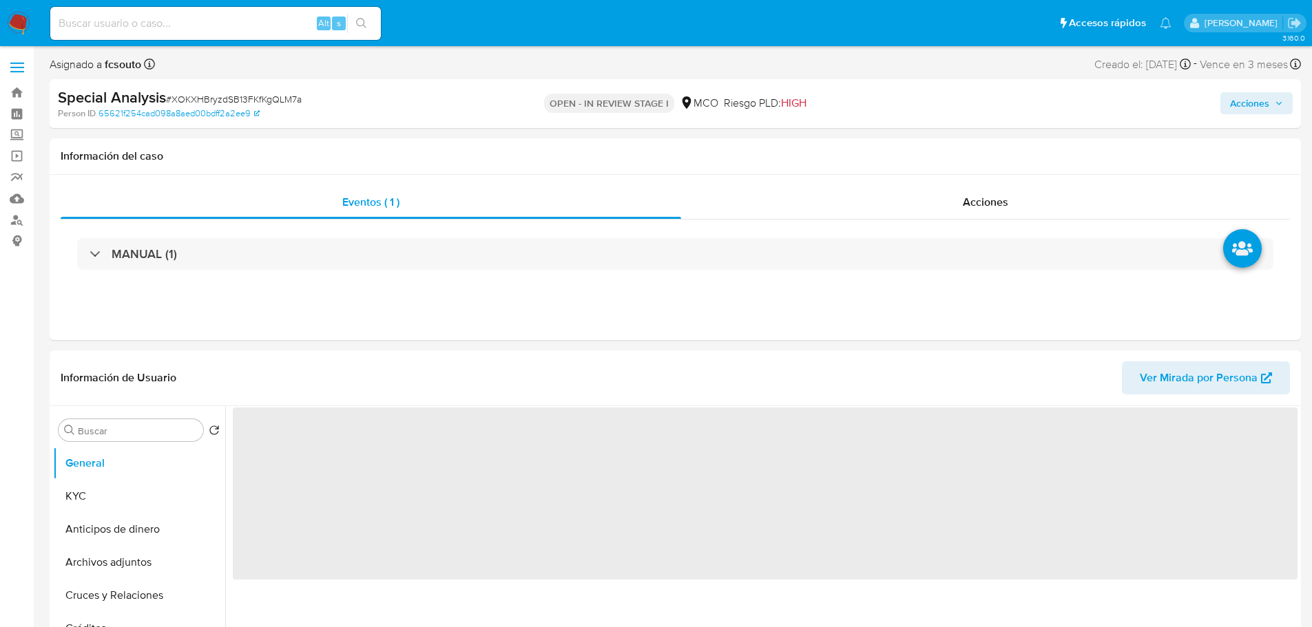
select select "10"
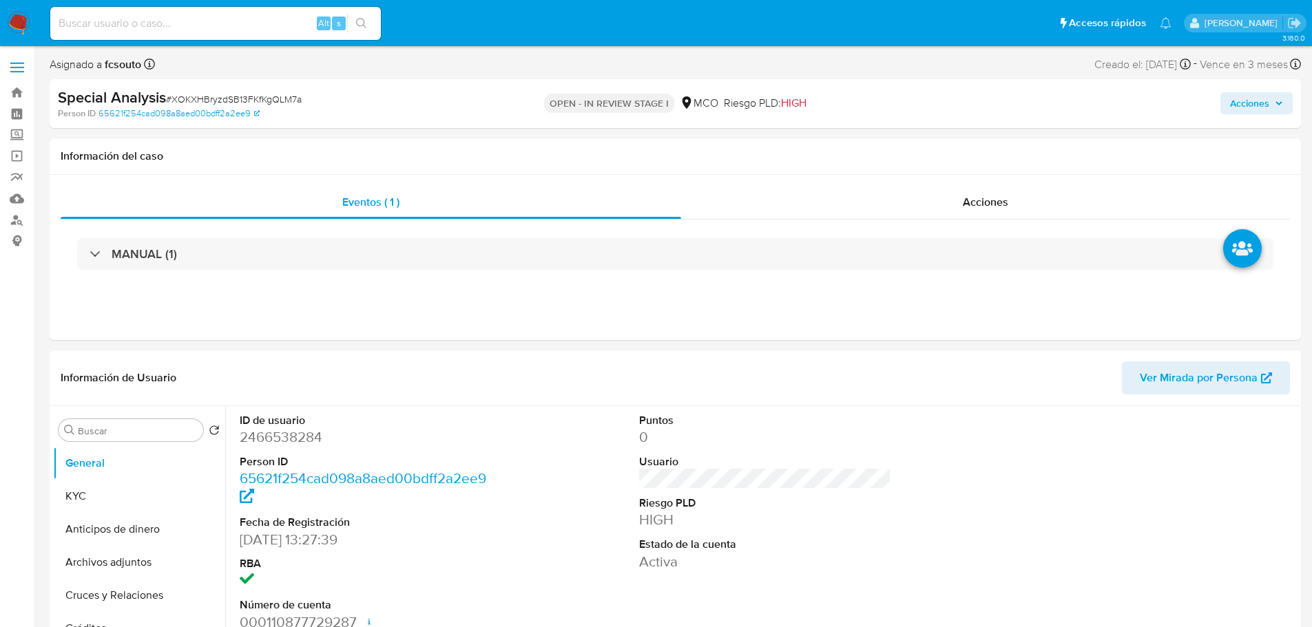
click at [1246, 98] on span "Acciones" at bounding box center [1249, 103] width 39 height 22
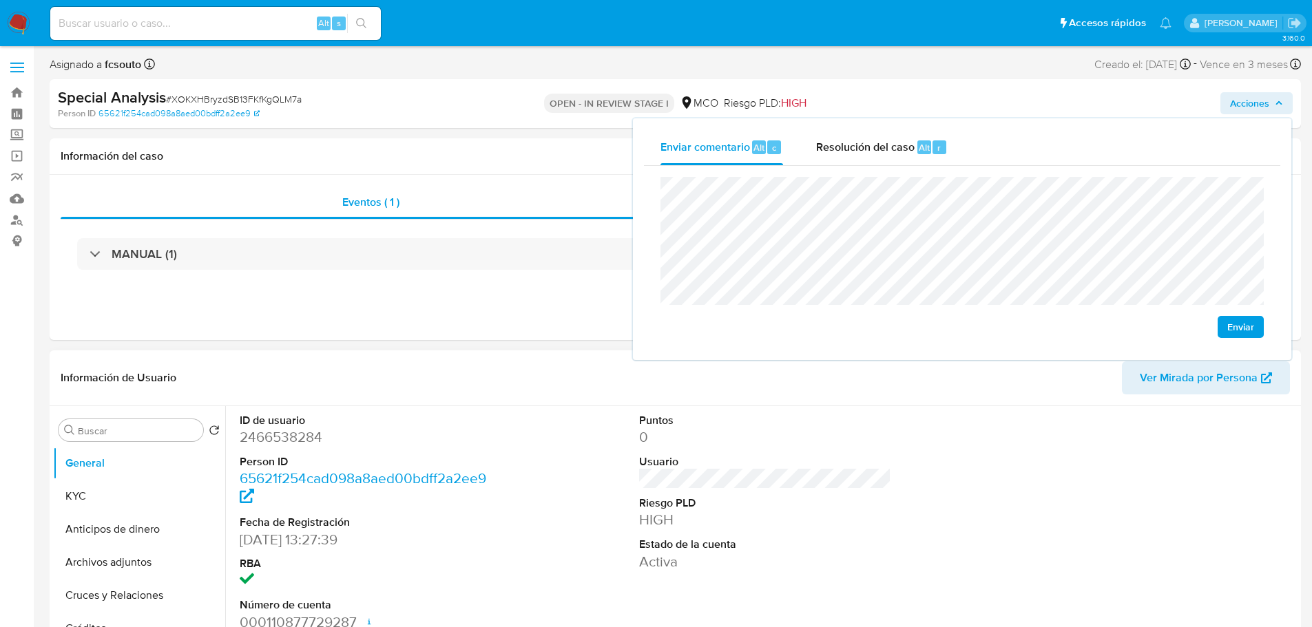
drag, startPoint x: 105, startPoint y: 499, endPoint x: 50, endPoint y: 516, distance: 57.9
click at [101, 499] on button "KYC" at bounding box center [139, 496] width 172 height 33
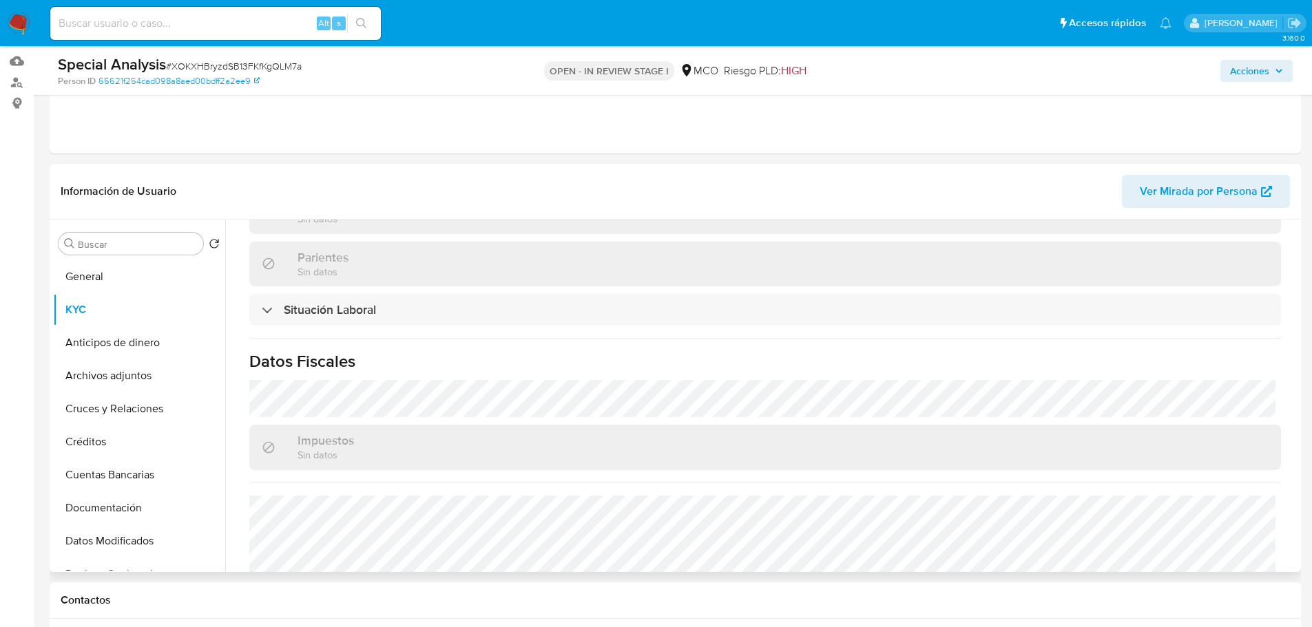
scroll to position [689, 0]
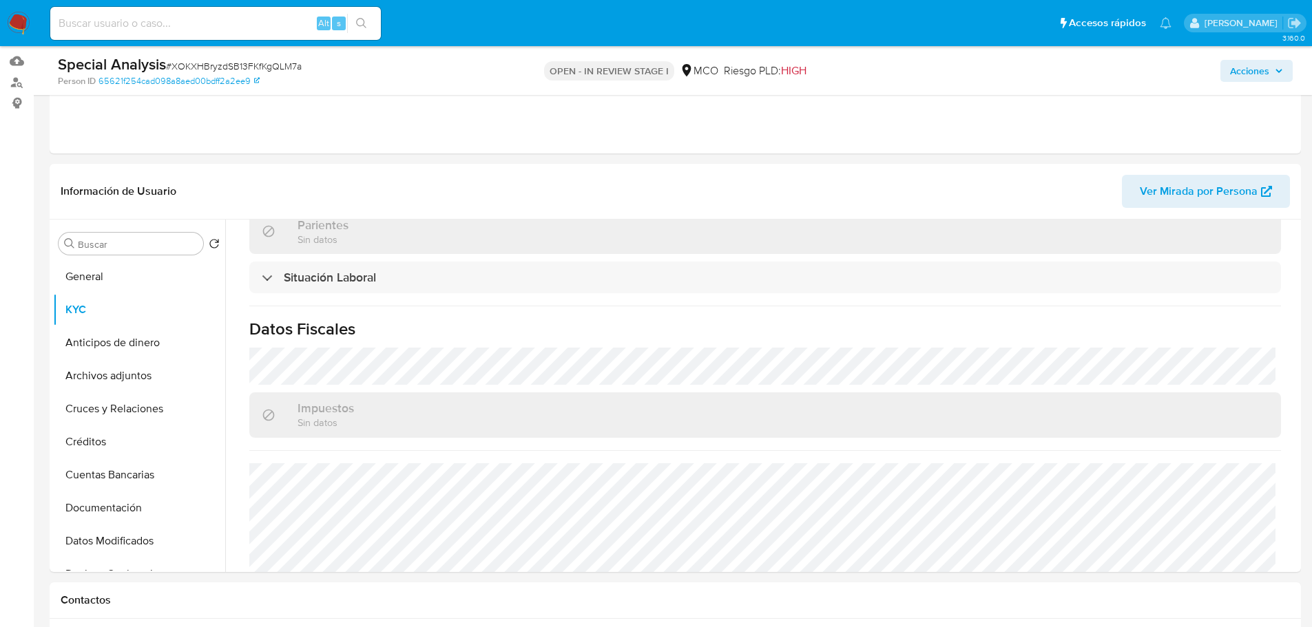
click at [1268, 73] on span "Acciones" at bounding box center [1249, 71] width 39 height 22
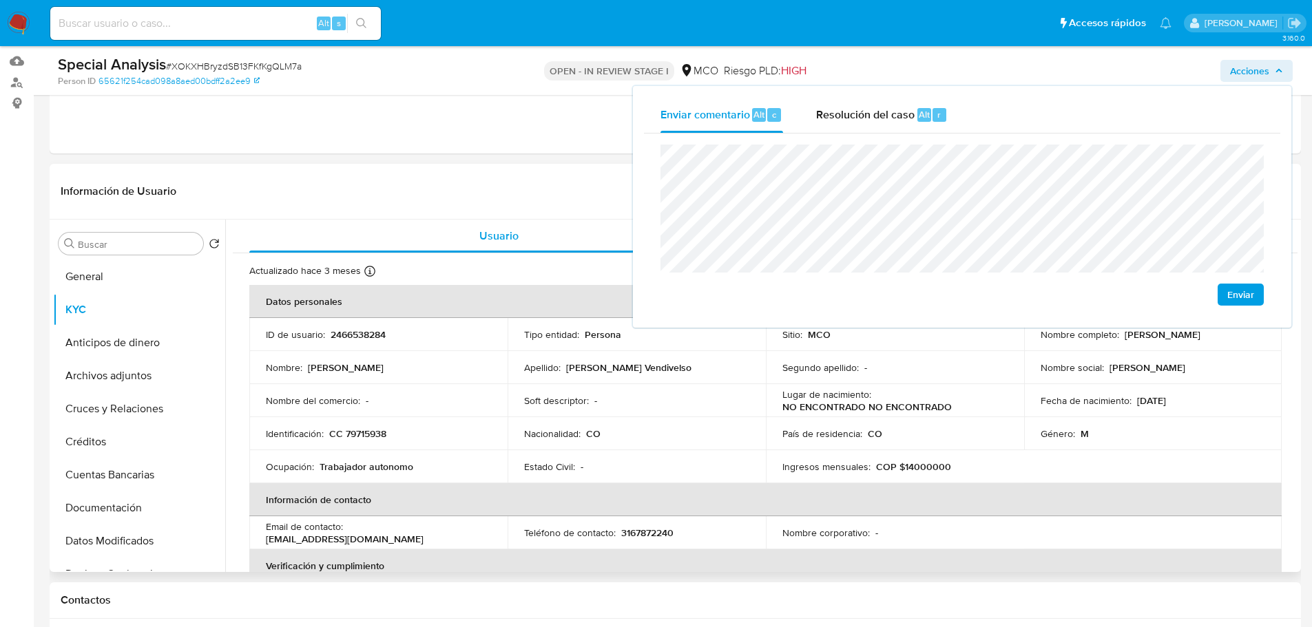
scroll to position [69, 0]
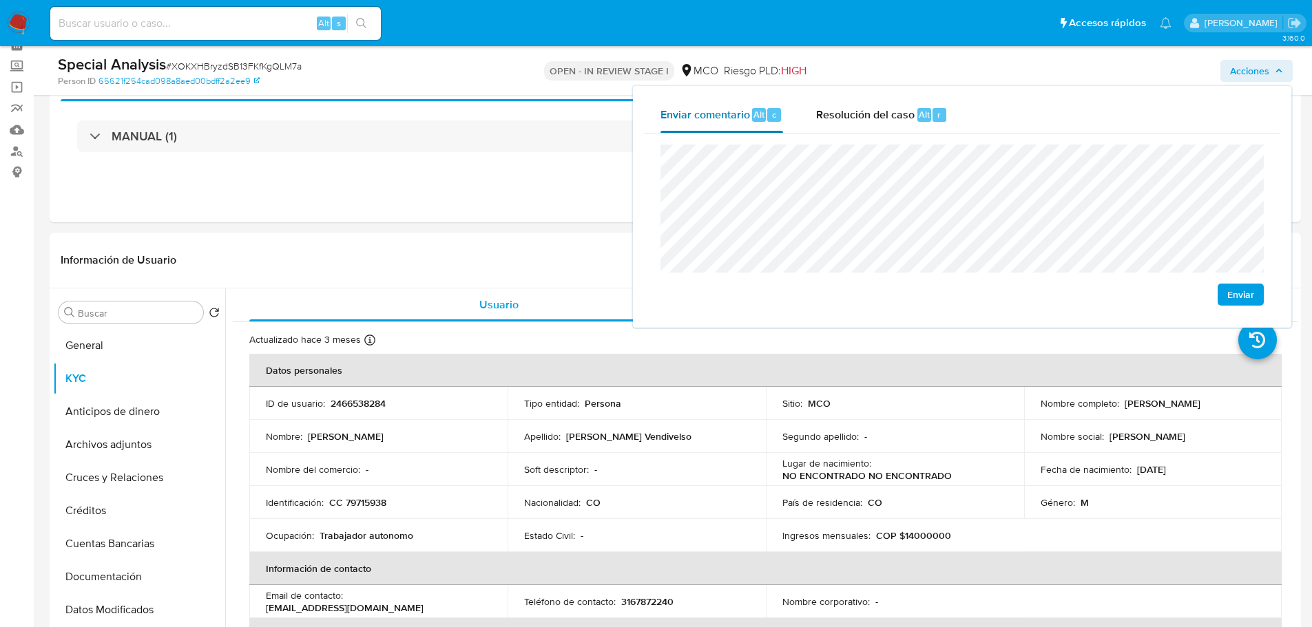
click at [653, 125] on div "Enviar comentario Alt c Resolución del caso Alt r Enviar" at bounding box center [962, 207] width 636 height 220
click at [866, 101] on div "Resolución del caso Alt r" at bounding box center [882, 115] width 132 height 36
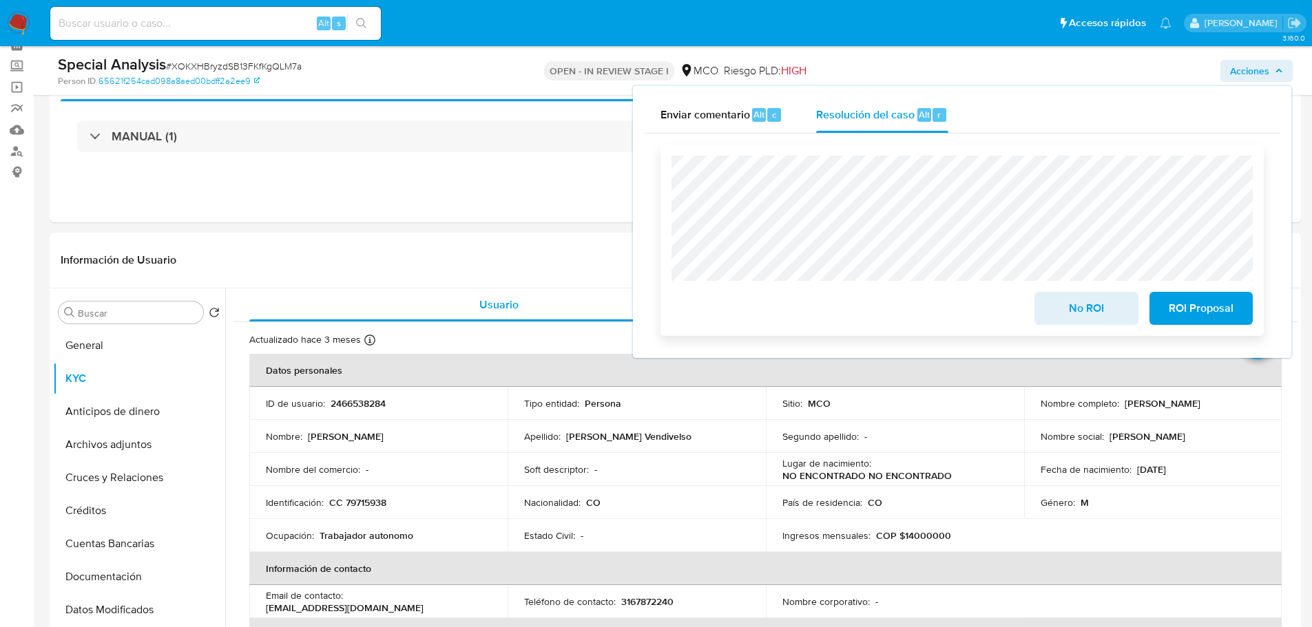
click at [1201, 315] on span "ROI Proposal" at bounding box center [1200, 308] width 67 height 30
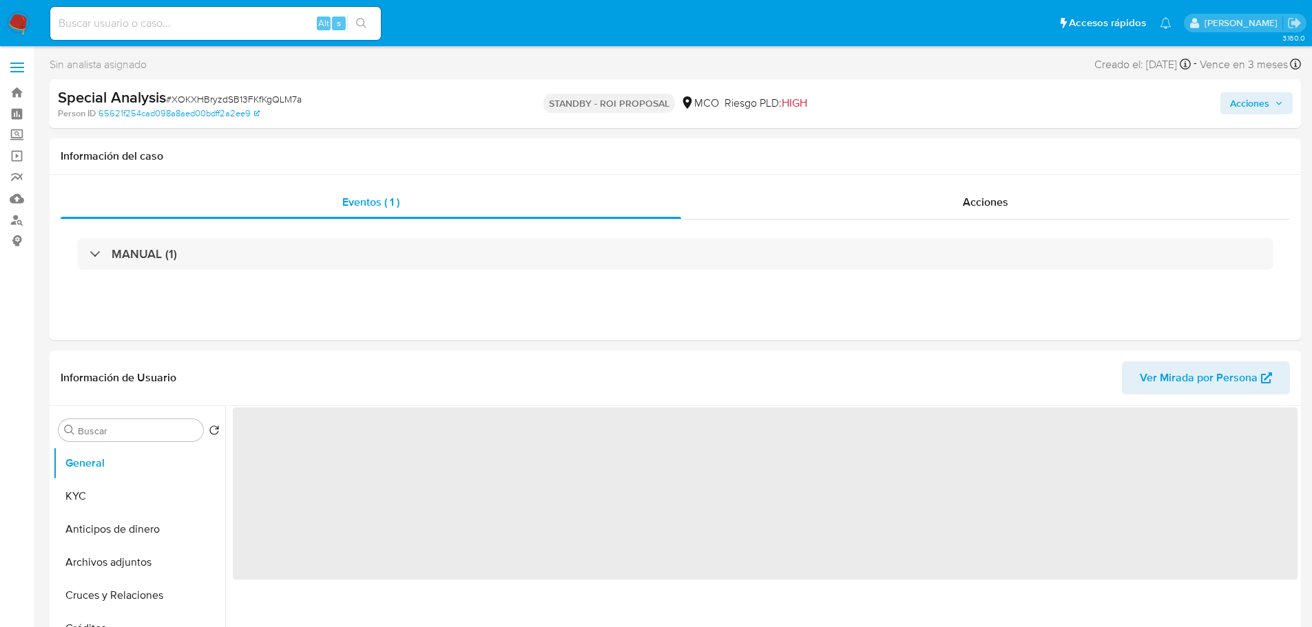
select select "10"
